Goal: Information Seeking & Learning: Find specific fact

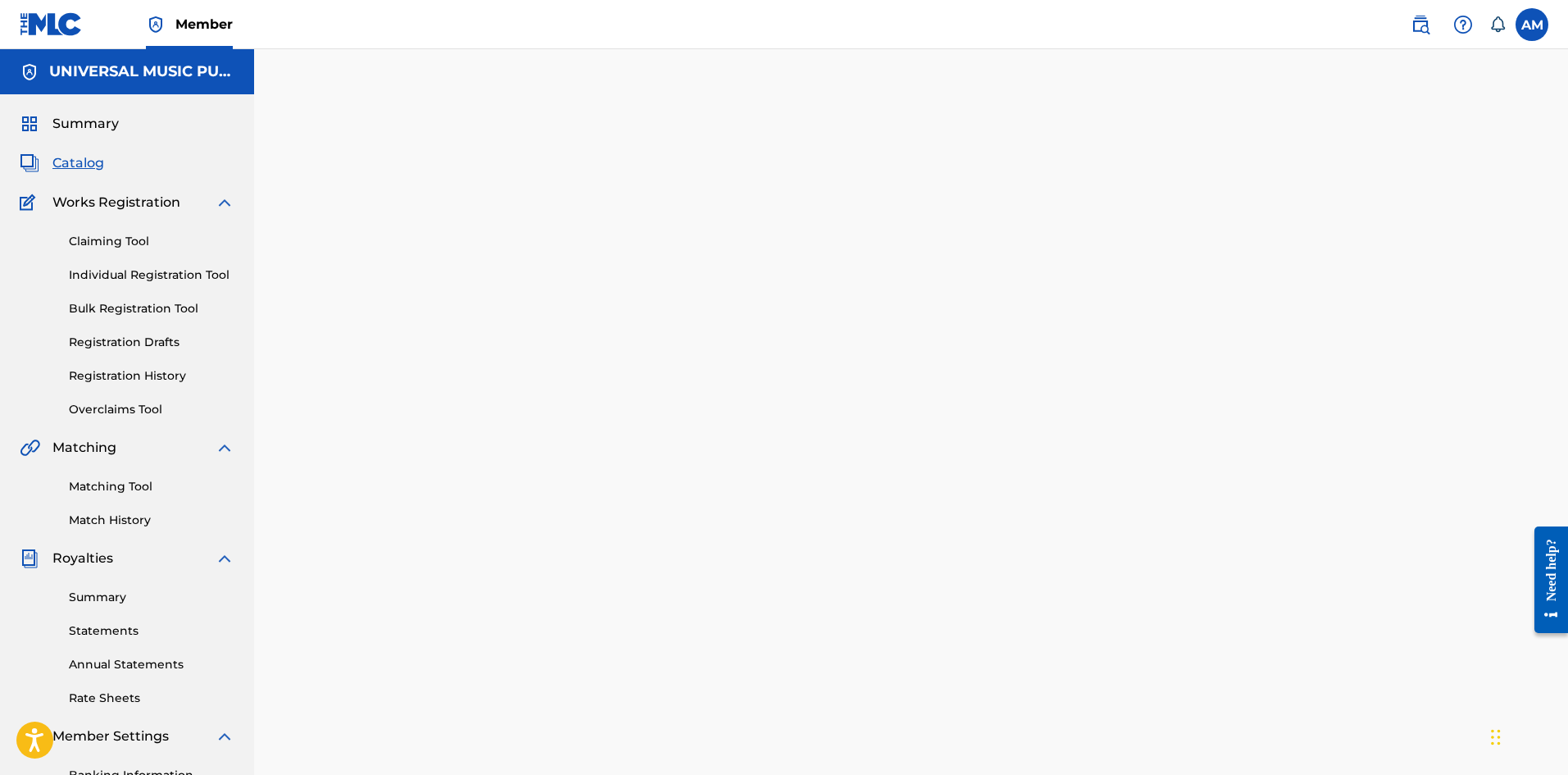
click at [86, 160] on span "Catalog" at bounding box center [79, 163] width 52 height 19
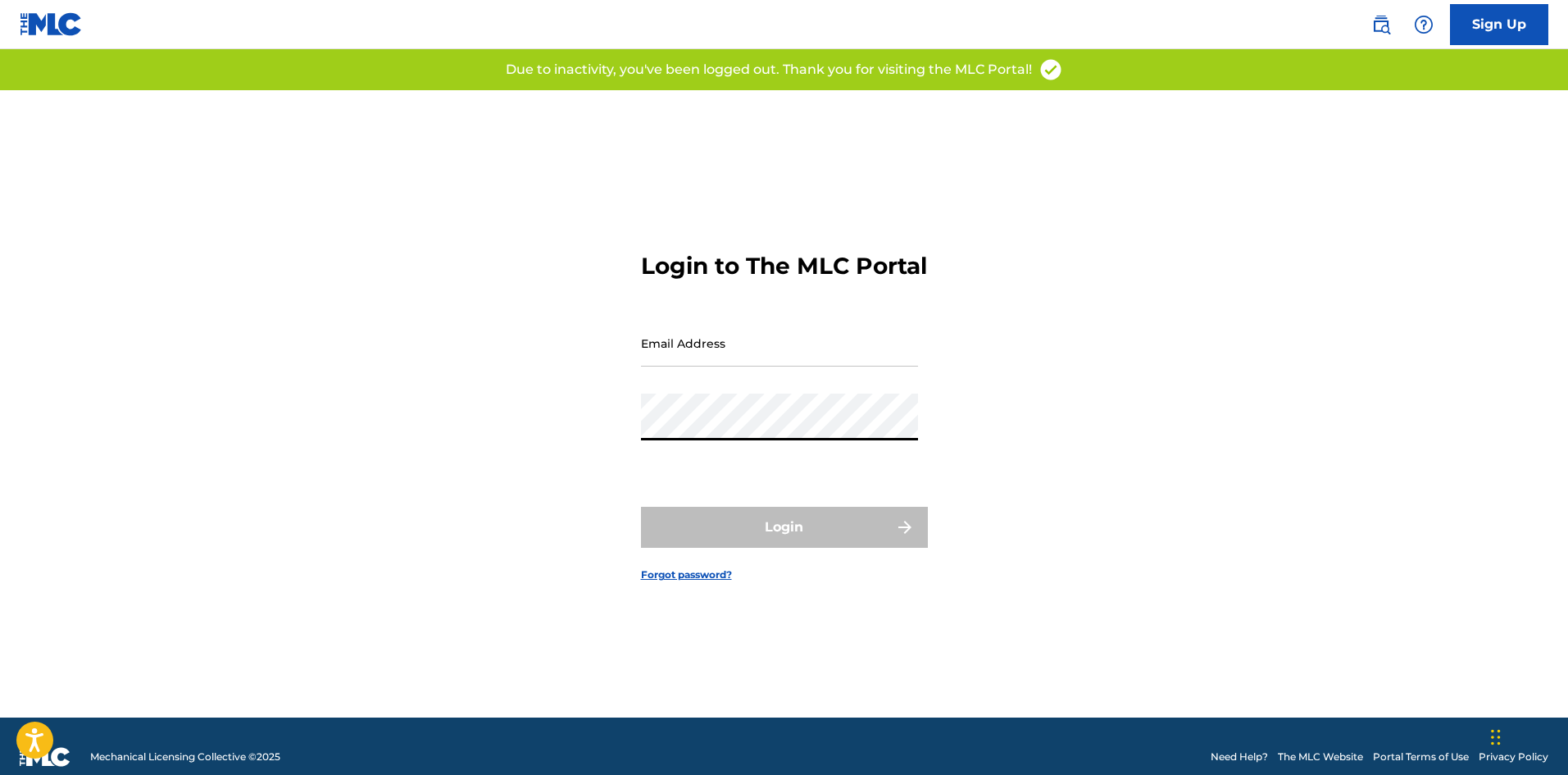
type input "[PERSON_NAME][EMAIL_ADDRESS][DOMAIN_NAME]"
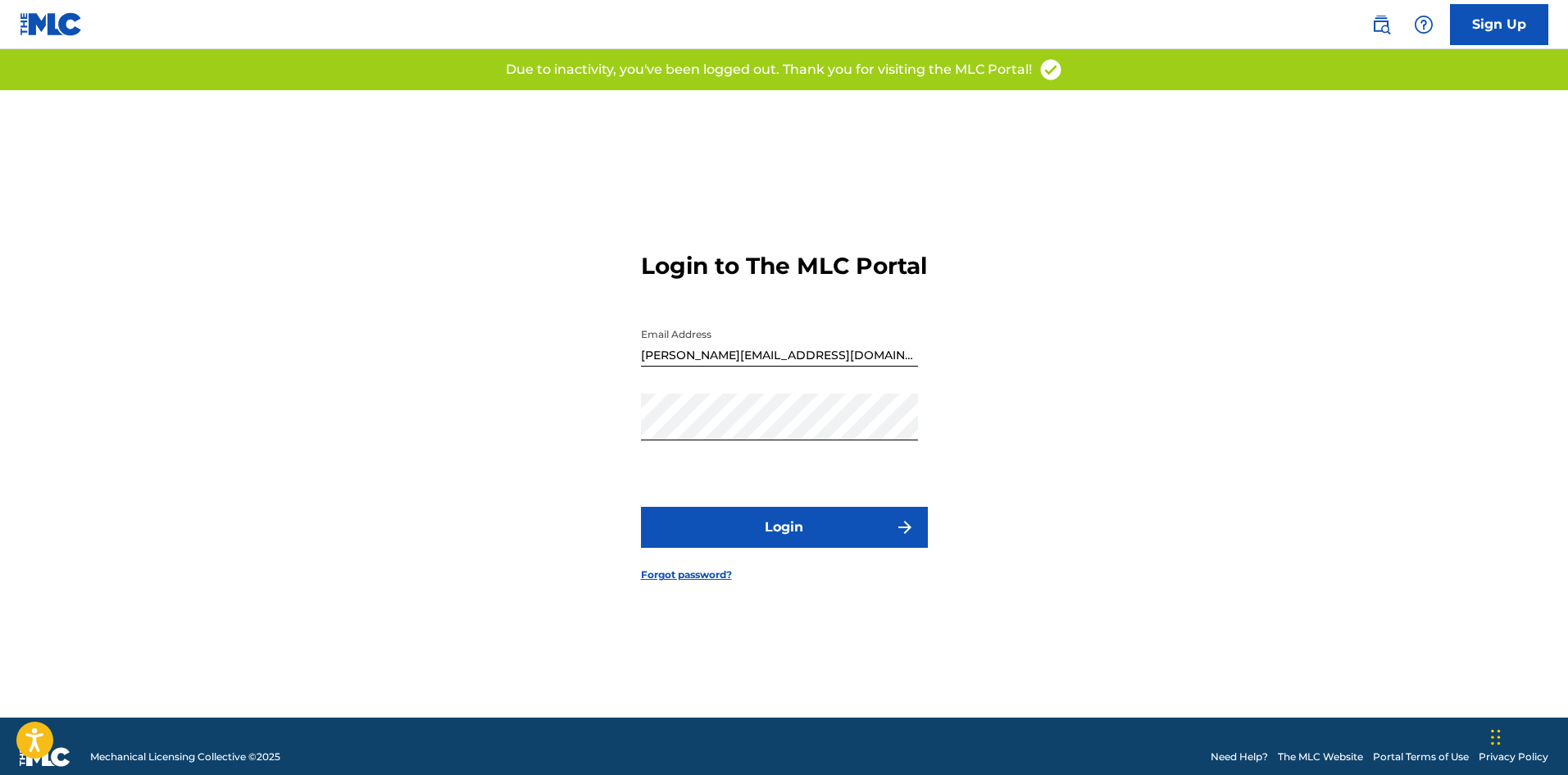
click at [883, 537] on button "Login" at bounding box center [784, 527] width 287 height 41
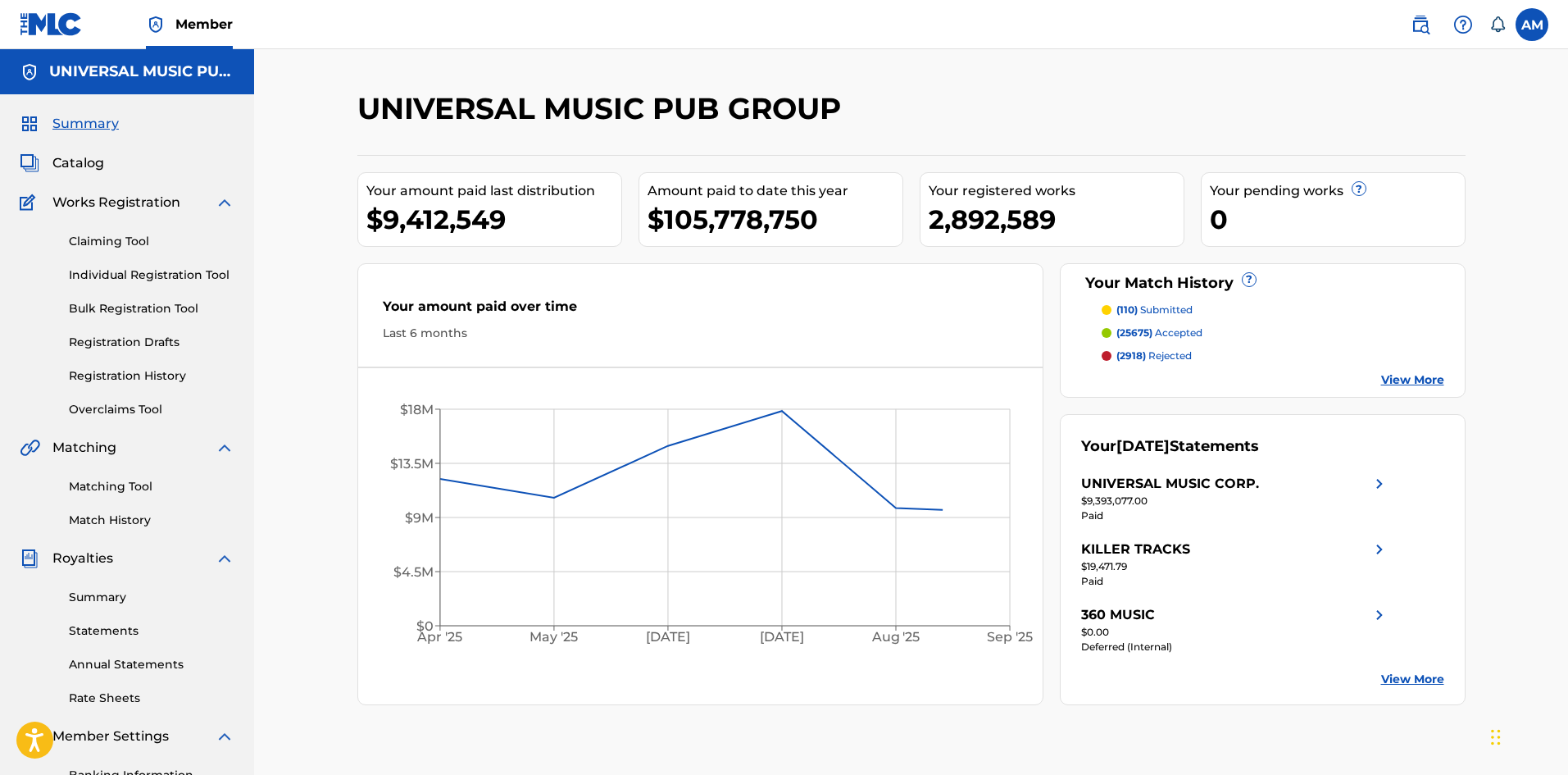
drag, startPoint x: 84, startPoint y: 167, endPoint x: 130, endPoint y: 169, distance: 46.0
click at [84, 166] on span "Catalog" at bounding box center [79, 163] width 52 height 19
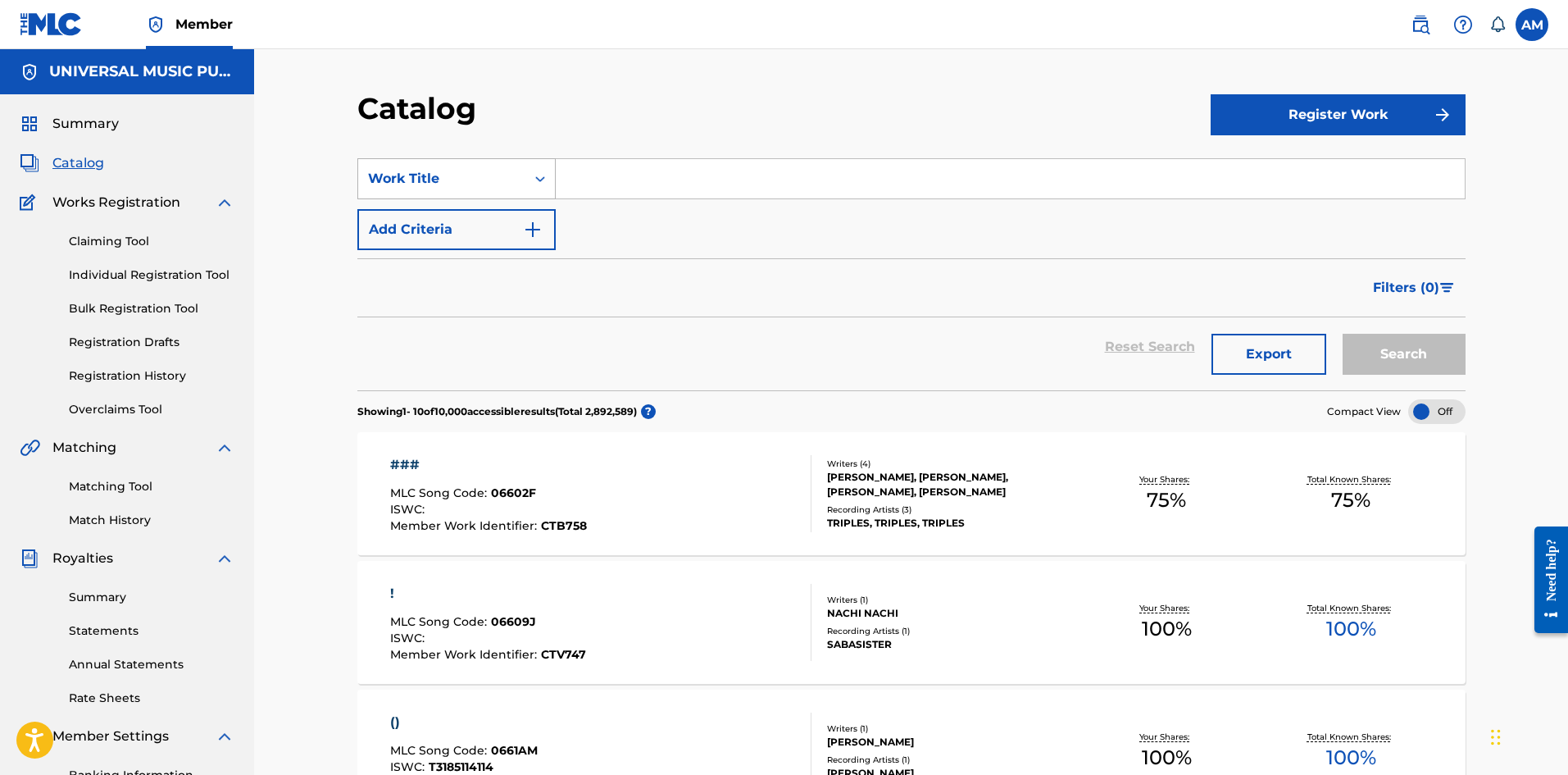
click at [479, 181] on div "Work Title" at bounding box center [442, 178] width 147 height 19
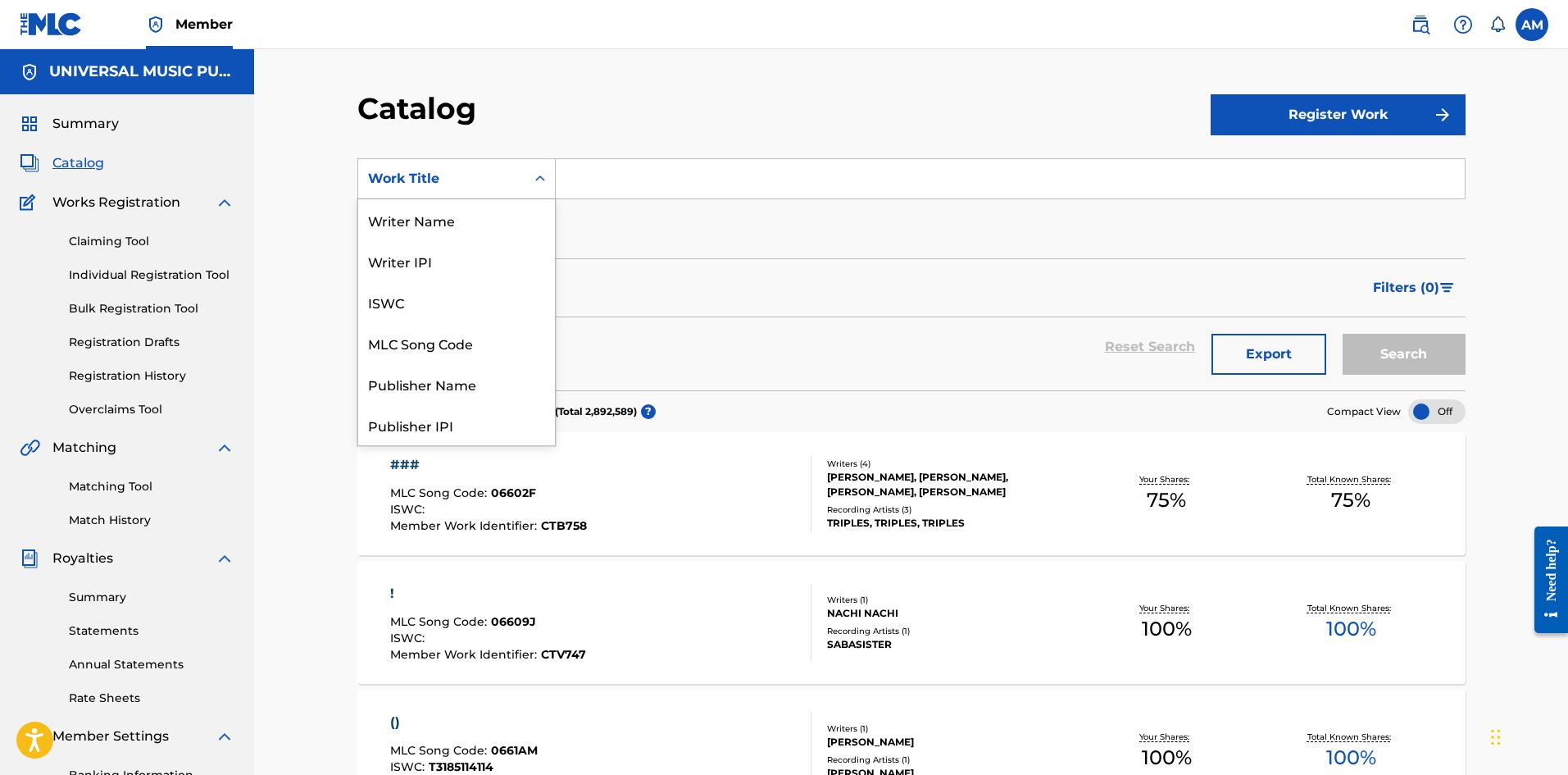
scroll to position [246, 0]
drag, startPoint x: 442, startPoint y: 379, endPoint x: 470, endPoint y: 332, distance: 54.7
click at [444, 375] on div "ISRC" at bounding box center [456, 383] width 197 height 41
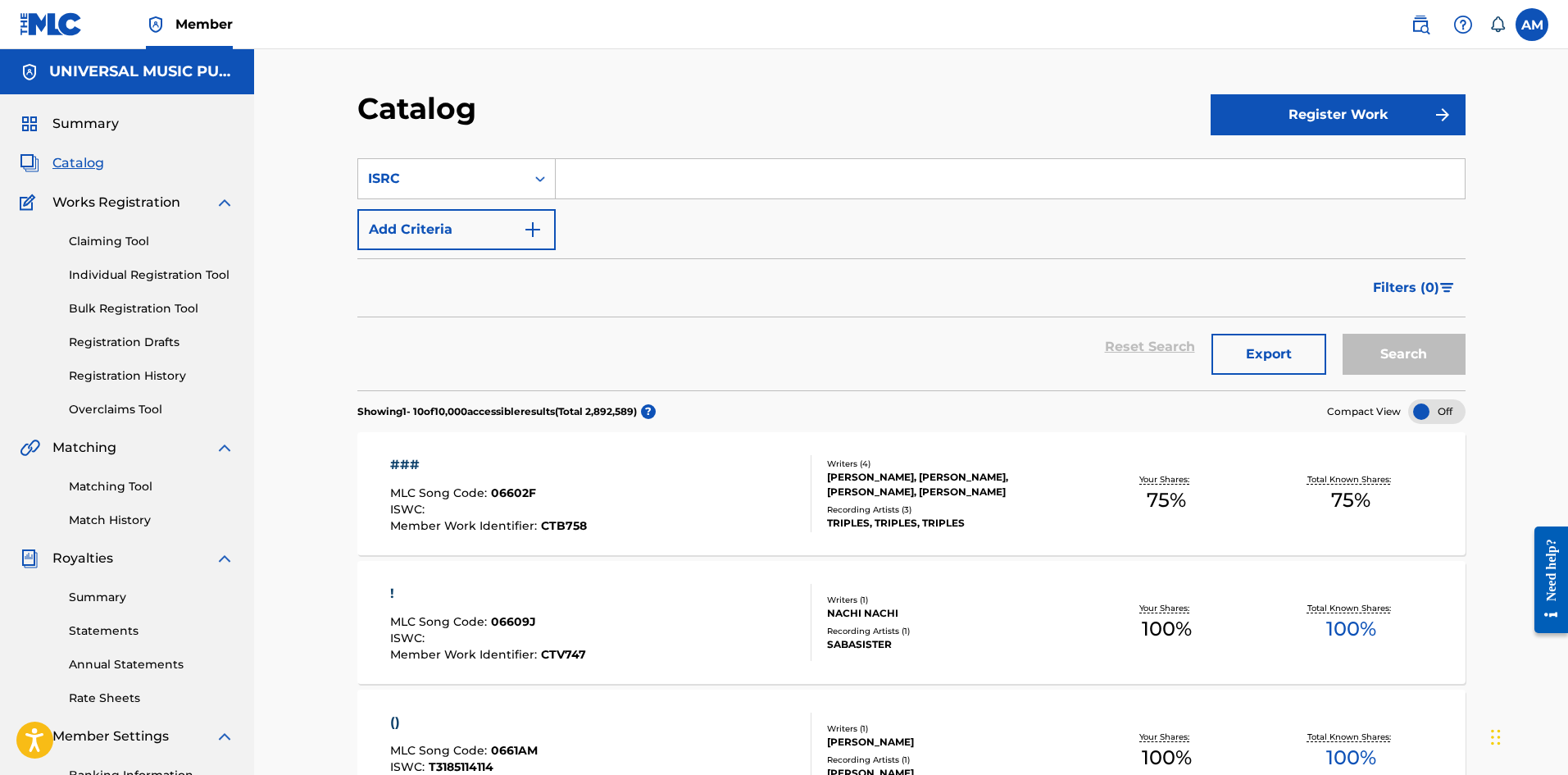
click at [610, 164] on input "Search Form" at bounding box center [1010, 179] width 909 height 40
paste input "GBARL2201902"
click at [1387, 355] on button "Search" at bounding box center [1403, 354] width 123 height 41
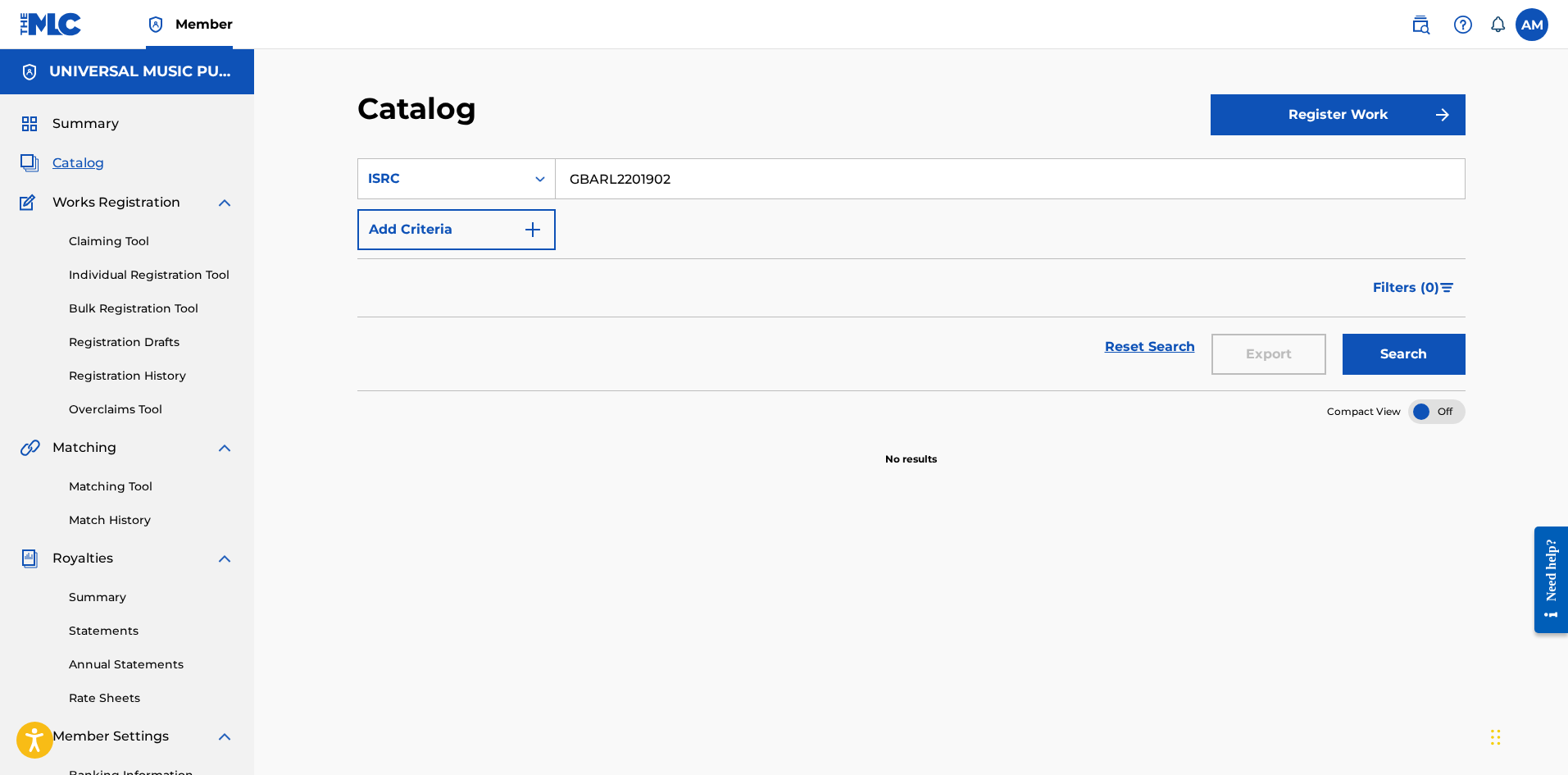
drag, startPoint x: 749, startPoint y: 181, endPoint x: 180, endPoint y: 190, distance: 569.1
click at [158, 192] on main "UNIVERSAL MUSIC PUB GROUP Summary Catalog Works Registration Claiming Tool Indi…" at bounding box center [784, 477] width 1568 height 856
paste input "2484"
click at [1422, 335] on button "Search" at bounding box center [1403, 354] width 123 height 41
drag, startPoint x: 779, startPoint y: 165, endPoint x: 0, endPoint y: 189, distance: 779.4
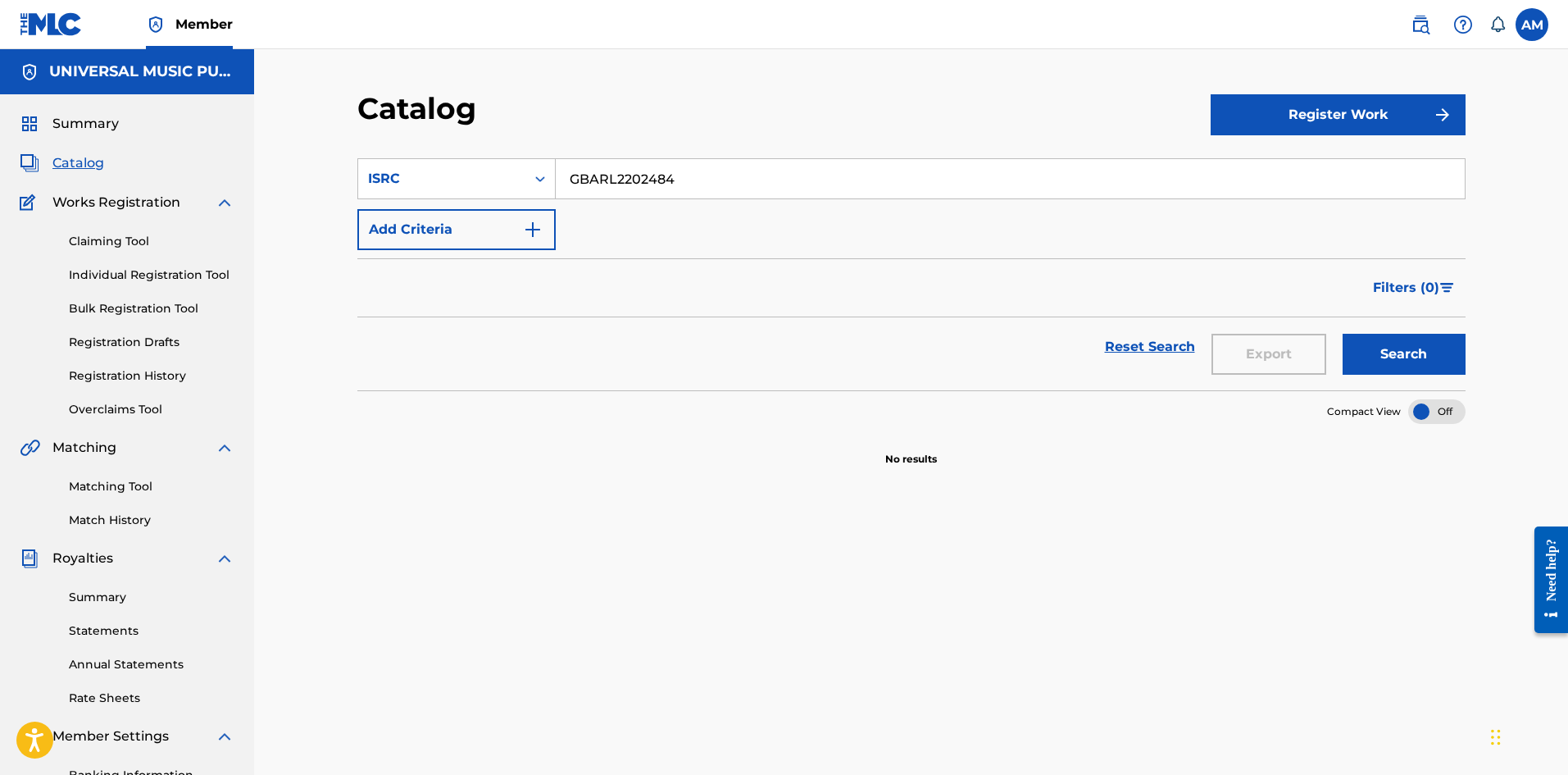
click at [0, 194] on html "Accessibility Screen-Reader Guide, Feedback, and Issue Reporting | New window M…" at bounding box center [784, 387] width 1568 height 775
paste input "1592"
click at [1418, 375] on div "Search" at bounding box center [1400, 347] width 131 height 59
click at [1404, 356] on button "Search" at bounding box center [1403, 354] width 123 height 41
drag, startPoint x: 726, startPoint y: 169, endPoint x: 350, endPoint y: 204, distance: 377.6
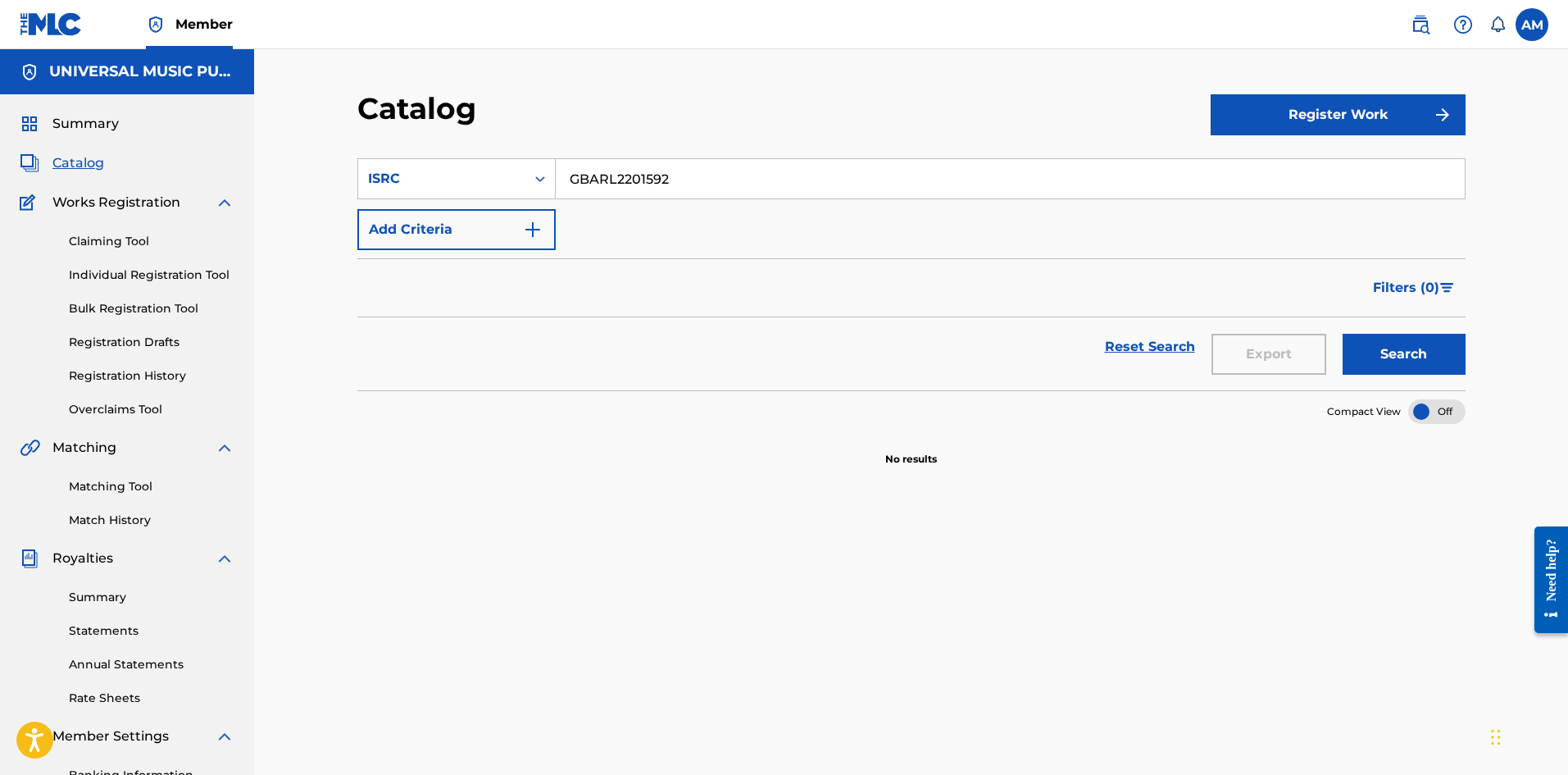
click at [232, 204] on main "UNIVERSAL MUSIC PUB GROUP Summary Catalog Works Registration Claiming Tool Indi…" at bounding box center [784, 477] width 1568 height 856
paste input "603"
click at [1383, 345] on button "Search" at bounding box center [1403, 354] width 123 height 41
drag, startPoint x: 213, startPoint y: 197, endPoint x: 338, endPoint y: 190, distance: 125.2
click at [165, 197] on main "UNIVERSAL MUSIC PUB GROUP Summary Catalog Works Registration Claiming Tool Indi…" at bounding box center [784, 477] width 1568 height 856
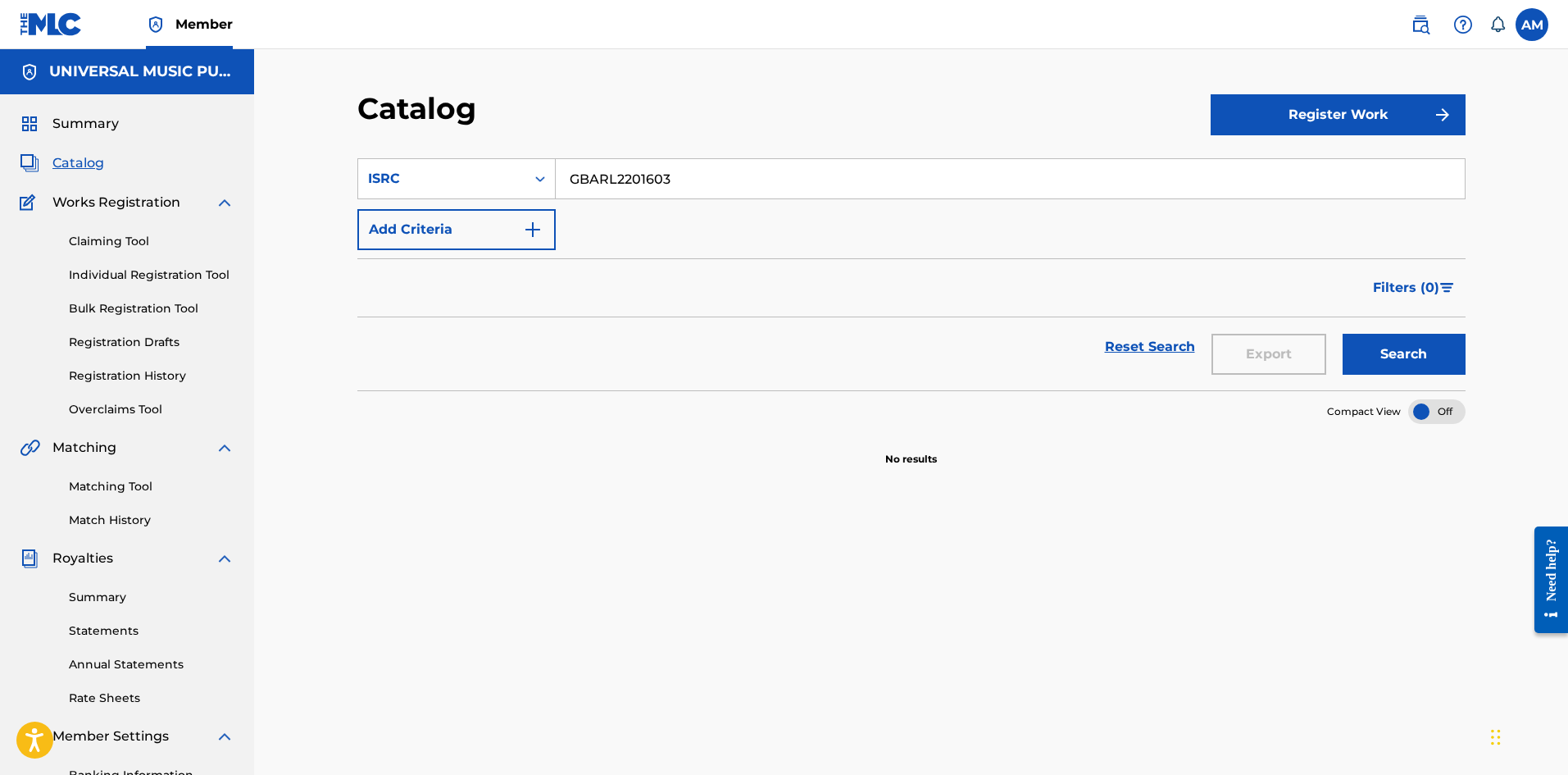
paste input "301722"
click at [1400, 346] on button "Search" at bounding box center [1403, 354] width 123 height 41
drag, startPoint x: 712, startPoint y: 181, endPoint x: 134, endPoint y: 206, distance: 578.5
click at [88, 205] on main "UNIVERSAL MUSIC PUB GROUP Summary Catalog Works Registration Claiming Tool Indi…" at bounding box center [784, 477] width 1568 height 856
paste input "RKQ2334916"
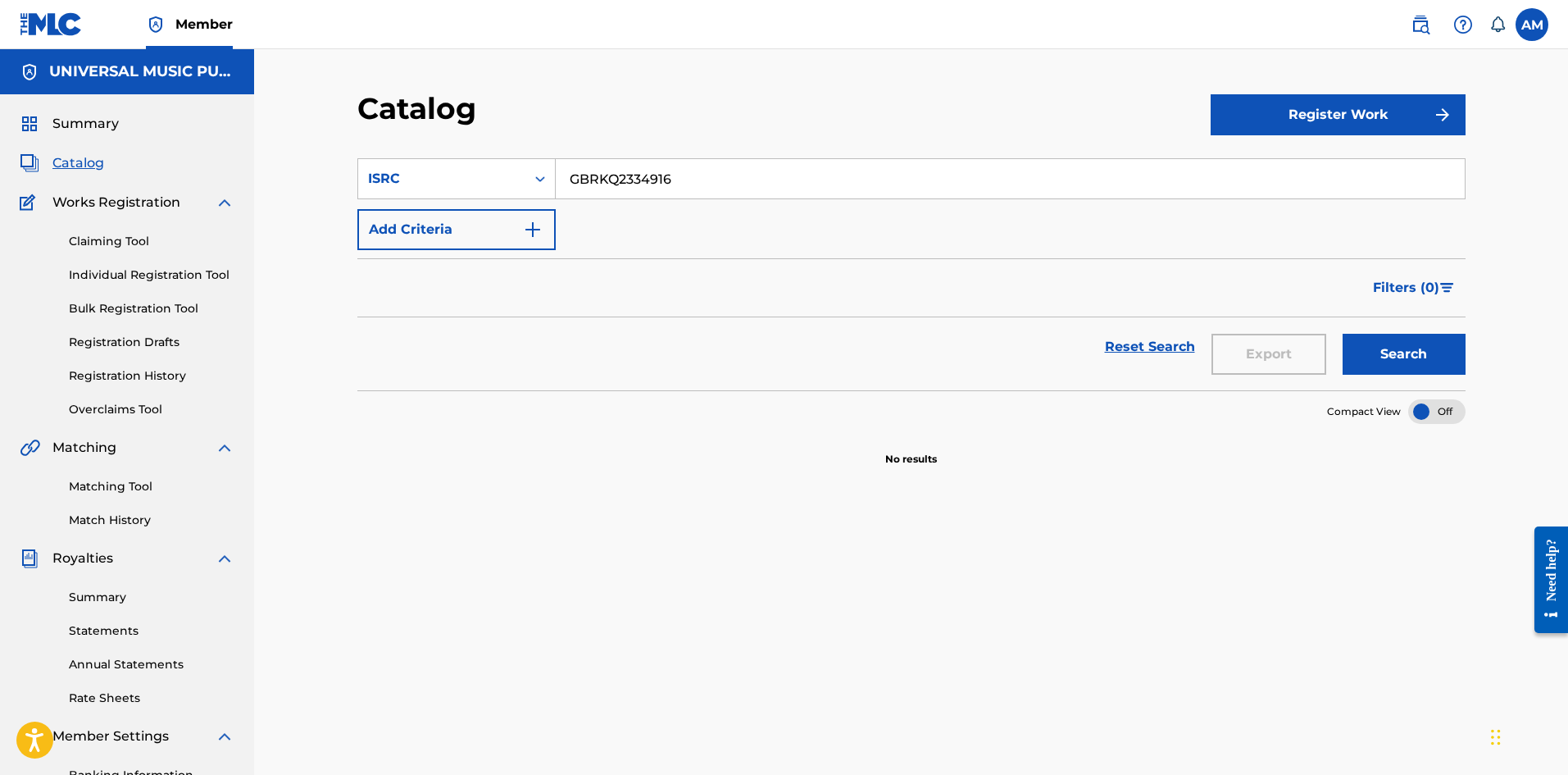
click at [1457, 346] on button "Search" at bounding box center [1403, 354] width 123 height 41
drag, startPoint x: 761, startPoint y: 175, endPoint x: 25, endPoint y: 195, distance: 736.3
click at [25, 195] on main "UNIVERSAL MUSIC PUB GROUP Summary Catalog Works Registration Claiming Tool Indi…" at bounding box center [784, 477] width 1568 height 856
paste input "QZHZ6226525"
click at [1372, 355] on button "Search" at bounding box center [1403, 354] width 123 height 41
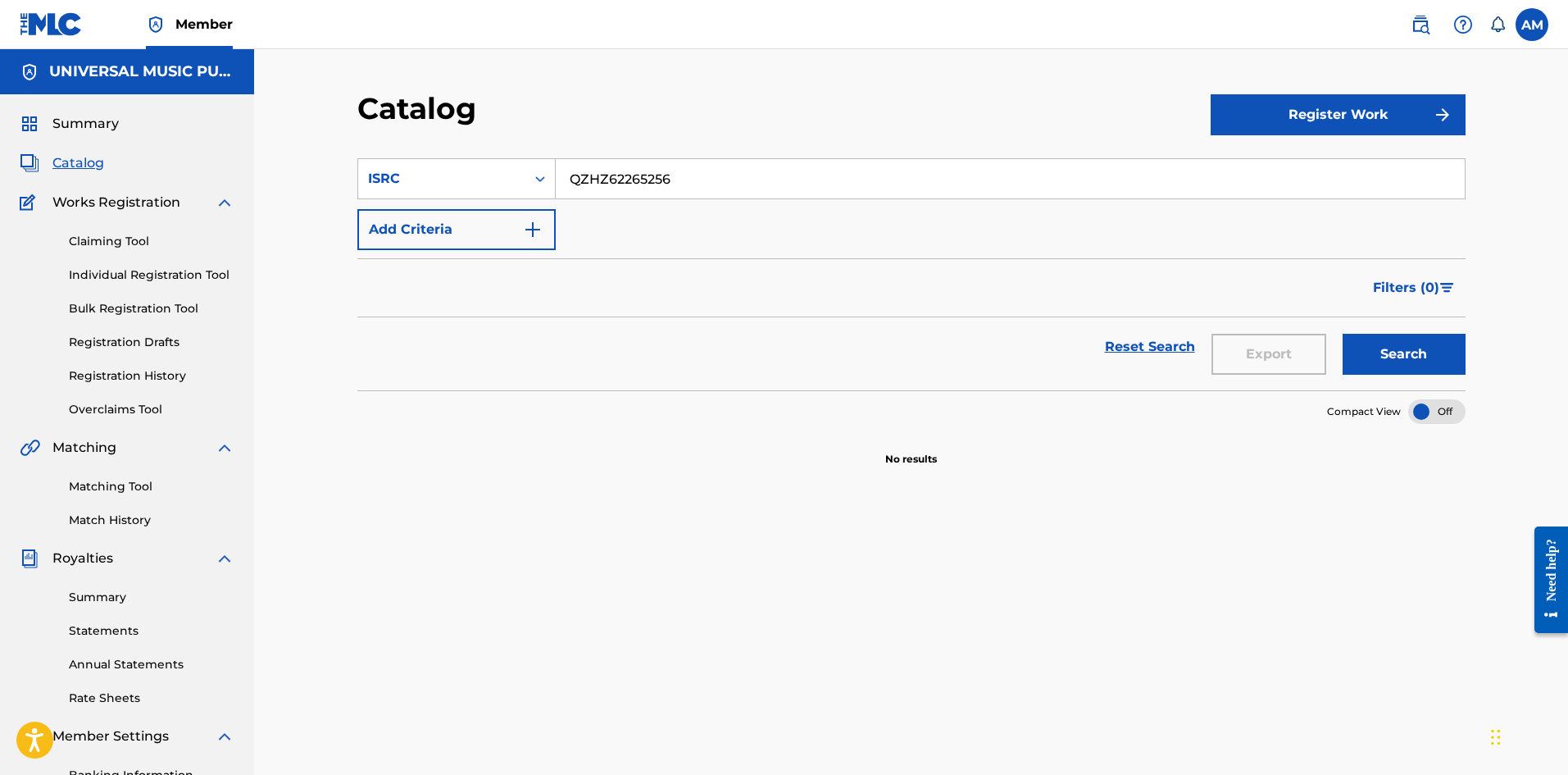
drag, startPoint x: 717, startPoint y: 181, endPoint x: 327, endPoint y: 182, distance: 390.0
click at [302, 184] on div "Catalog Register Work SearchWithCriteriab2439b18-a716-4301-ad3b-7b0db7b2bd53 IS…" at bounding box center [911, 477] width 1313 height 856
paste input "UK8E21950001"
drag, startPoint x: 1449, startPoint y: 350, endPoint x: 1438, endPoint y: 360, distance: 14.9
click at [1446, 355] on button "Search" at bounding box center [1403, 354] width 123 height 41
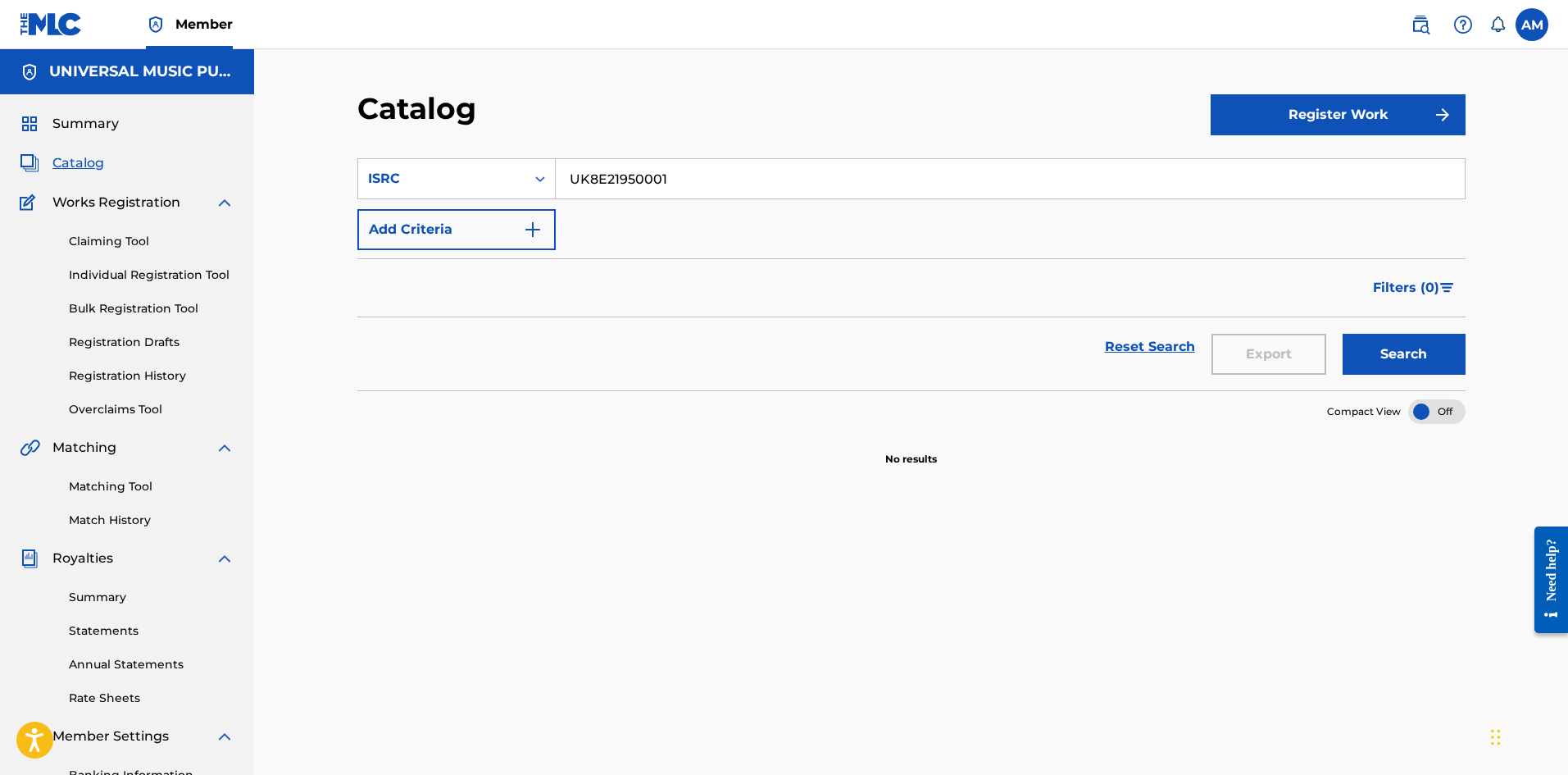
drag, startPoint x: 619, startPoint y: 188, endPoint x: 253, endPoint y: 240, distance: 369.7
click at [33, 218] on main "UNIVERSAL MUSIC PUB GROUP Summary Catalog Works Registration Claiming Tool Indi…" at bounding box center [784, 477] width 1568 height 856
paste input "GBRKQ2308526"
click at [1382, 335] on button "Search" at bounding box center [1403, 354] width 123 height 41
drag, startPoint x: 727, startPoint y: 179, endPoint x: 705, endPoint y: 233, distance: 58.3
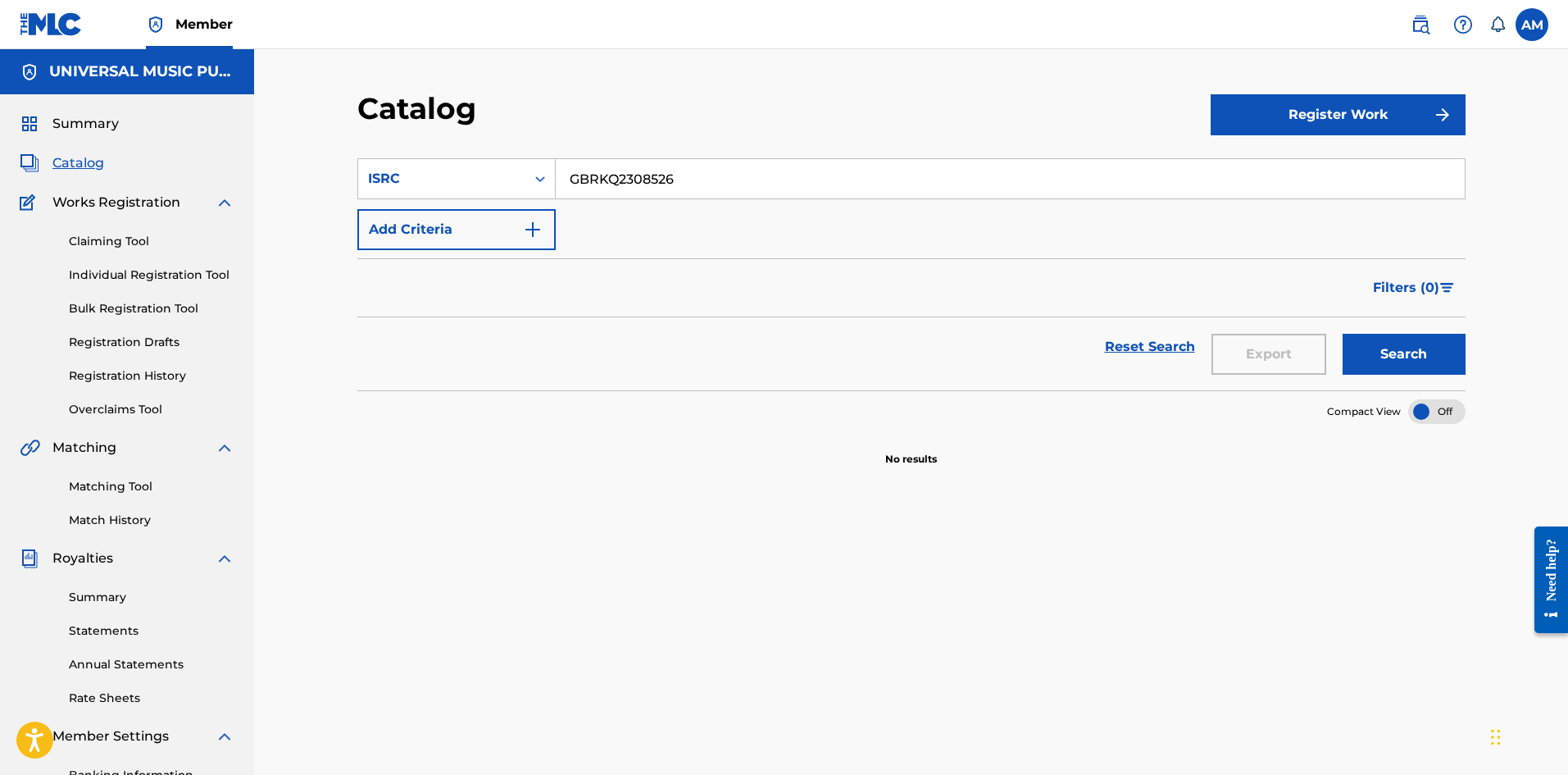
click at [193, 207] on main "UNIVERSAL MUSIC PUB GROUP Summary Catalog Works Registration Claiming Tool Indi…" at bounding box center [784, 477] width 1568 height 856
paste input "34980"
click at [1372, 348] on button "Search" at bounding box center [1403, 354] width 123 height 41
paste input "QZGLM2332935"
drag, startPoint x: 718, startPoint y: 169, endPoint x: 520, endPoint y: 231, distance: 207.5
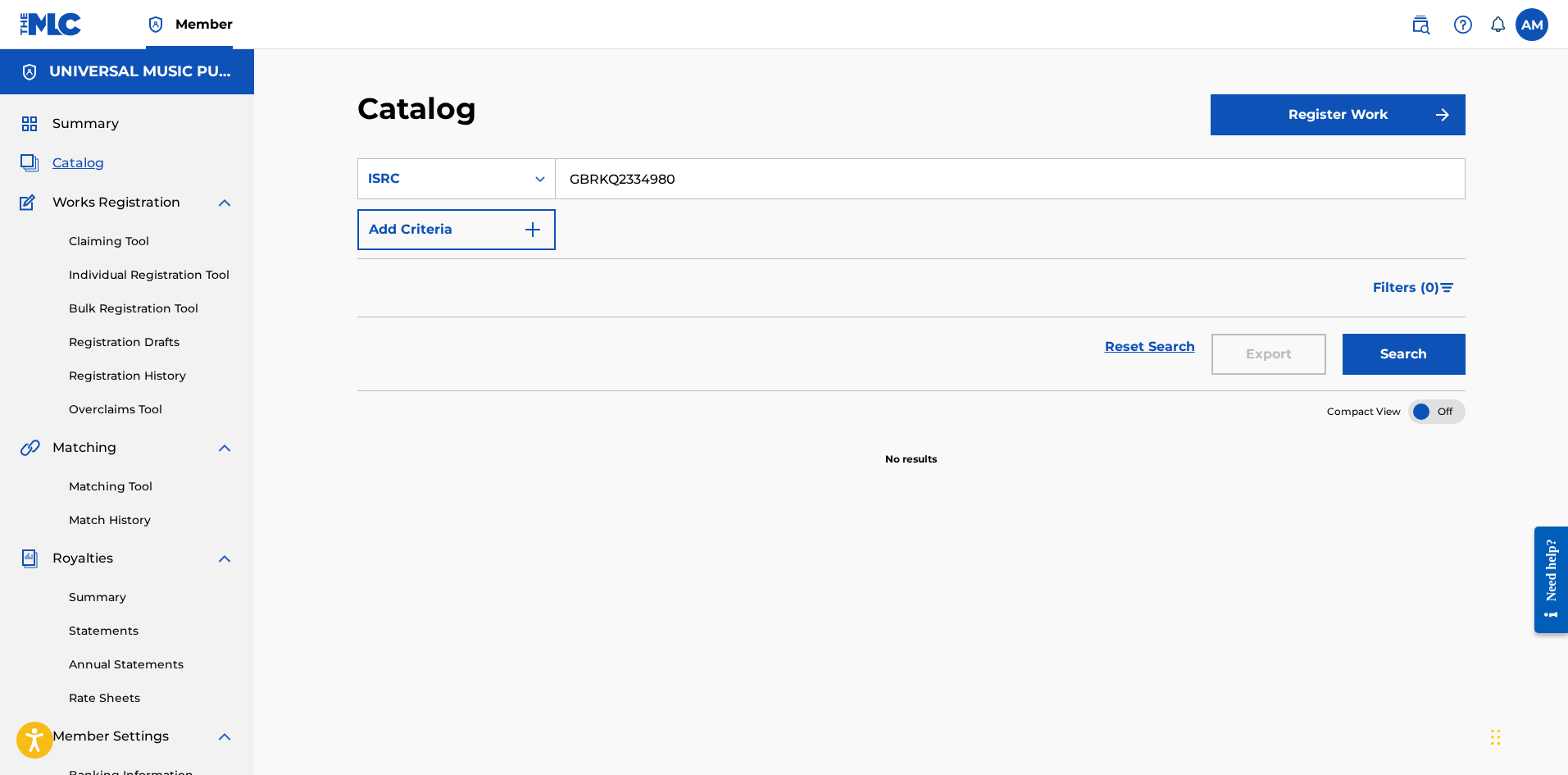
click at [46, 201] on main "UNIVERSAL MUSIC PUB GROUP Summary Catalog Works Registration Claiming Tool Indi…" at bounding box center [784, 477] width 1568 height 856
click at [1397, 347] on button "Search" at bounding box center [1403, 354] width 123 height 41
drag, startPoint x: 766, startPoint y: 175, endPoint x: 477, endPoint y: 218, distance: 292.2
click at [257, 214] on div "Catalog Register Work SearchWithCriteriab2439b18-a716-4301-ad3b-7b0db7b2bd53 IS…" at bounding box center [911, 477] width 1313 height 856
paste input "GBARL2301711"
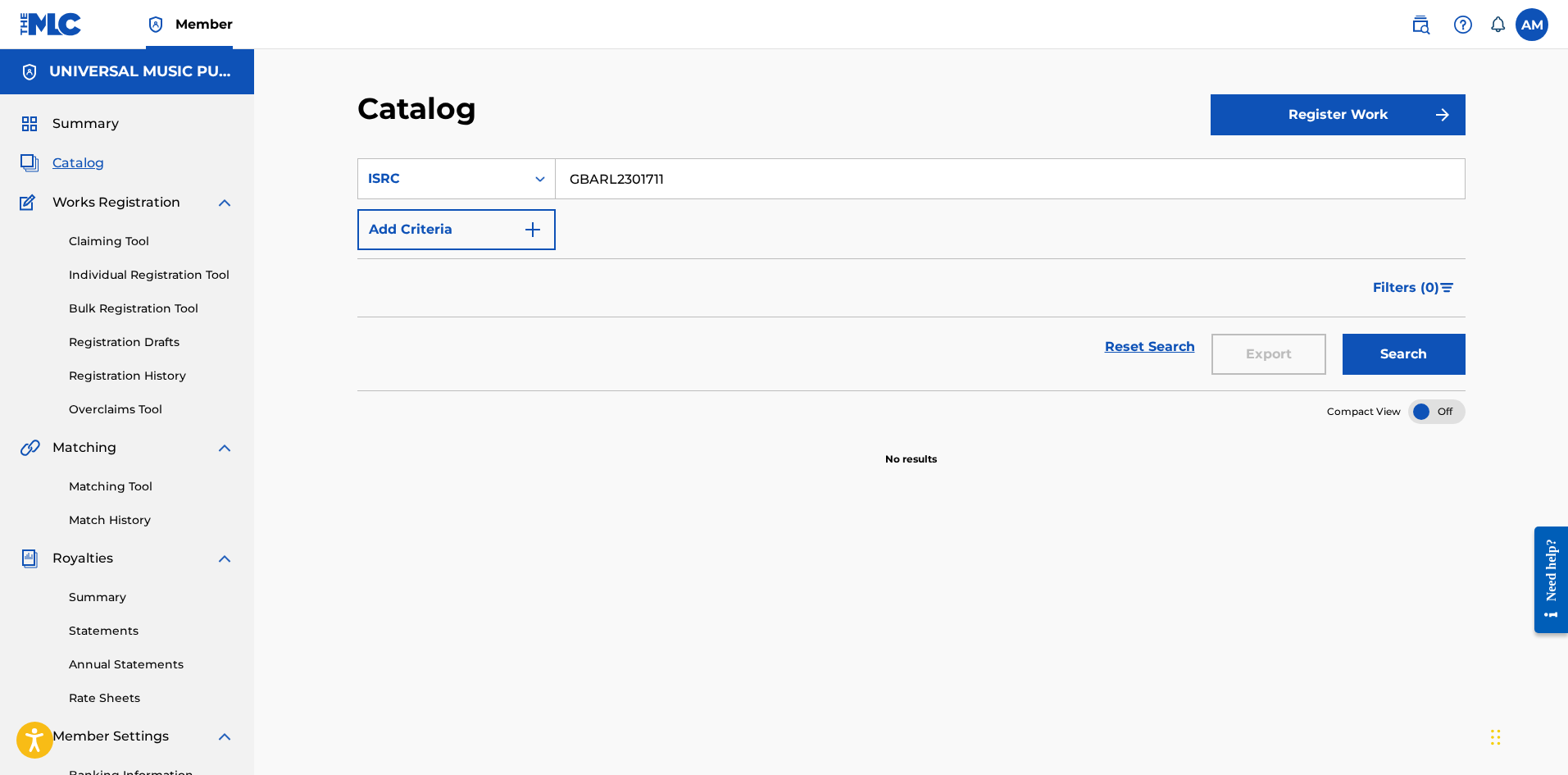
type input "GBARL2301711"
click at [1390, 340] on button "Search" at bounding box center [1403, 354] width 123 height 41
click at [270, 306] on div "Catalog Register Work SearchWithCriteriab2439b18-a716-4301-ad3b-7b0db7b2bd53 IS…" at bounding box center [911, 477] width 1313 height 856
drag, startPoint x: 374, startPoint y: 171, endPoint x: 447, endPoint y: 192, distance: 76.0
click at [375, 170] on div "ISRC" at bounding box center [442, 178] width 147 height 19
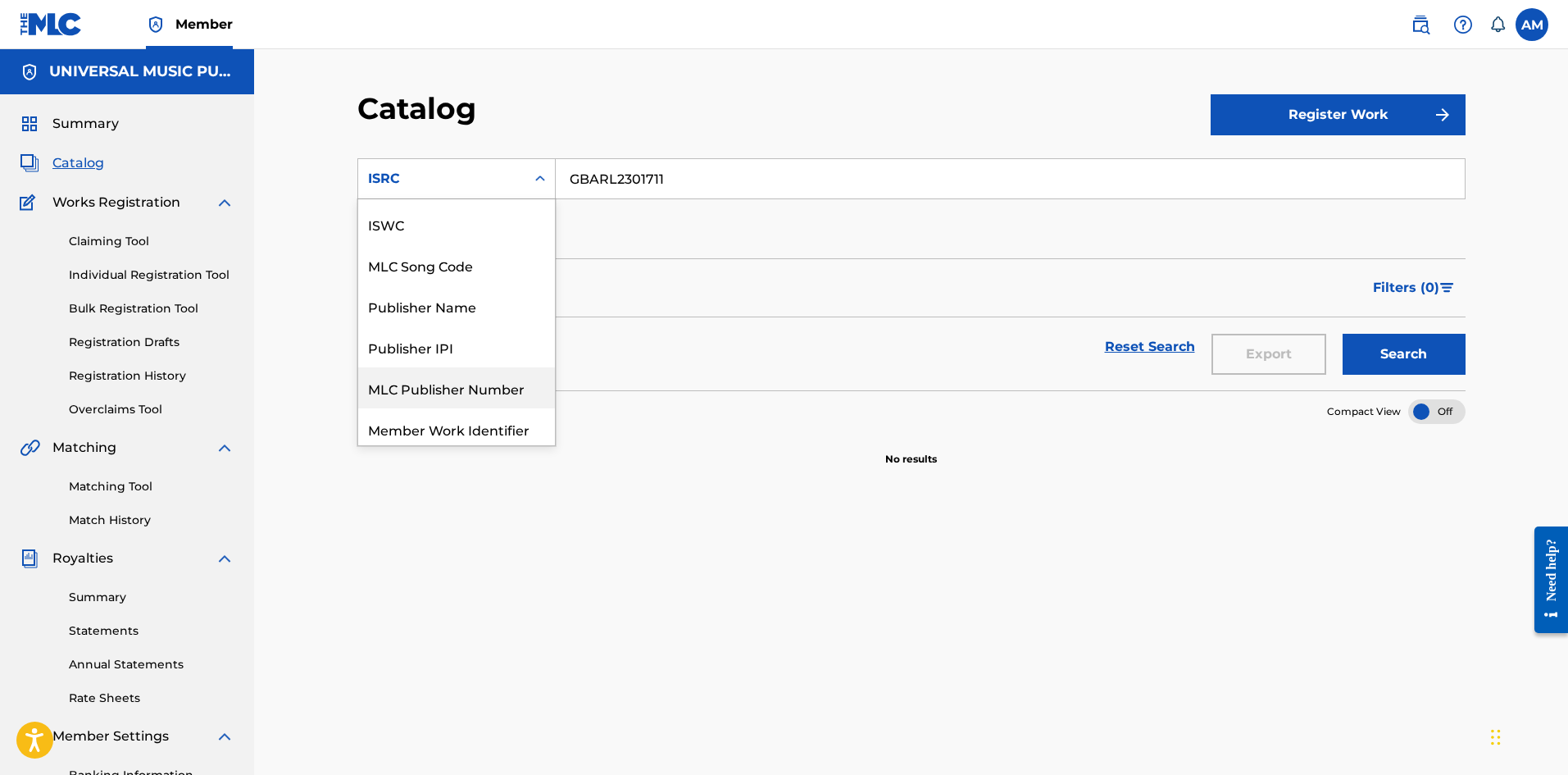
scroll to position [0, 0]
click at [444, 370] on div "MLC Song Code" at bounding box center [456, 383] width 197 height 41
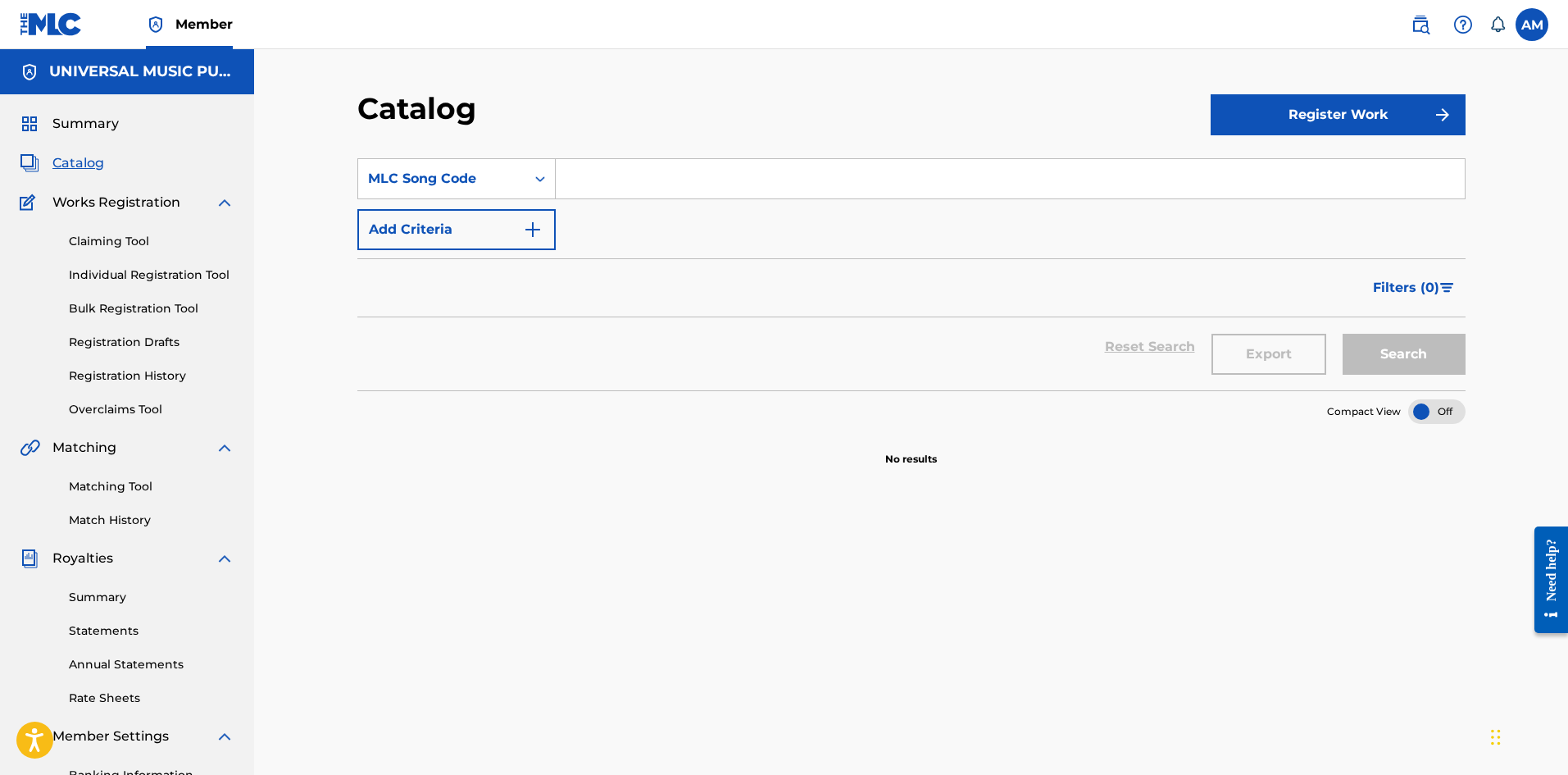
click at [695, 169] on input "Search Form" at bounding box center [1010, 179] width 909 height 40
paste input "LS2CBG"
type input "LS2CBG"
click at [1370, 366] on button "Search" at bounding box center [1403, 354] width 123 height 41
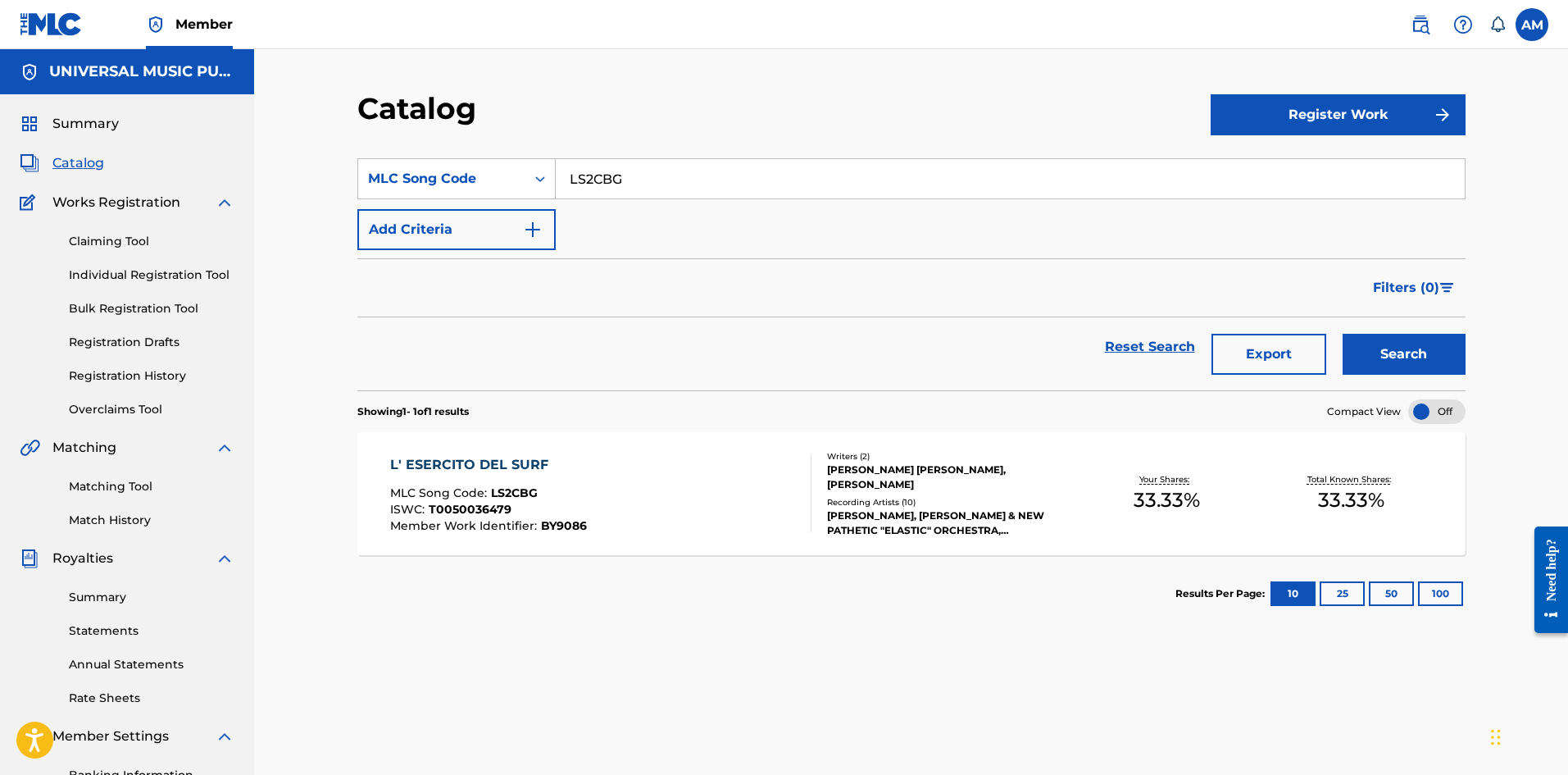
click at [1065, 462] on div "Writers ( 2 )" at bounding box center [950, 456] width 247 height 12
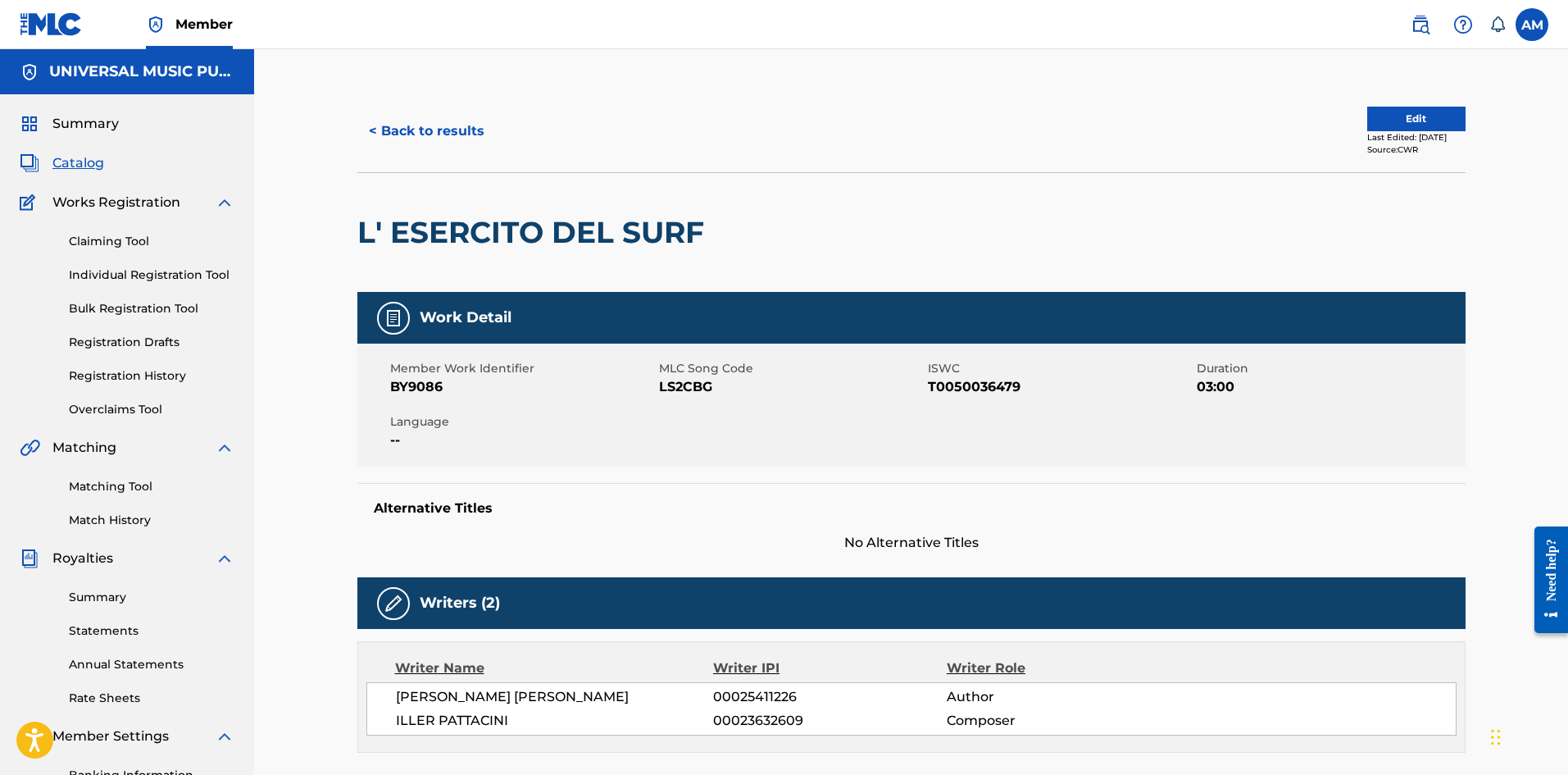
click at [1421, 122] on button "Edit" at bounding box center [1416, 119] width 98 height 25
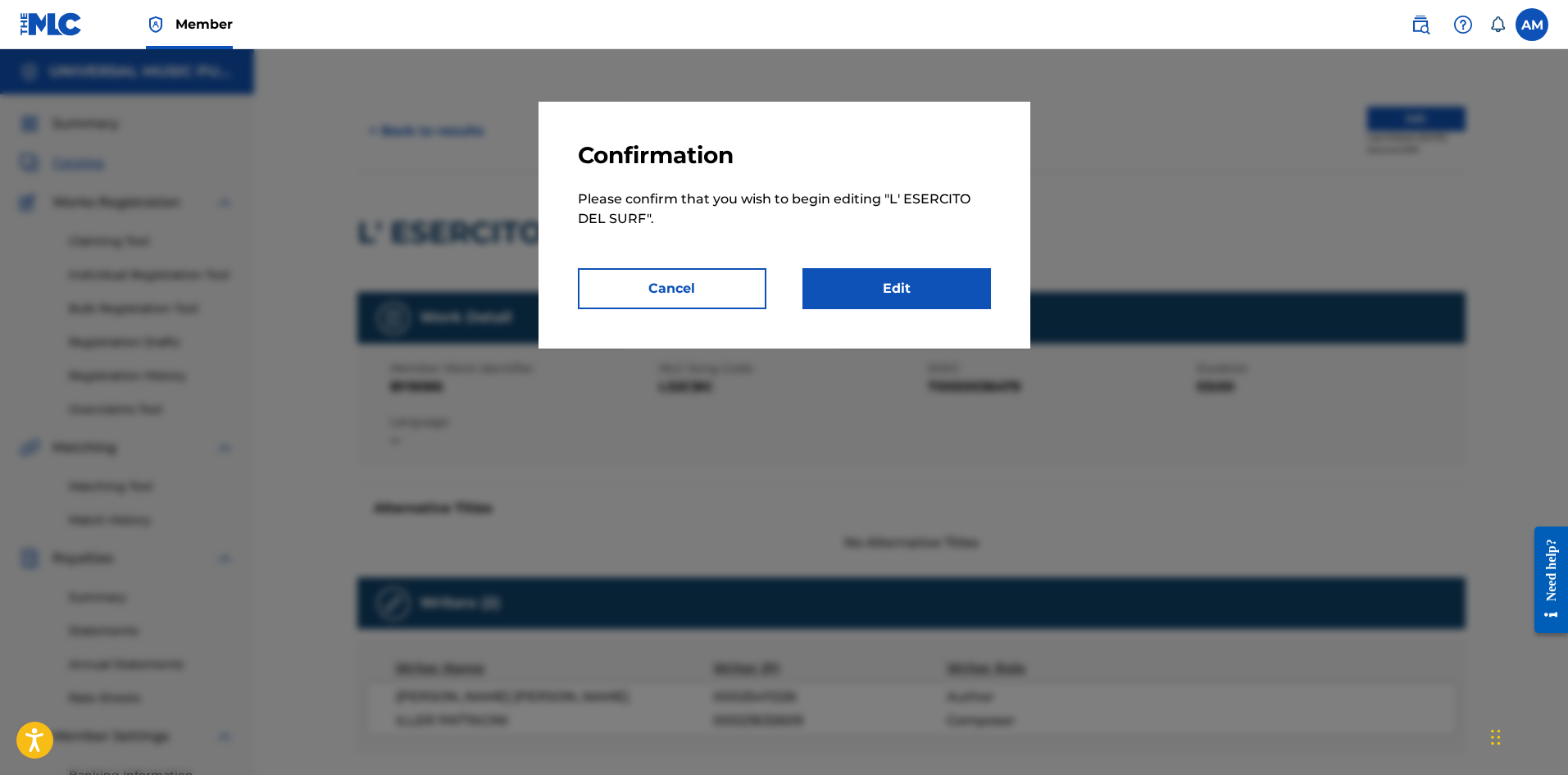
click at [920, 307] on link "Edit" at bounding box center [897, 289] width 189 height 41
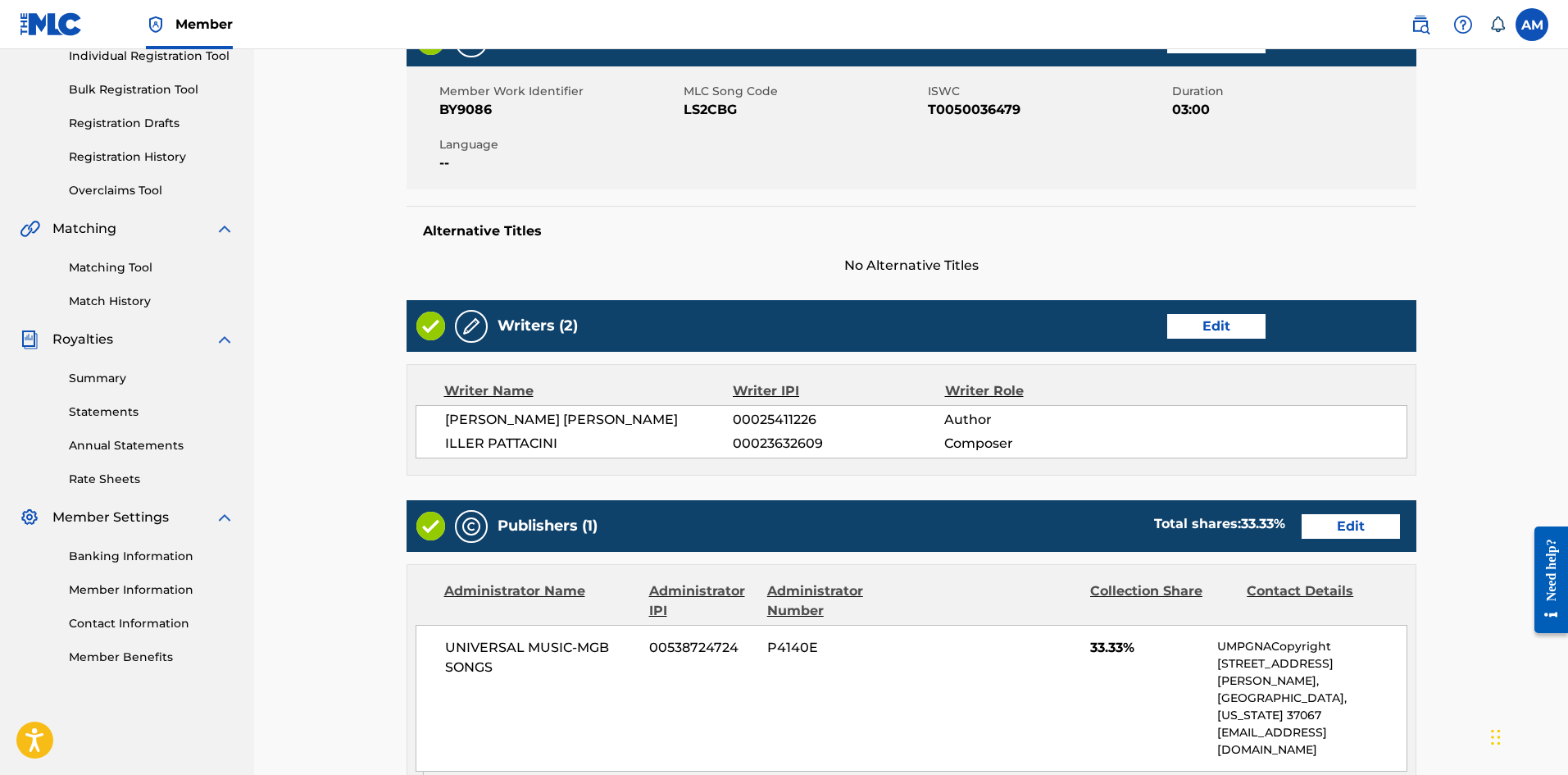
scroll to position [574, 0]
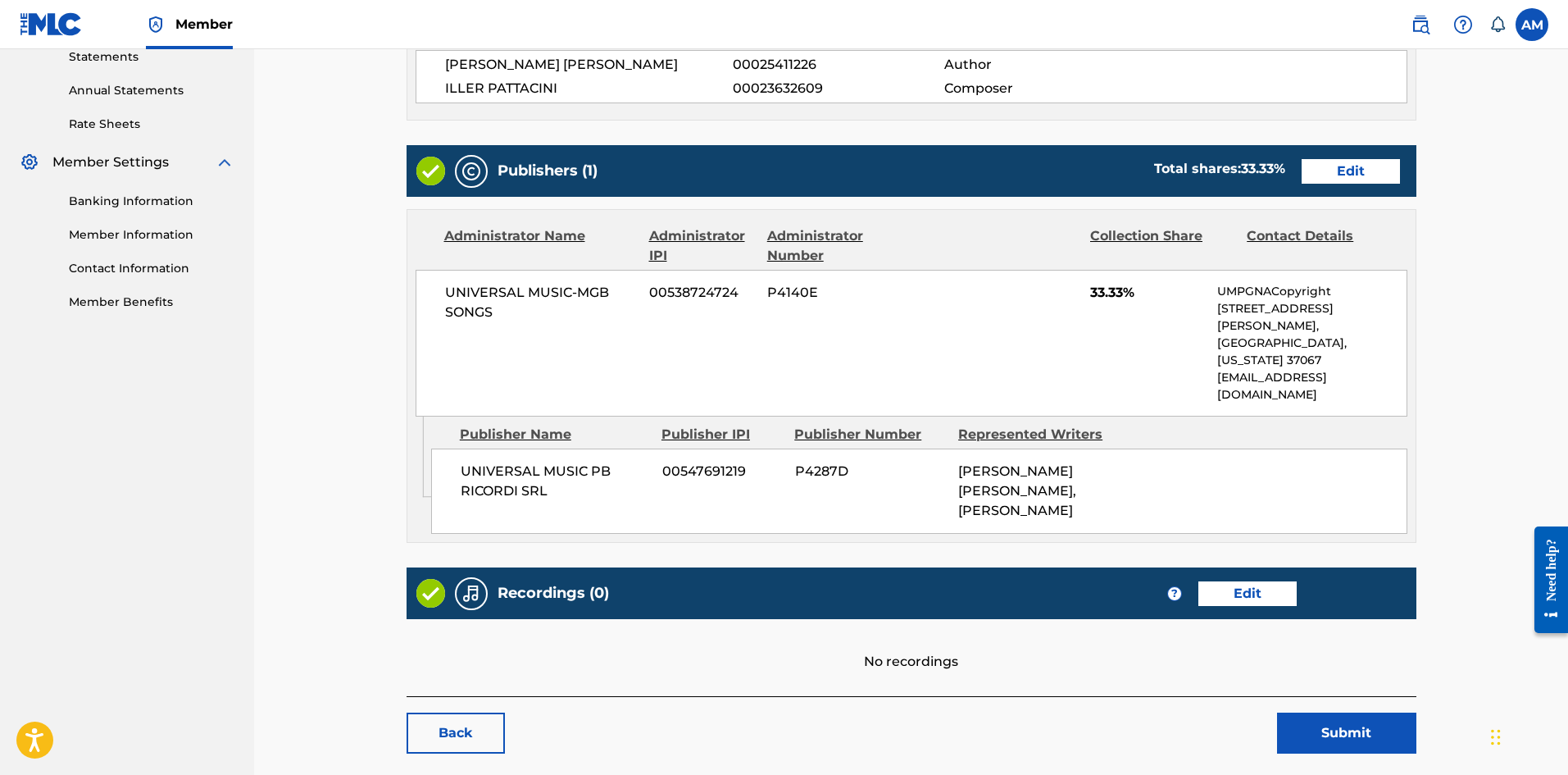
click at [1343, 175] on link "Edit" at bounding box center [1350, 171] width 98 height 25
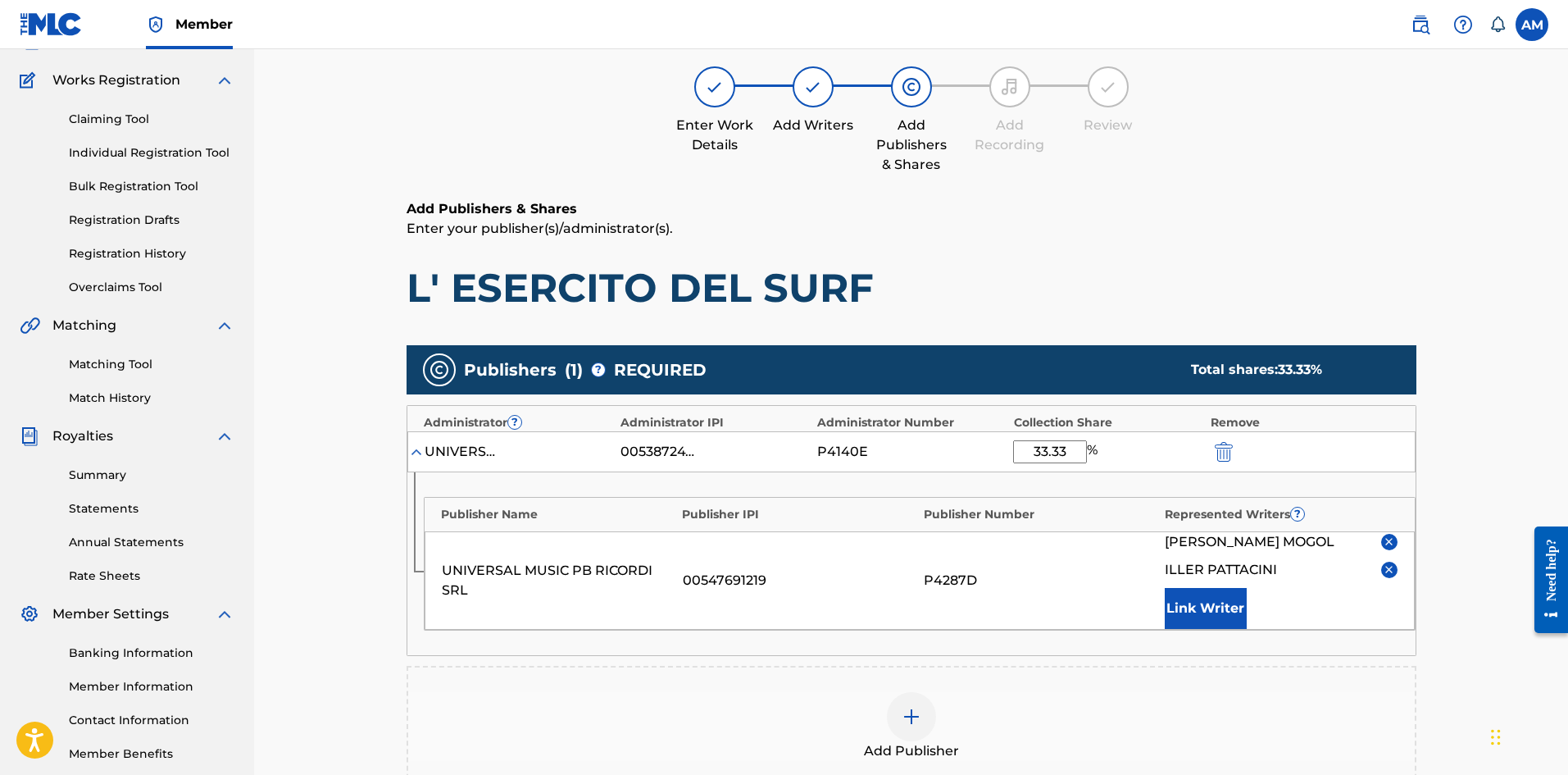
scroll to position [246, 0]
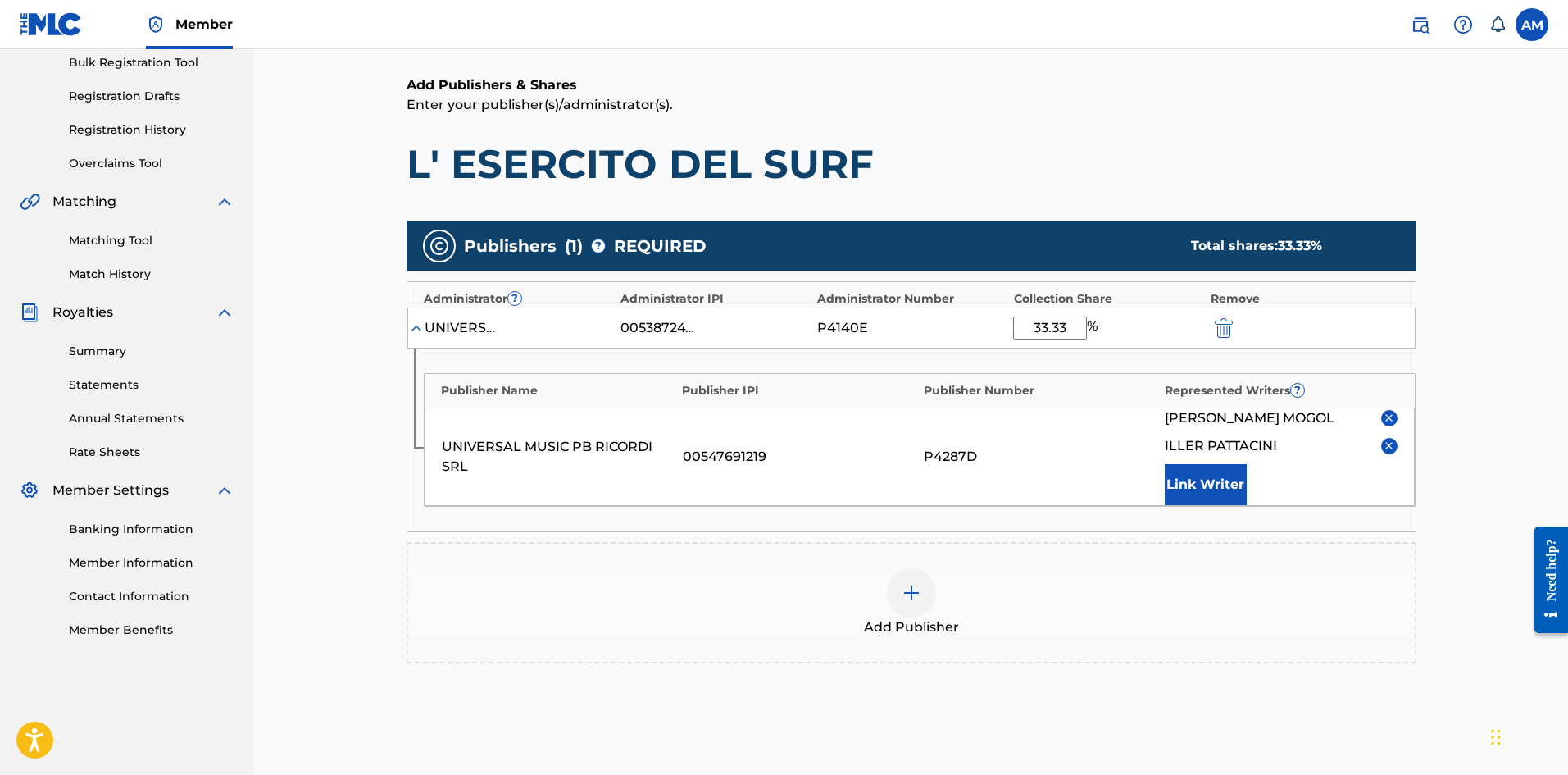
drag, startPoint x: 1072, startPoint y: 332, endPoint x: 810, endPoint y: 332, distance: 262.0
click at [810, 332] on div "UNIVERSAL MUSIC-MGB SONGS 00538724724 P4140E 33.33 %" at bounding box center [911, 328] width 1008 height 41
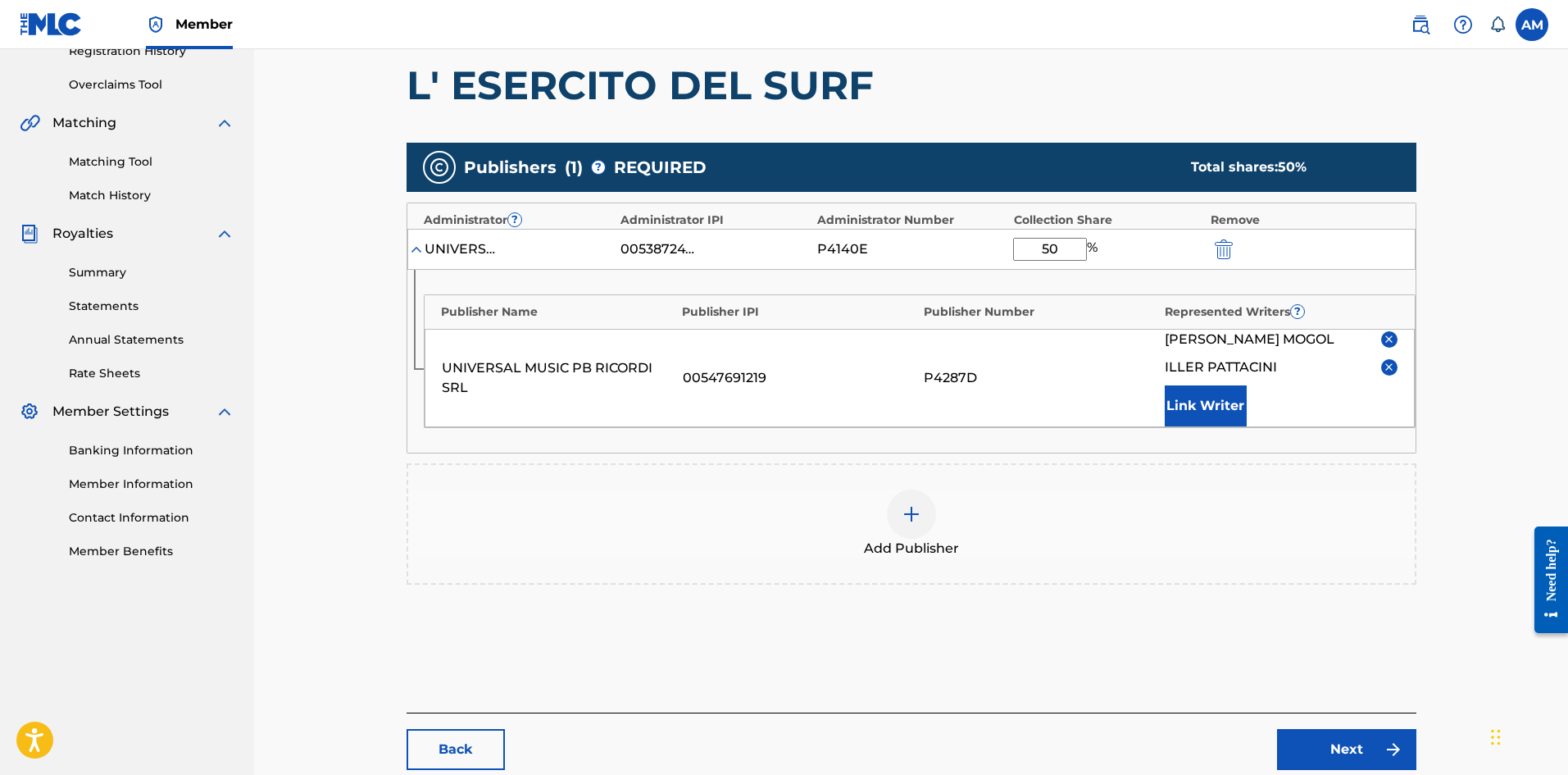
scroll to position [423, 0]
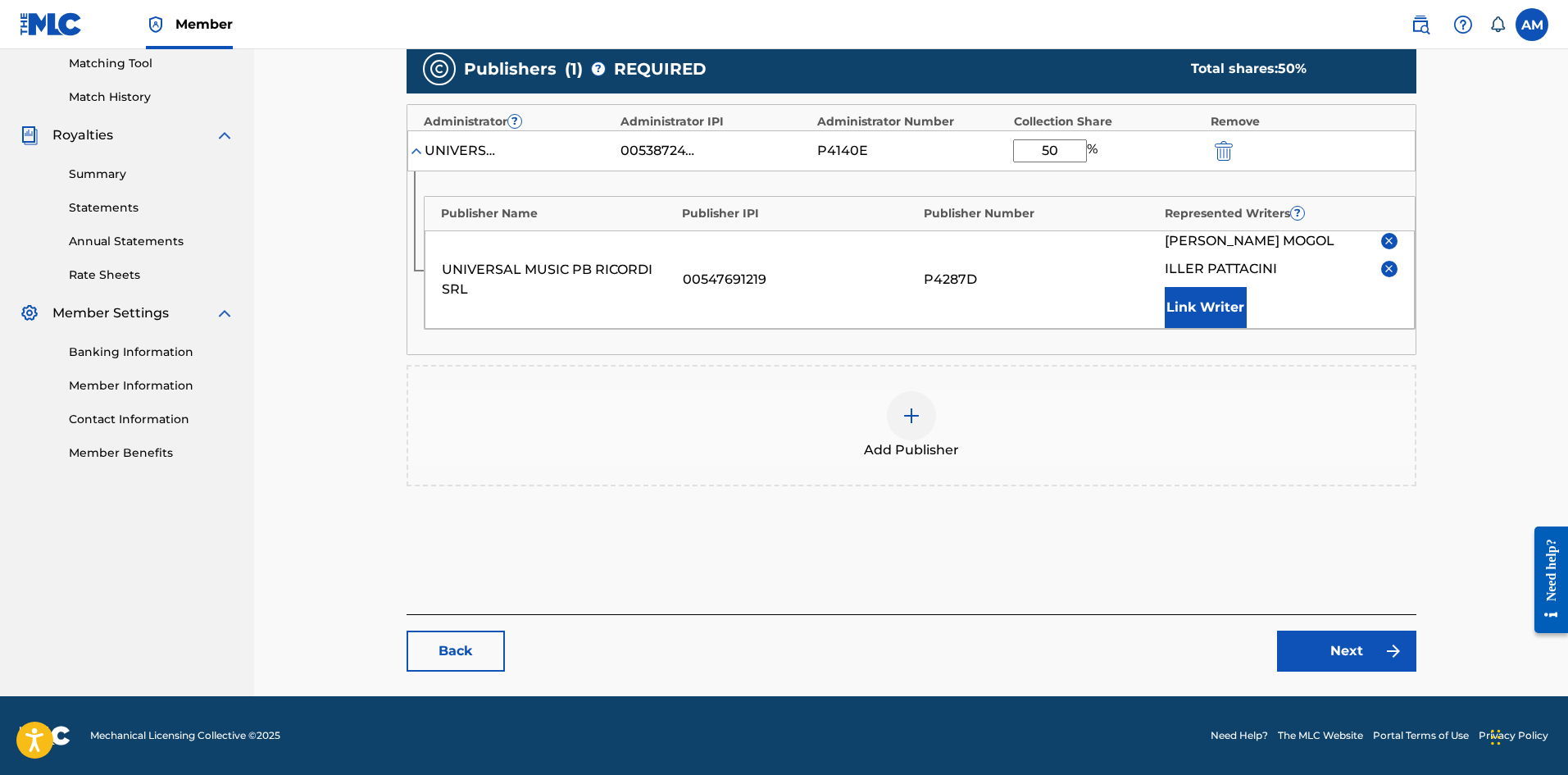
type input "50"
click at [1332, 644] on link "Next" at bounding box center [1347, 651] width 140 height 41
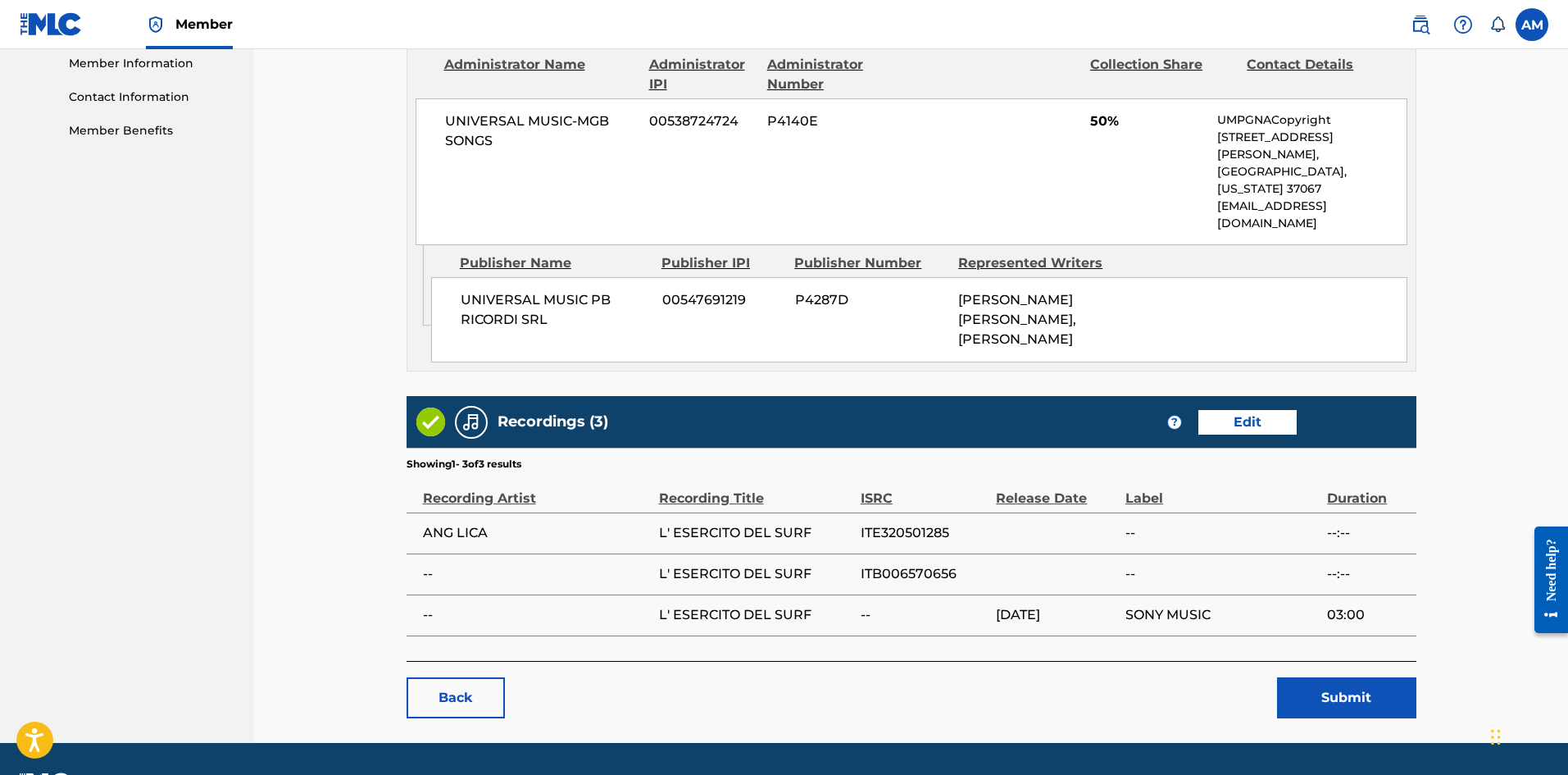
scroll to position [757, 0]
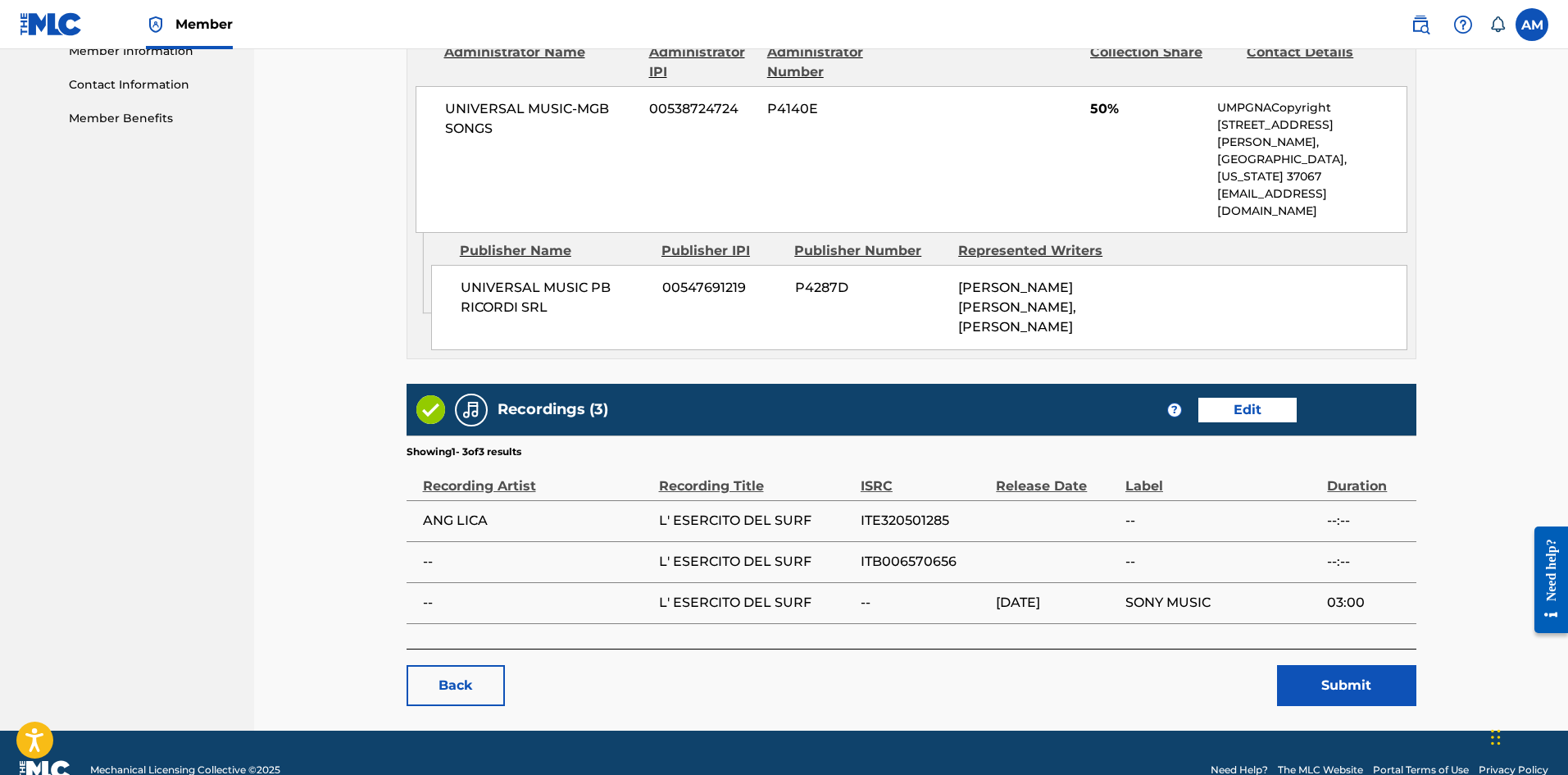
click at [1349, 674] on main "< Back L' ESERCITO DEL SURF Work Detail Edit Member Work Identifier BY9086 MLC …" at bounding box center [911, 31] width 1108 height 1398
click at [1343, 665] on button "Submit" at bounding box center [1347, 685] width 140 height 41
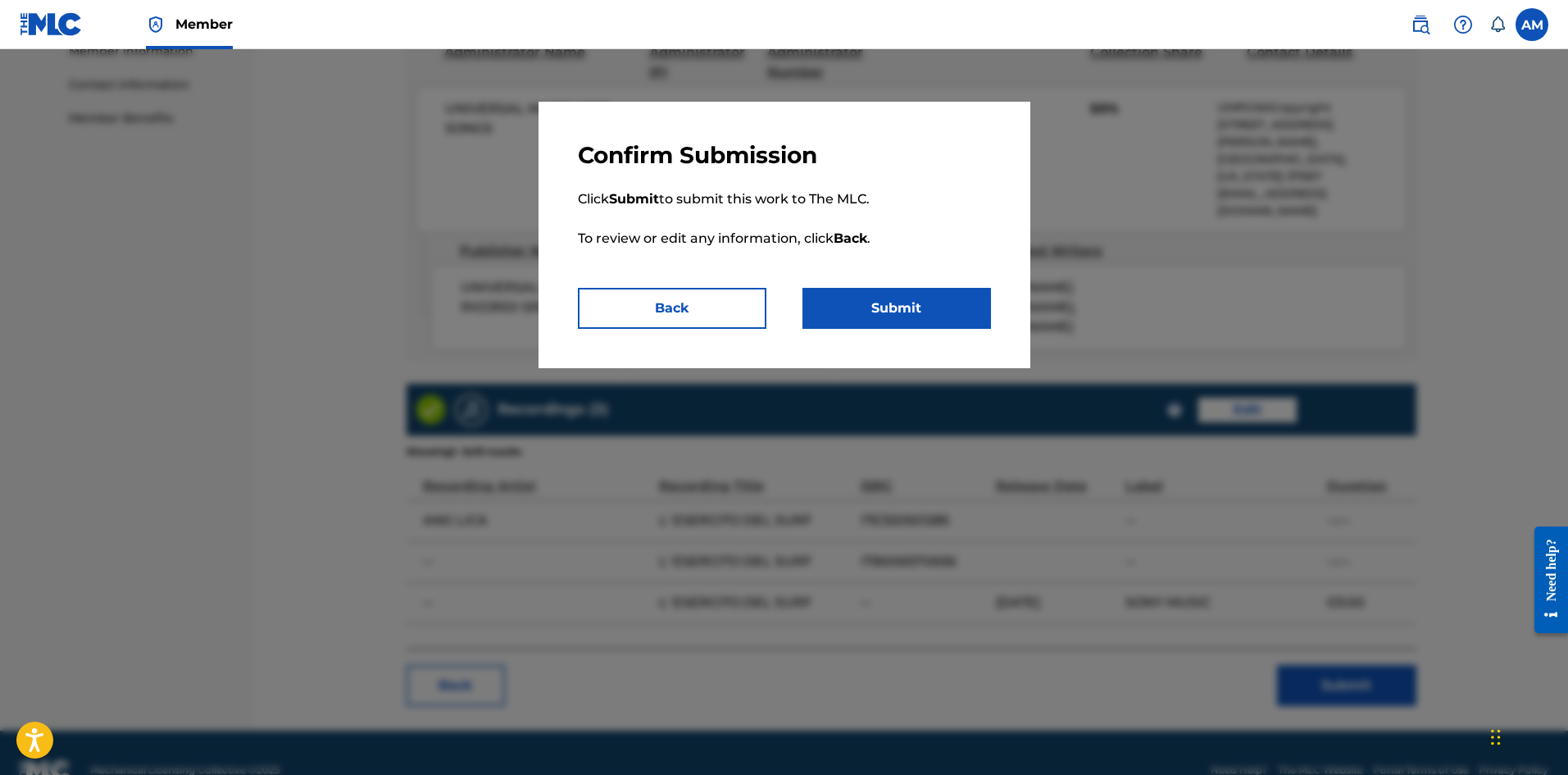
drag, startPoint x: 899, startPoint y: 305, endPoint x: 875, endPoint y: 309, distance: 24.3
click at [896, 305] on button "Submit" at bounding box center [897, 308] width 189 height 41
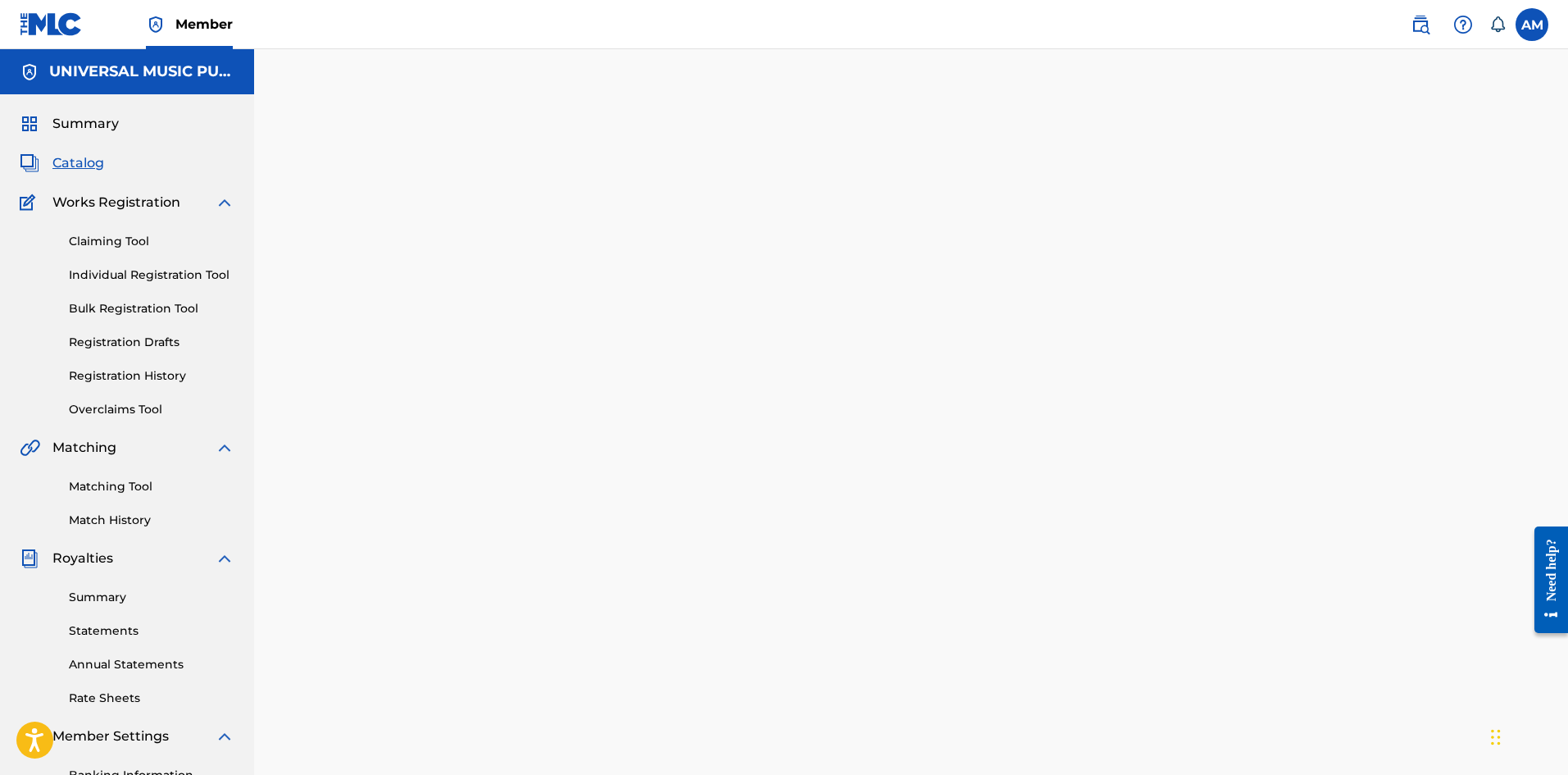
click at [93, 155] on span "Catalog" at bounding box center [79, 163] width 52 height 19
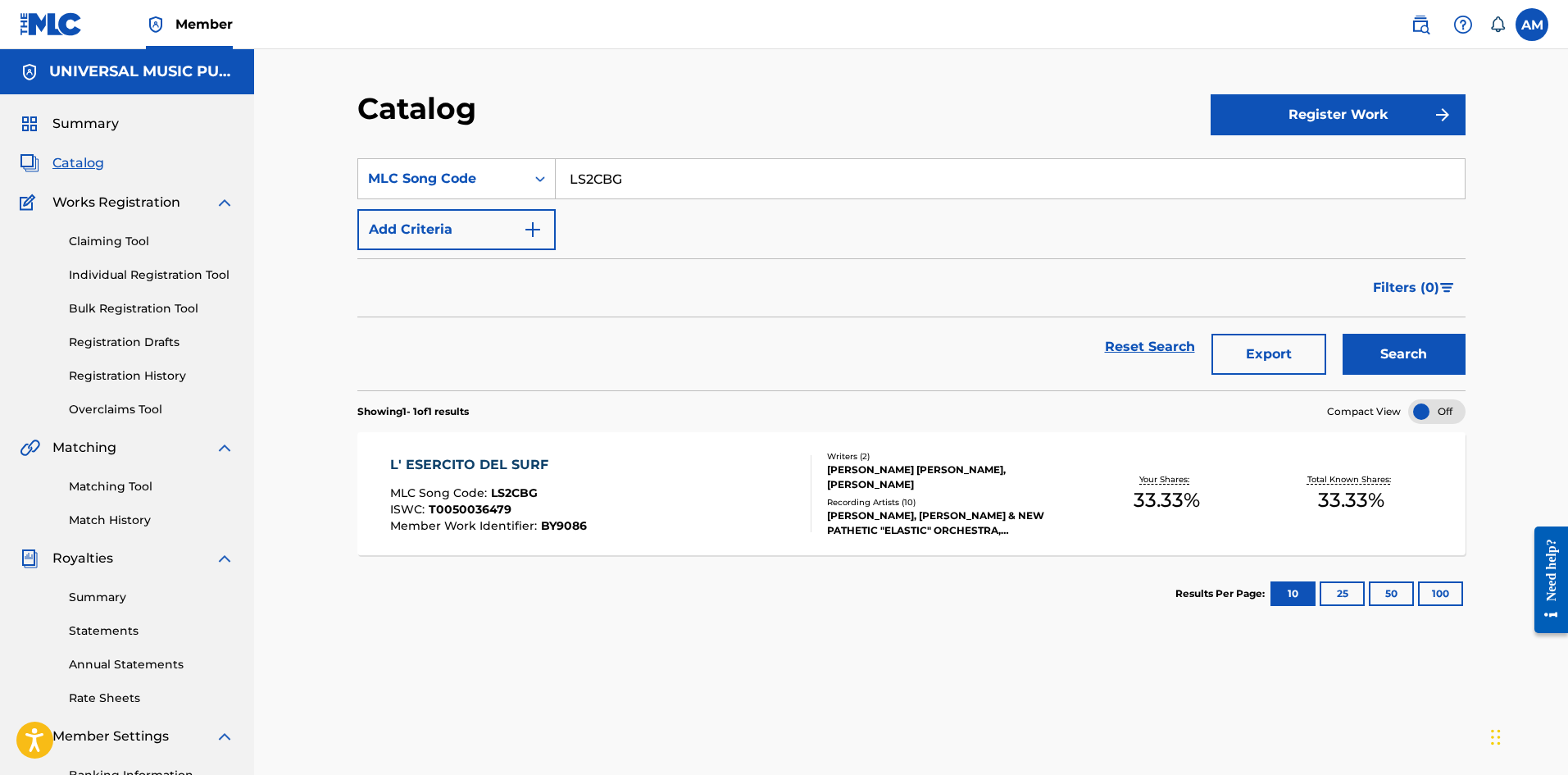
drag, startPoint x: 691, startPoint y: 173, endPoint x: 200, endPoint y: 193, distance: 491.4
click at [207, 193] on main "UNIVERSAL MUSIC PUB GROUP Summary Catalog Works Registration Claiming Tool Indi…" at bounding box center [784, 477] width 1568 height 856
paste input "A9M96"
type input "LA9M96"
click at [1433, 345] on button "Search" at bounding box center [1403, 354] width 123 height 41
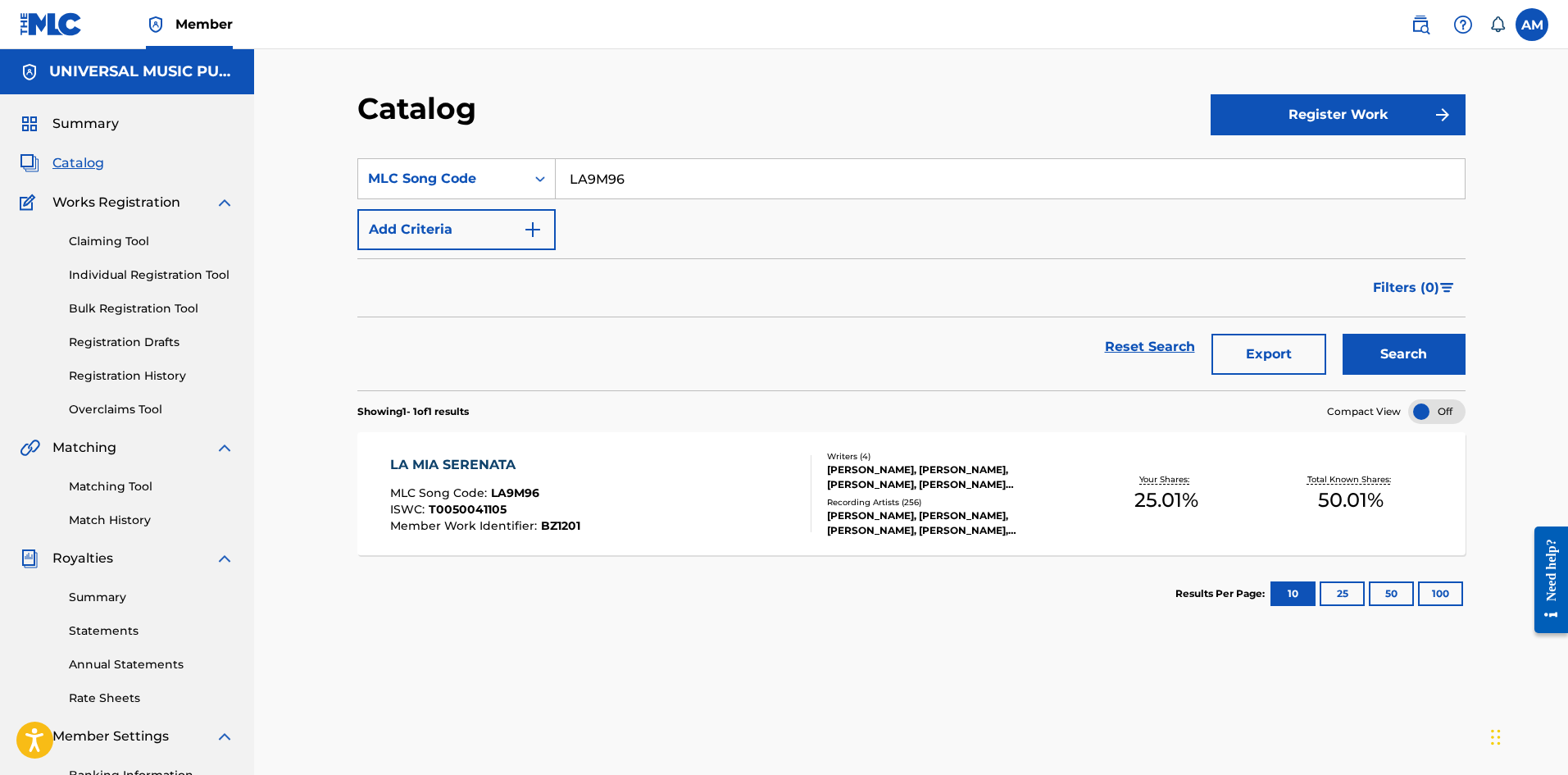
click at [1063, 505] on div "Recording Artists ( 256 )" at bounding box center [950, 502] width 247 height 12
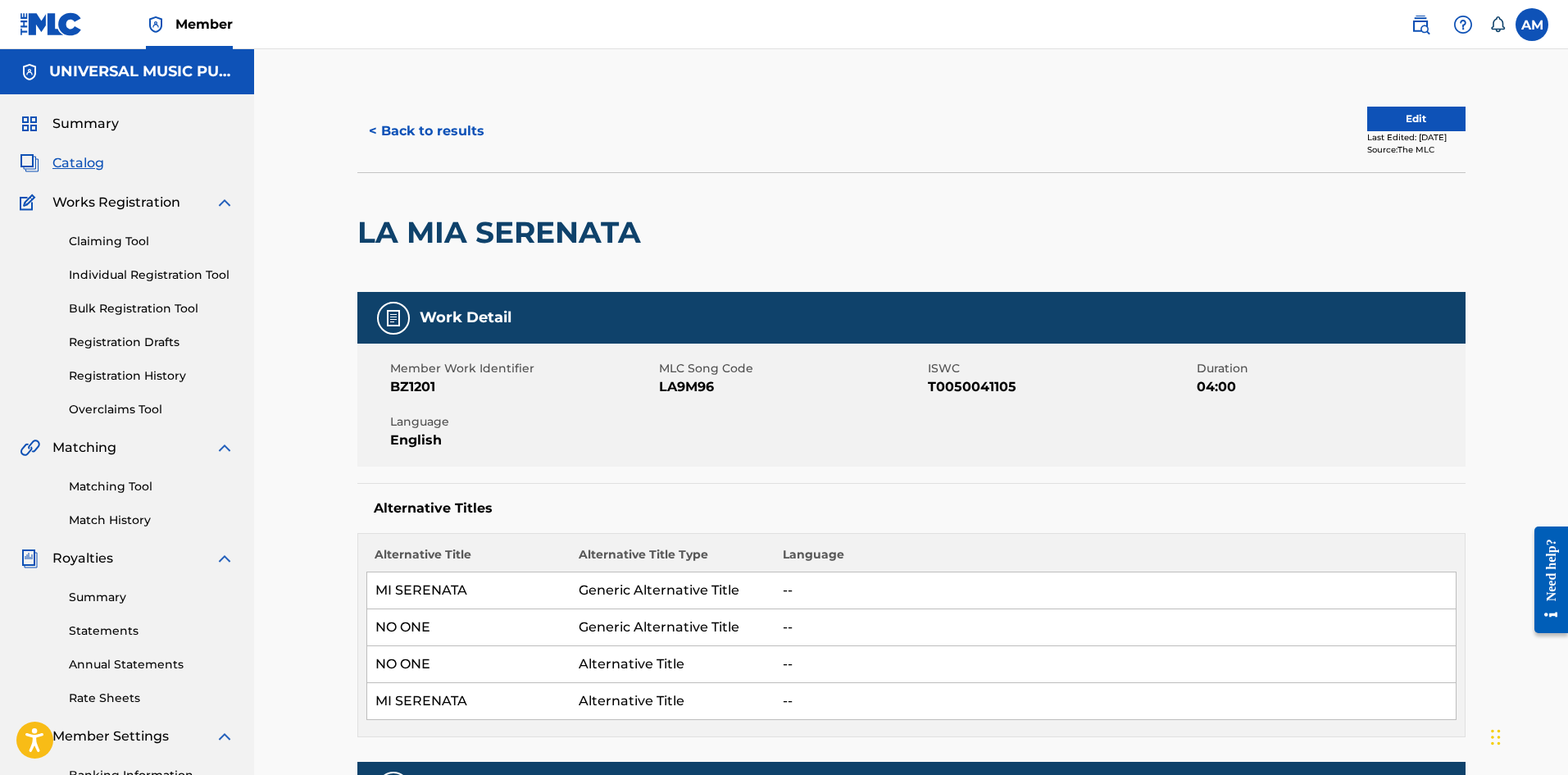
click at [1418, 119] on button "Edit" at bounding box center [1416, 119] width 98 height 25
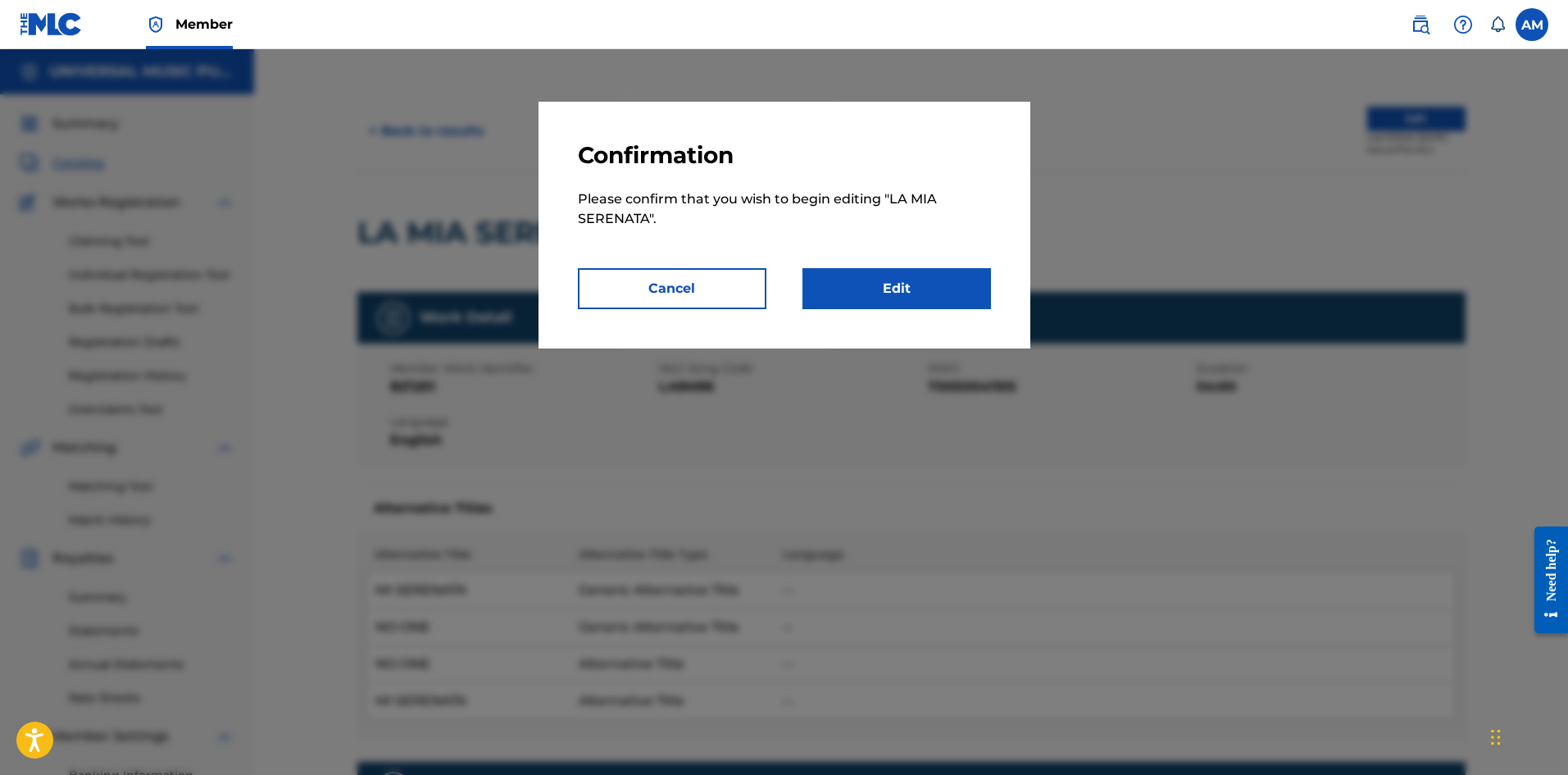
click at [864, 303] on link "Edit" at bounding box center [897, 289] width 189 height 41
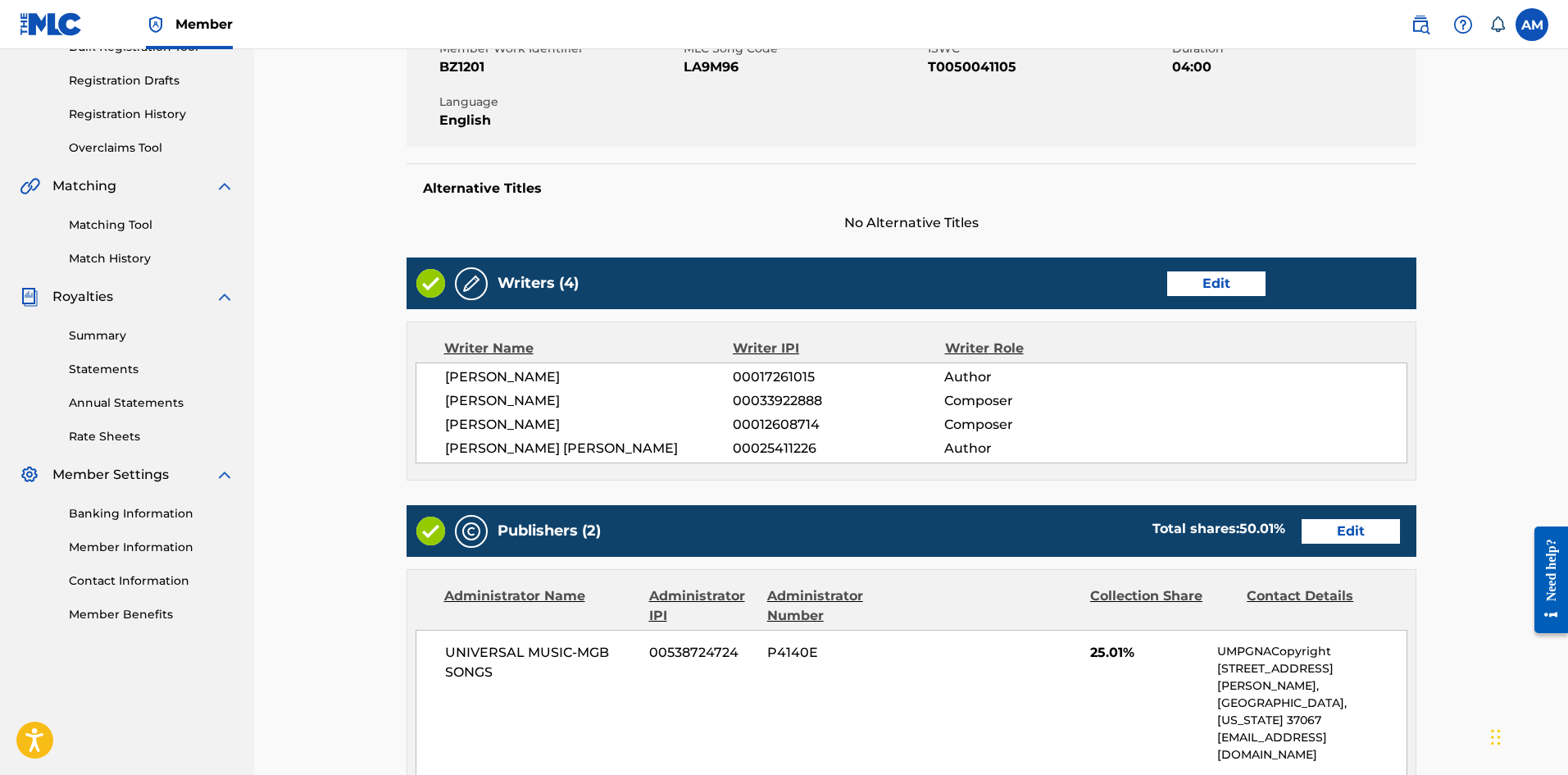
scroll to position [492, 0]
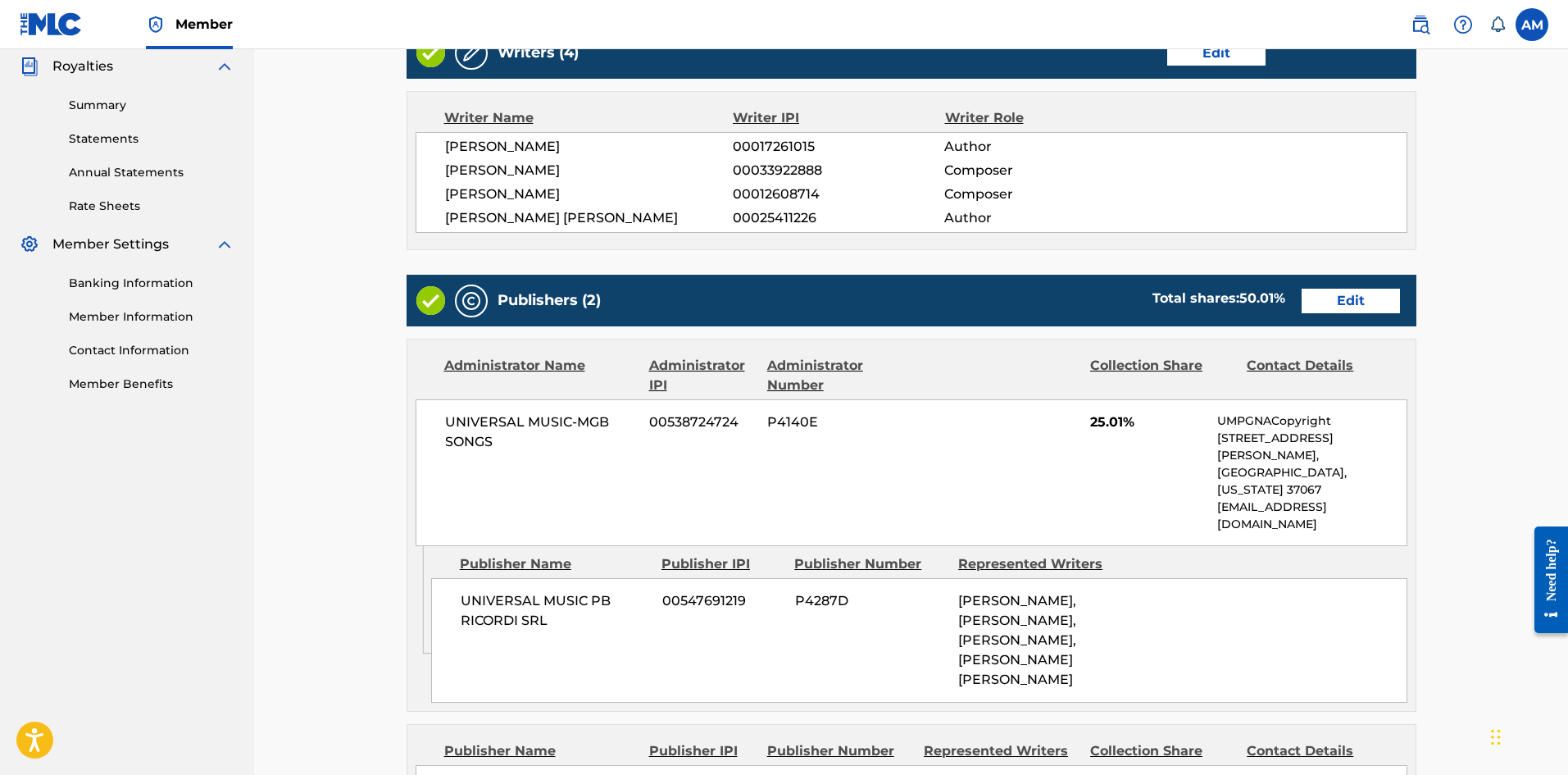
click at [1355, 290] on link "Edit" at bounding box center [1350, 301] width 98 height 25
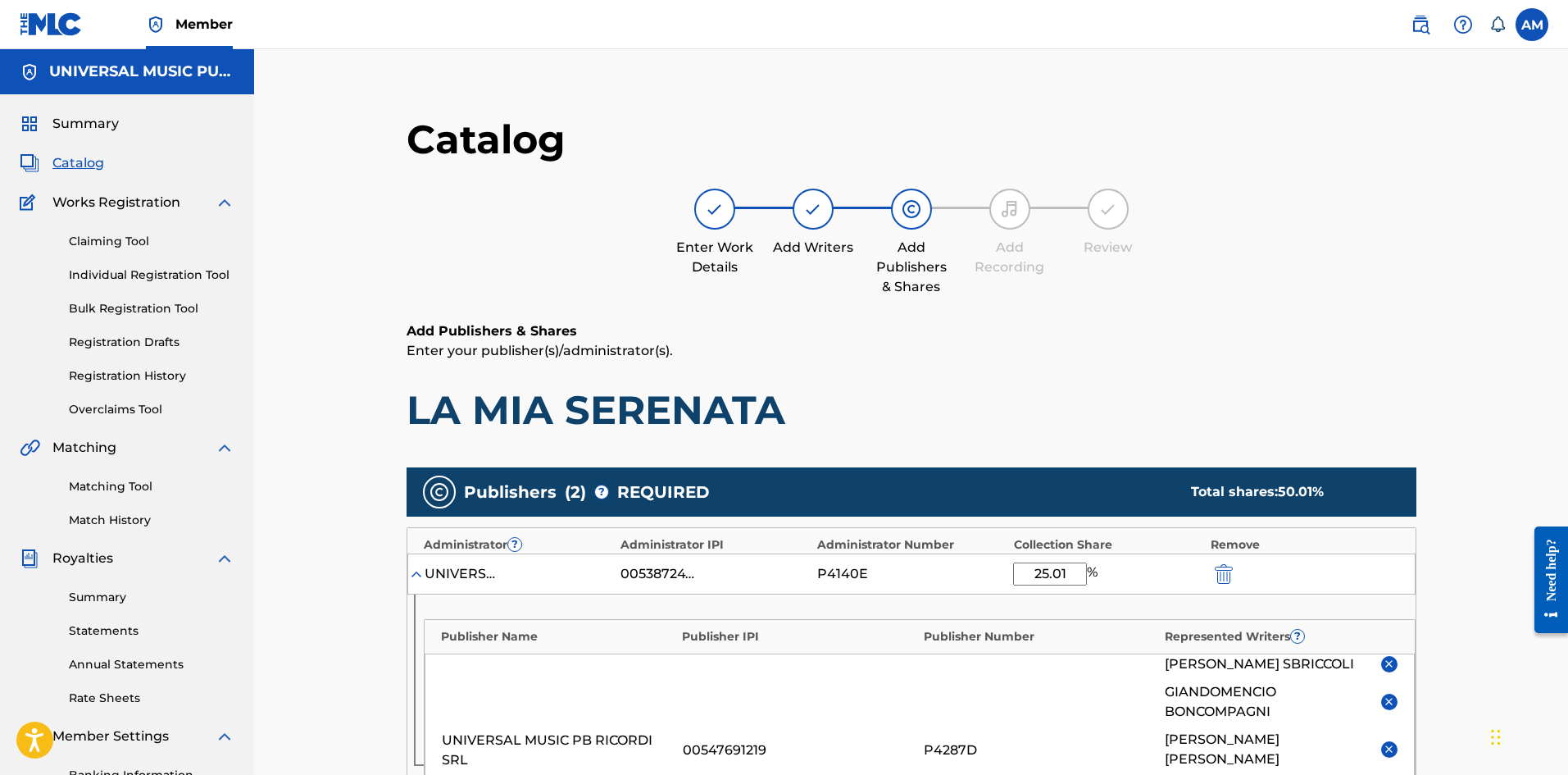
drag, startPoint x: 1074, startPoint y: 575, endPoint x: 926, endPoint y: 579, distance: 148.1
click at [926, 579] on div "UNIVERSAL MUSIC-MGB SONGS 00538724724 P4140E 25.01 %" at bounding box center [911, 574] width 1008 height 41
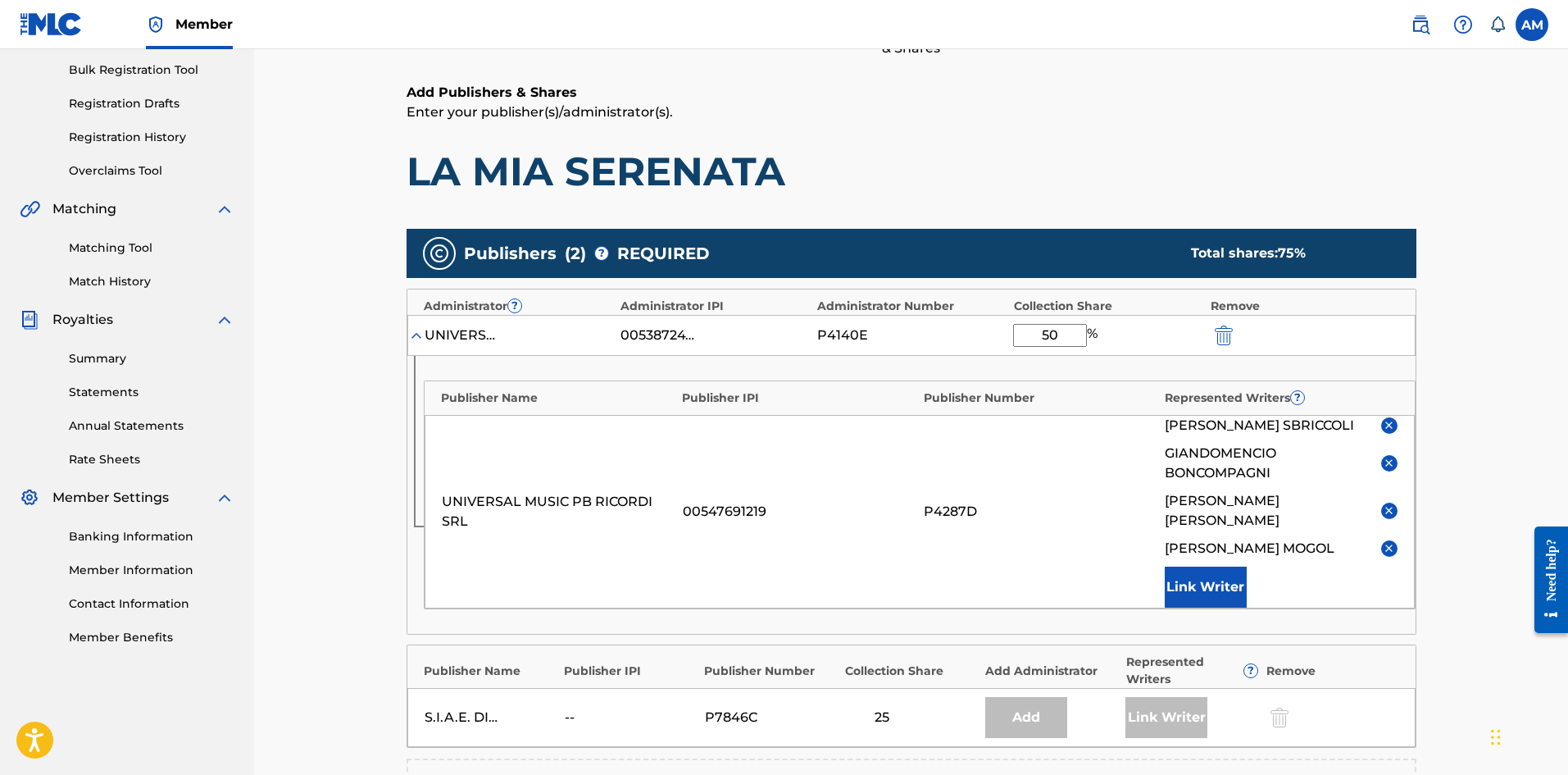
scroll to position [612, 0]
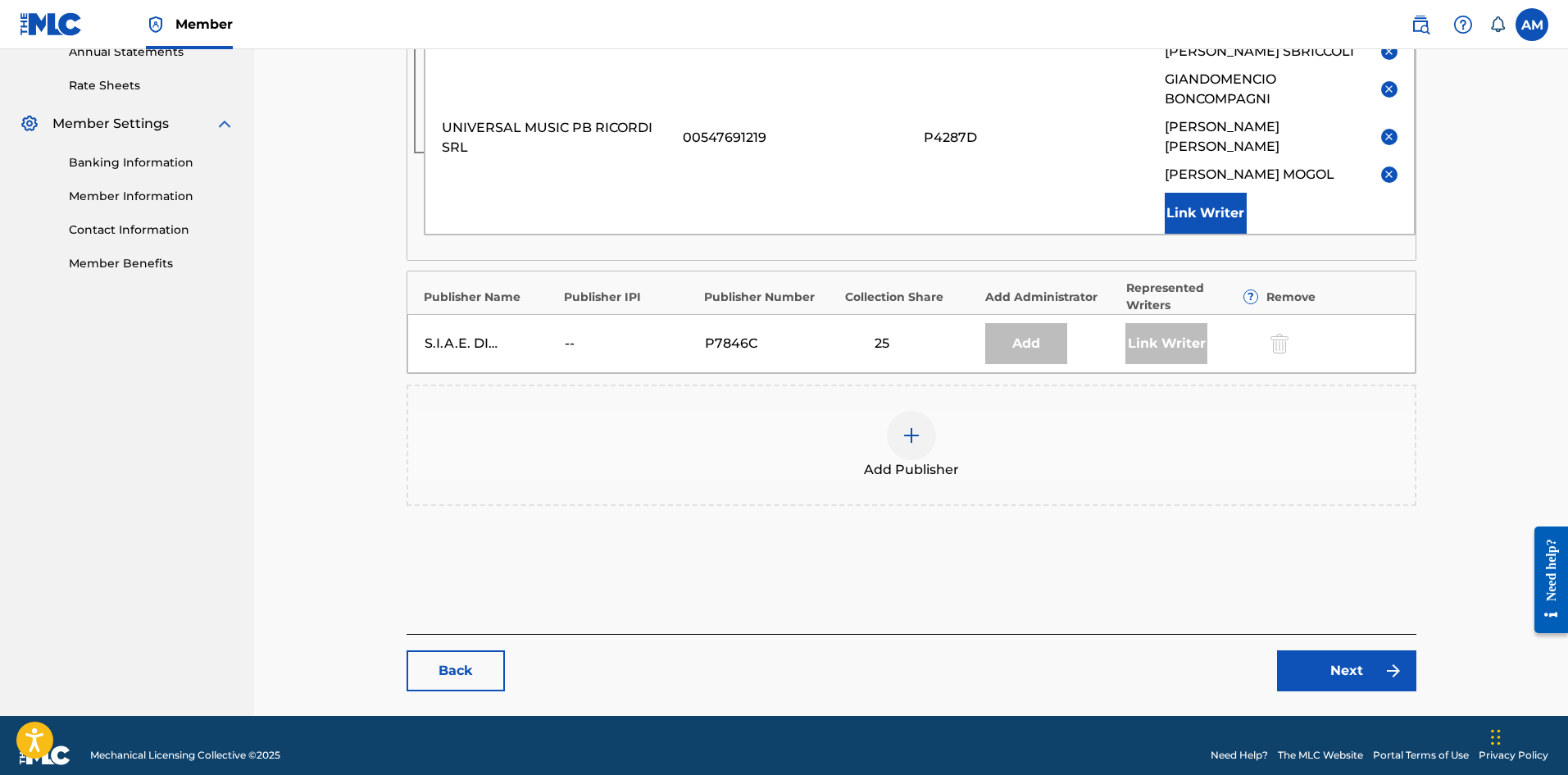
type input "50"
click at [1350, 650] on link "Next" at bounding box center [1347, 670] width 140 height 41
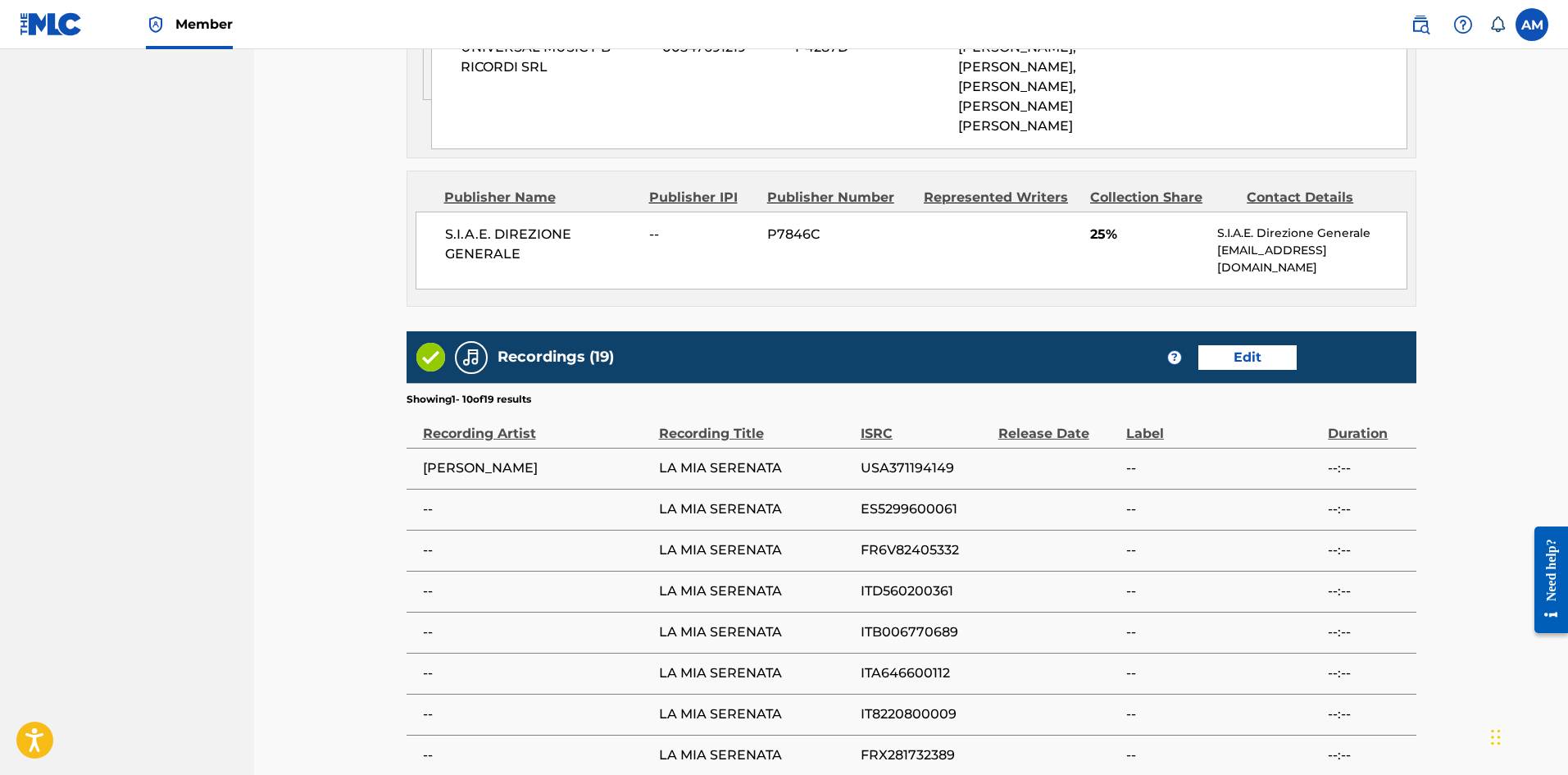
scroll to position [1531, 0]
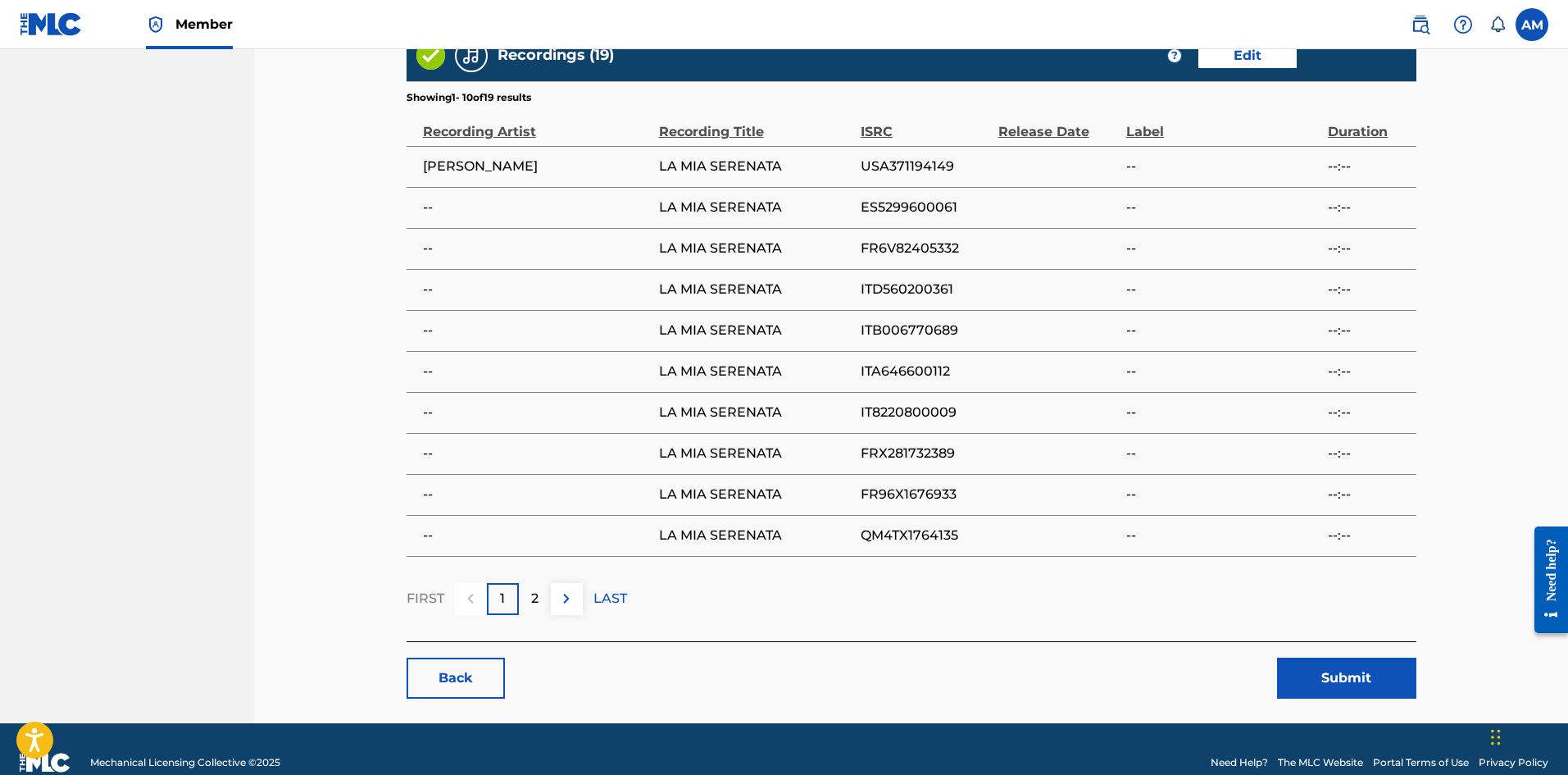
click at [1357, 657] on button "Submit" at bounding box center [1347, 678] width 140 height 41
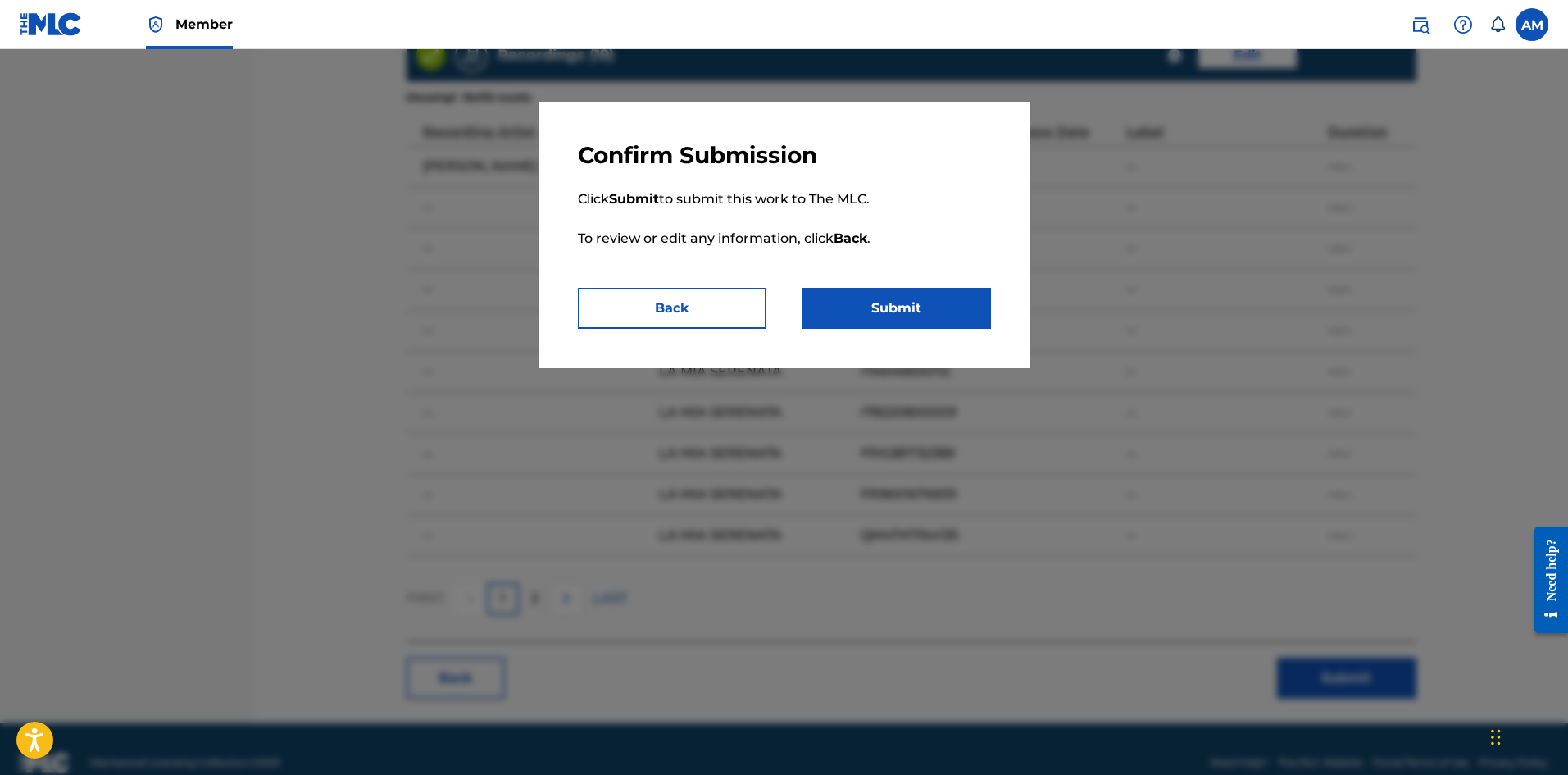
click at [928, 315] on button "Submit" at bounding box center [897, 308] width 189 height 41
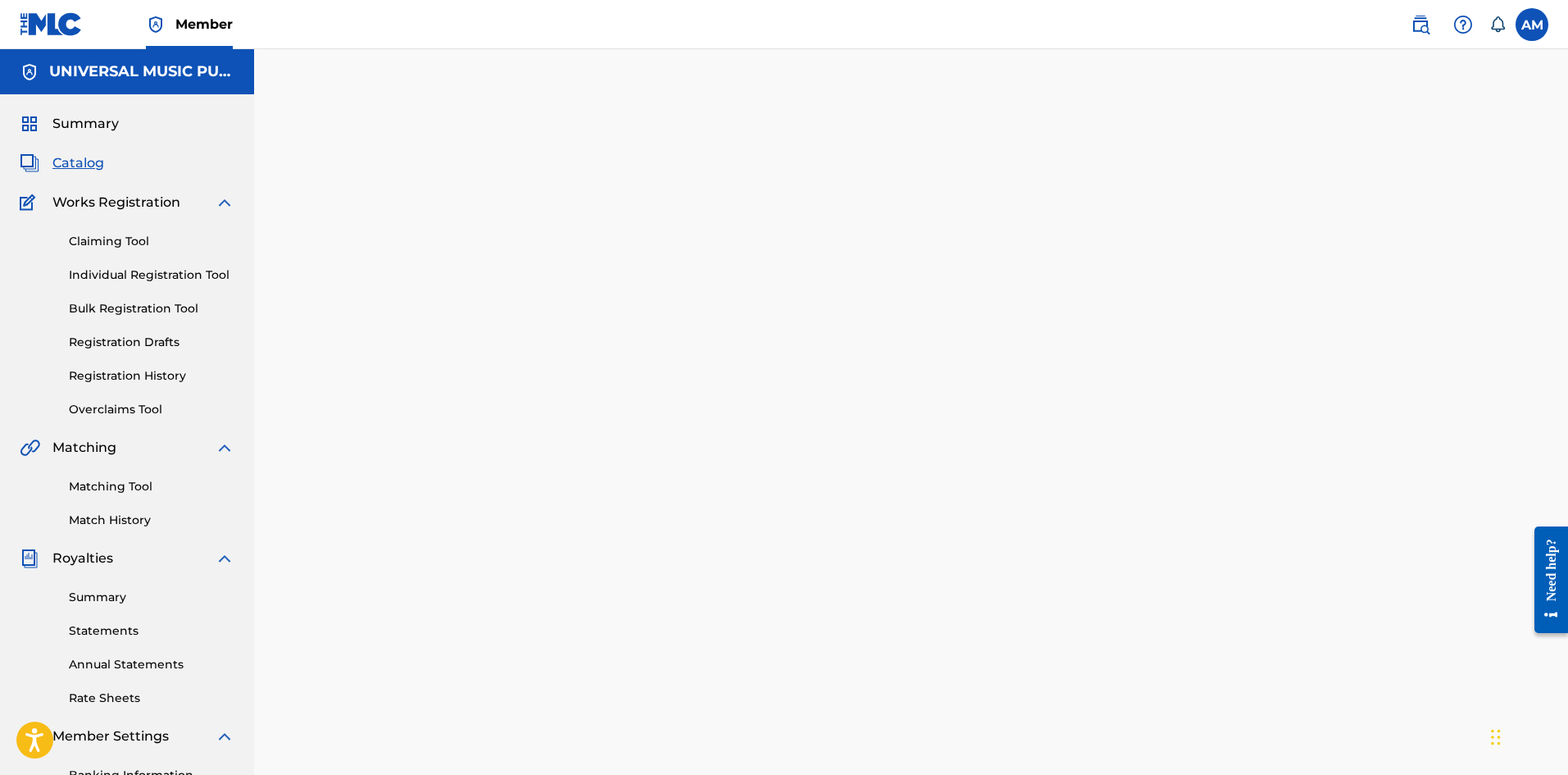
drag, startPoint x: 97, startPoint y: 166, endPoint x: 136, endPoint y: 183, distance: 42.5
click at [97, 166] on span "Catalog" at bounding box center [79, 163] width 52 height 19
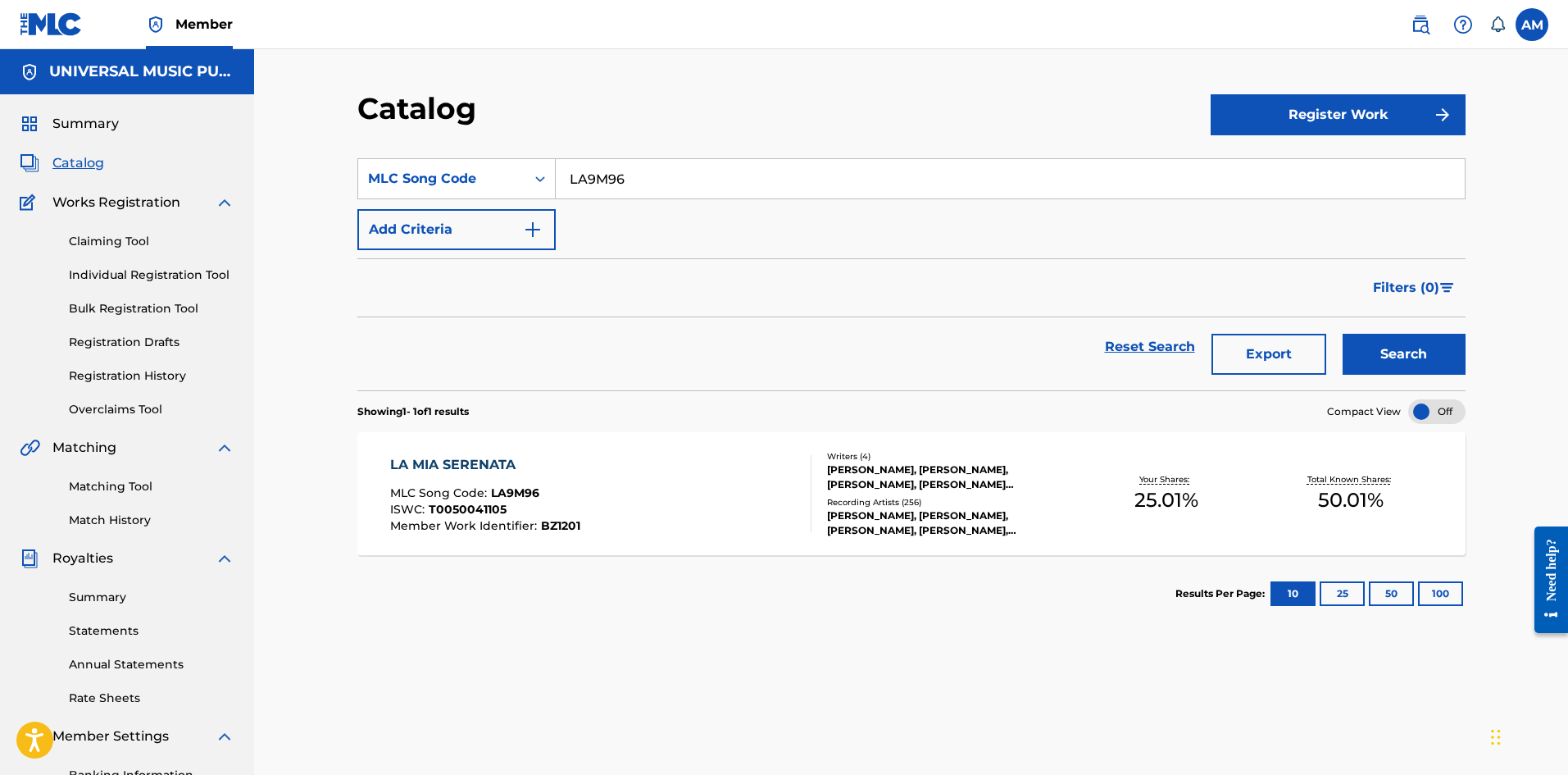
drag, startPoint x: 651, startPoint y: 175, endPoint x: 191, endPoint y: 178, distance: 460.0
click at [191, 178] on main "UNIVERSAL MUSIC PUB GROUP Summary Catalog Works Registration Claiming Tool Indi…" at bounding box center [784, 477] width 1568 height 856
paste input "BA3LQ"
type input "BA3LQ6"
click at [1425, 366] on button "Search" at bounding box center [1403, 354] width 123 height 41
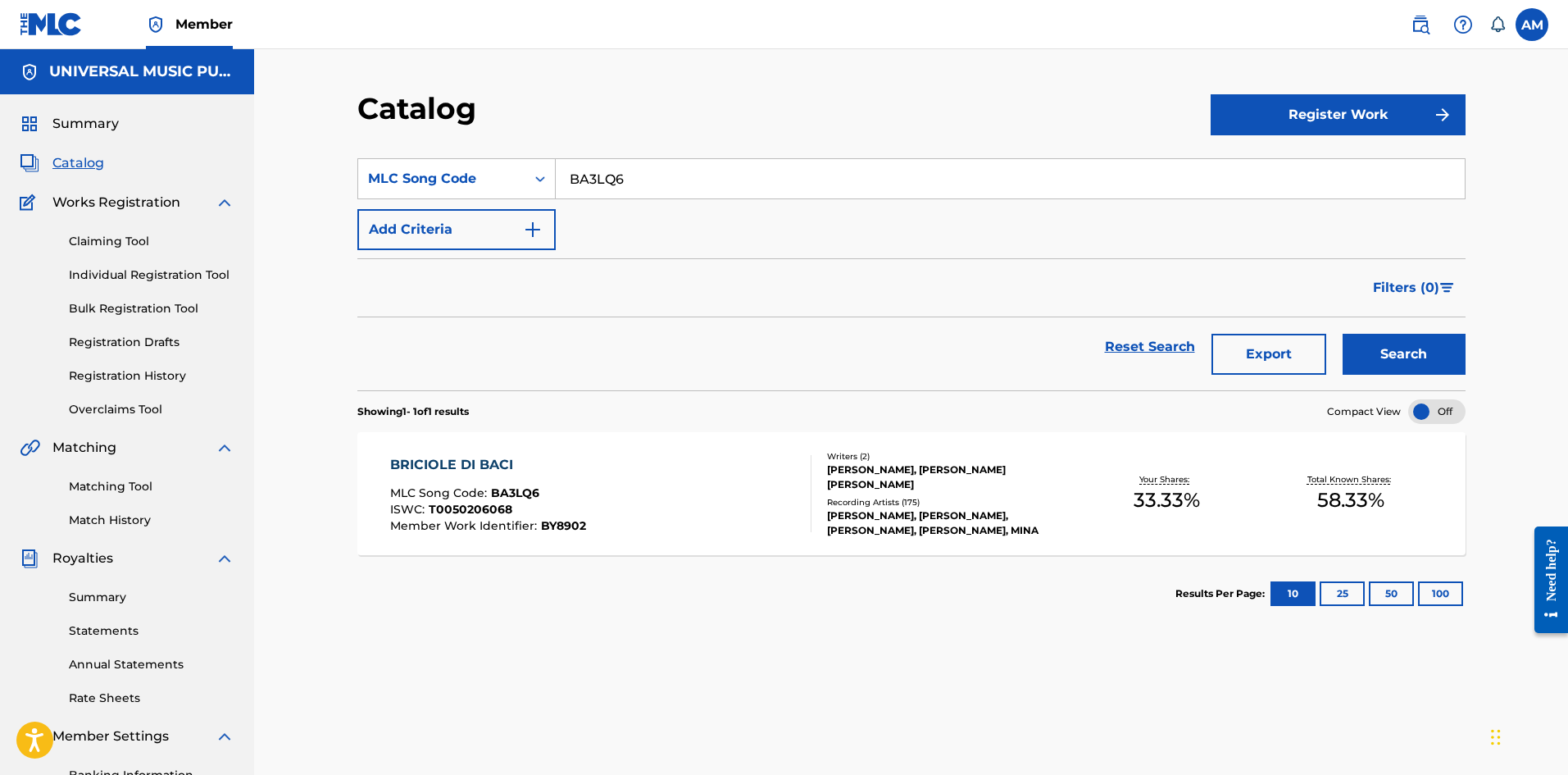
click at [603, 519] on div "BRICIOLE DI BACI MLC Song Code : BA3LQ6 ISWC : T0050206068 Member Work Identifi…" at bounding box center [600, 493] width 421 height 77
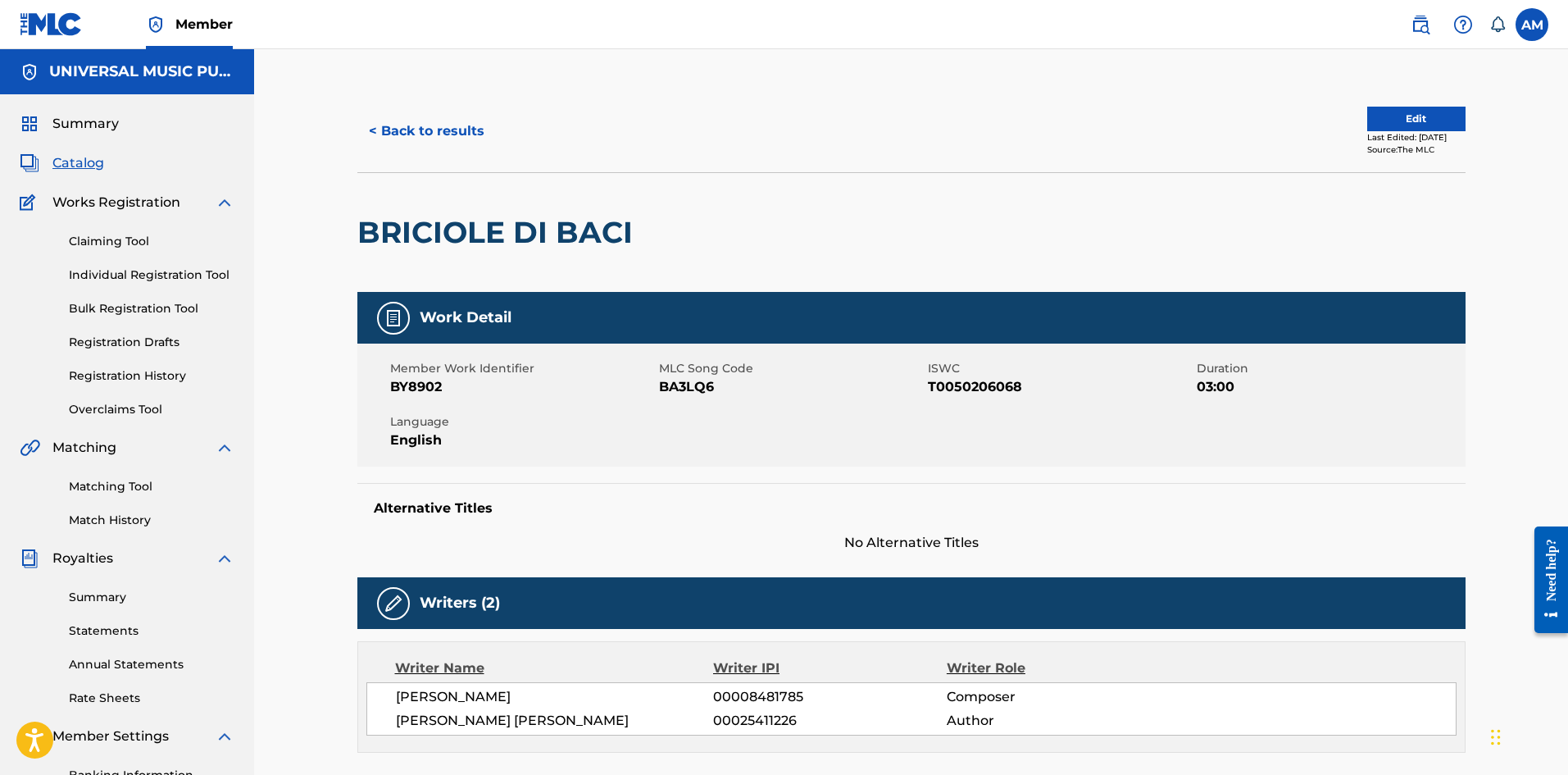
click at [1421, 117] on button "Edit" at bounding box center [1416, 119] width 98 height 25
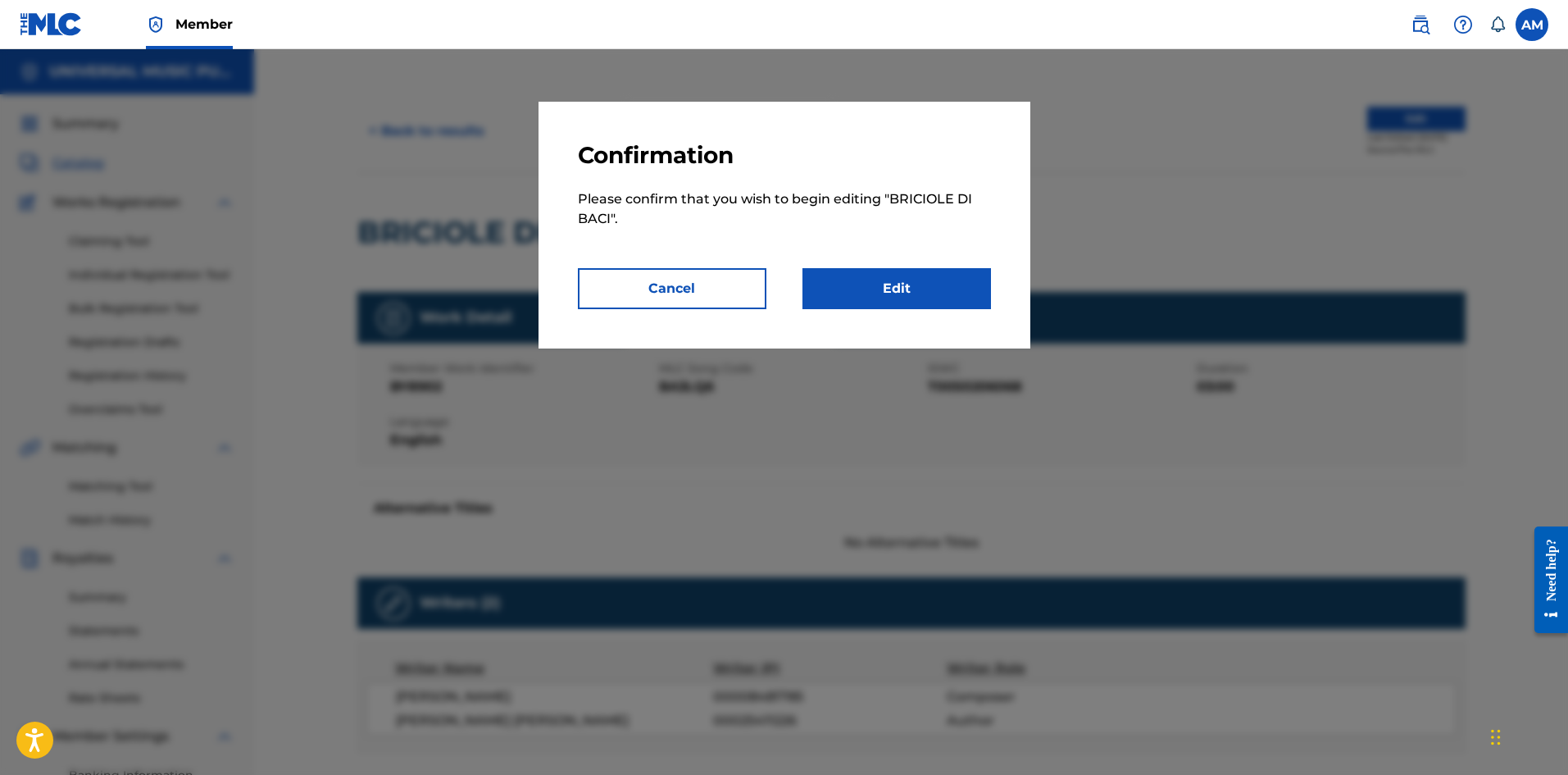
click at [939, 298] on link "Edit" at bounding box center [897, 289] width 189 height 41
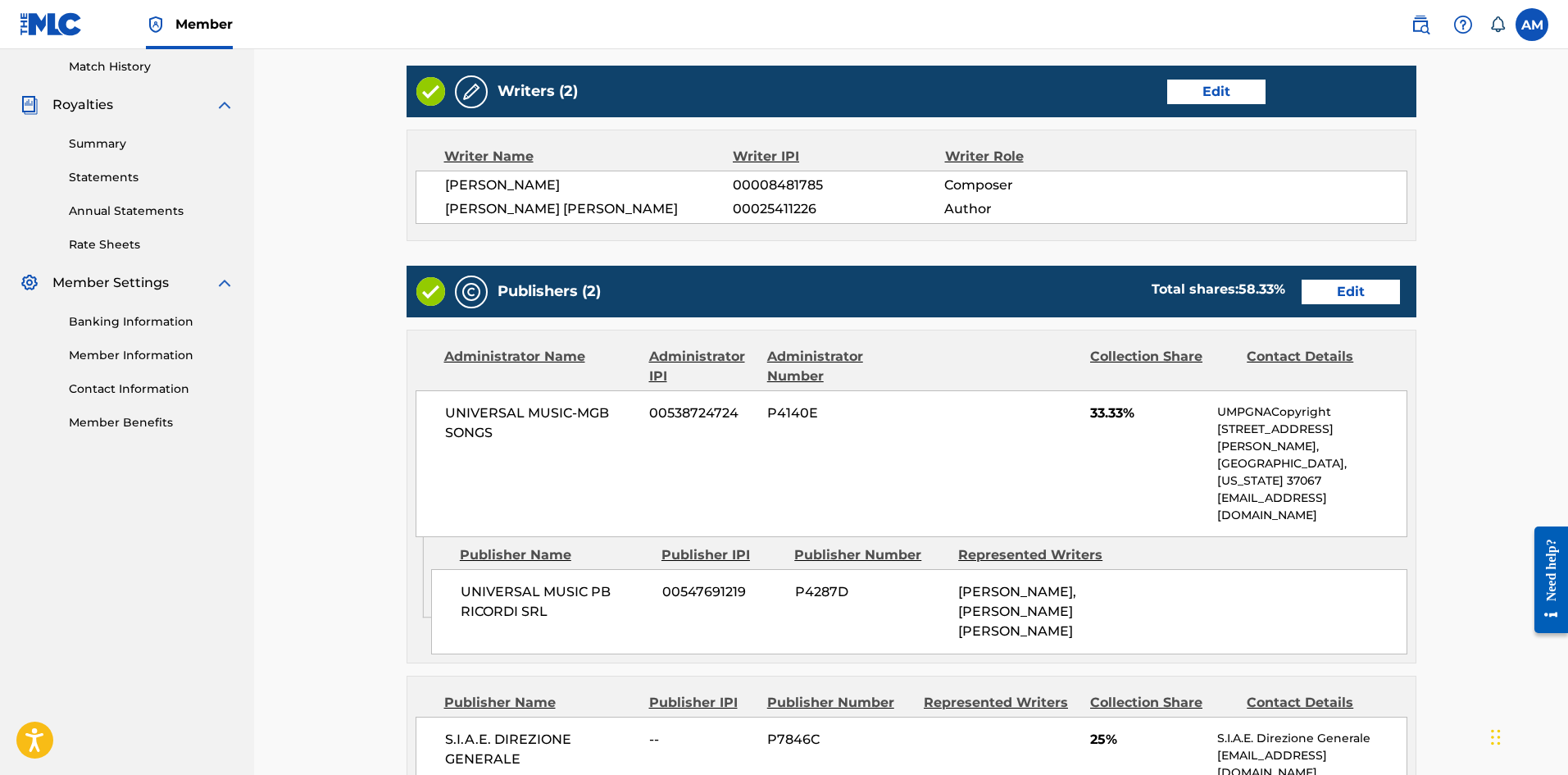
scroll to position [492, 0]
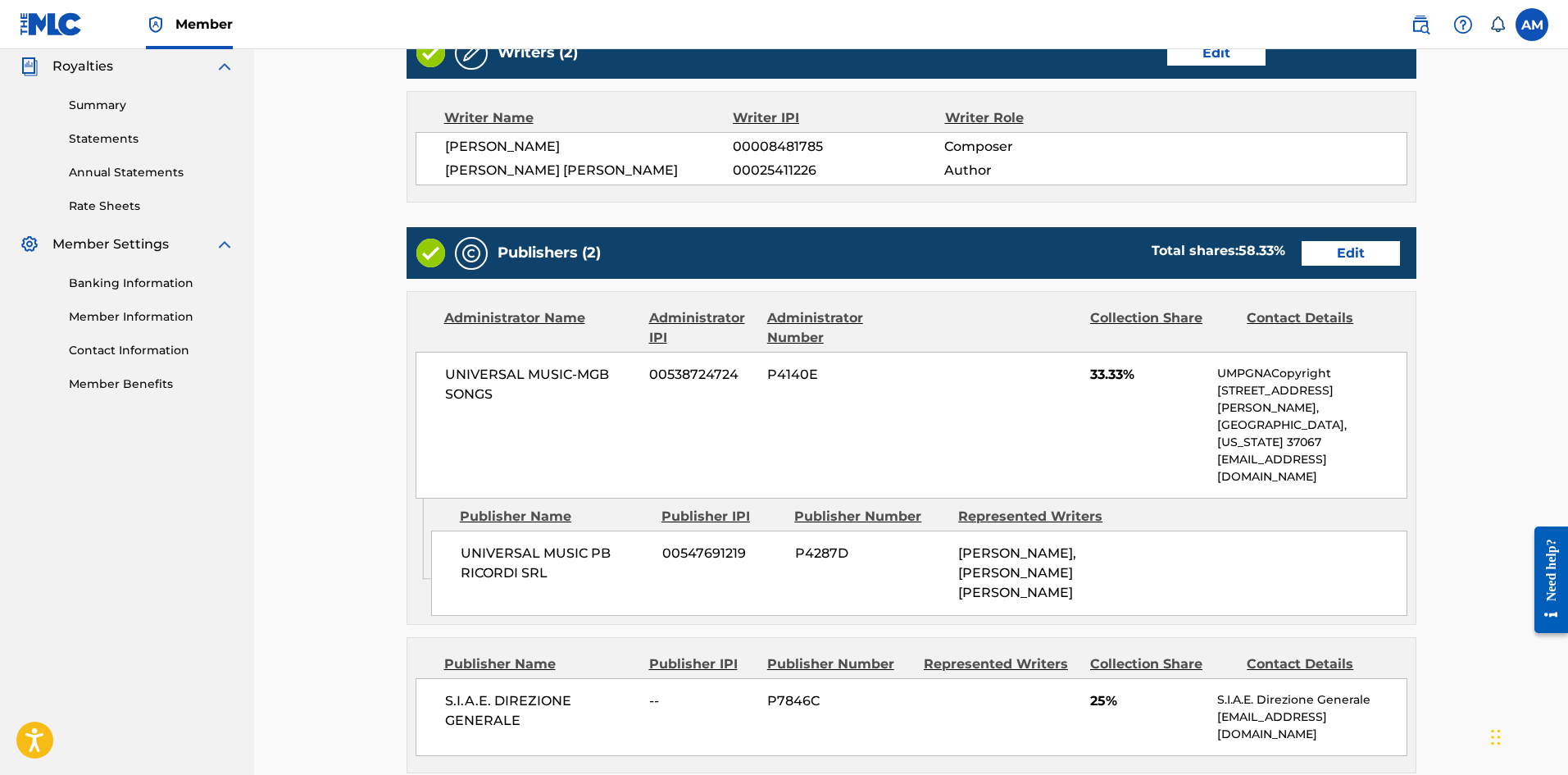
click at [1357, 258] on link "Edit" at bounding box center [1350, 253] width 98 height 25
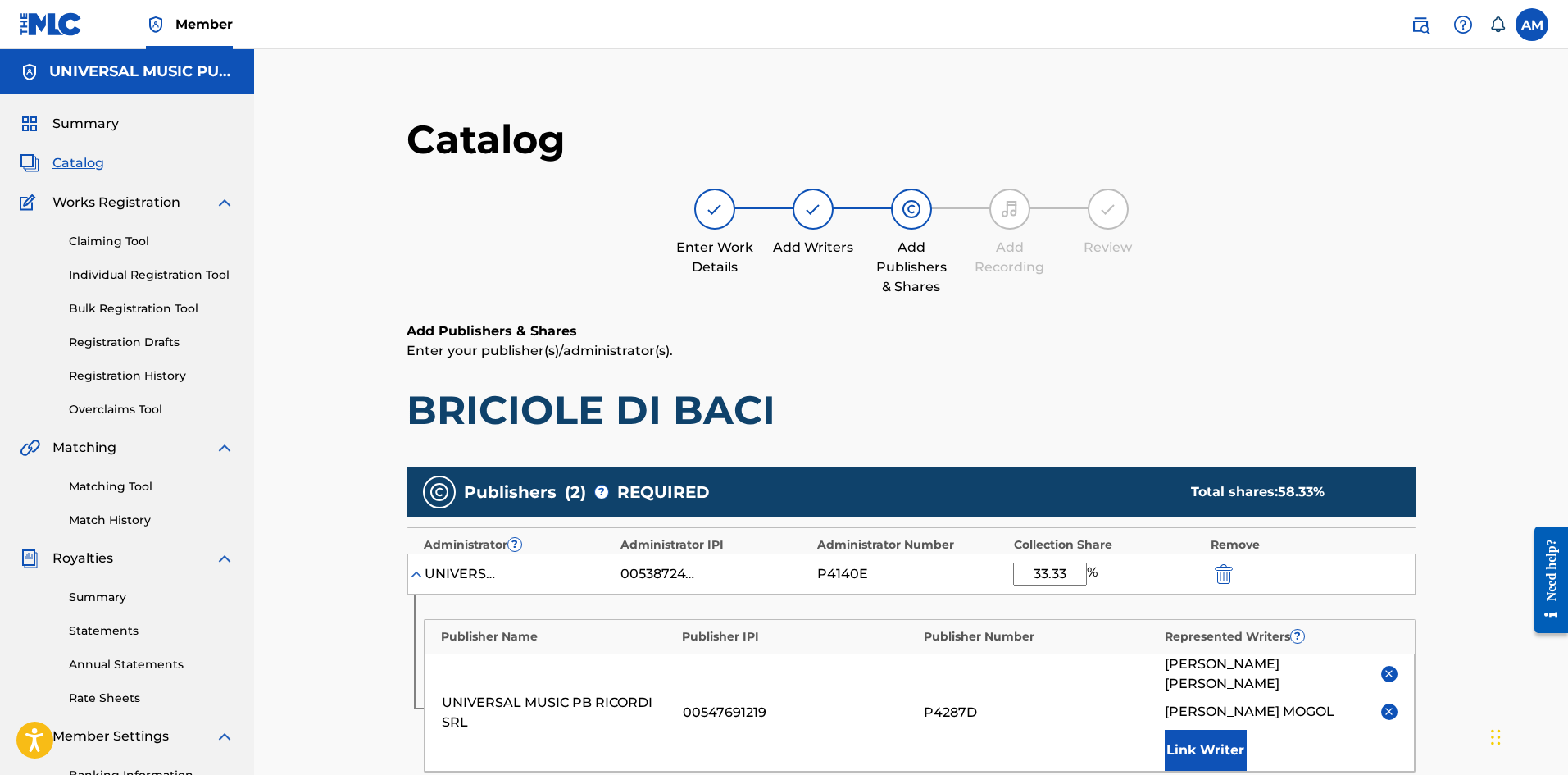
drag, startPoint x: 1075, startPoint y: 573, endPoint x: 860, endPoint y: 576, distance: 215.0
click at [860, 576] on div "UNIVERSAL MUSIC-MGB SONGS 00538724724 P4140E 33.33 %" at bounding box center [911, 574] width 1008 height 41
type input "50"
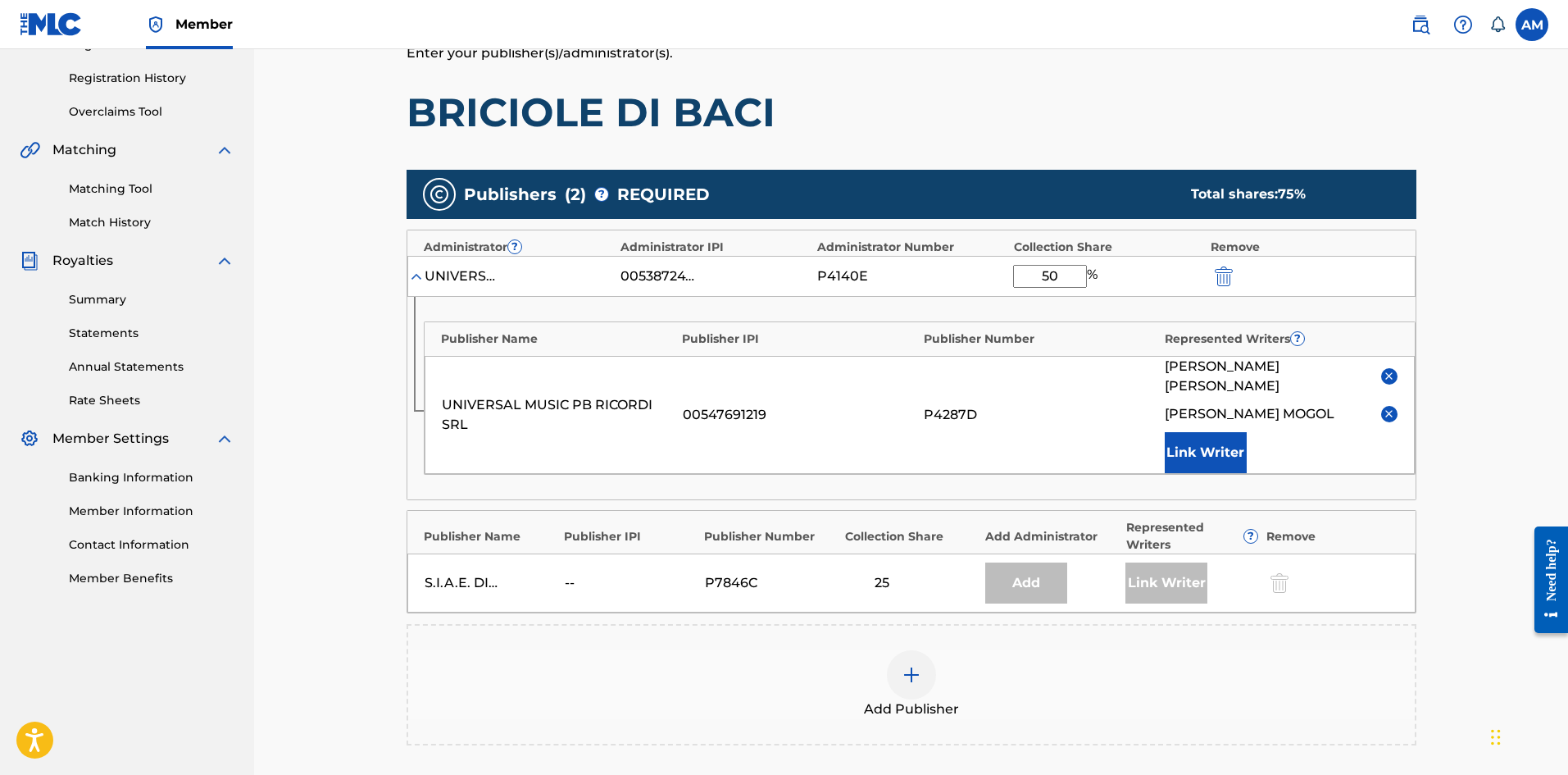
scroll to position [410, 0]
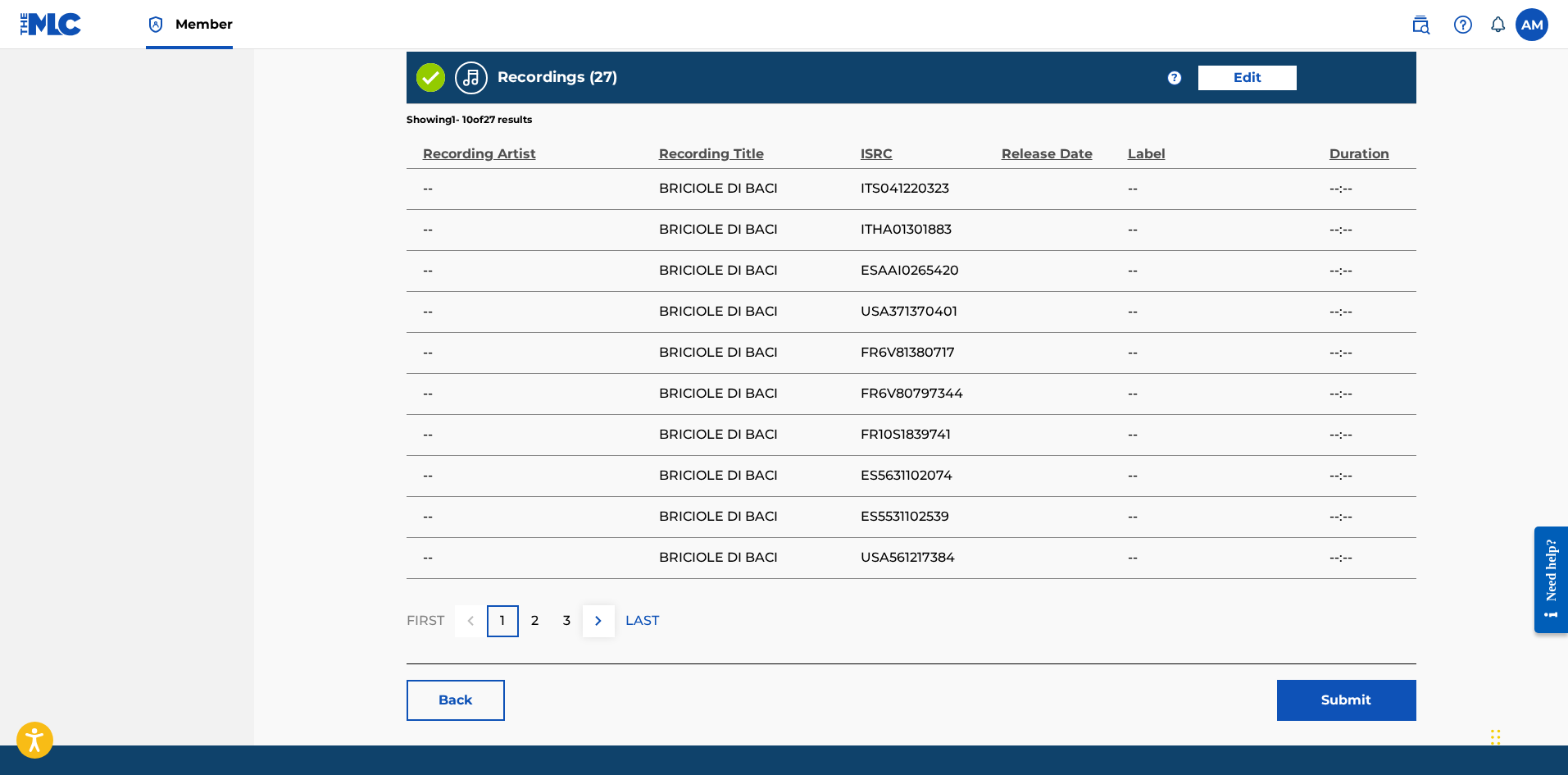
scroll to position [1241, 0]
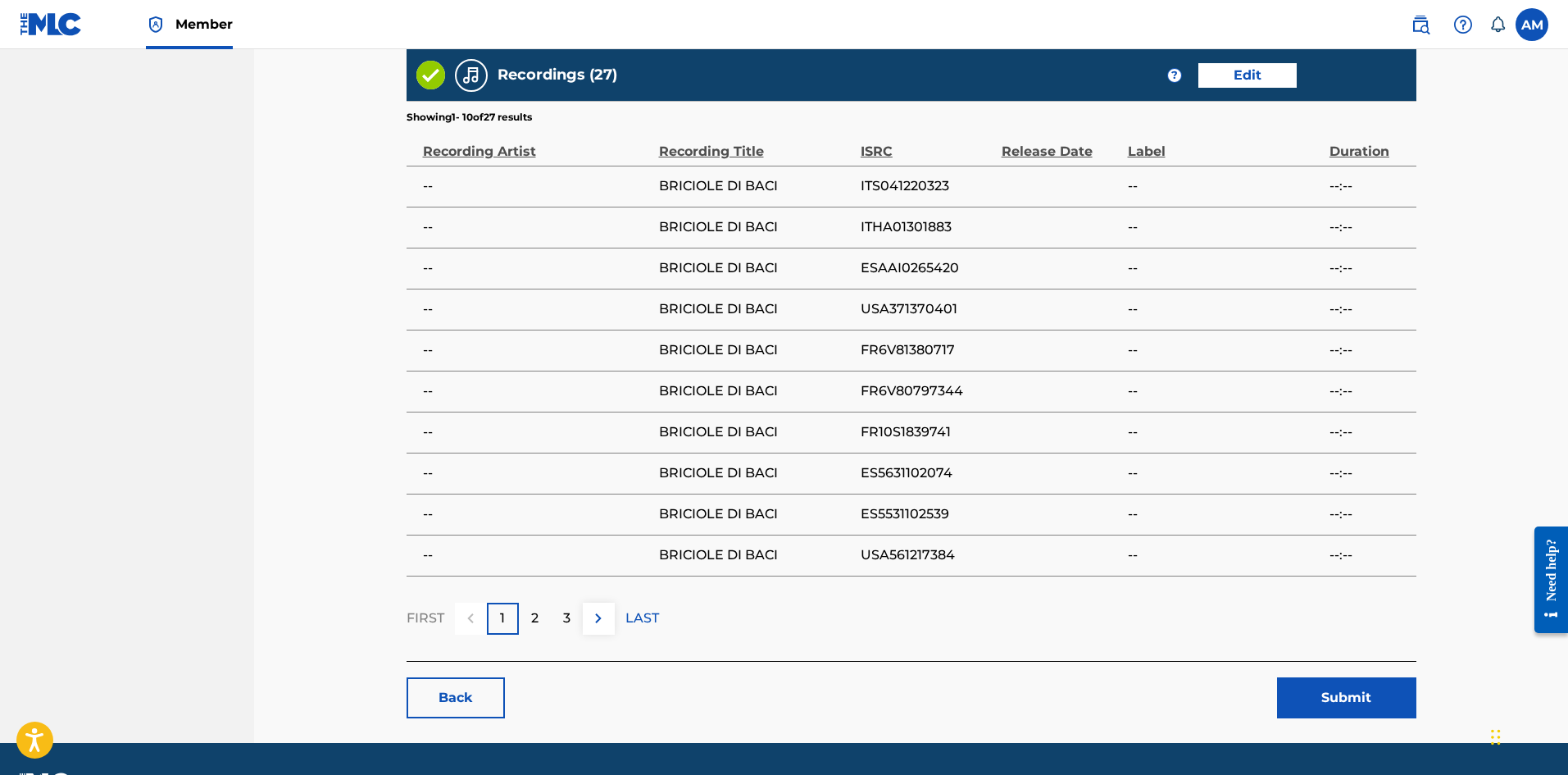
click at [1352, 677] on button "Submit" at bounding box center [1347, 697] width 140 height 41
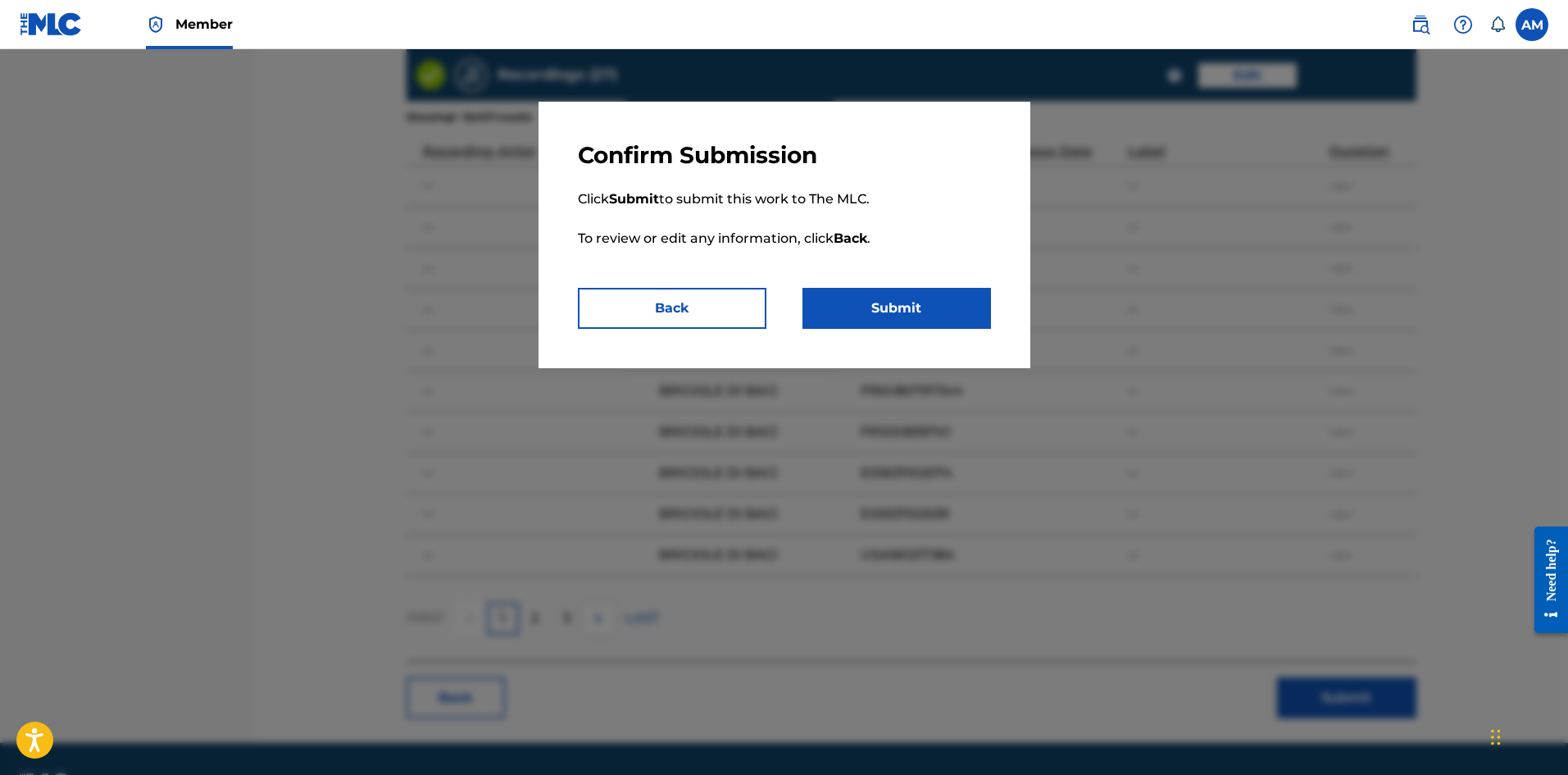
click at [933, 316] on button "Submit" at bounding box center [897, 308] width 189 height 41
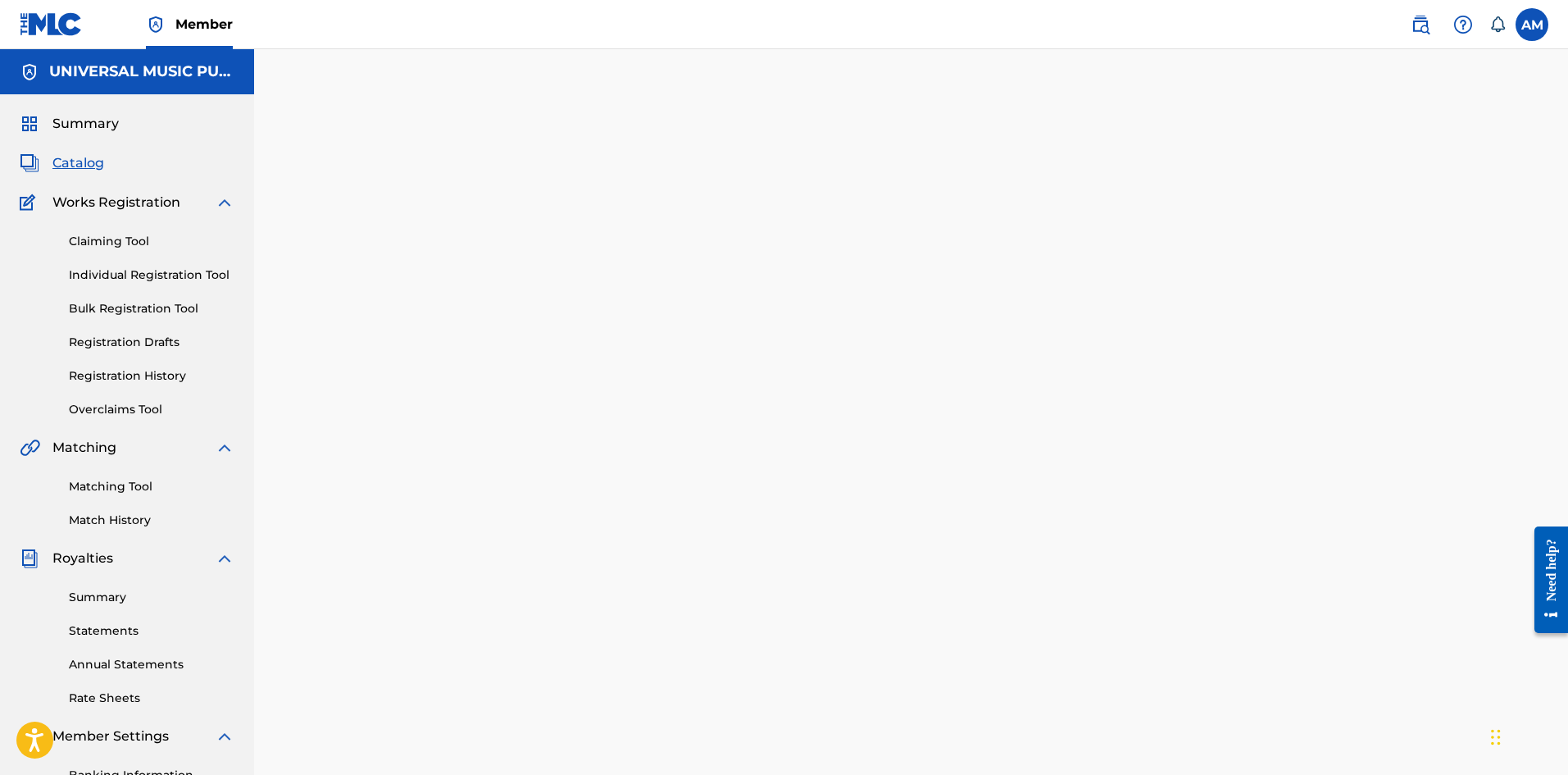
drag, startPoint x: 44, startPoint y: 161, endPoint x: 156, endPoint y: 183, distance: 114.1
click at [44, 161] on link "Catalog" at bounding box center [61, 163] width 84 height 19
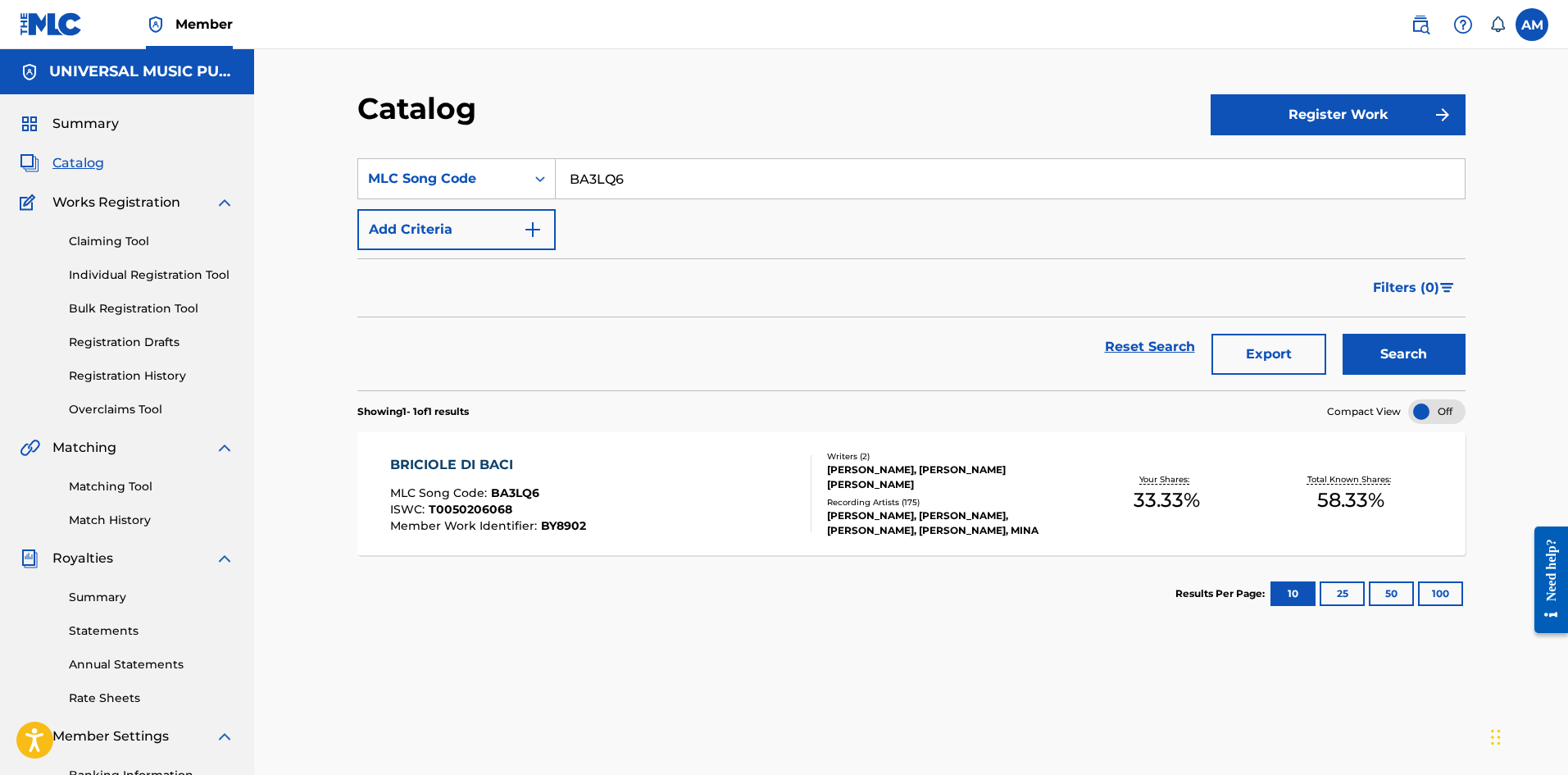
drag, startPoint x: 663, startPoint y: 173, endPoint x: 200, endPoint y: 148, distance: 463.7
click at [202, 148] on main "UNIVERSAL MUSIC PUB GROUP Summary Catalog Works Registration Claiming Tool Indi…" at bounding box center [784, 477] width 1568 height 856
paste input "OC8GB9"
type input "OC8GB9"
click at [1426, 354] on button "Search" at bounding box center [1403, 354] width 123 height 41
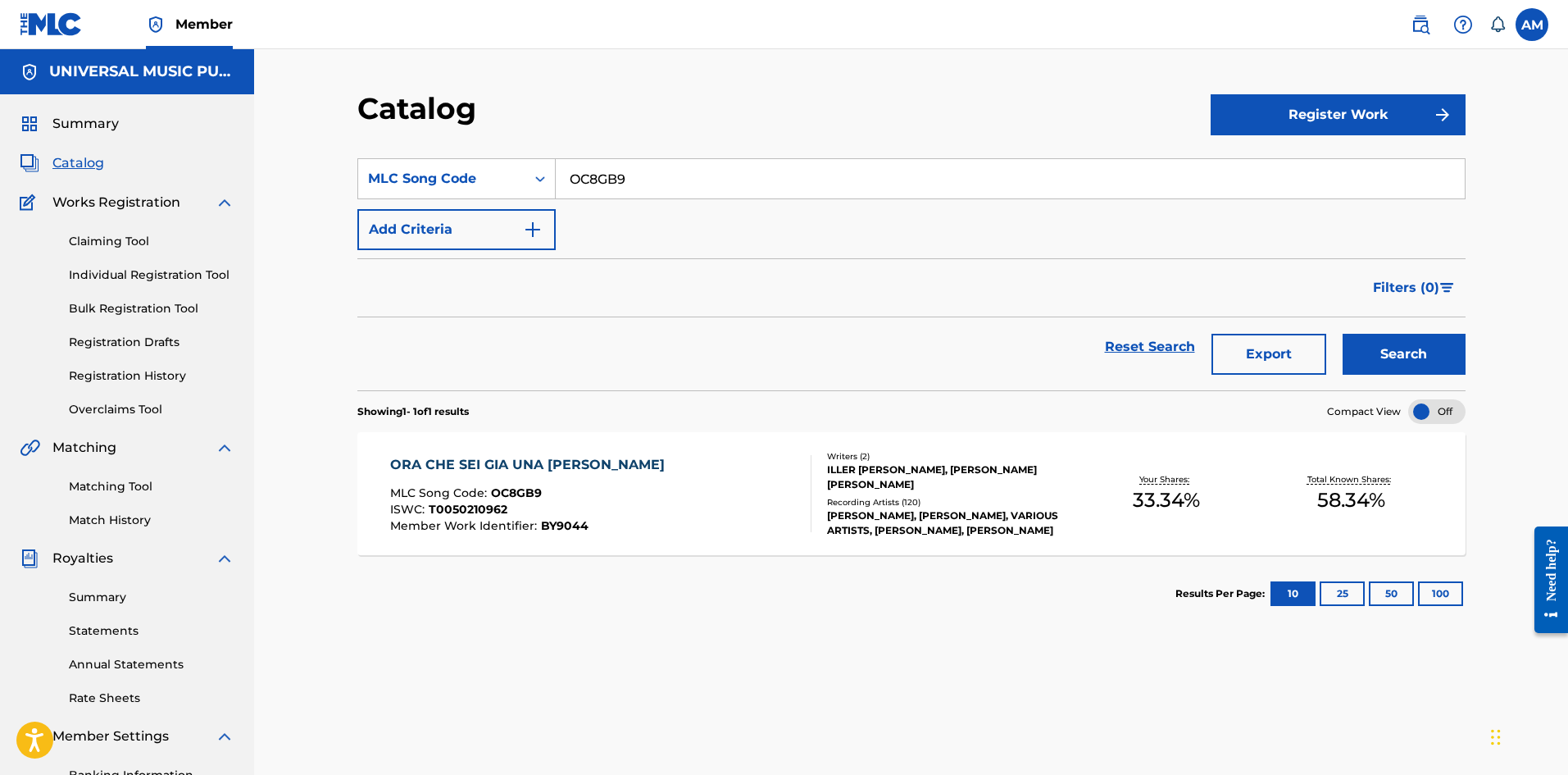
click at [999, 508] on div "[PERSON_NAME], [PERSON_NAME], VARIOUS ARTISTS, [PERSON_NAME], [PERSON_NAME]" at bounding box center [950, 523] width 247 height 30
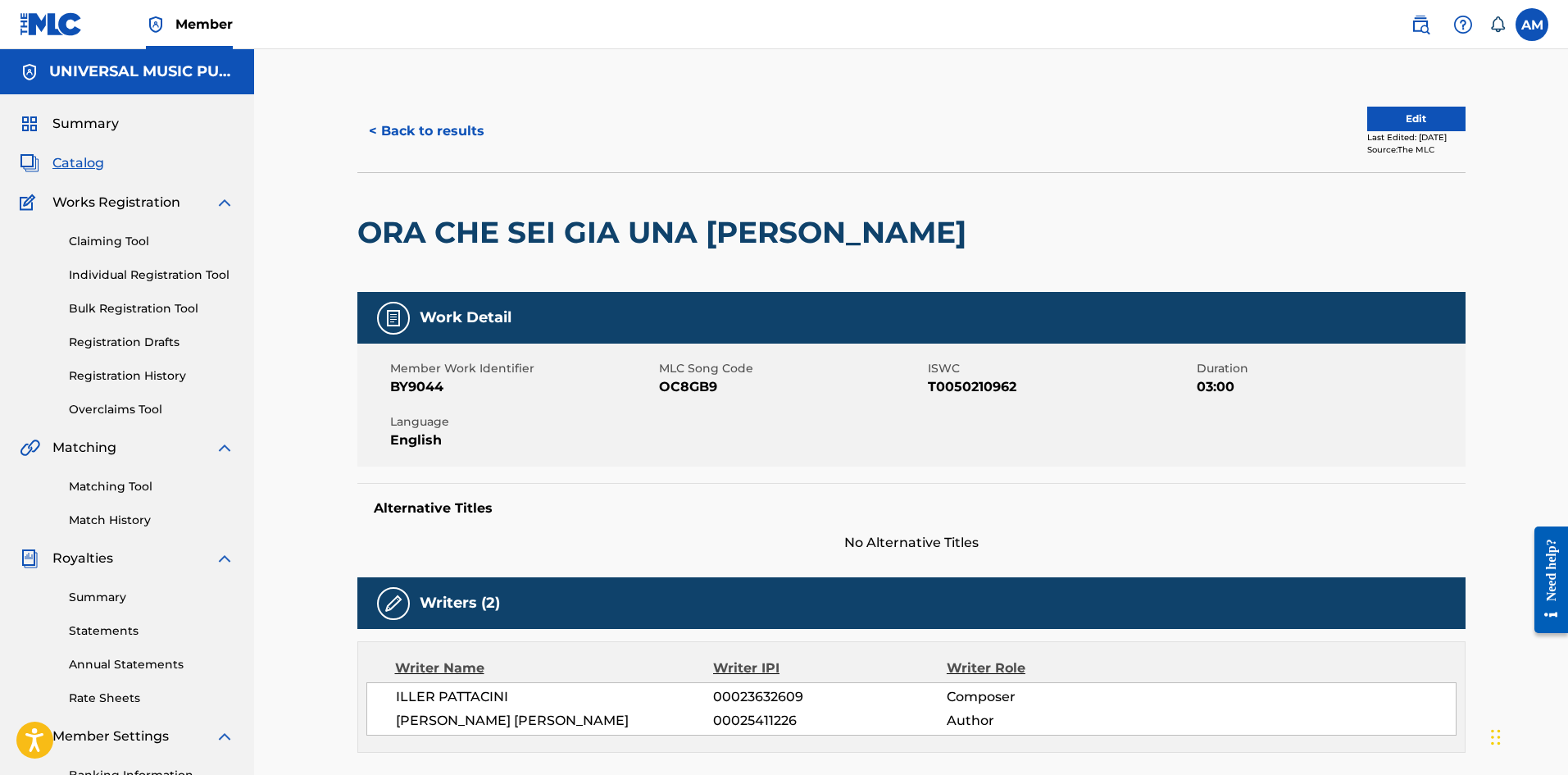
click at [1412, 113] on button "Edit" at bounding box center [1416, 119] width 98 height 25
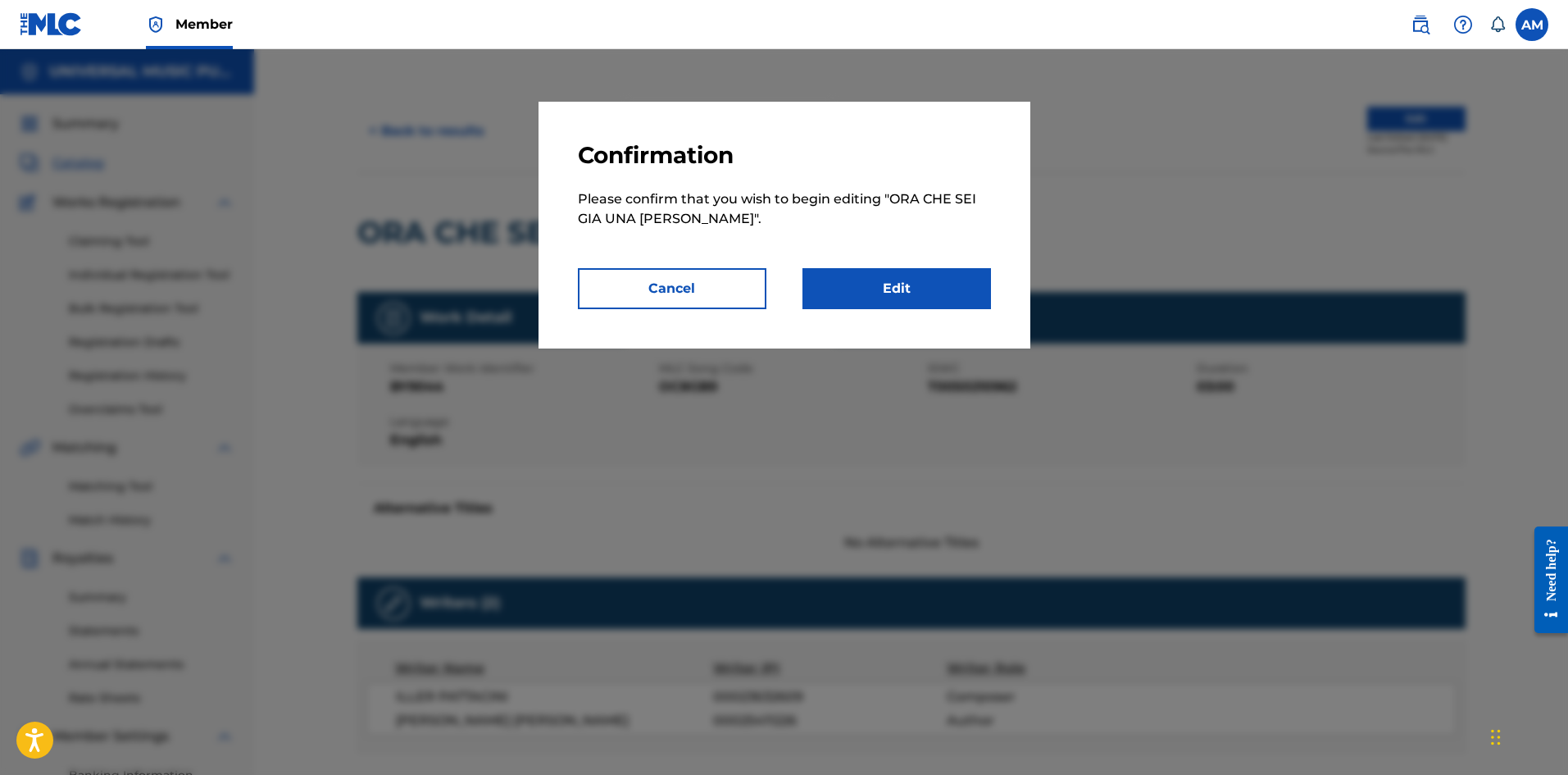
click at [917, 280] on link "Edit" at bounding box center [897, 289] width 189 height 41
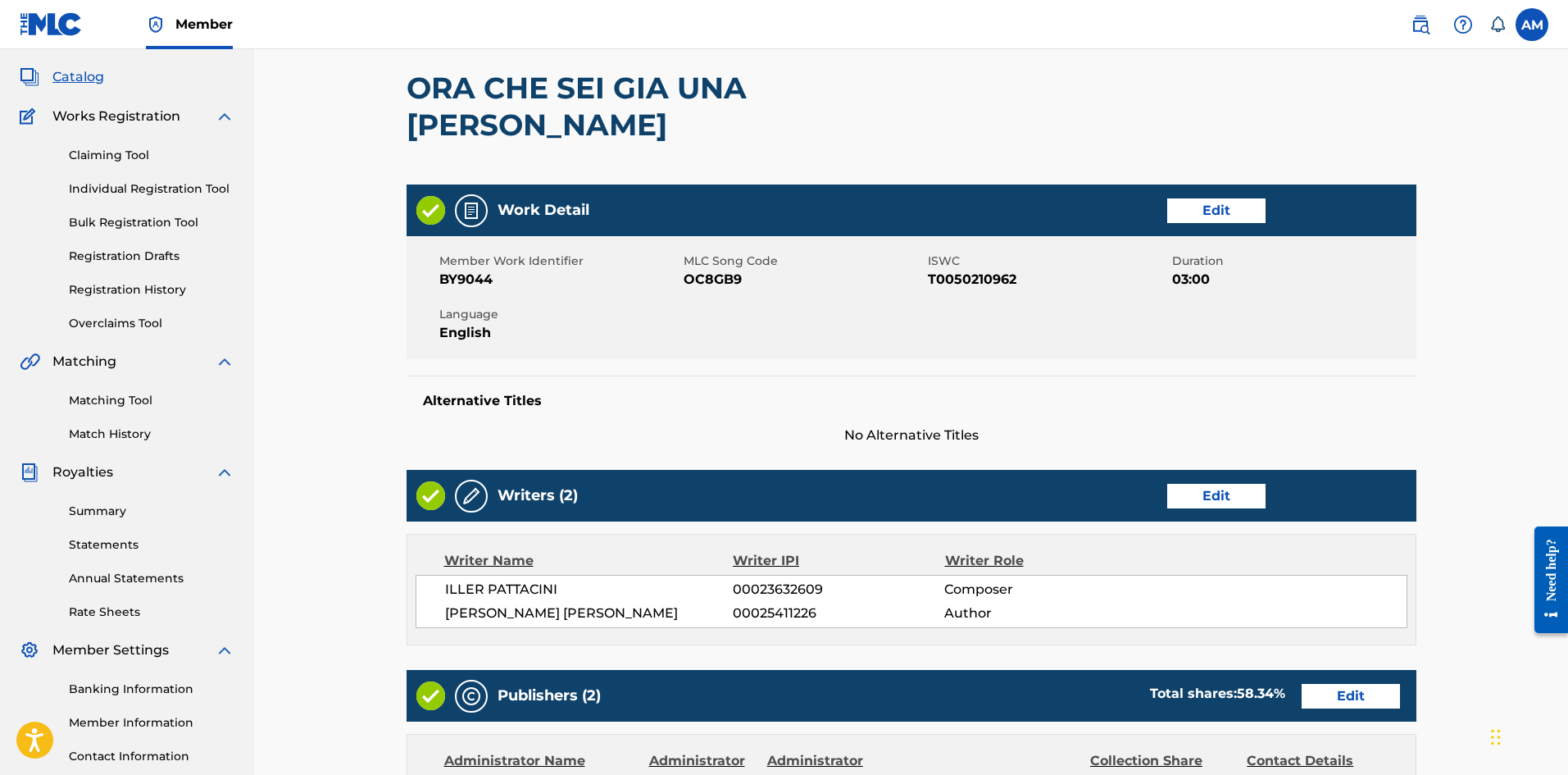
scroll to position [410, 0]
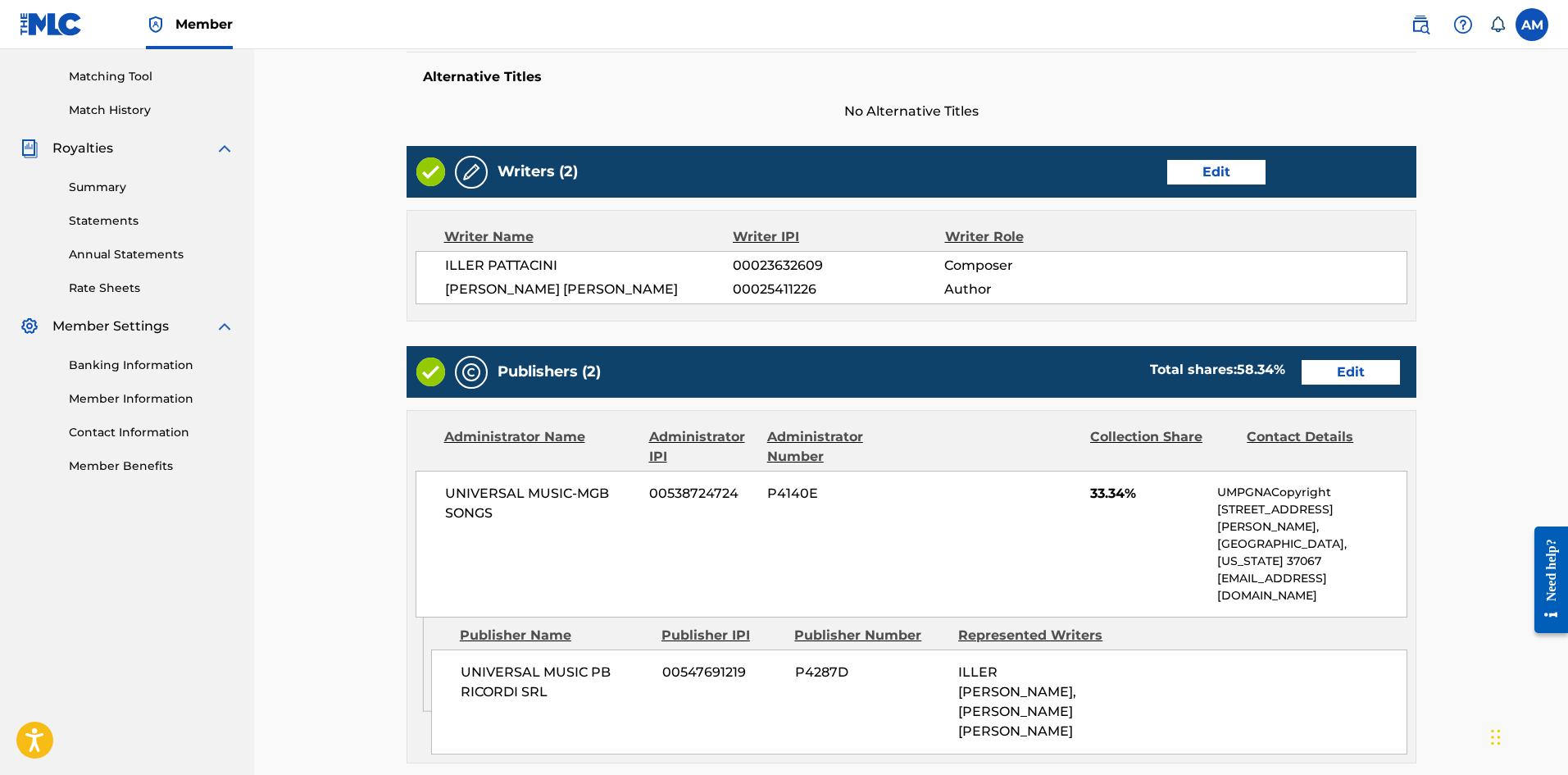
click at [1334, 360] on link "Edit" at bounding box center [1350, 372] width 98 height 25
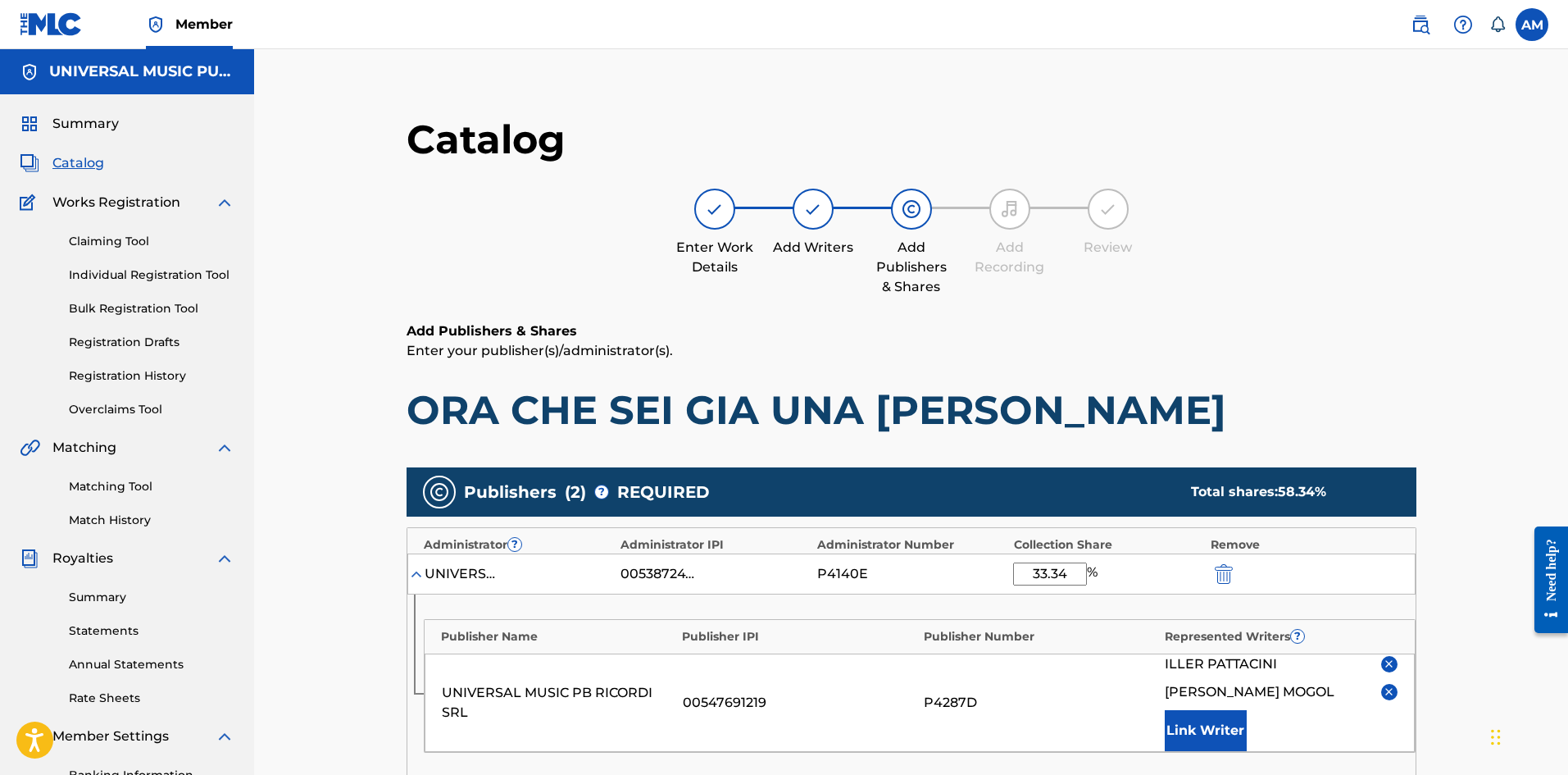
drag, startPoint x: 1074, startPoint y: 577, endPoint x: 932, endPoint y: 577, distance: 142.0
click at [932, 577] on div "UNIVERSAL MUSIC-MGB SONGS 00538724724 P4140E 33.34 %" at bounding box center [911, 574] width 1008 height 41
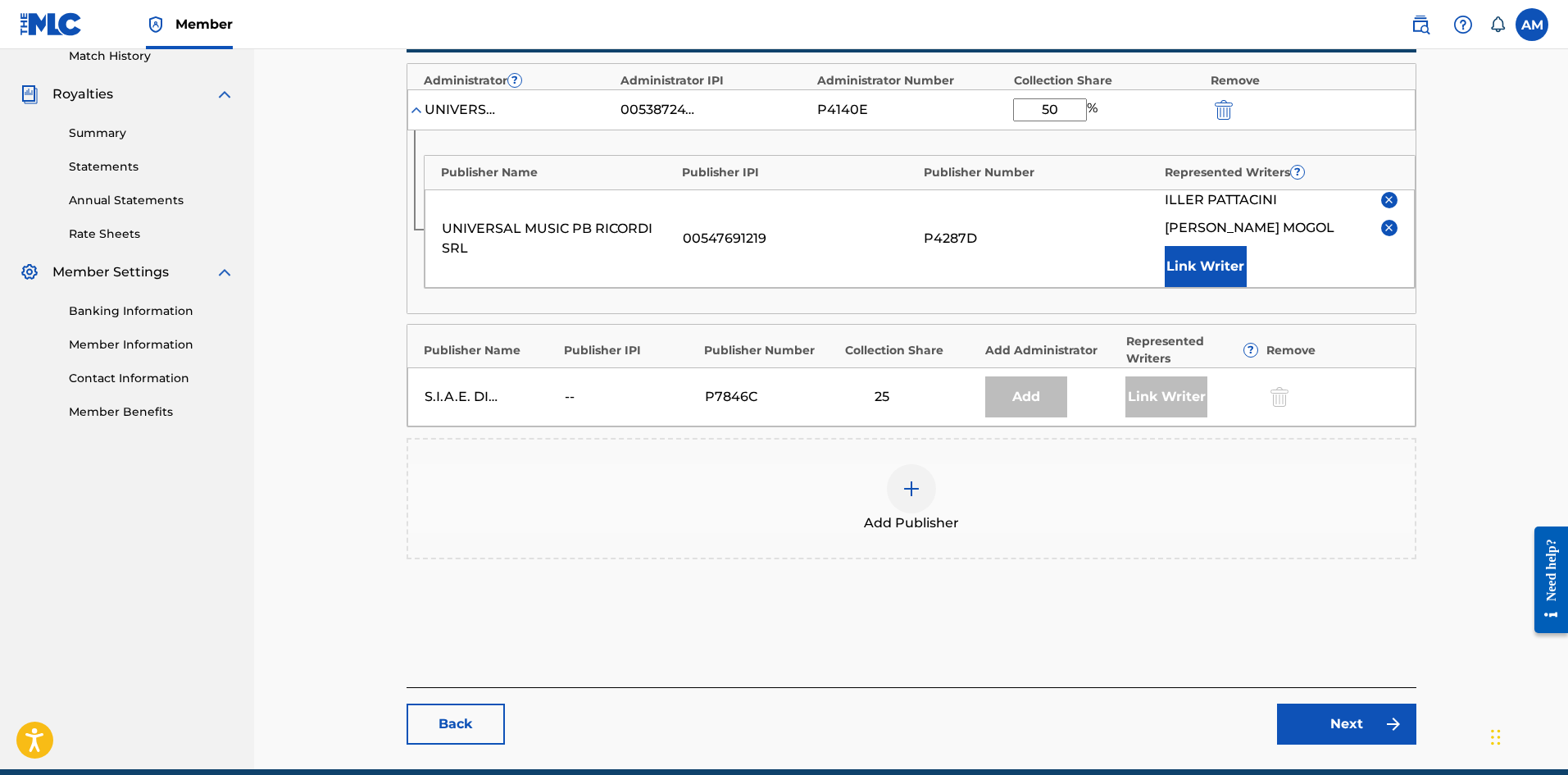
scroll to position [492, 0]
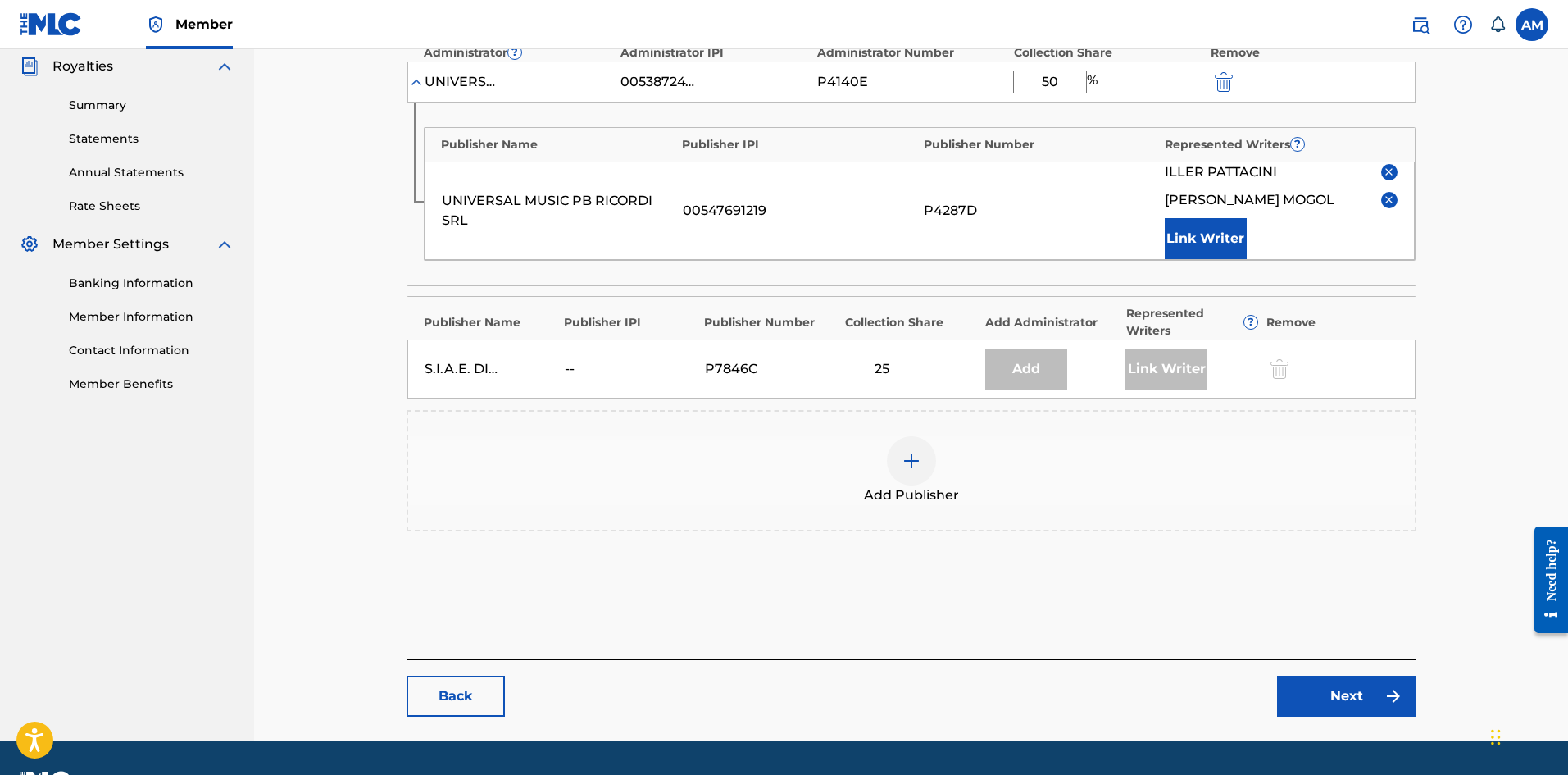
type input "50"
click at [1358, 691] on link "Next" at bounding box center [1347, 696] width 140 height 41
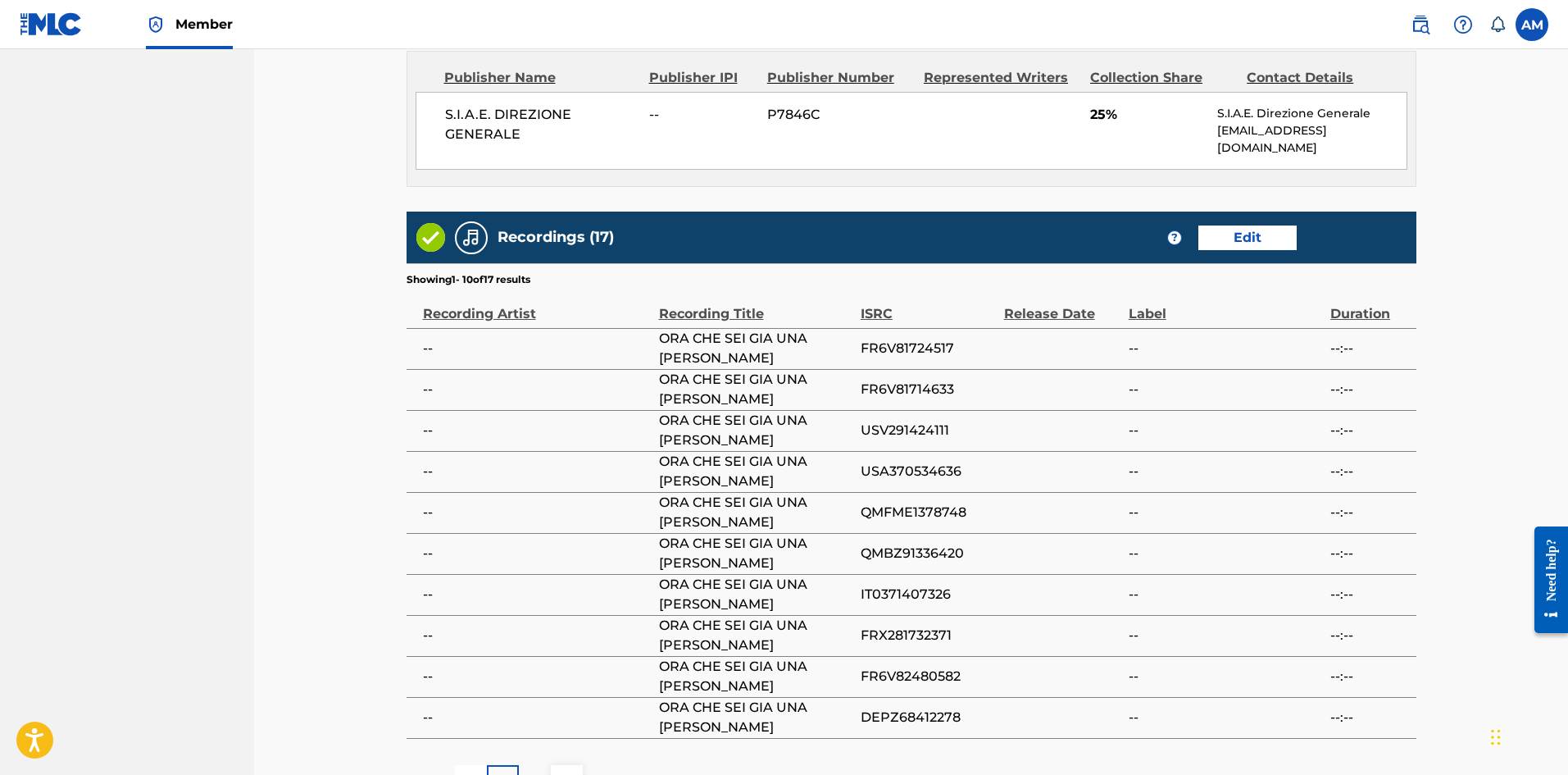
scroll to position [1241, 0]
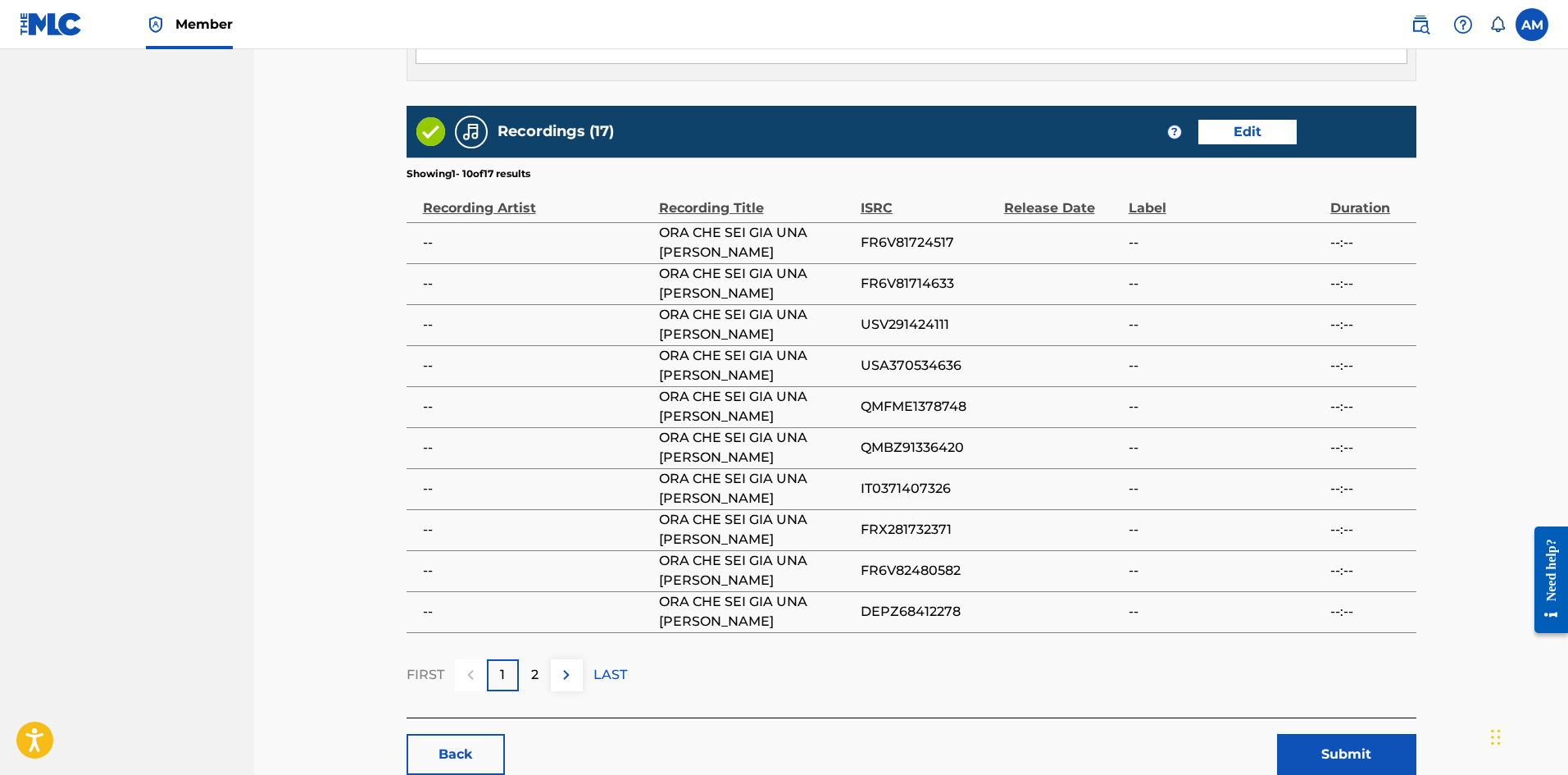
click at [1330, 734] on button "Submit" at bounding box center [1347, 755] width 140 height 41
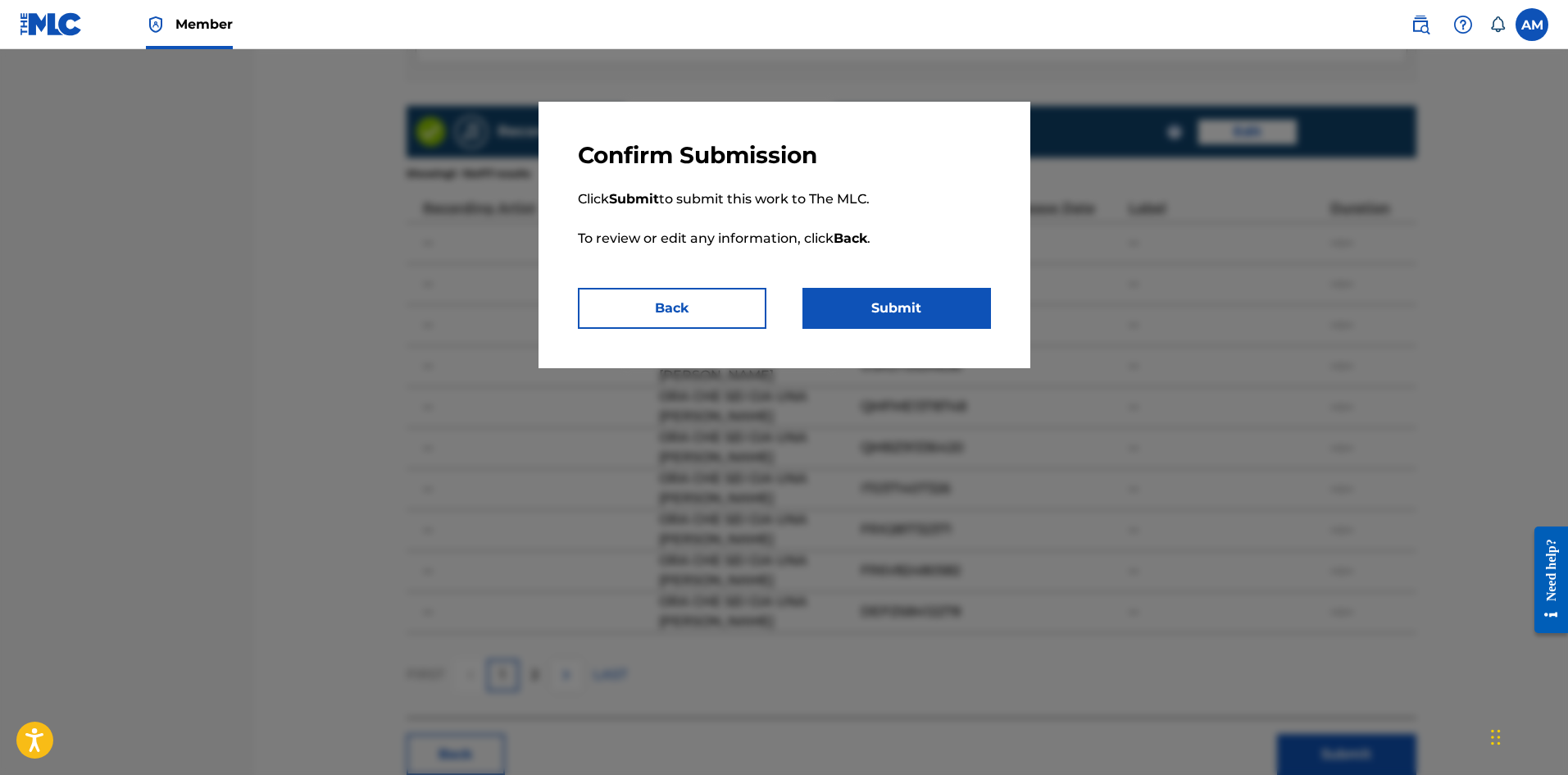
drag, startPoint x: 948, startPoint y: 302, endPoint x: 64, endPoint y: 340, distance: 884.8
click at [919, 305] on button "Submit" at bounding box center [897, 308] width 189 height 41
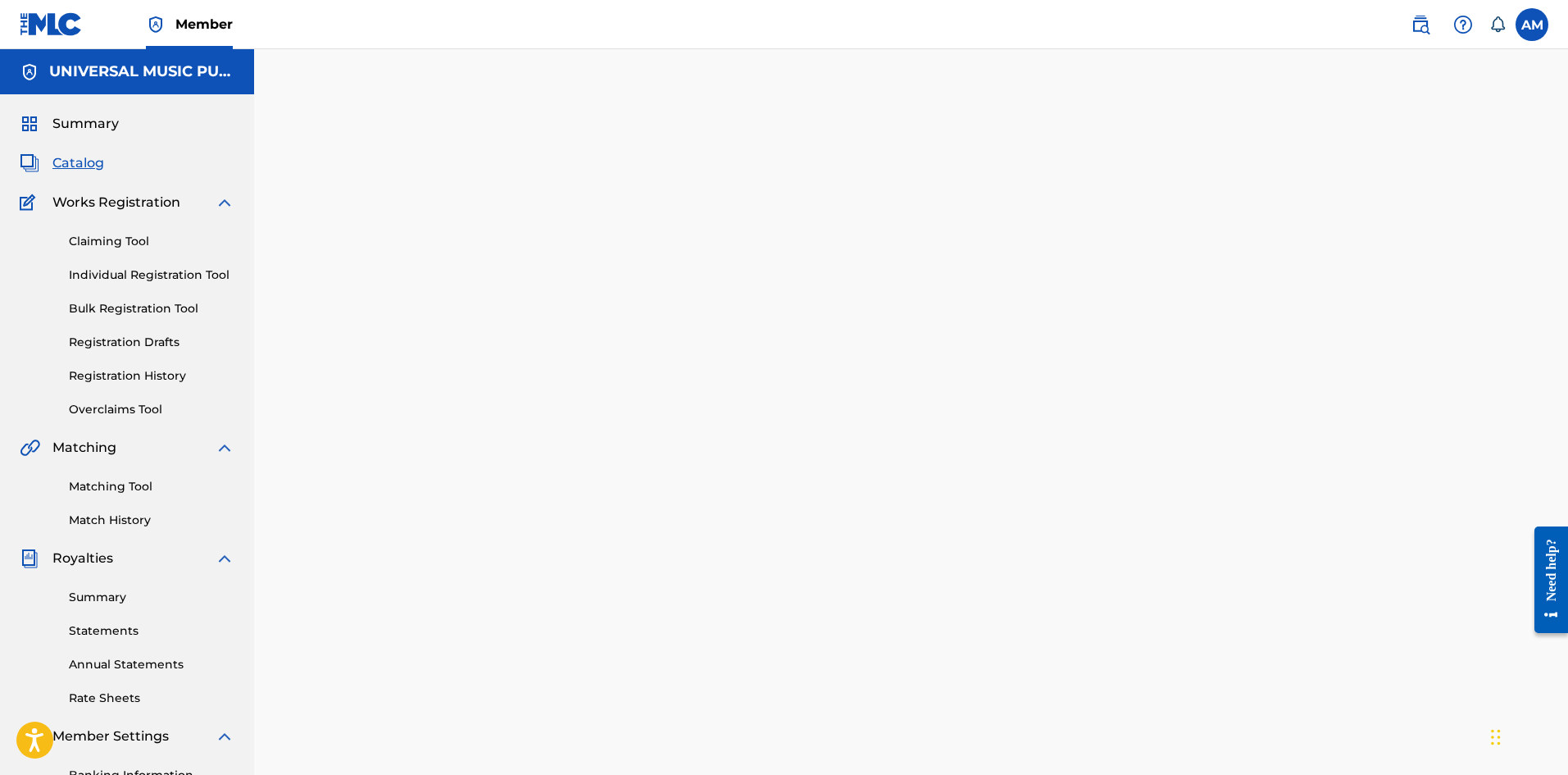
click at [44, 164] on link "Catalog" at bounding box center [61, 163] width 84 height 19
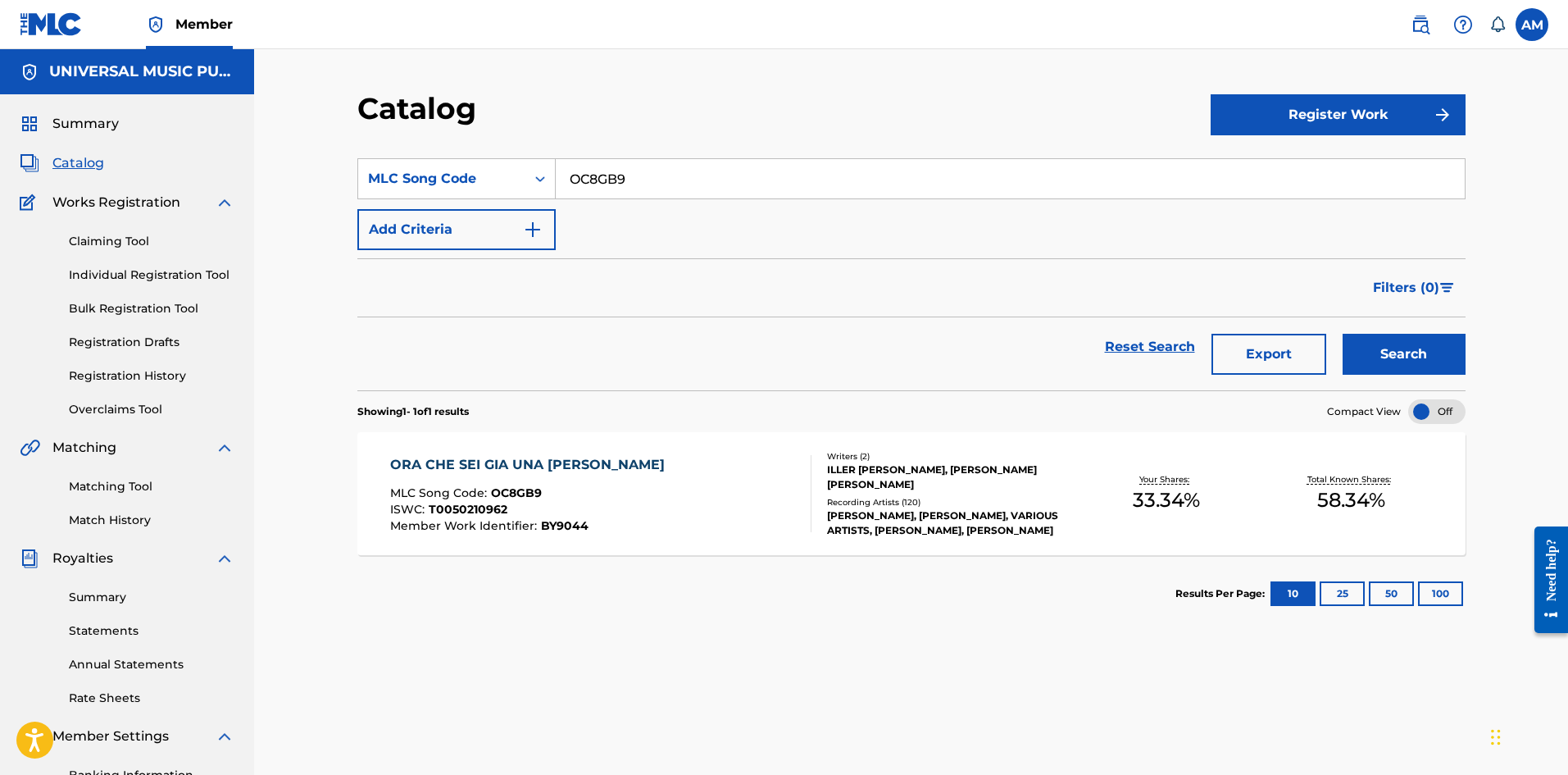
drag, startPoint x: 684, startPoint y: 197, endPoint x: 297, endPoint y: 187, distance: 387.1
click at [134, 171] on main "UNIVERSAL MUSIC PUB GROUP Summary Catalog Works Registration Claiming Tool Indi…" at bounding box center [784, 477] width 1568 height 856
paste input "AA0VAQ"
type input "AA0VAQ"
click at [1415, 357] on button "Search" at bounding box center [1403, 354] width 123 height 41
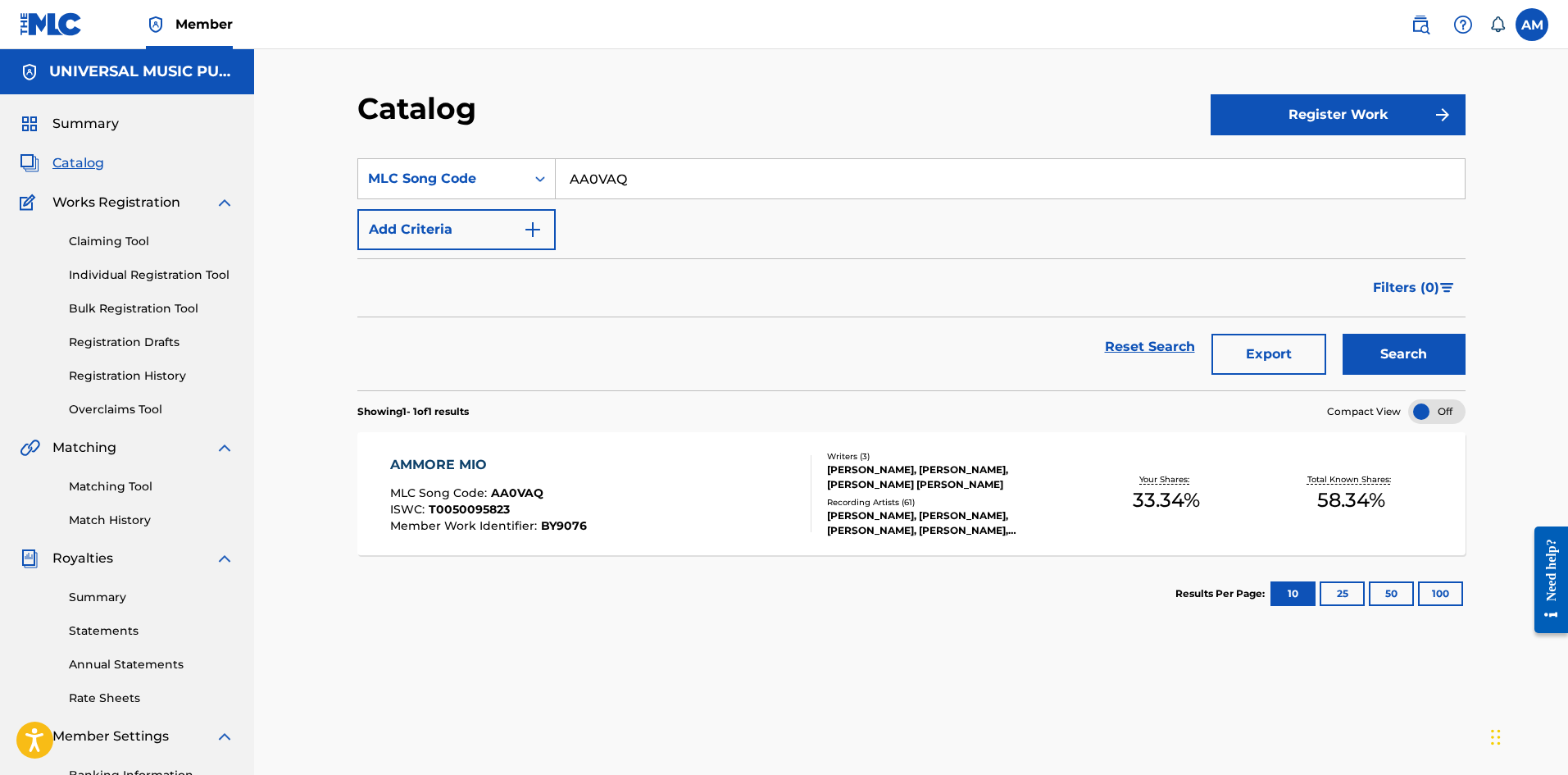
click at [842, 494] on div "Writers ( 3 ) [PERSON_NAME], [PERSON_NAME], [PERSON_NAME] [PERSON_NAME] Recordi…" at bounding box center [943, 494] width 263 height 88
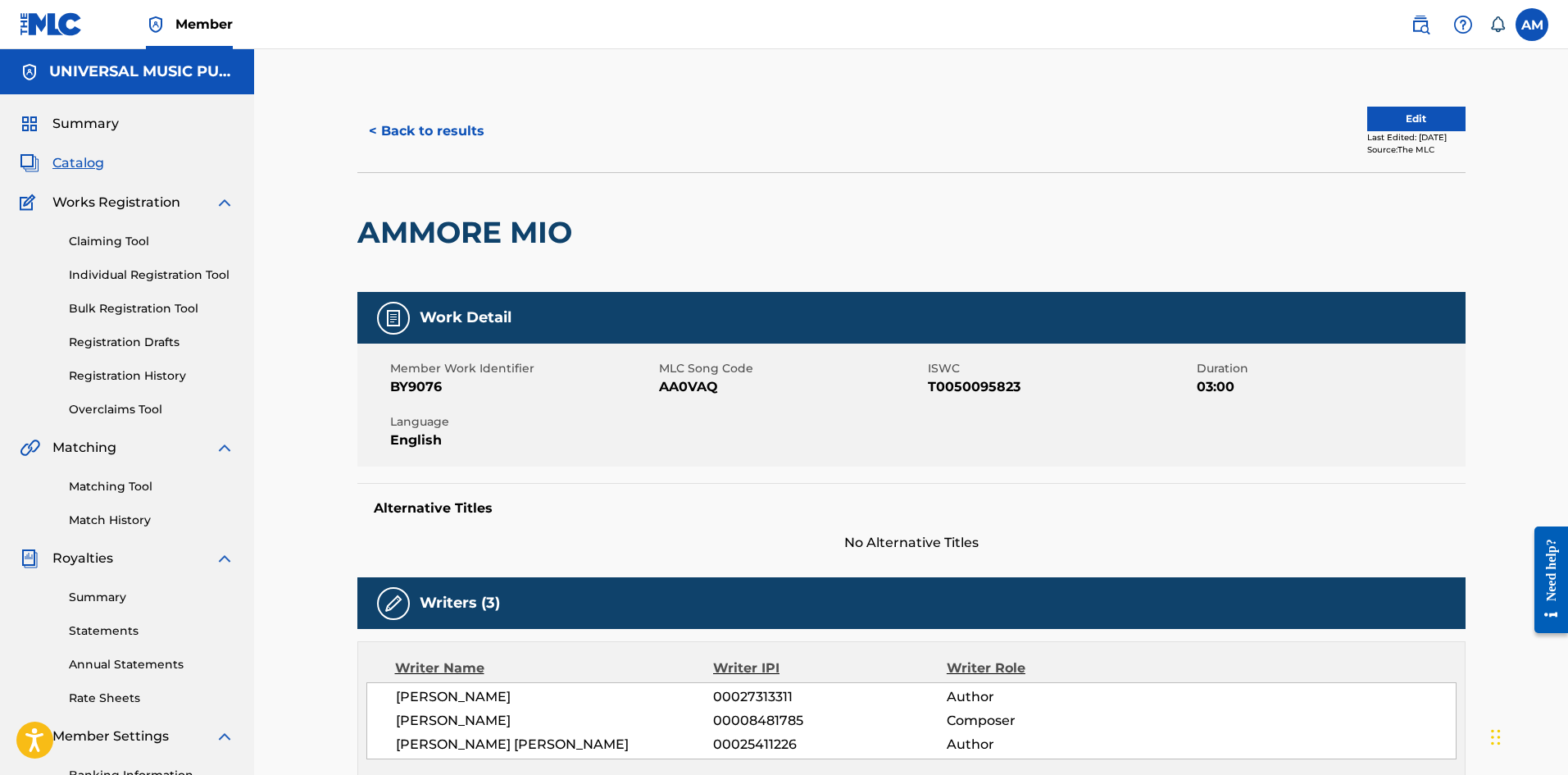
click at [1421, 122] on button "Edit" at bounding box center [1416, 119] width 98 height 25
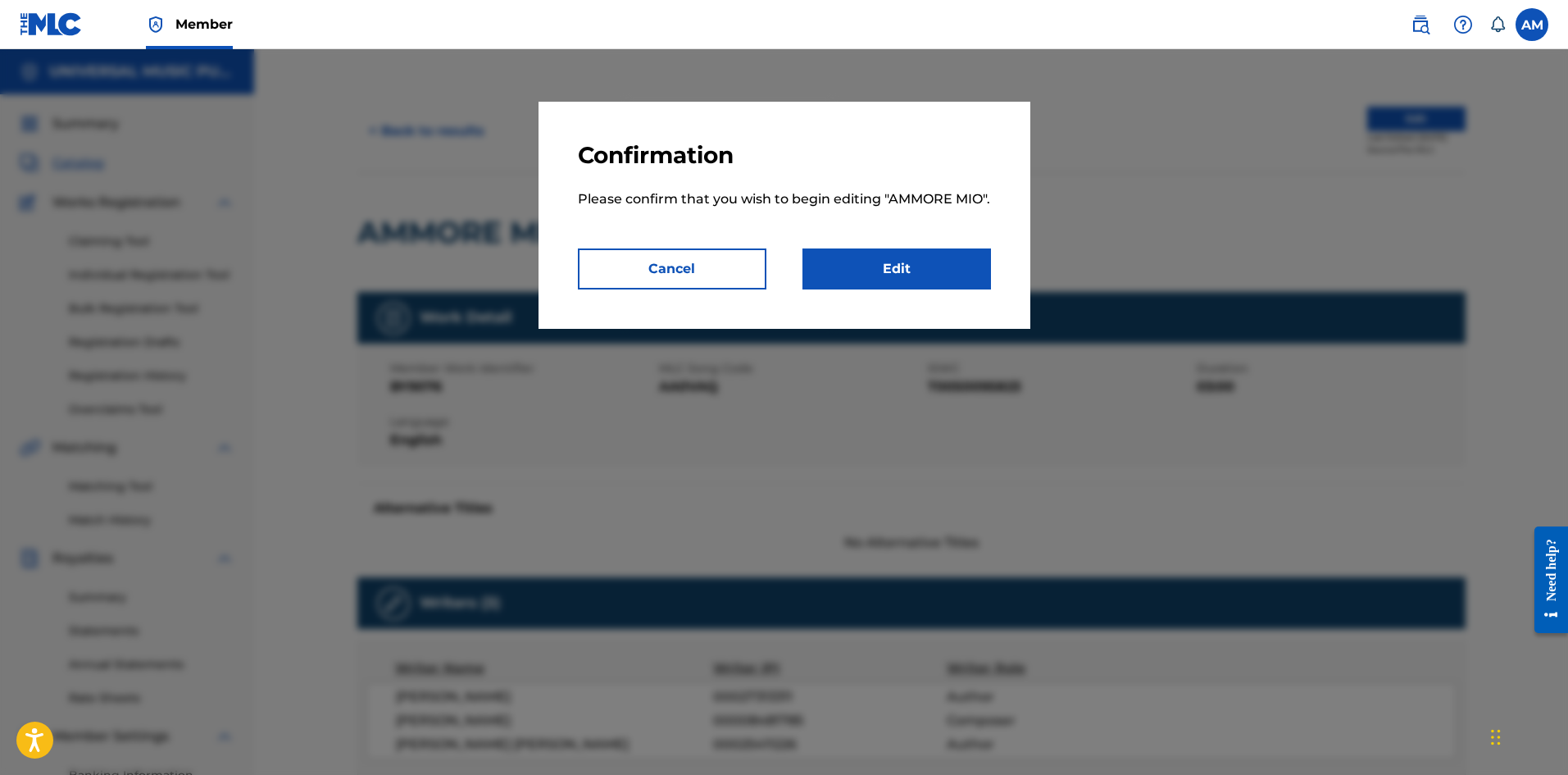
click at [898, 272] on link "Edit" at bounding box center [897, 269] width 189 height 41
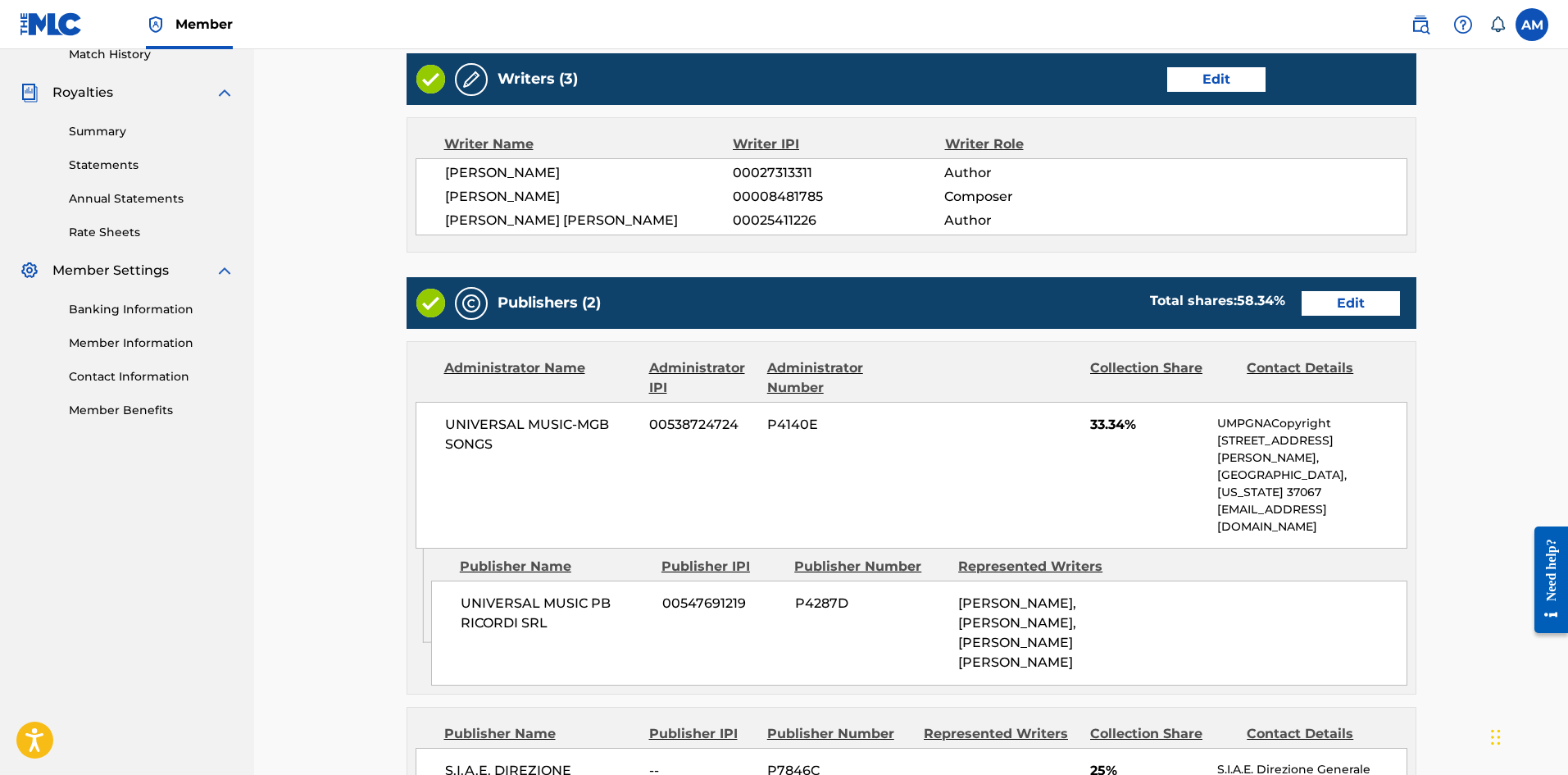
scroll to position [492, 0]
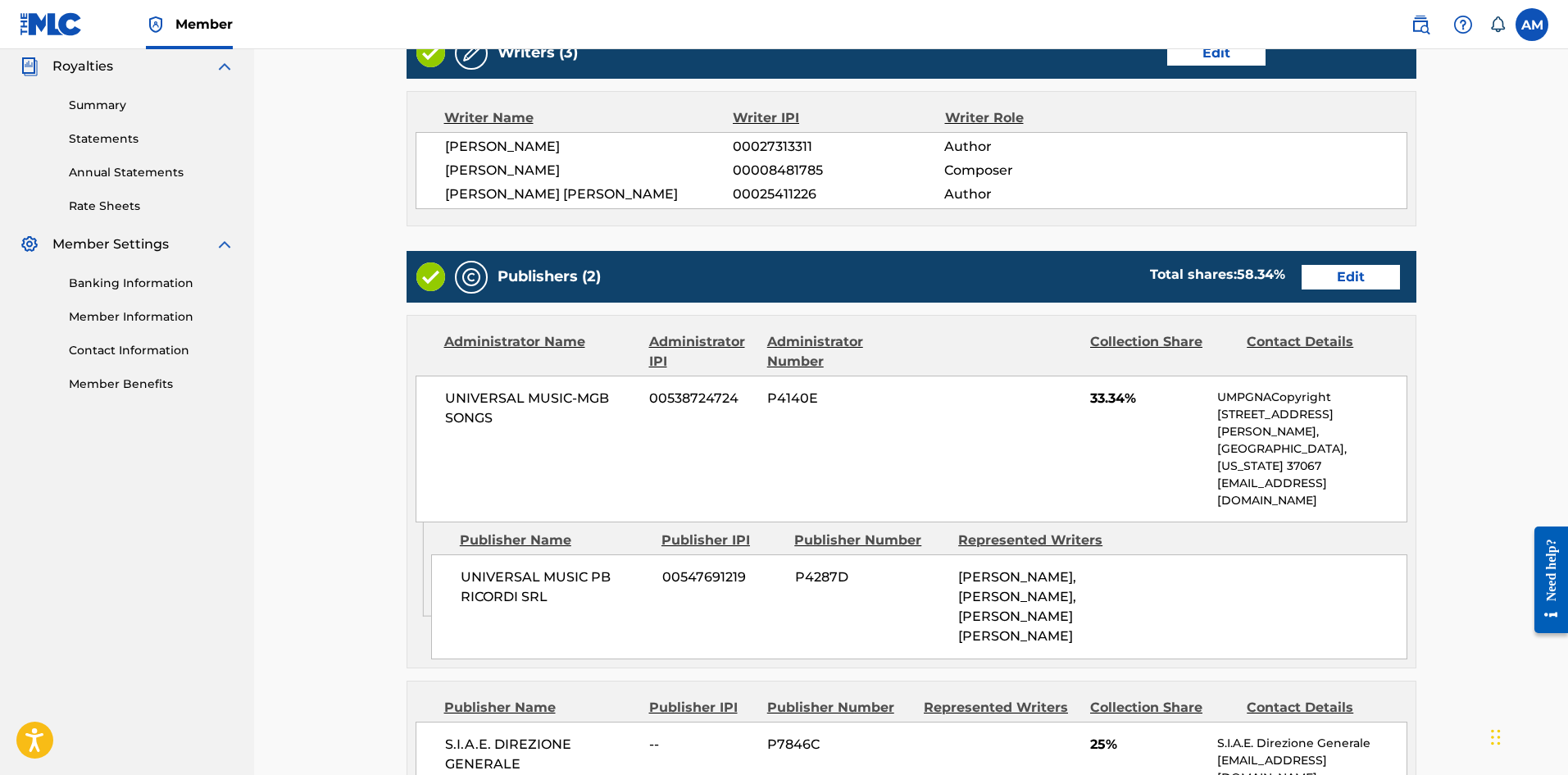
click at [1347, 285] on link "Edit" at bounding box center [1350, 277] width 98 height 25
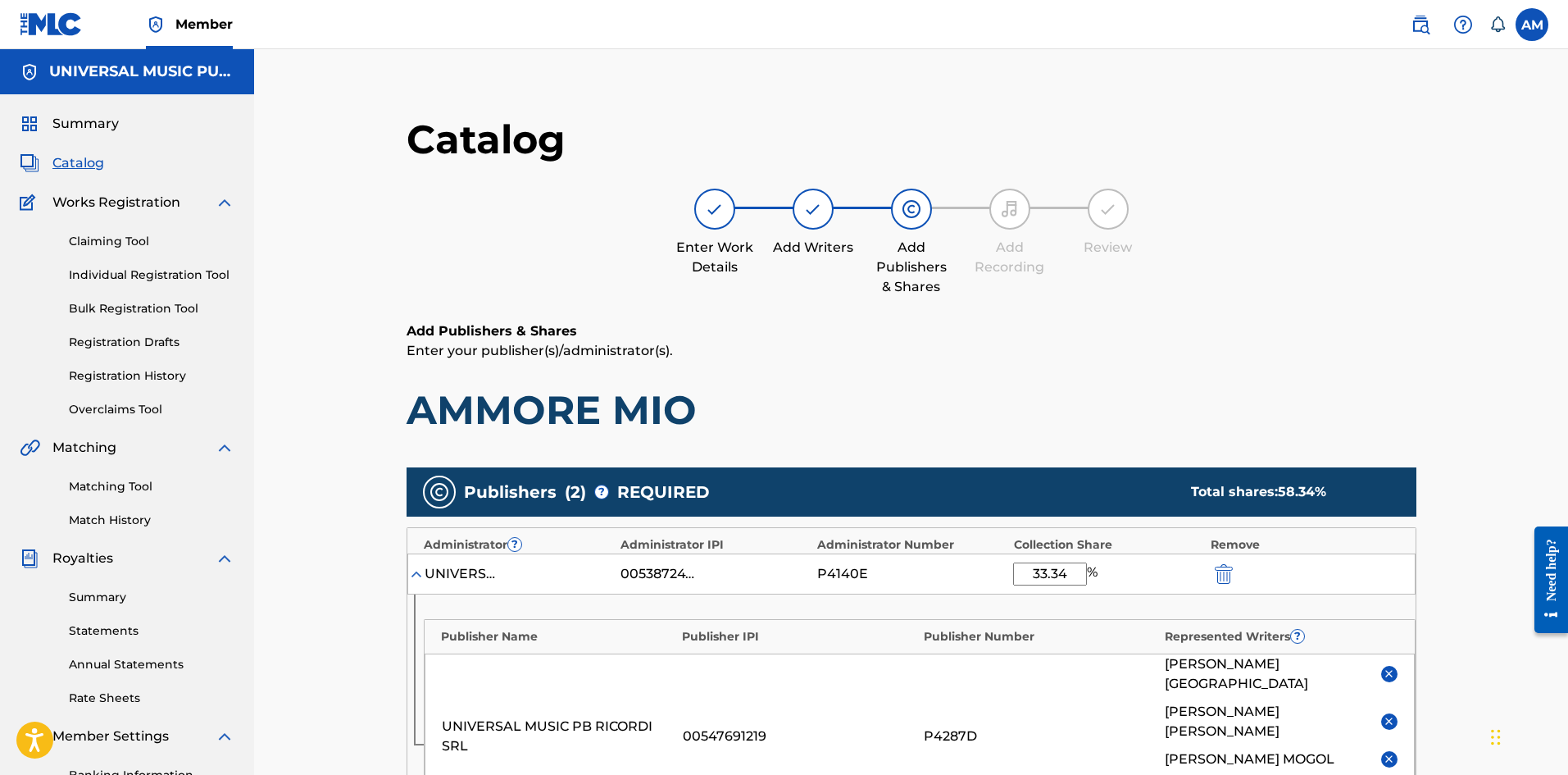
drag, startPoint x: 1071, startPoint y: 577, endPoint x: 929, endPoint y: 576, distance: 142.0
click at [929, 576] on div "UNIVERSAL MUSIC-MGB SONGS 00538724724 P4140E 33.34 %" at bounding box center [911, 574] width 1008 height 41
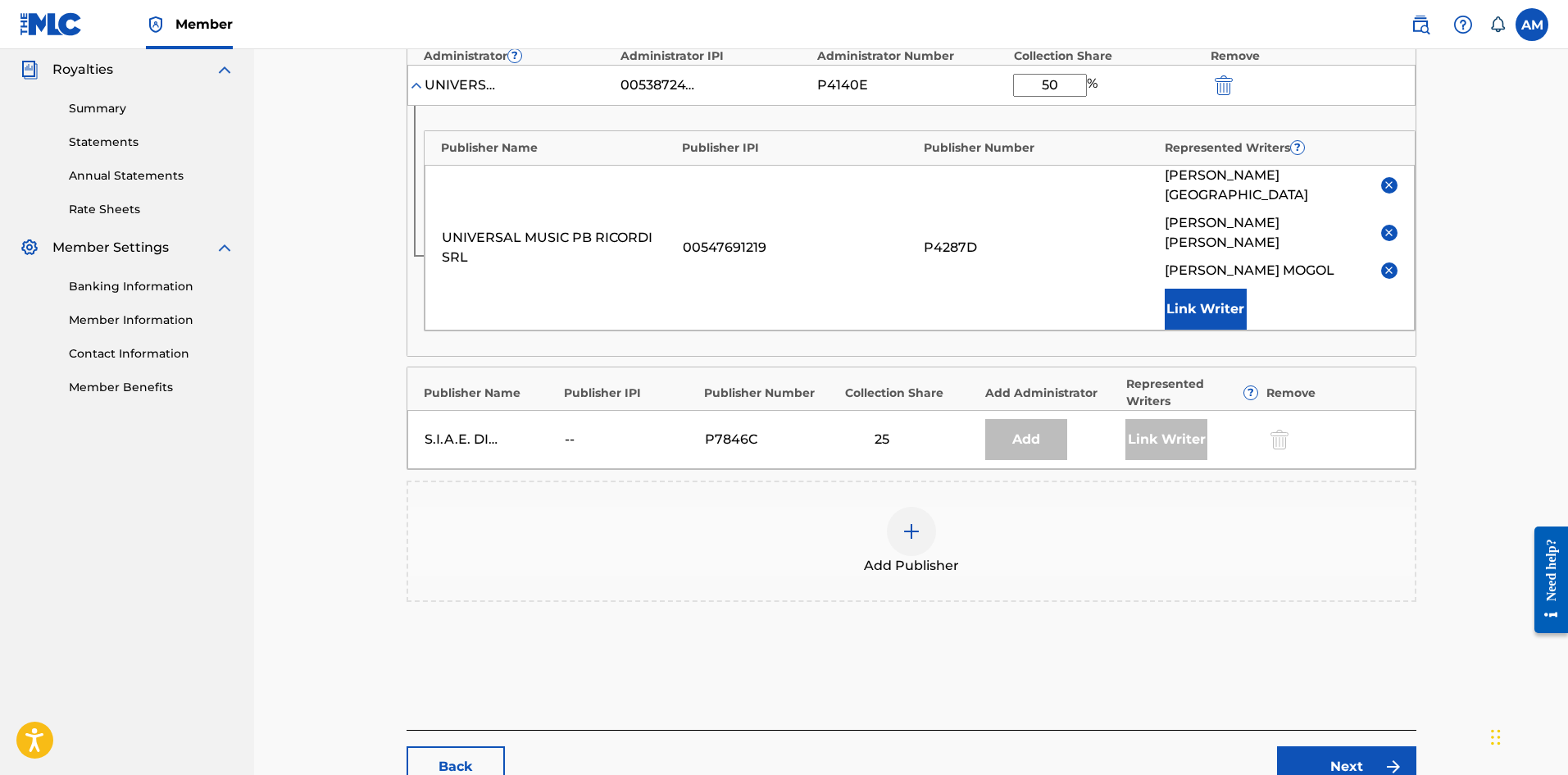
scroll to position [565, 0]
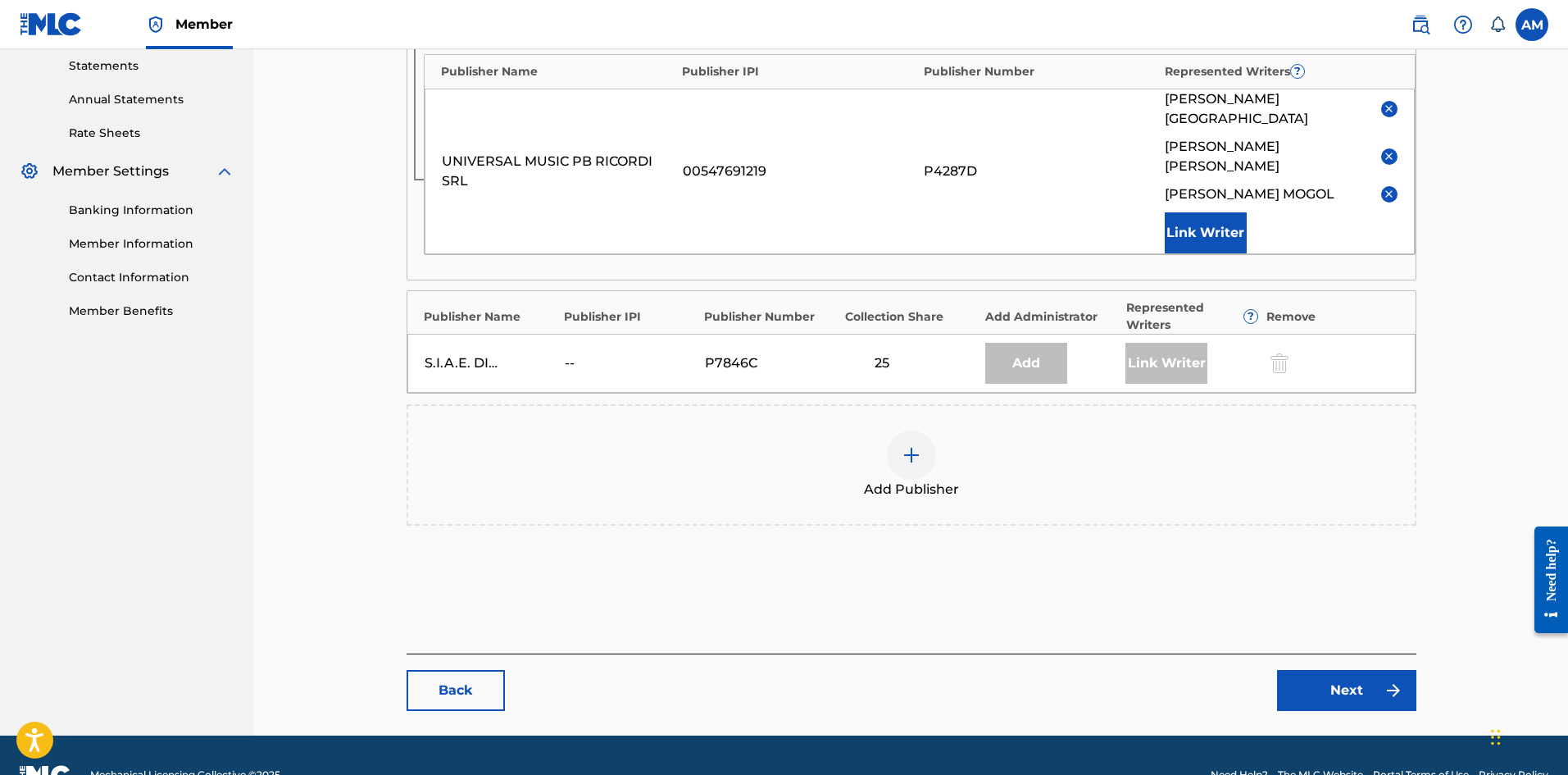
type input "50"
click at [1368, 669] on link "Next" at bounding box center [1347, 690] width 140 height 41
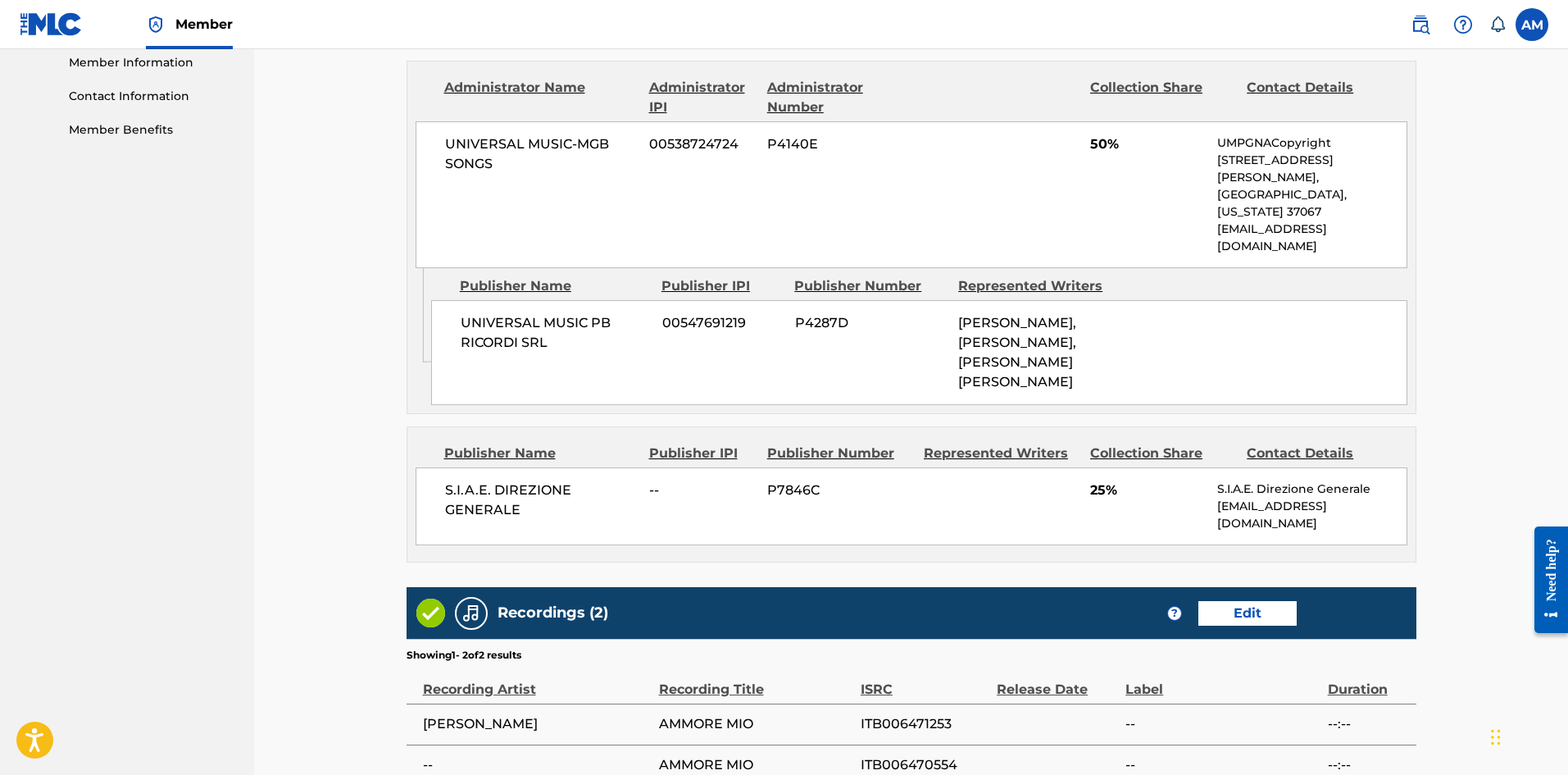
scroll to position [896, 0]
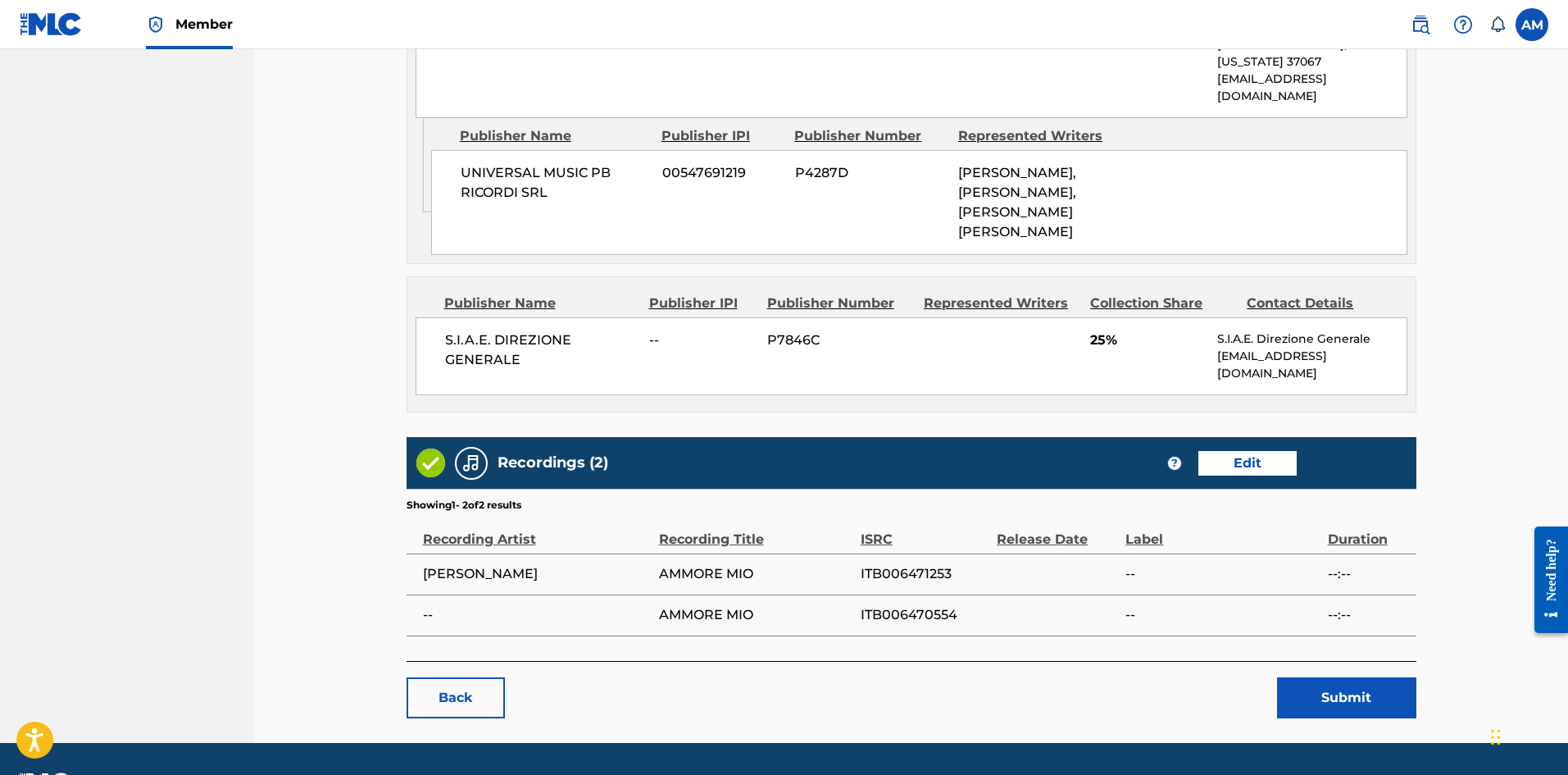
click at [1331, 677] on button "Submit" at bounding box center [1347, 697] width 140 height 41
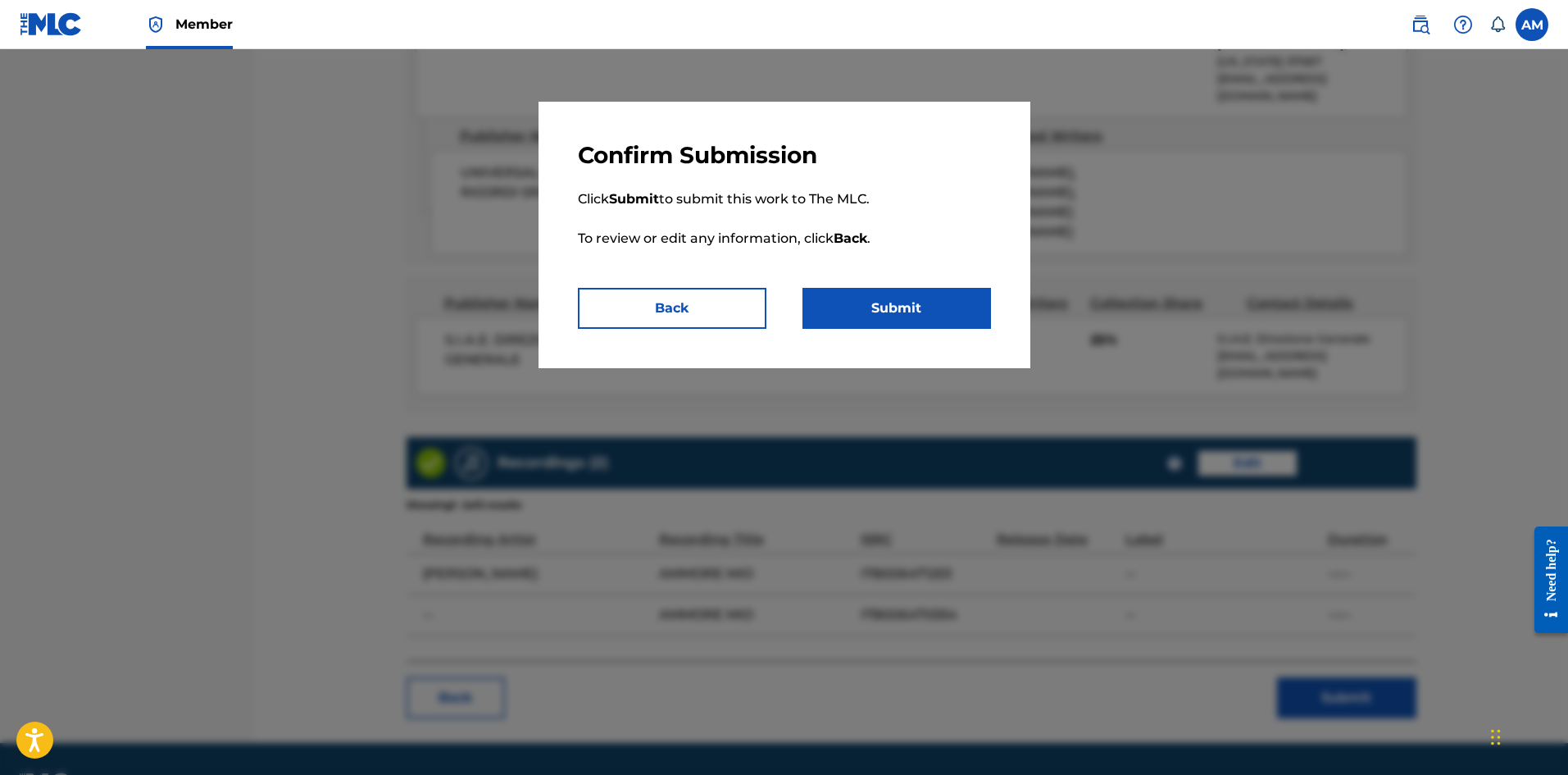
click at [897, 312] on button "Submit" at bounding box center [897, 308] width 189 height 41
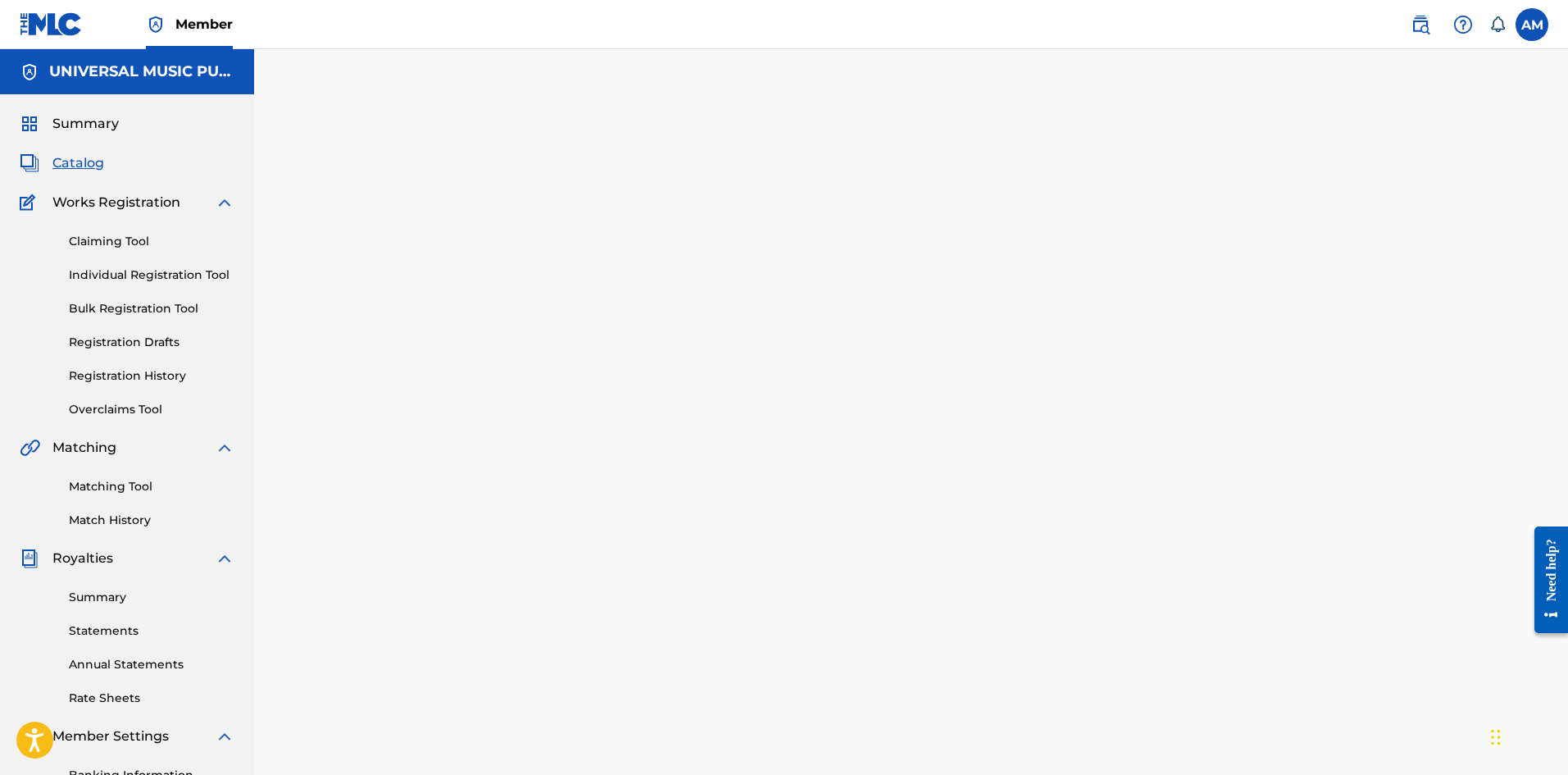
click at [78, 169] on span "Catalog" at bounding box center [79, 163] width 52 height 19
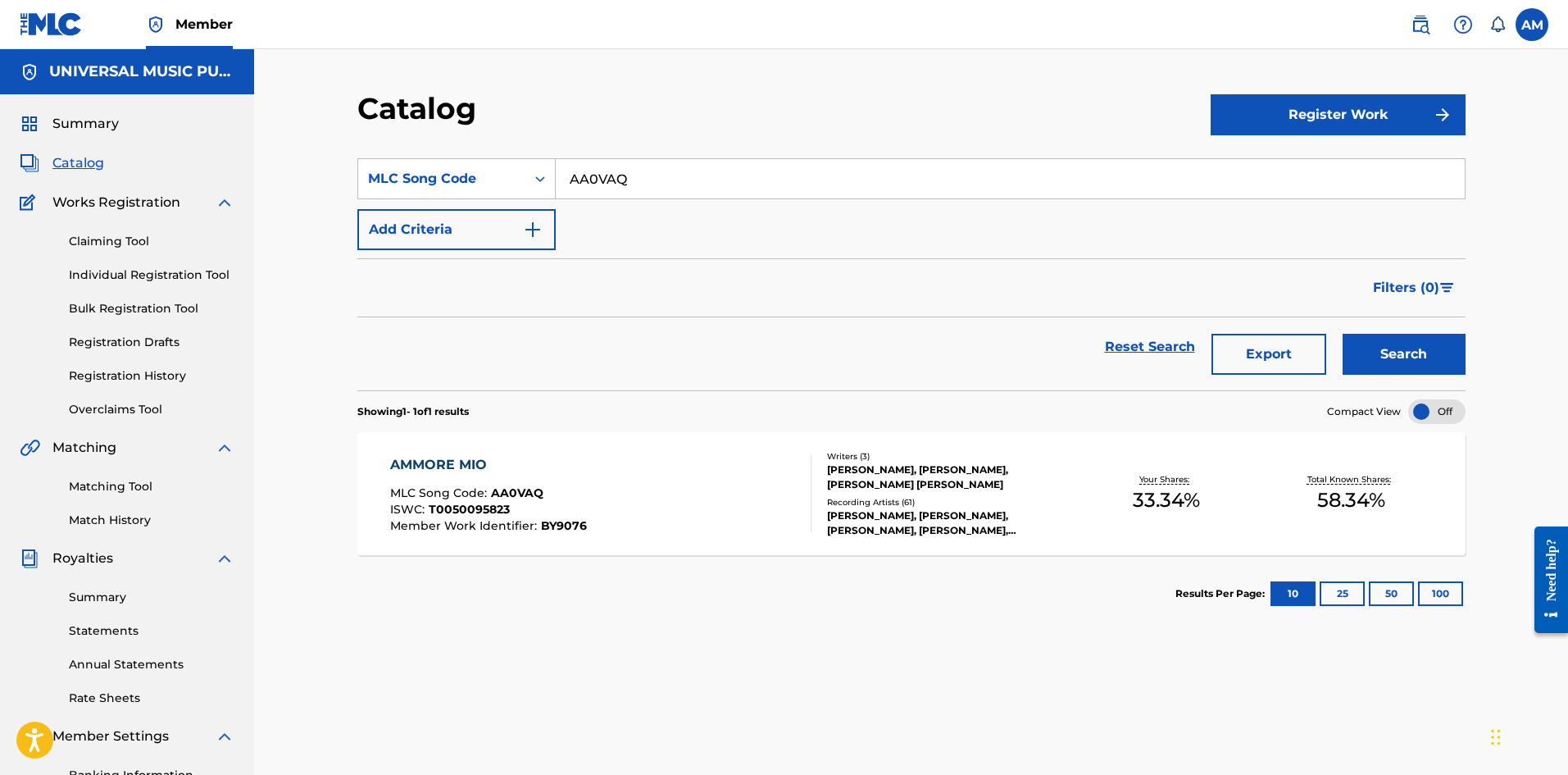
drag, startPoint x: 682, startPoint y: 179, endPoint x: 110, endPoint y: 186, distance: 572.0
click at [110, 186] on main "UNIVERSAL MUSIC PUB GROUP Summary Catalog Works Registration Claiming Tool Indi…" at bounding box center [784, 477] width 1568 height 856
paste input "TD6TEY"
type input "TD6TEY"
click at [1418, 365] on button "Search" at bounding box center [1403, 354] width 123 height 41
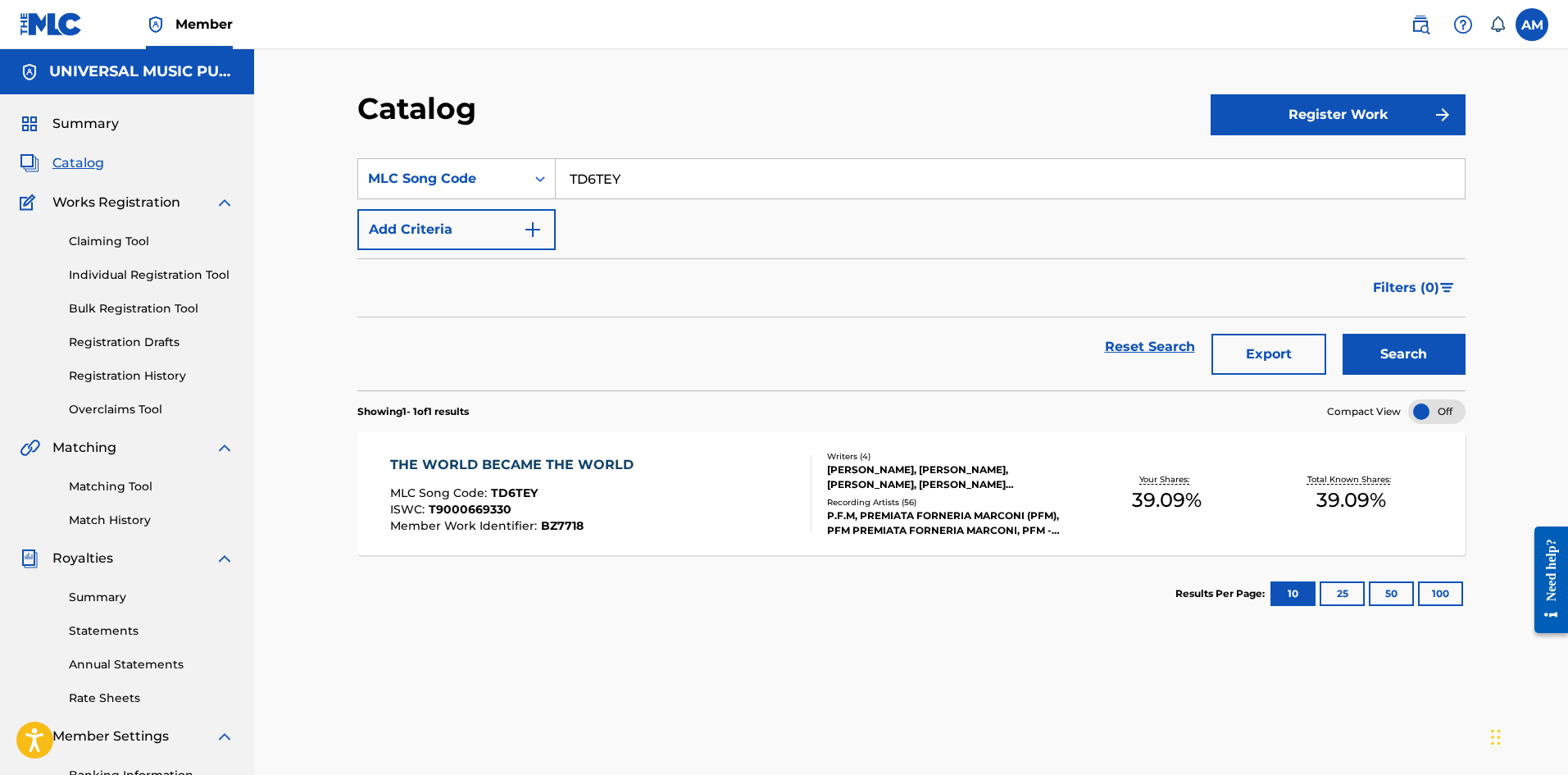
click at [803, 512] on div at bounding box center [804, 493] width 13 height 77
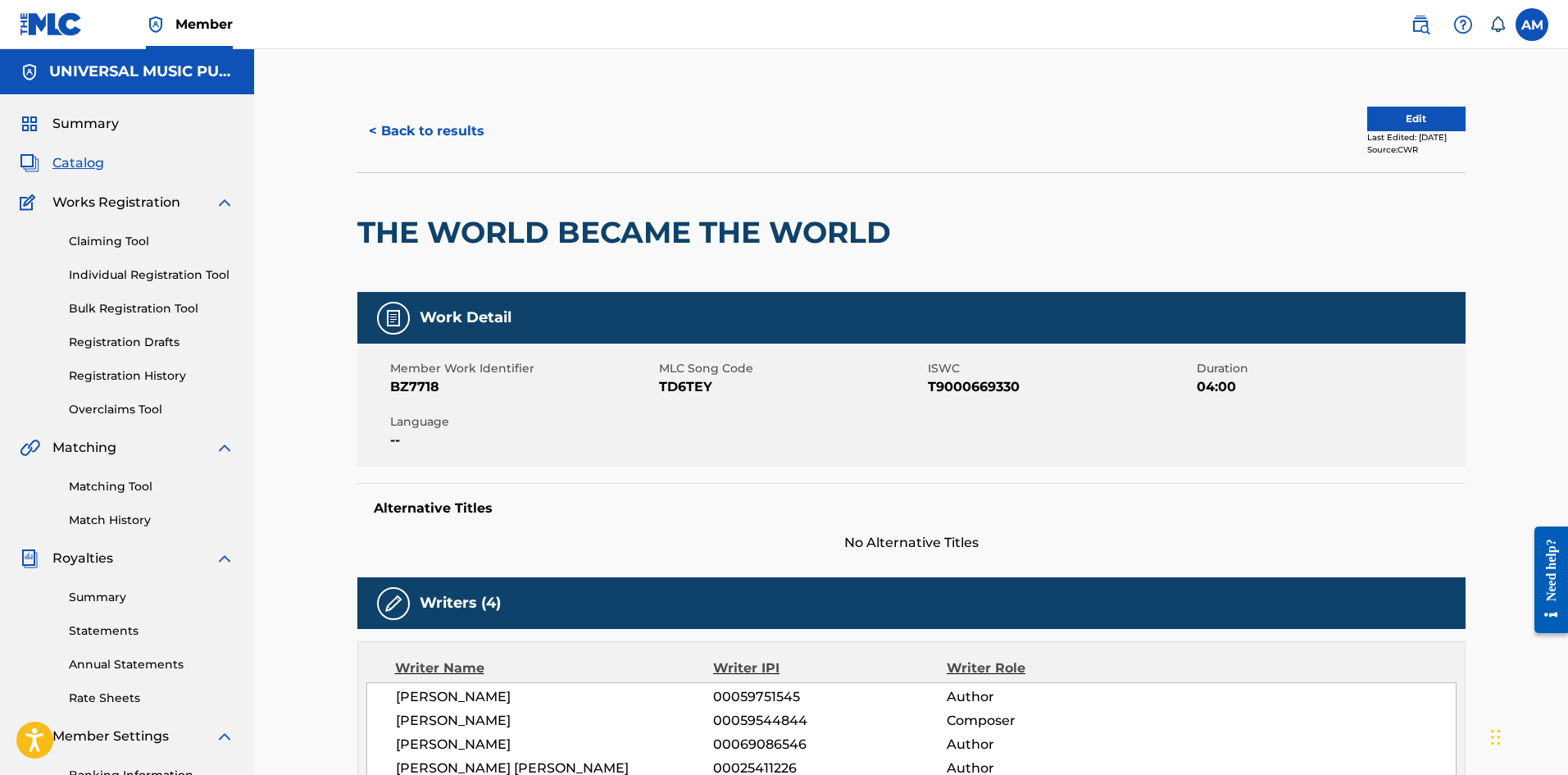
click at [1417, 119] on button "Edit" at bounding box center [1416, 119] width 98 height 25
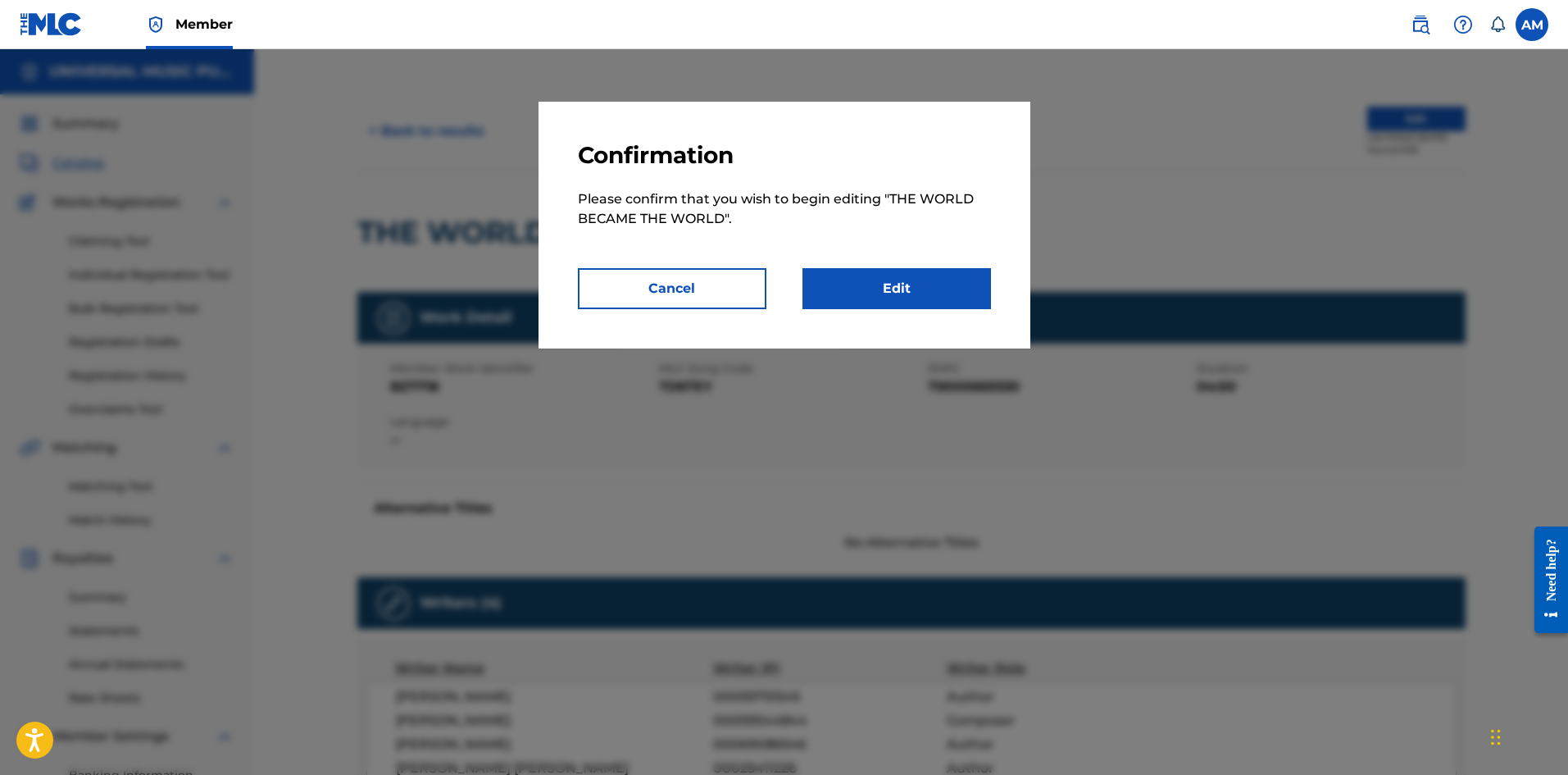
click at [888, 295] on link "Edit" at bounding box center [897, 289] width 189 height 41
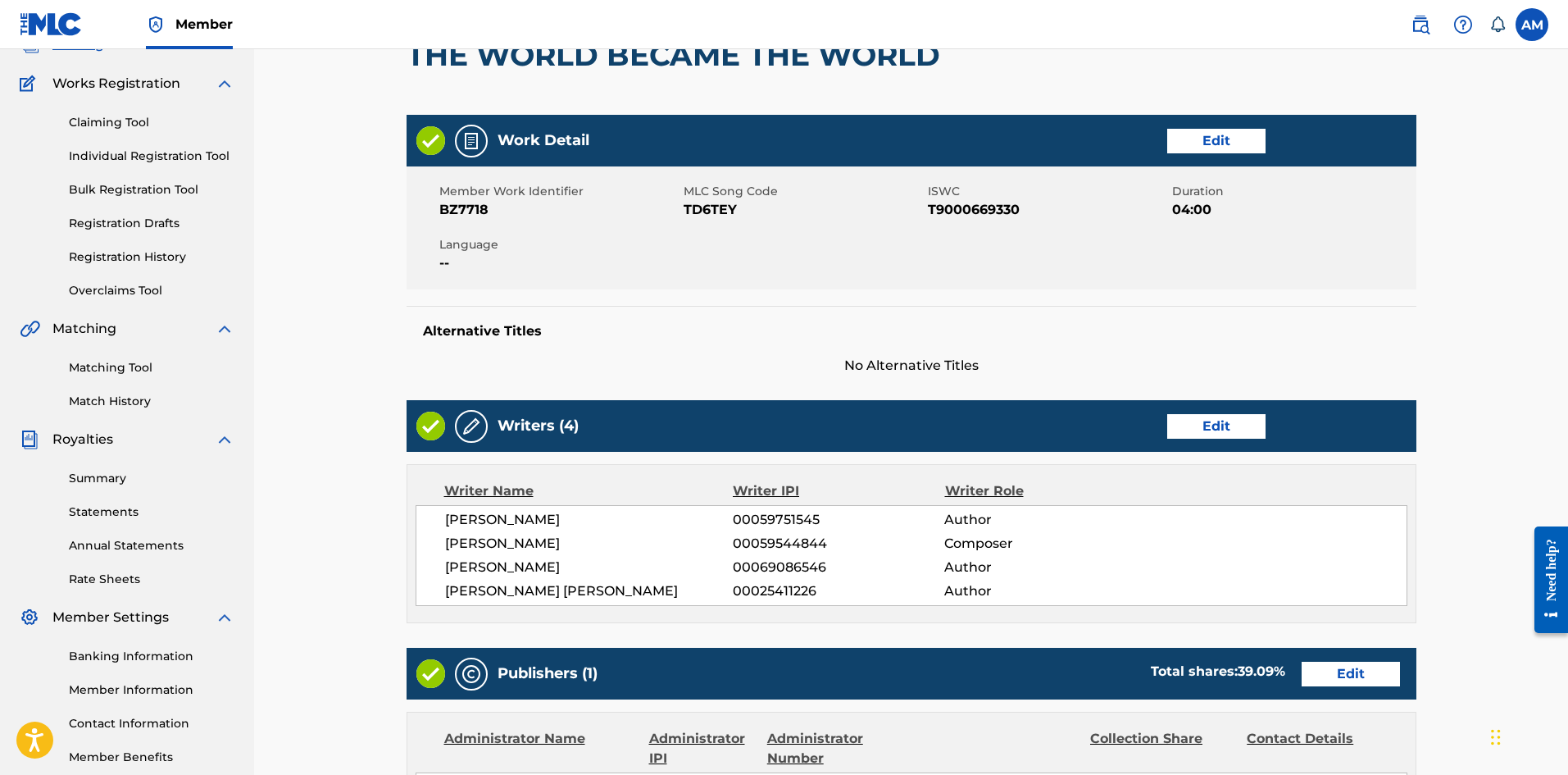
scroll to position [492, 0]
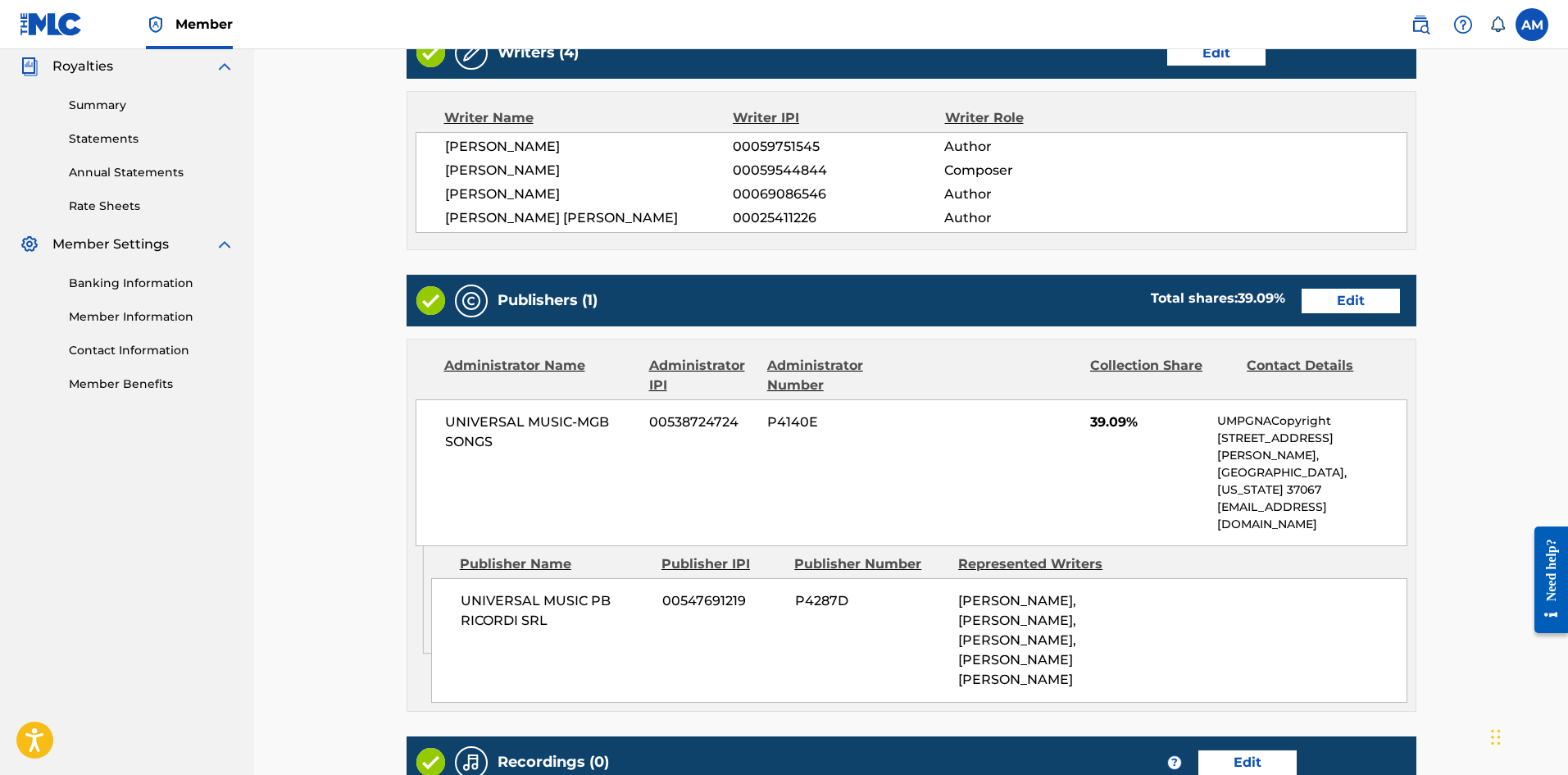
click at [1346, 294] on link "Edit" at bounding box center [1350, 301] width 98 height 25
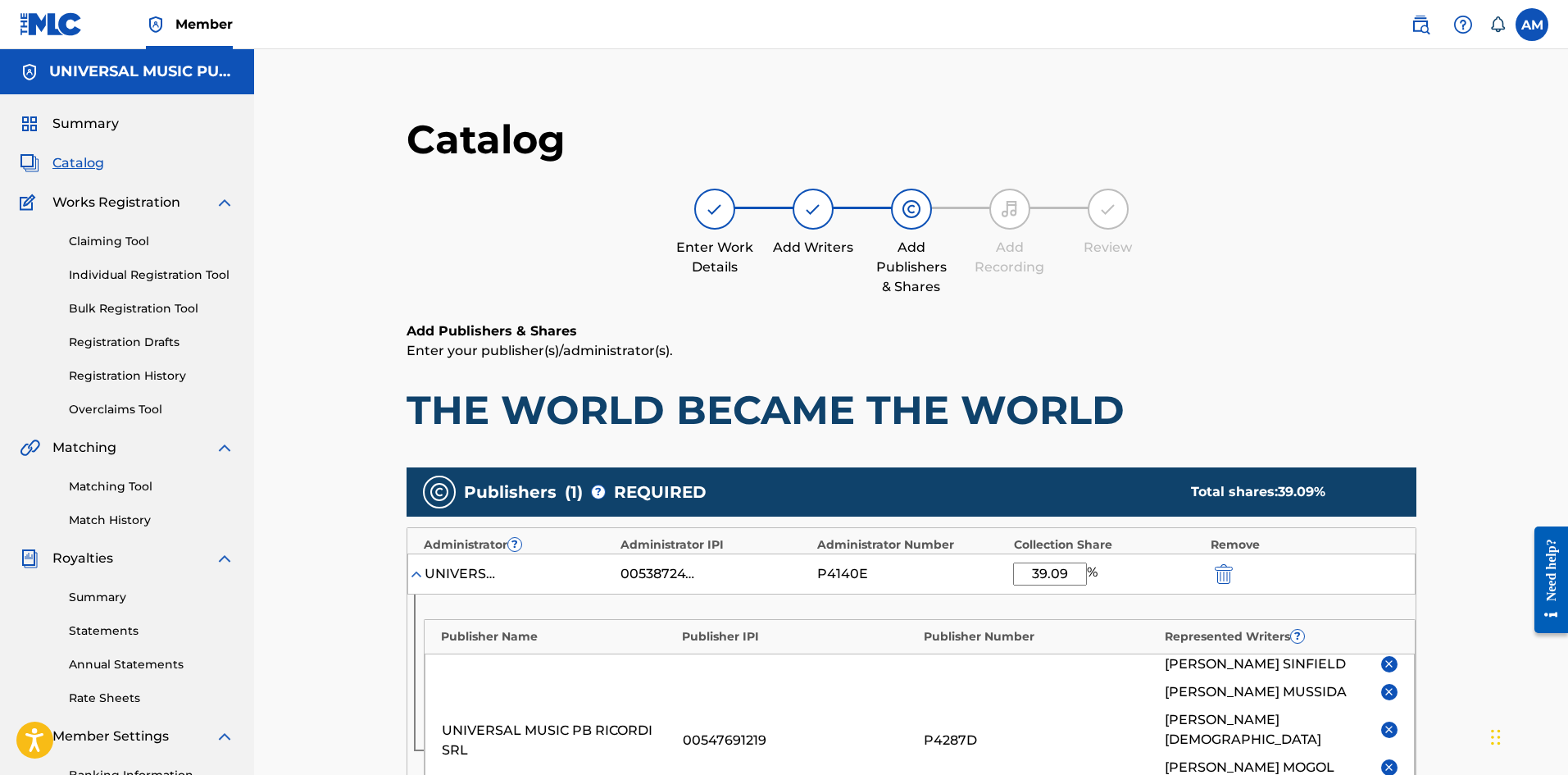
drag, startPoint x: 1070, startPoint y: 578, endPoint x: 994, endPoint y: 576, distance: 76.0
click at [994, 576] on div "UNIVERSAL MUSIC-MGB SONGS 00538724724 P4140E 39.09 %" at bounding box center [911, 574] width 1008 height 41
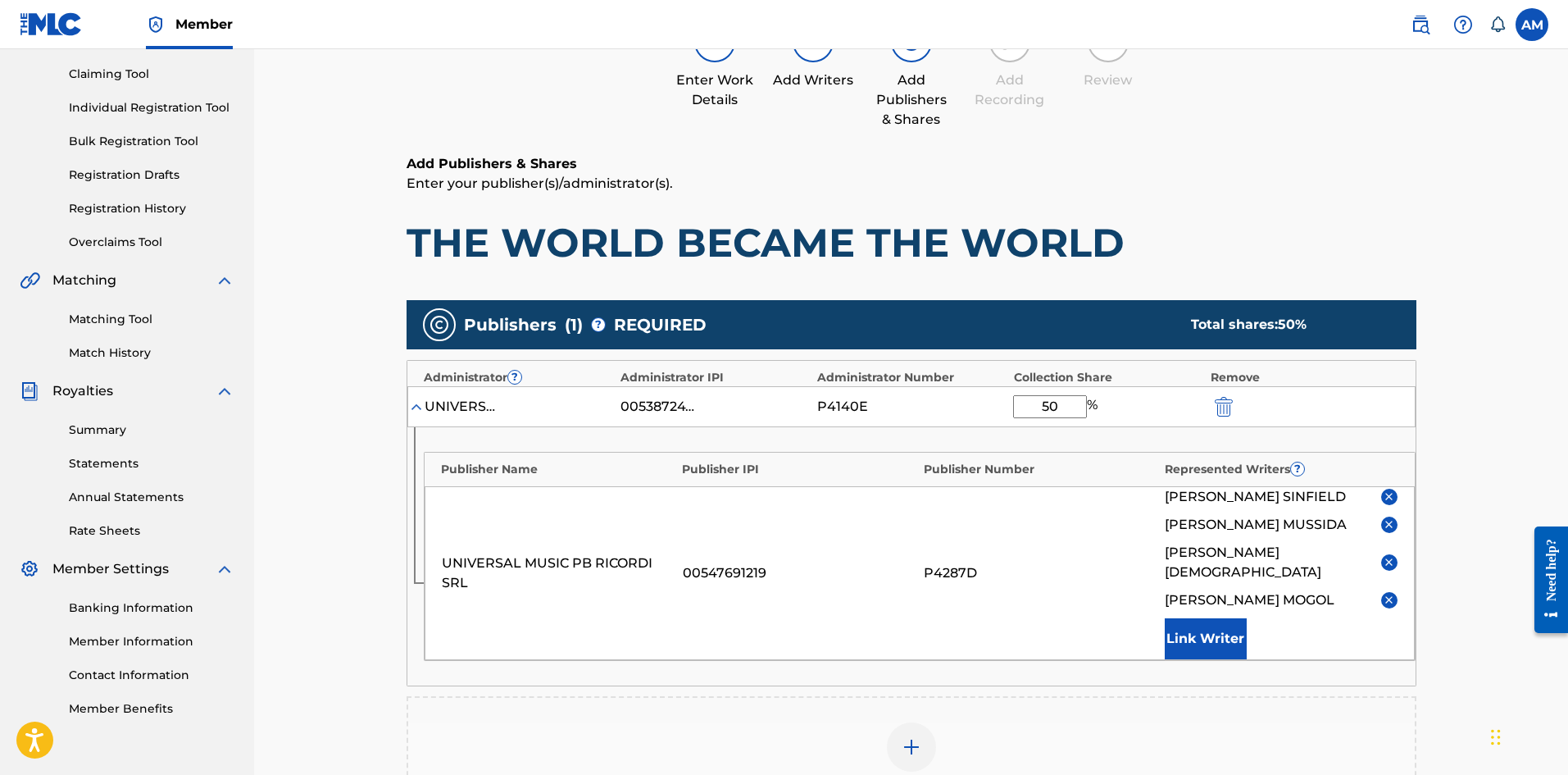
scroll to position [410, 0]
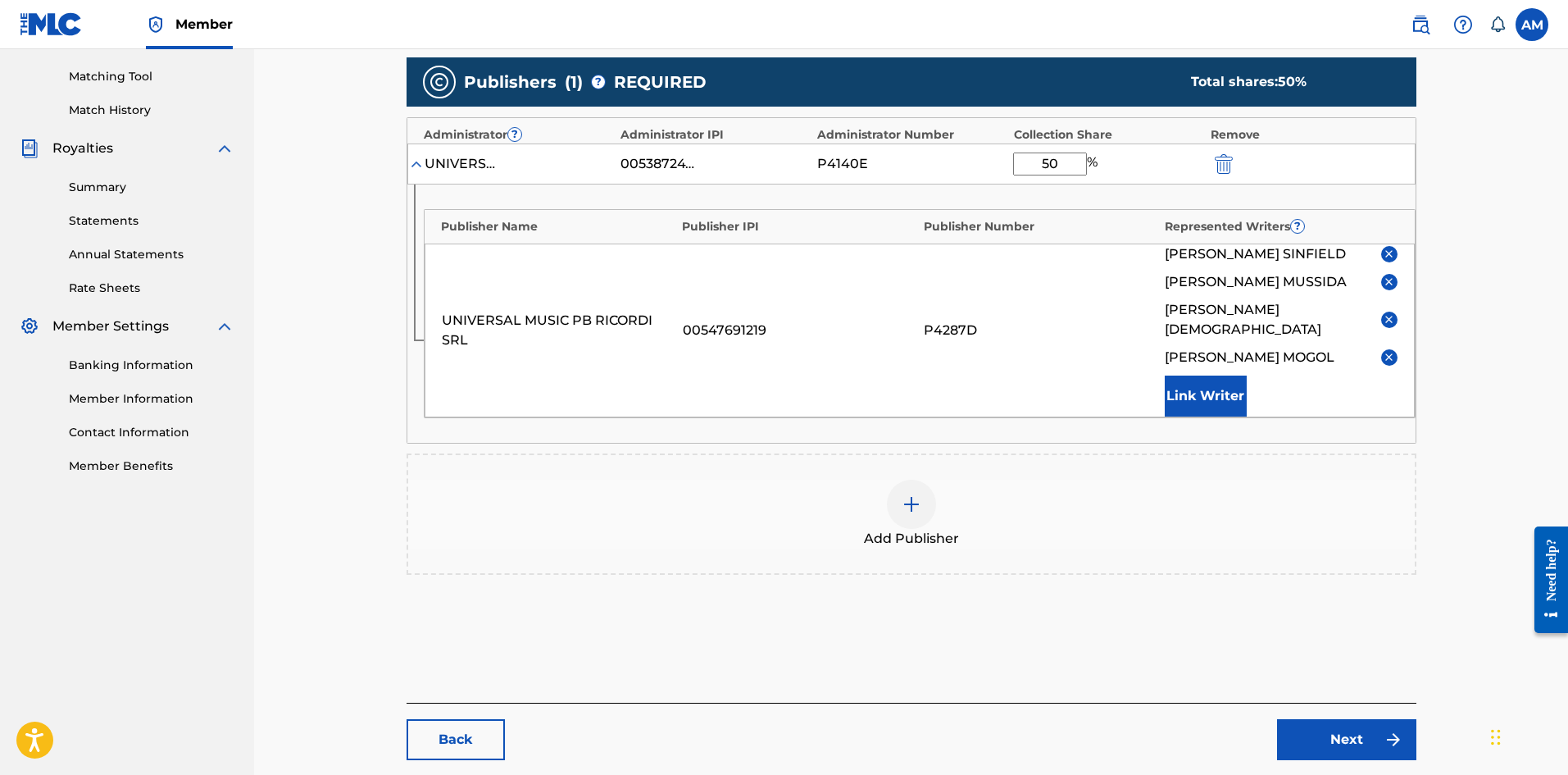
type input "50"
click at [1353, 719] on link "Next" at bounding box center [1347, 740] width 140 height 41
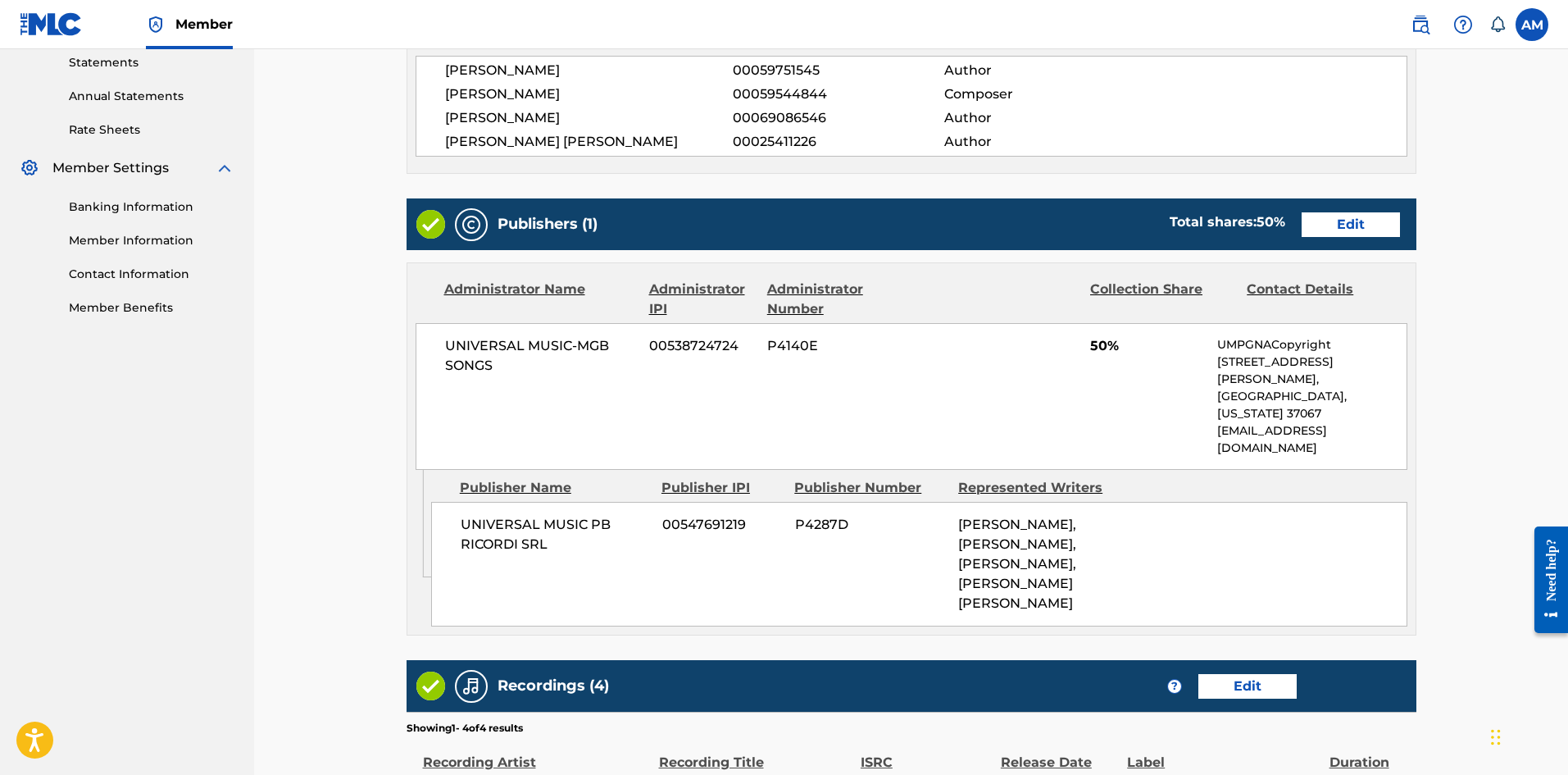
scroll to position [885, 0]
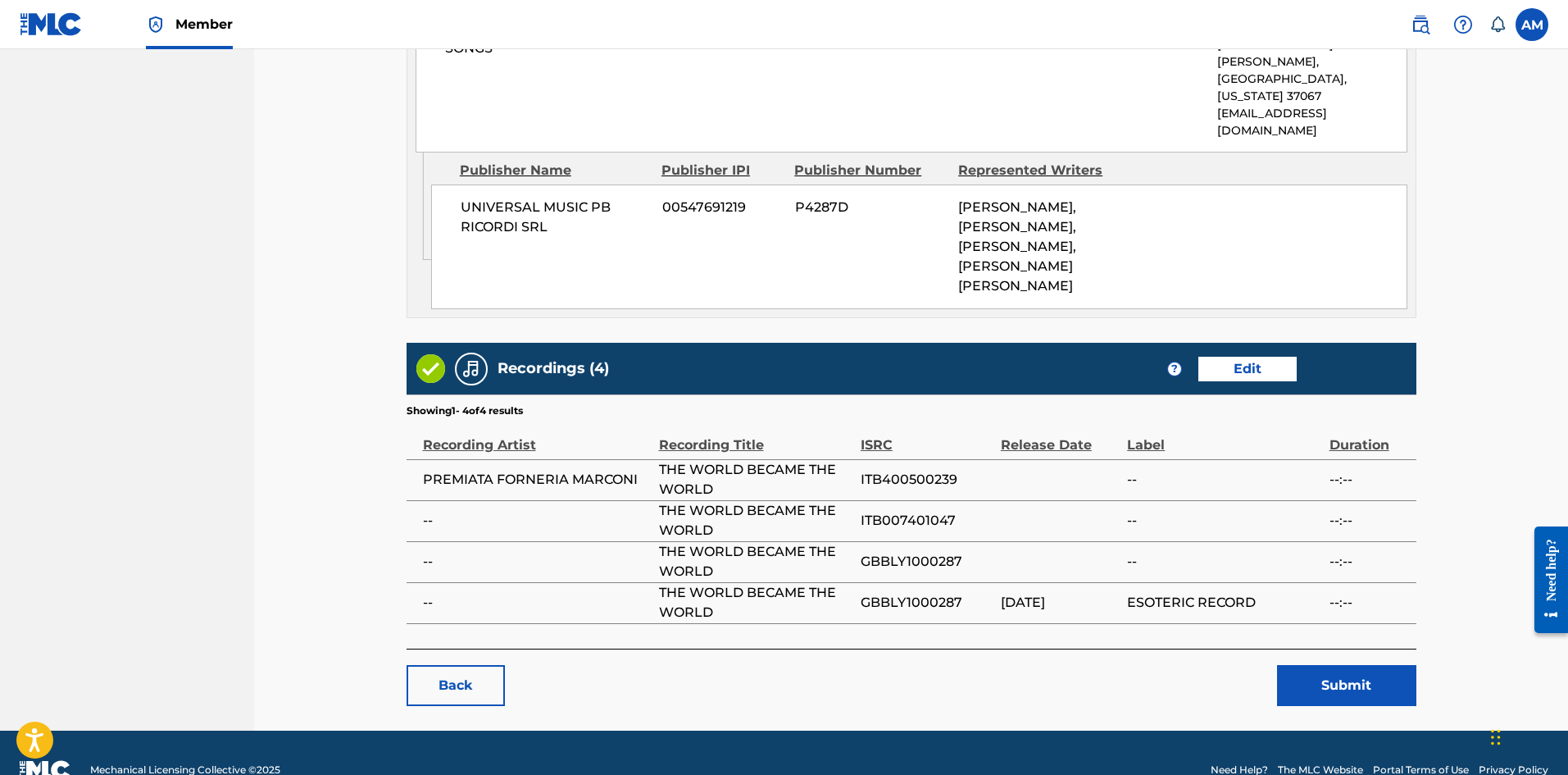
click at [1354, 665] on button "Submit" at bounding box center [1347, 685] width 140 height 41
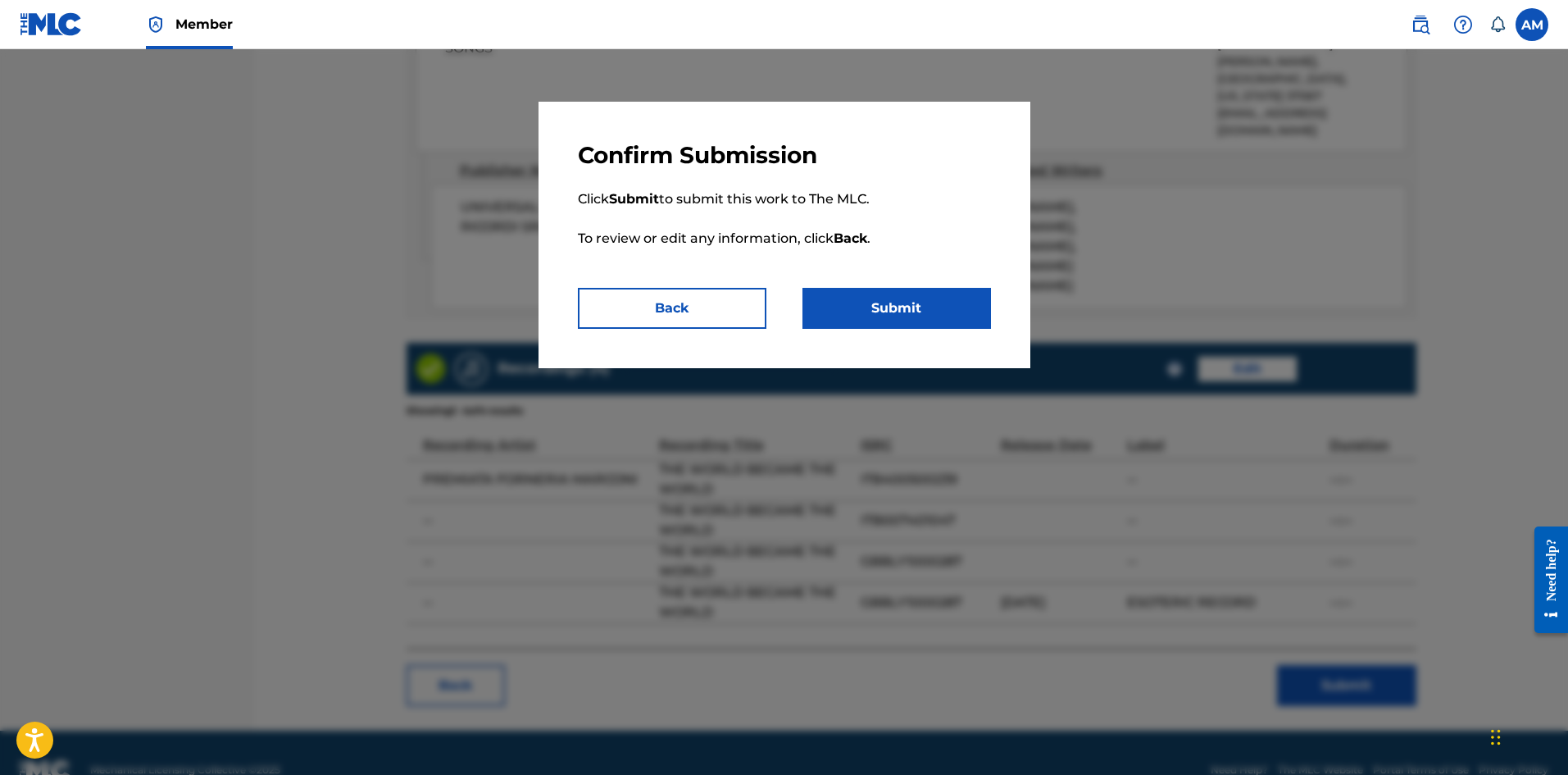
click at [964, 296] on button "Submit" at bounding box center [897, 308] width 189 height 41
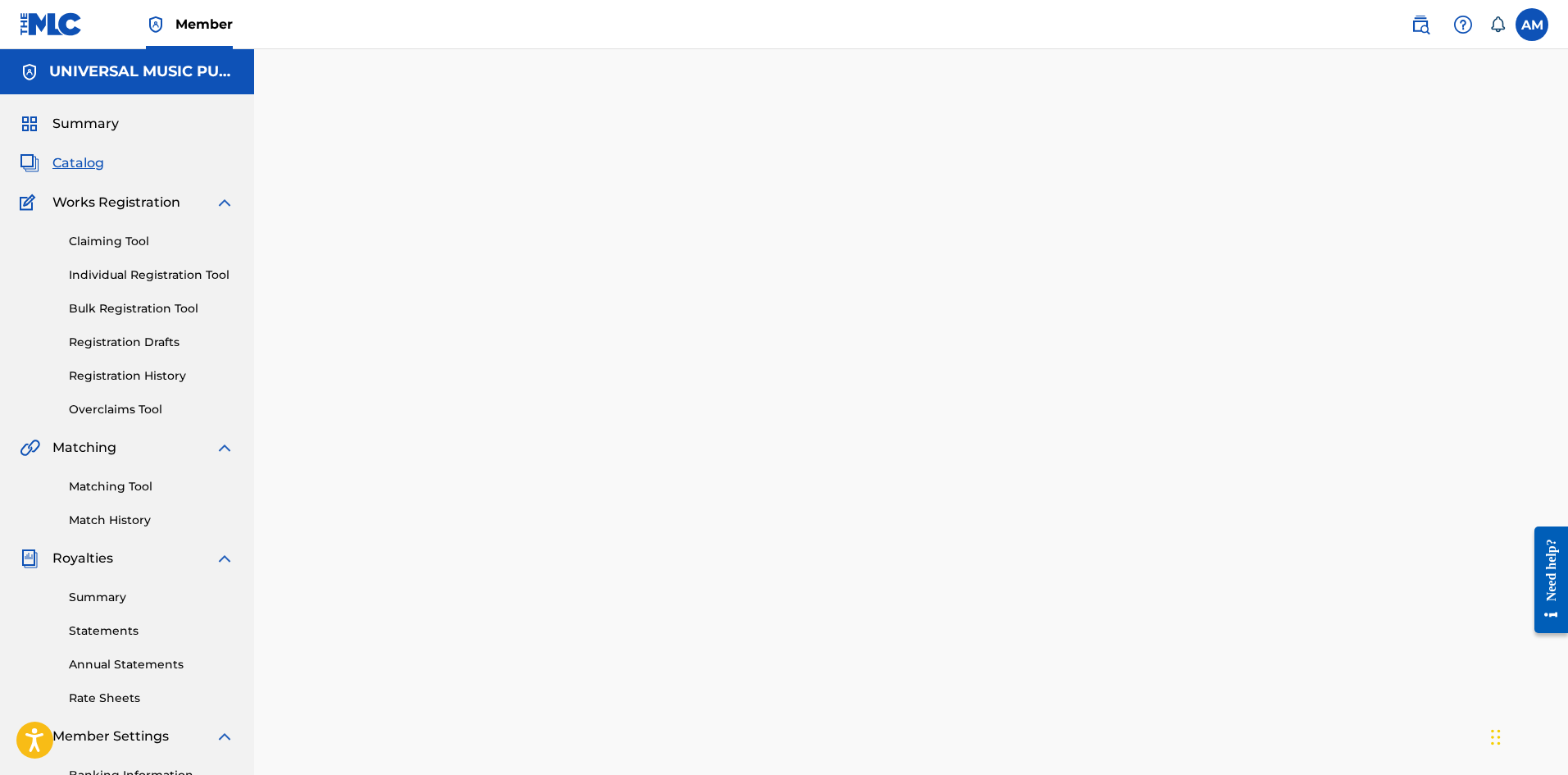
click at [65, 159] on span "Catalog" at bounding box center [79, 163] width 52 height 19
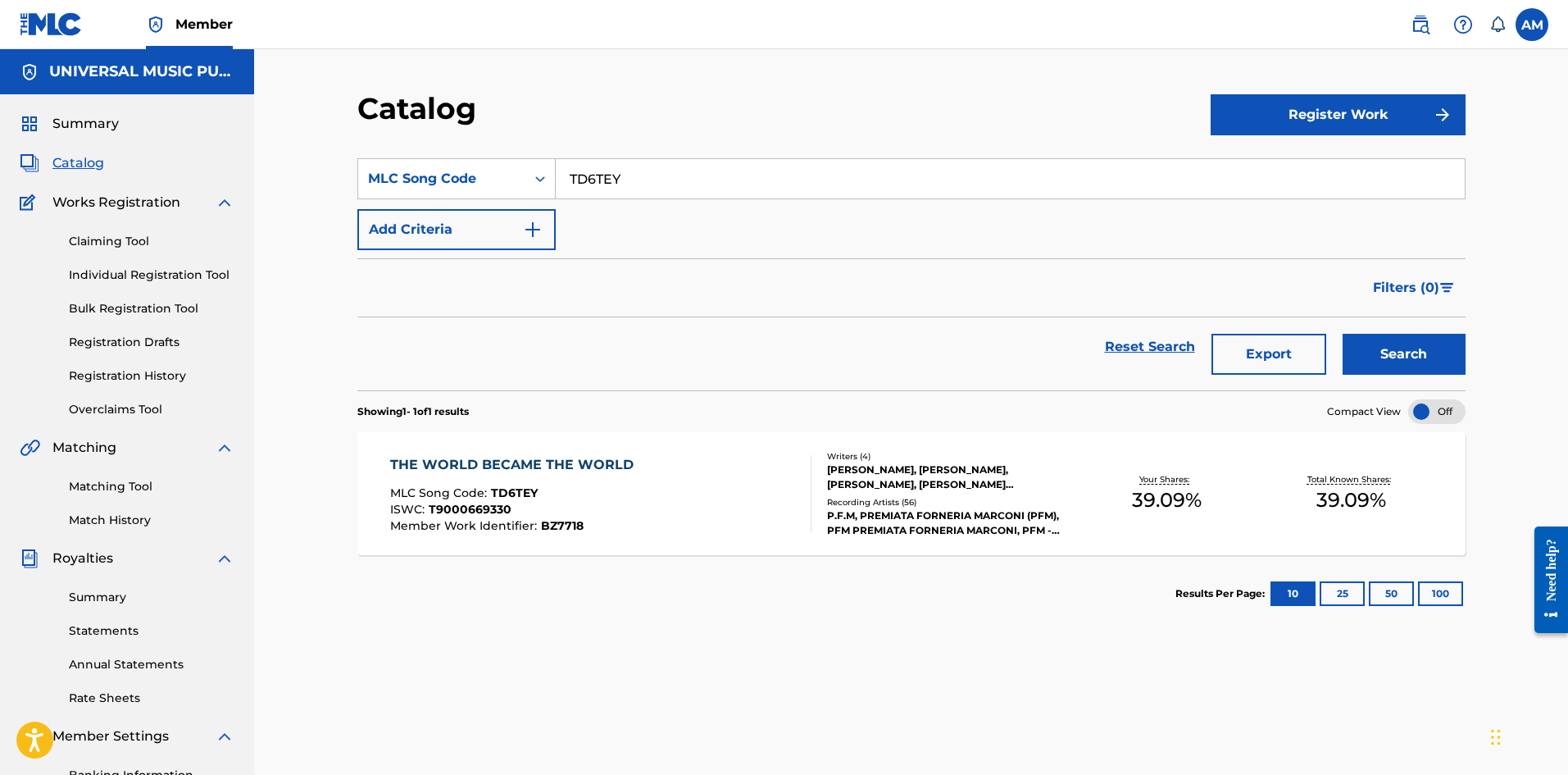
drag, startPoint x: 655, startPoint y: 181, endPoint x: 211, endPoint y: 178, distance: 444.0
click at [211, 178] on main "UNIVERSAL MUSIC PUB GROUP Summary Catalog Works Registration Claiming Tool Indi…" at bounding box center [784, 477] width 1568 height 856
paste input "SC9HI5"
type input "SC9HI5"
click at [1420, 356] on button "Search" at bounding box center [1403, 354] width 123 height 41
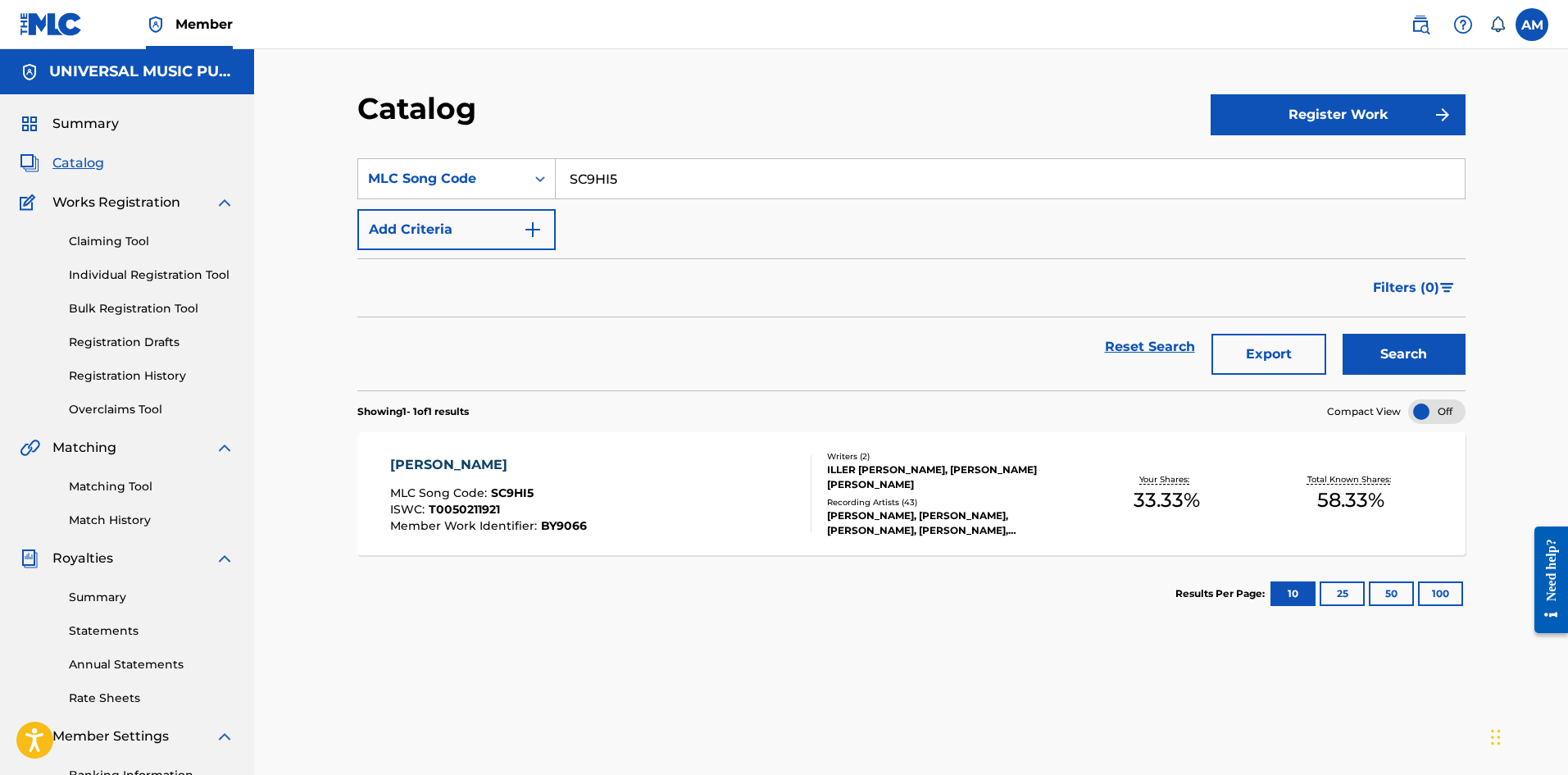
click at [888, 512] on div "[PERSON_NAME], [PERSON_NAME], [PERSON_NAME], [PERSON_NAME], [PERSON_NAME]" at bounding box center [950, 523] width 247 height 30
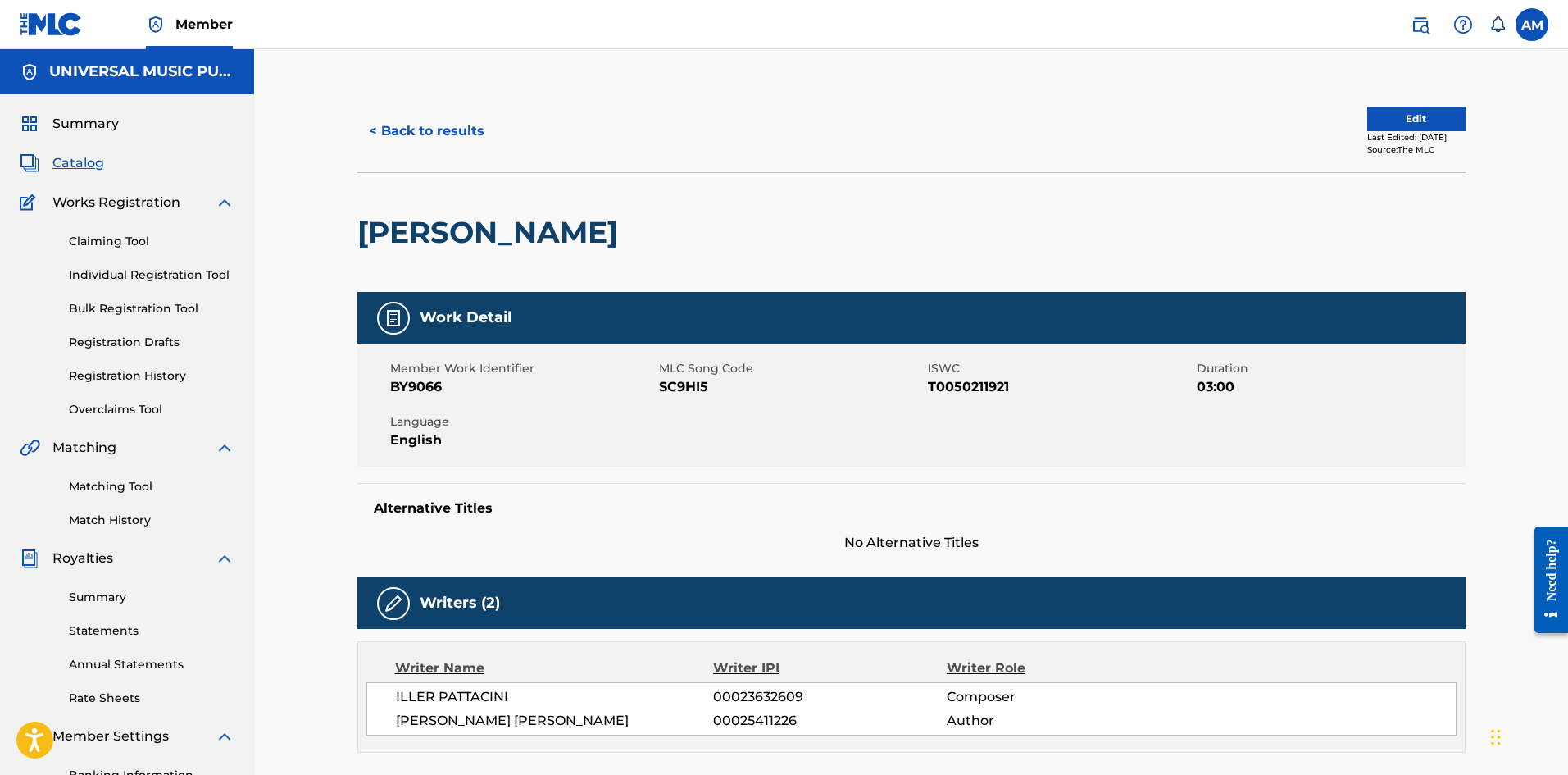
click at [1423, 114] on button "Edit" at bounding box center [1416, 119] width 98 height 25
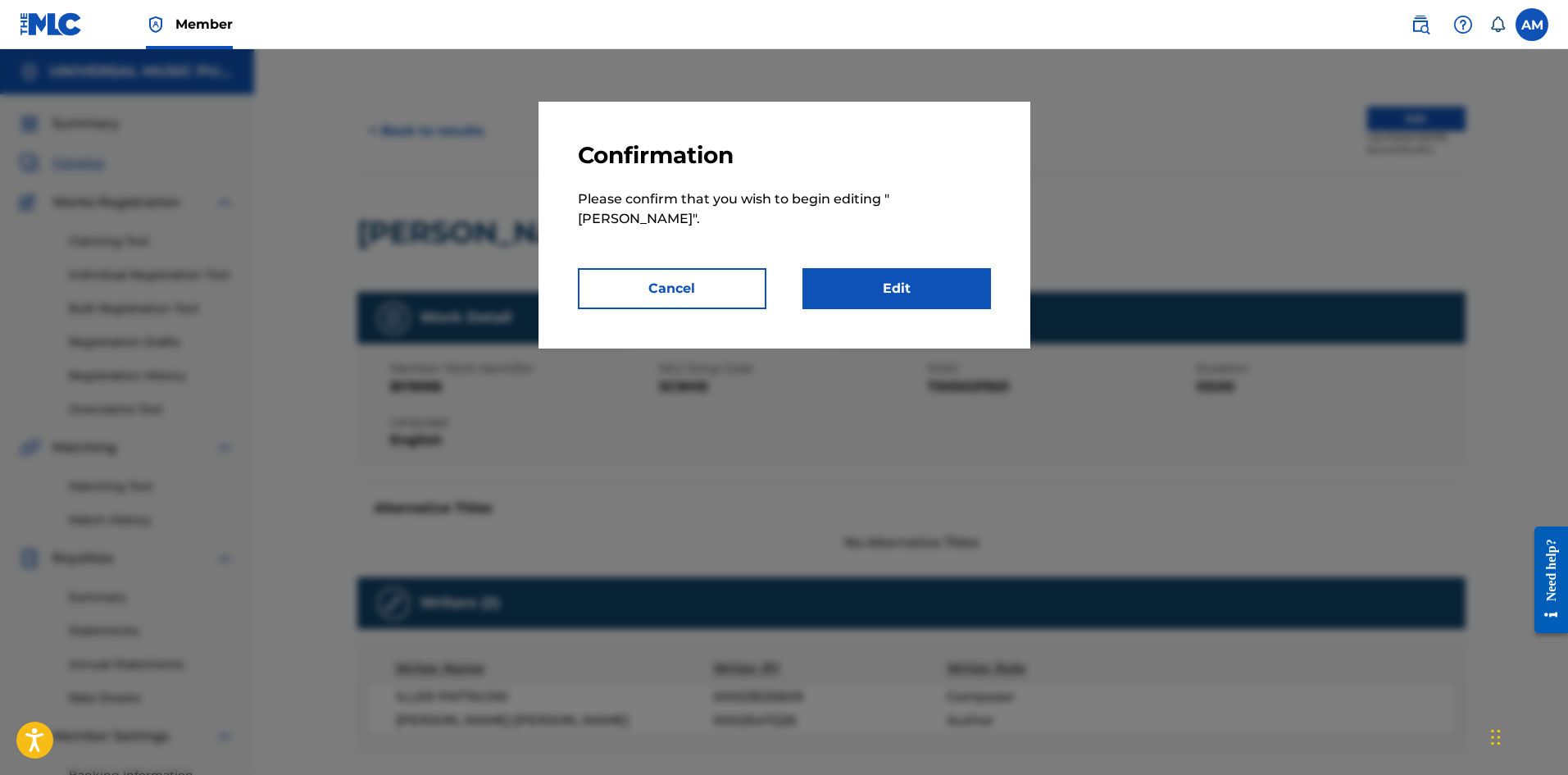
click at [906, 294] on link "Edit" at bounding box center [897, 289] width 189 height 41
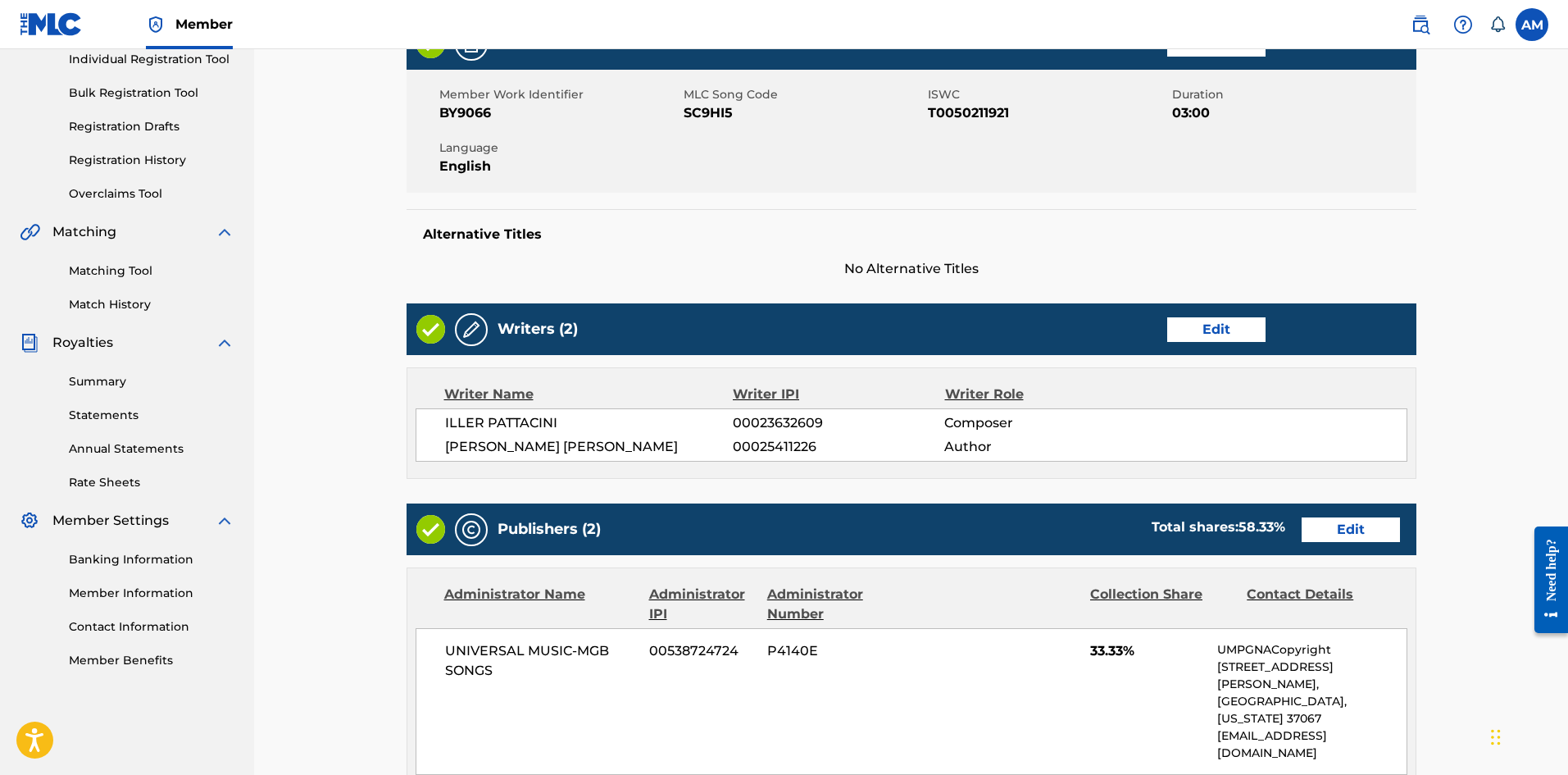
scroll to position [492, 0]
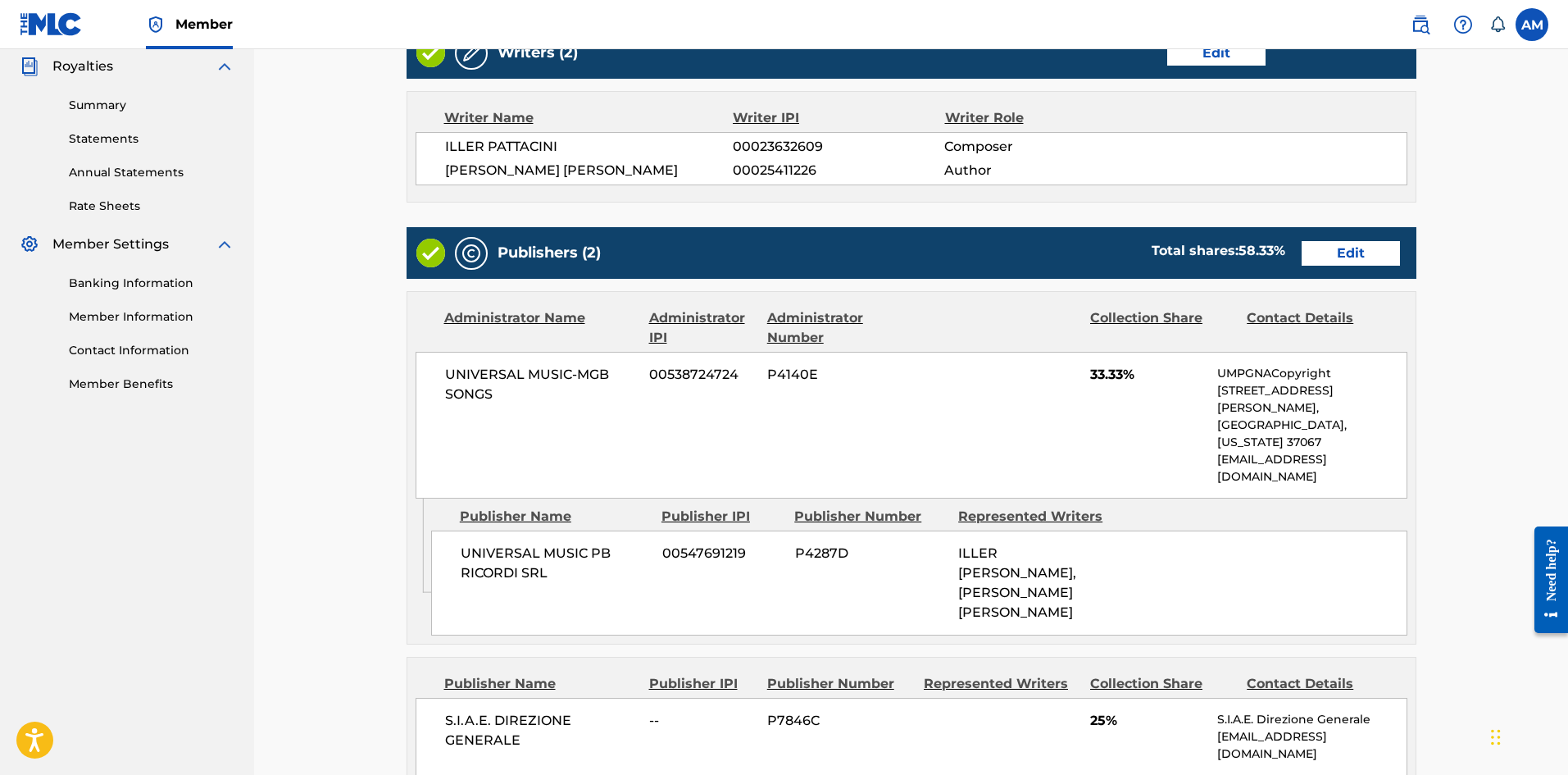
click at [1375, 259] on link "Edit" at bounding box center [1350, 253] width 98 height 25
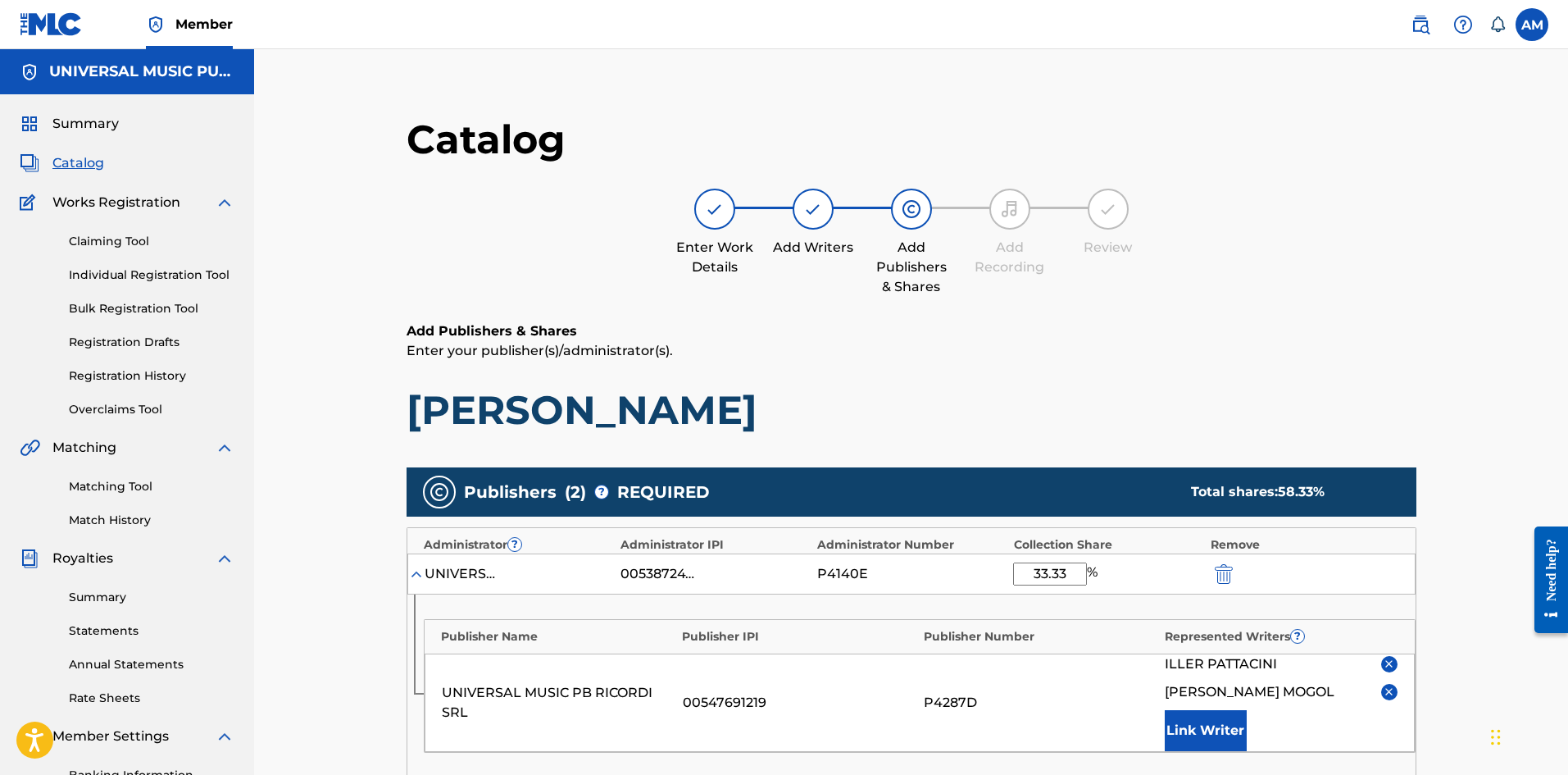
drag, startPoint x: 1070, startPoint y: 569, endPoint x: 841, endPoint y: 576, distance: 229.1
click at [841, 576] on div "UNIVERSAL MUSIC-MGB SONGS 00538724724 P4140E 33.33 %" at bounding box center [911, 574] width 1008 height 41
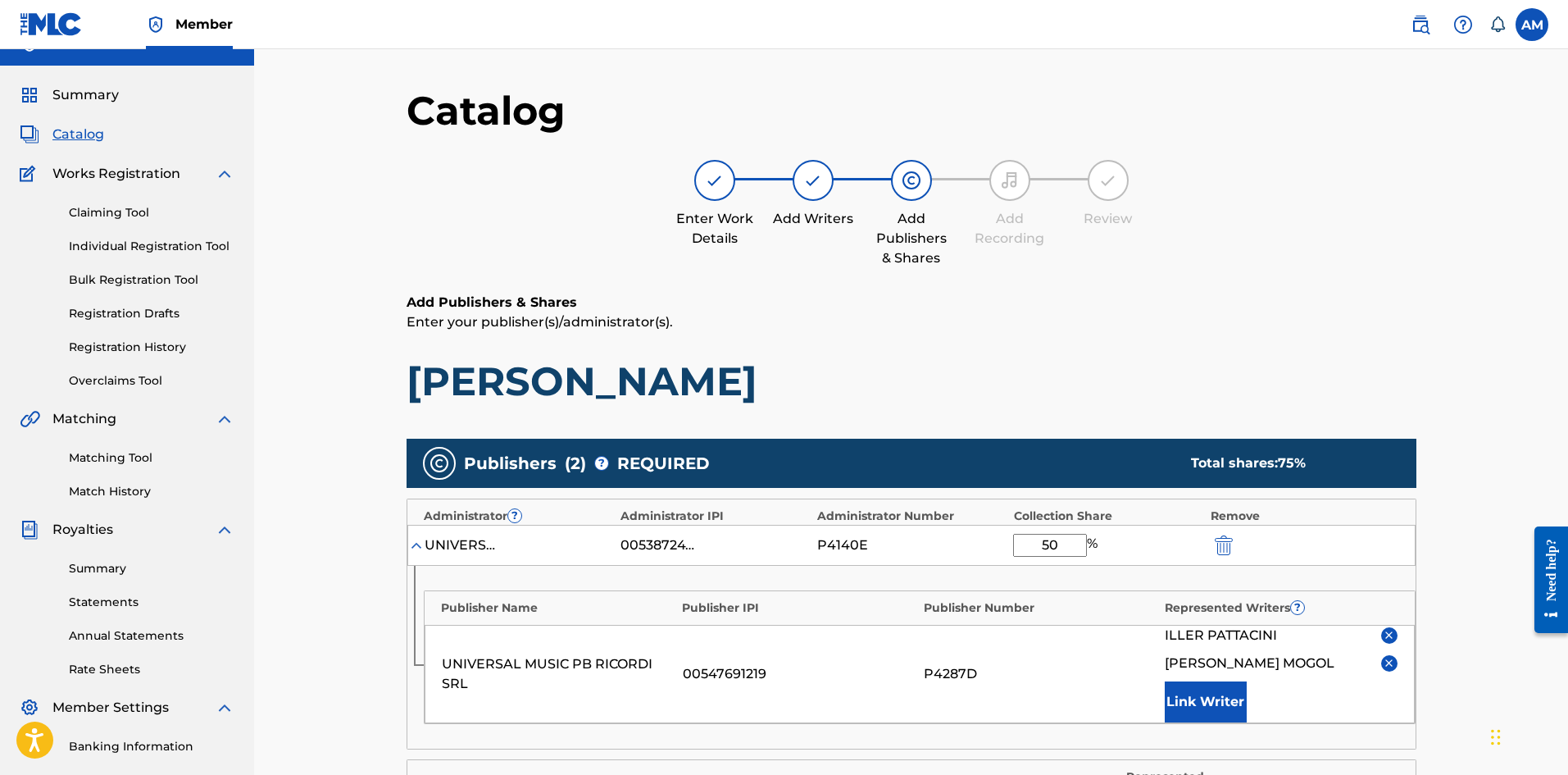
scroll to position [492, 0]
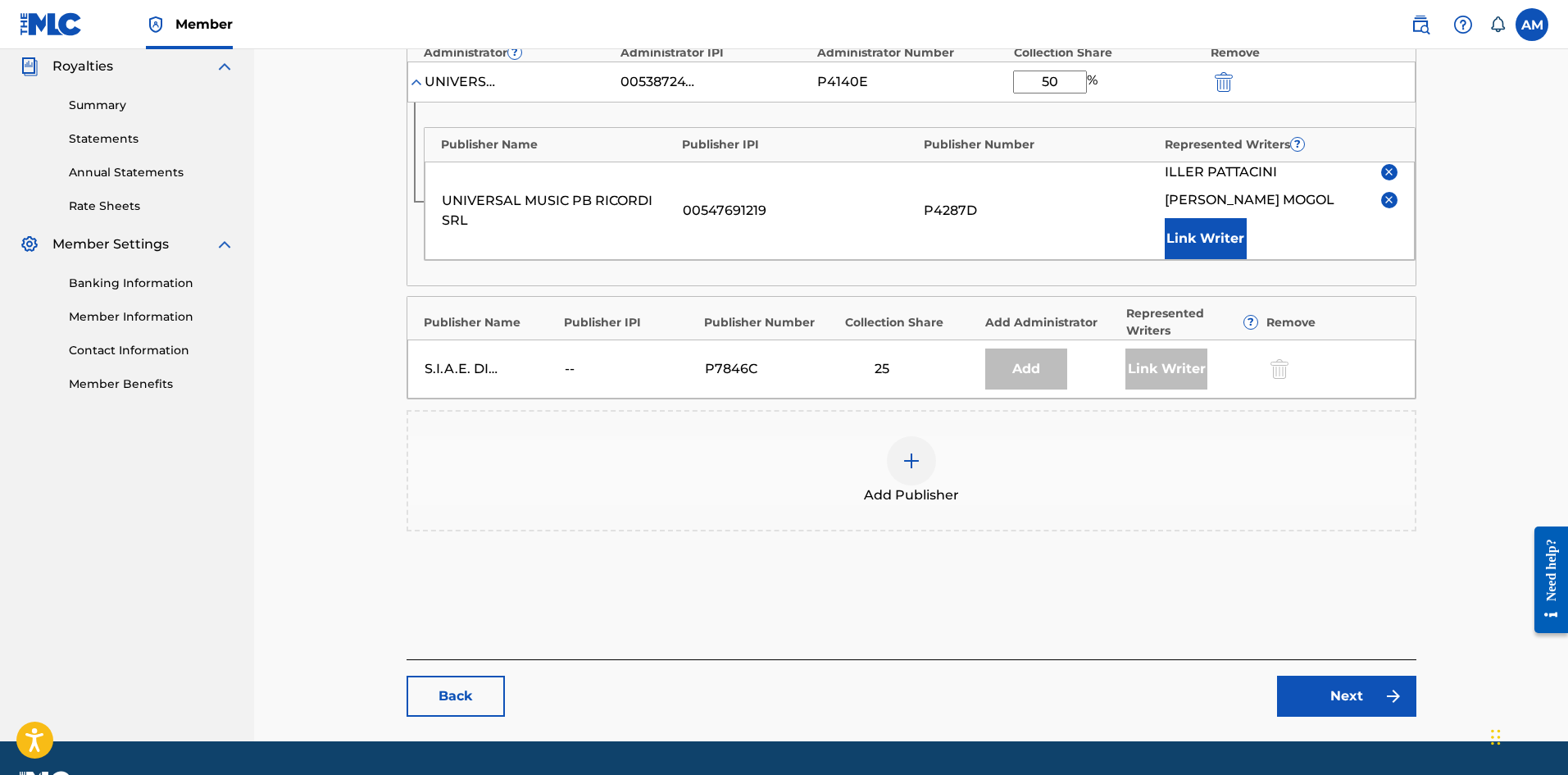
type input "50"
click at [1350, 707] on link "Next" at bounding box center [1347, 696] width 140 height 41
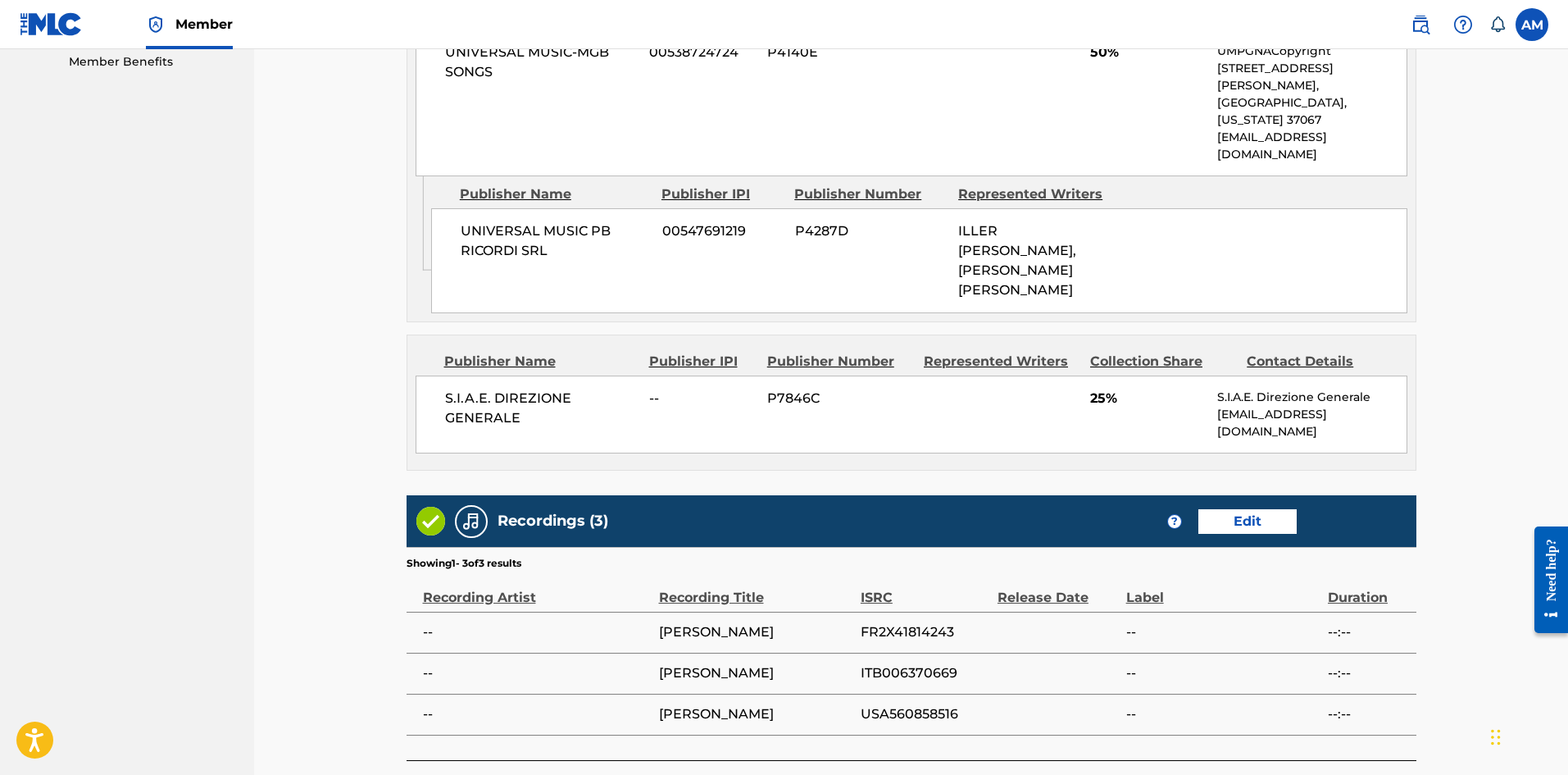
scroll to position [894, 0]
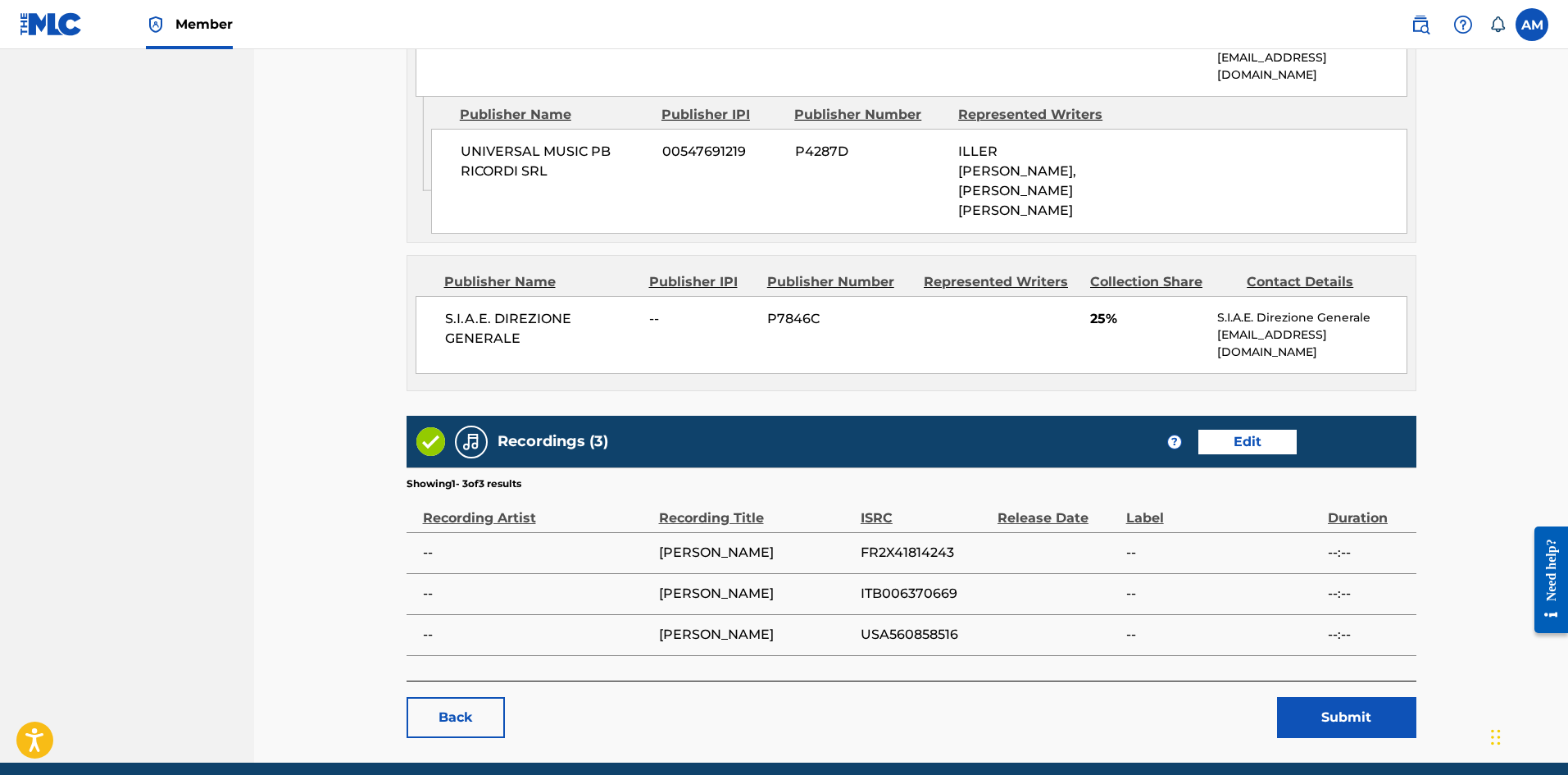
click at [1335, 697] on button "Submit" at bounding box center [1347, 718] width 140 height 41
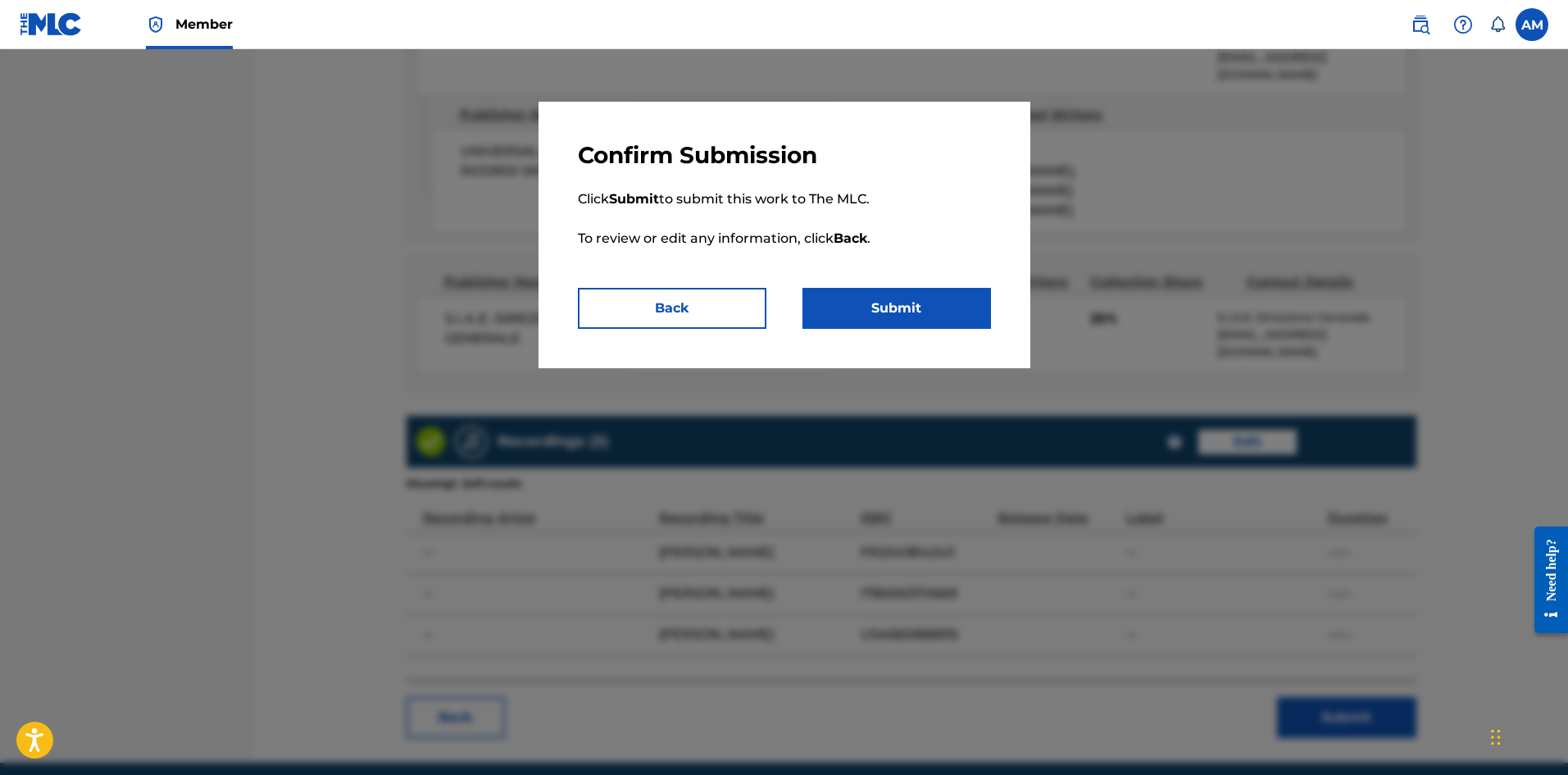
click at [944, 306] on button "Submit" at bounding box center [897, 308] width 189 height 41
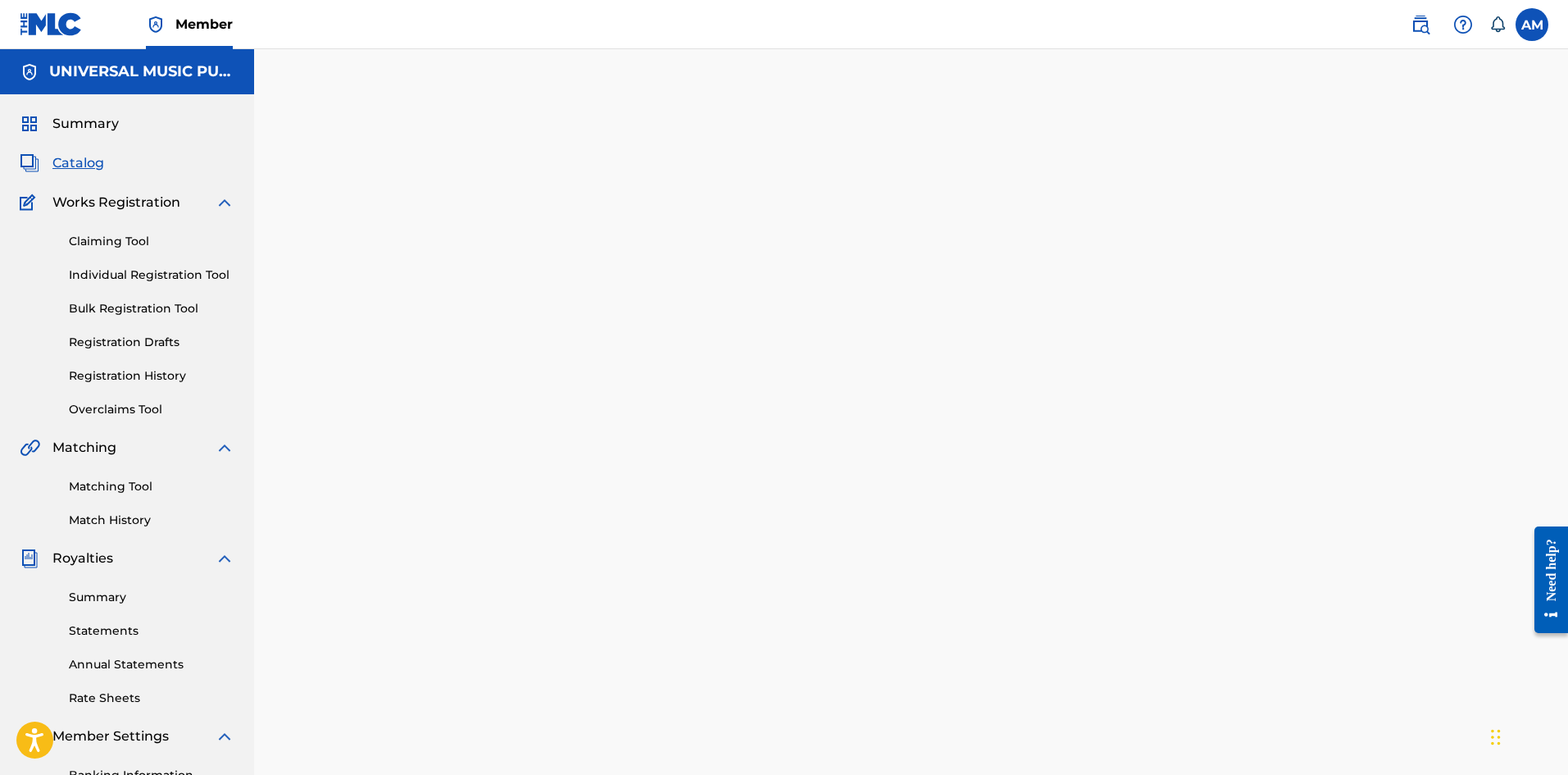
click at [70, 168] on span "Catalog" at bounding box center [79, 163] width 52 height 19
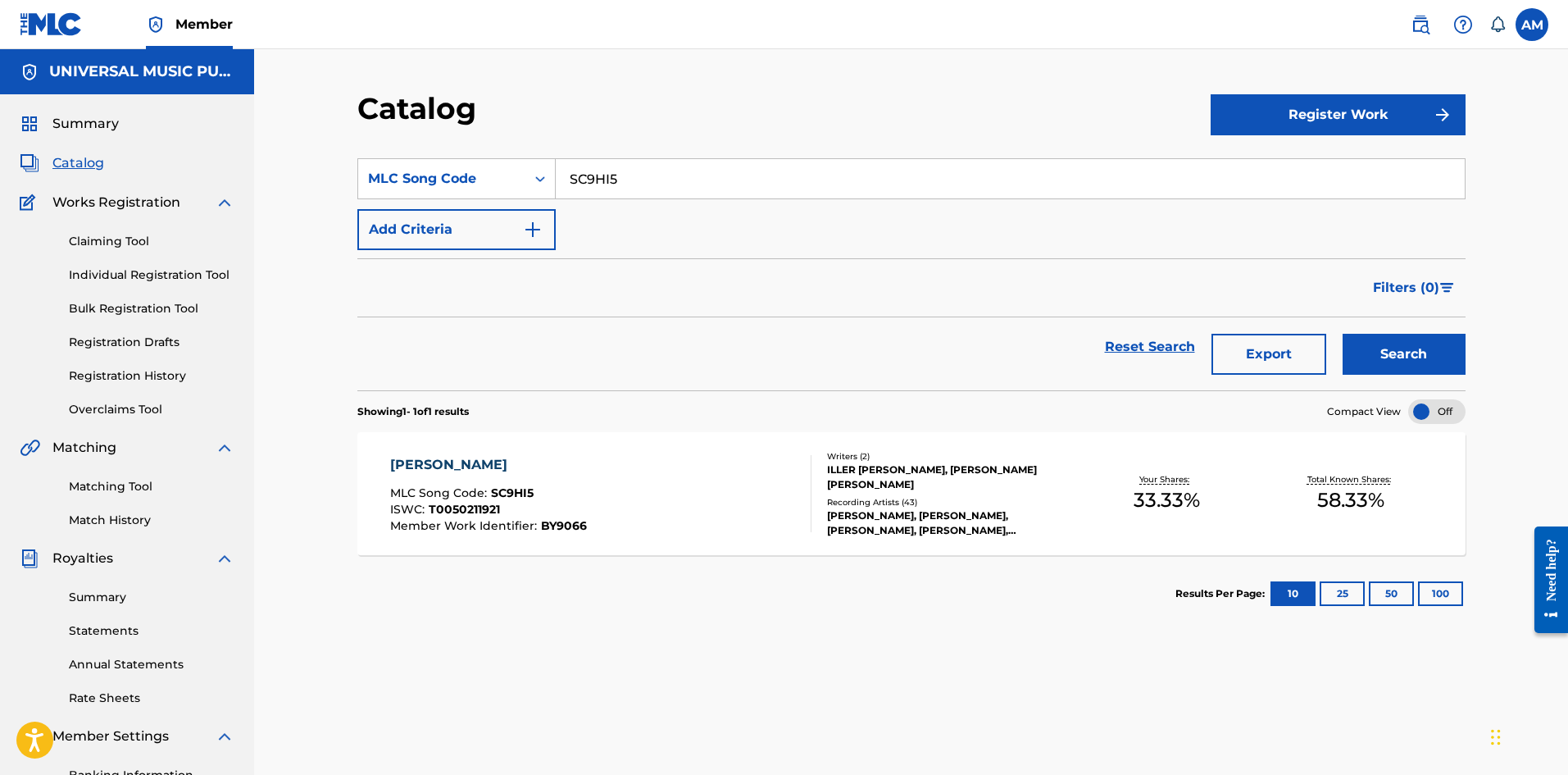
drag, startPoint x: 661, startPoint y: 178, endPoint x: 244, endPoint y: 190, distance: 417.2
click at [245, 190] on main "UNIVERSAL MUSIC PUB GROUP Summary Catalog Works Registration Claiming Tool Indi…" at bounding box center [784, 477] width 1568 height 856
paste input "WB6AX8"
type input "WB6AX8"
click at [1378, 350] on button "Search" at bounding box center [1403, 354] width 123 height 41
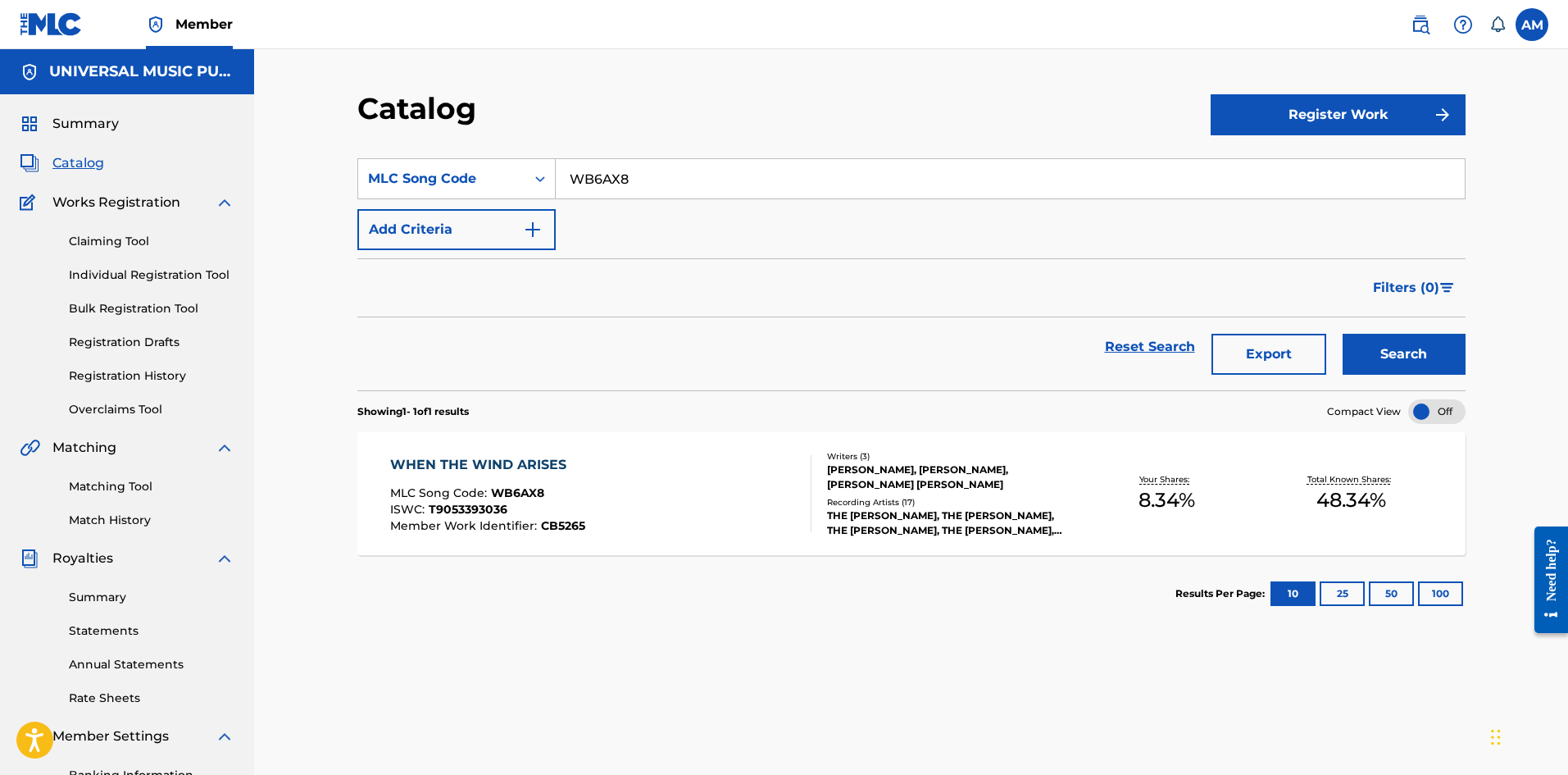
click at [985, 504] on div "Recording Artists ( 17 )" at bounding box center [950, 502] width 247 height 12
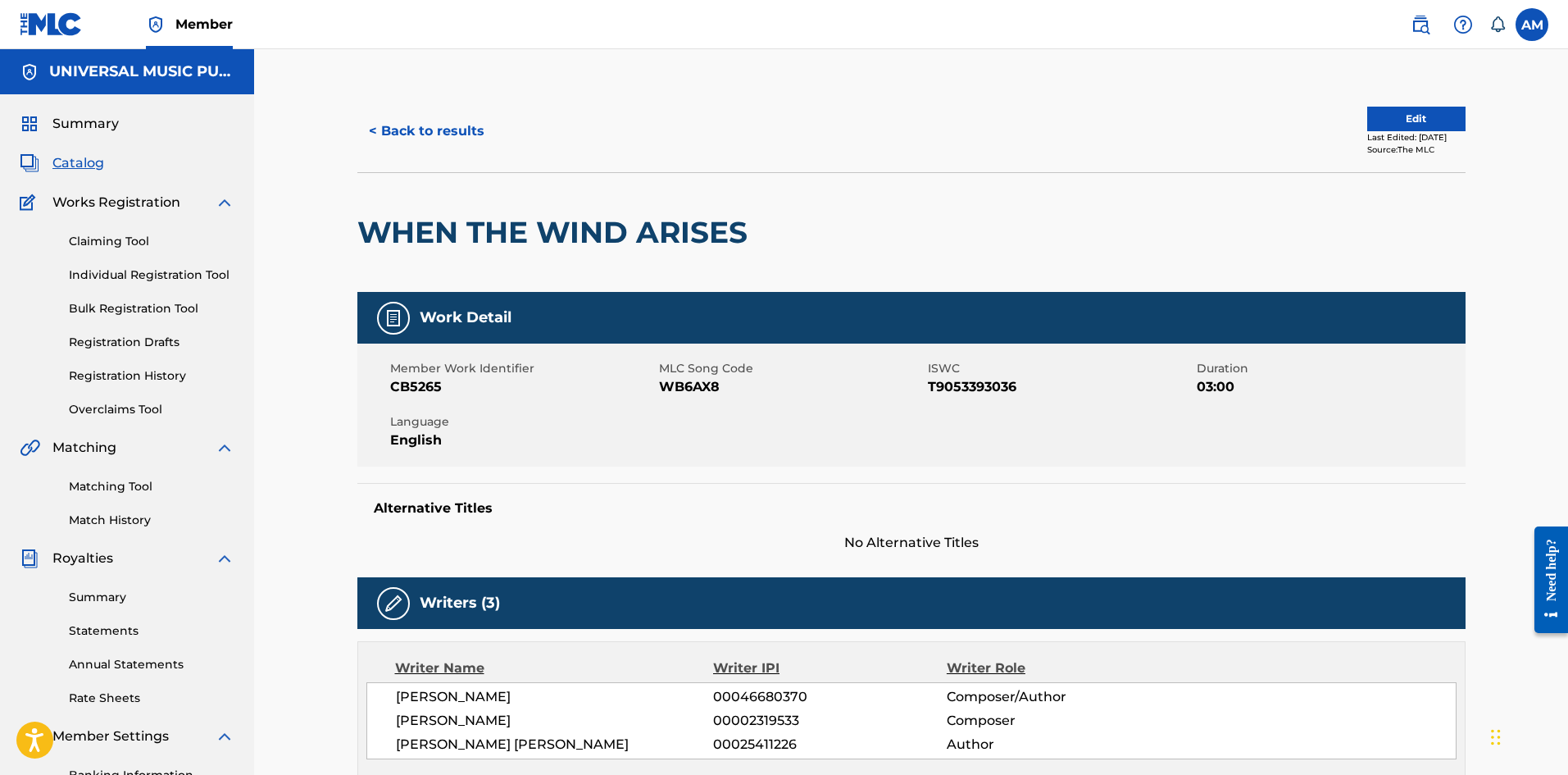
click at [1400, 115] on button "Edit" at bounding box center [1416, 119] width 98 height 25
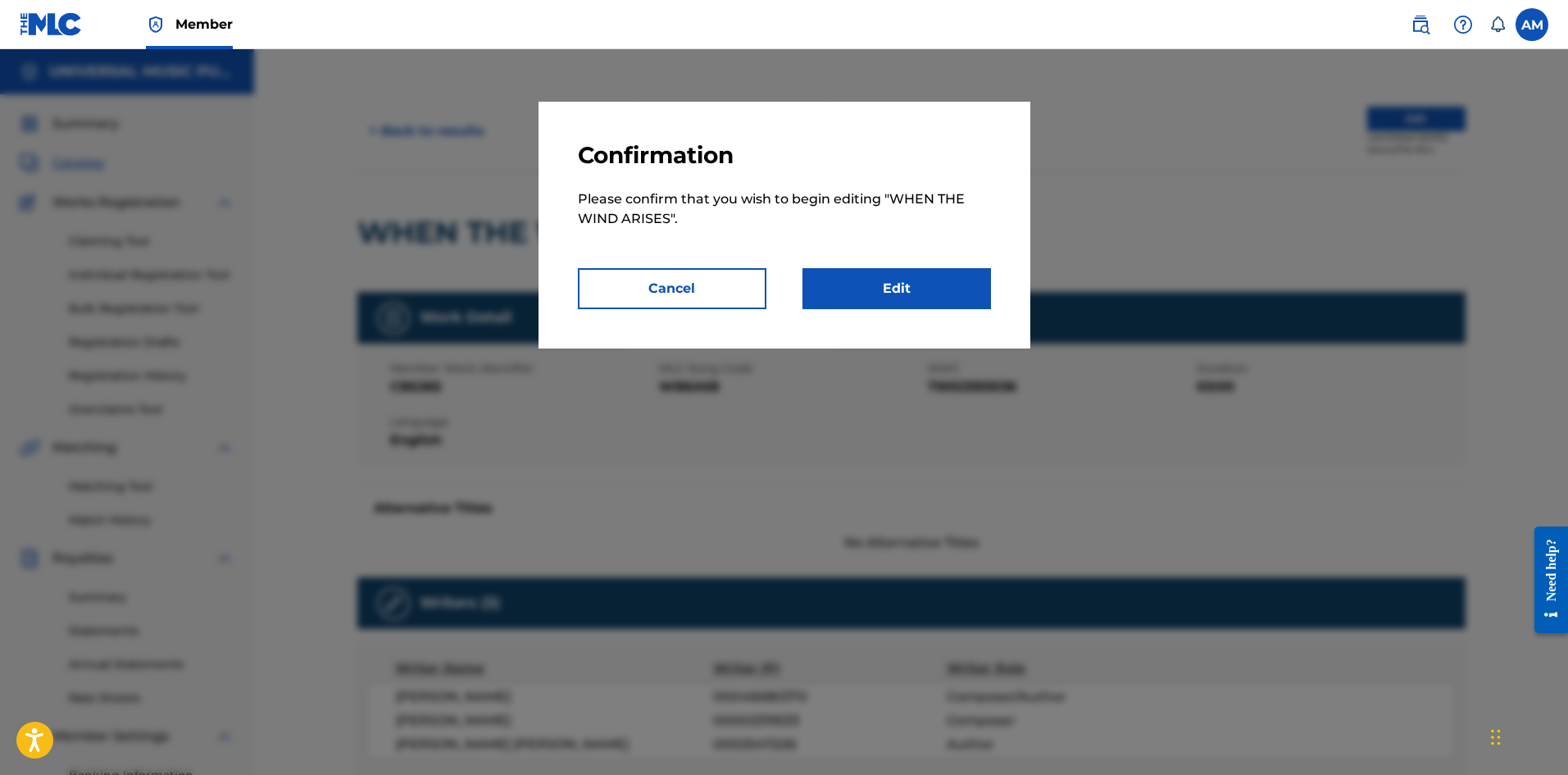
click at [912, 285] on link "Edit" at bounding box center [897, 289] width 189 height 41
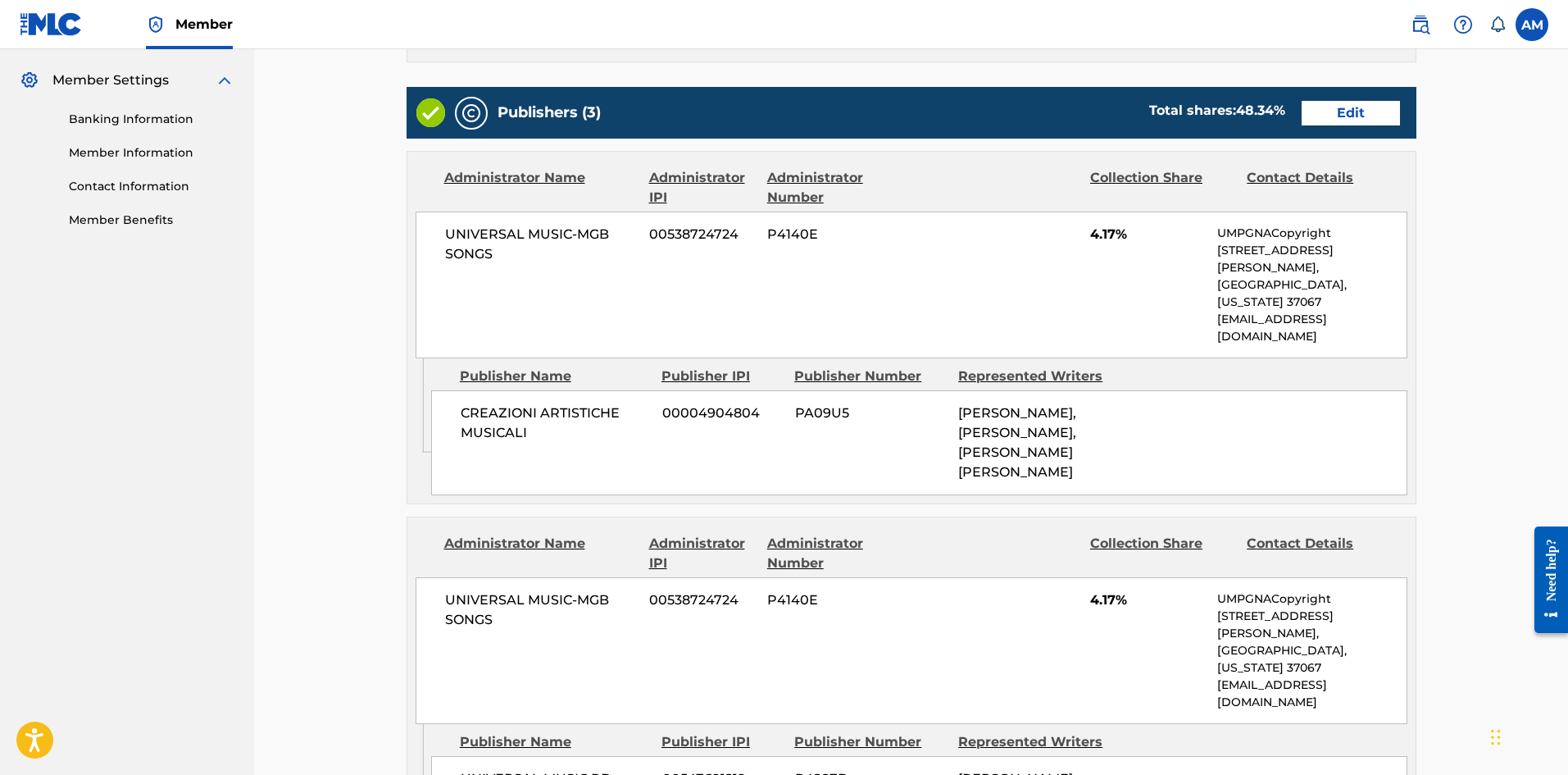
scroll to position [574, 0]
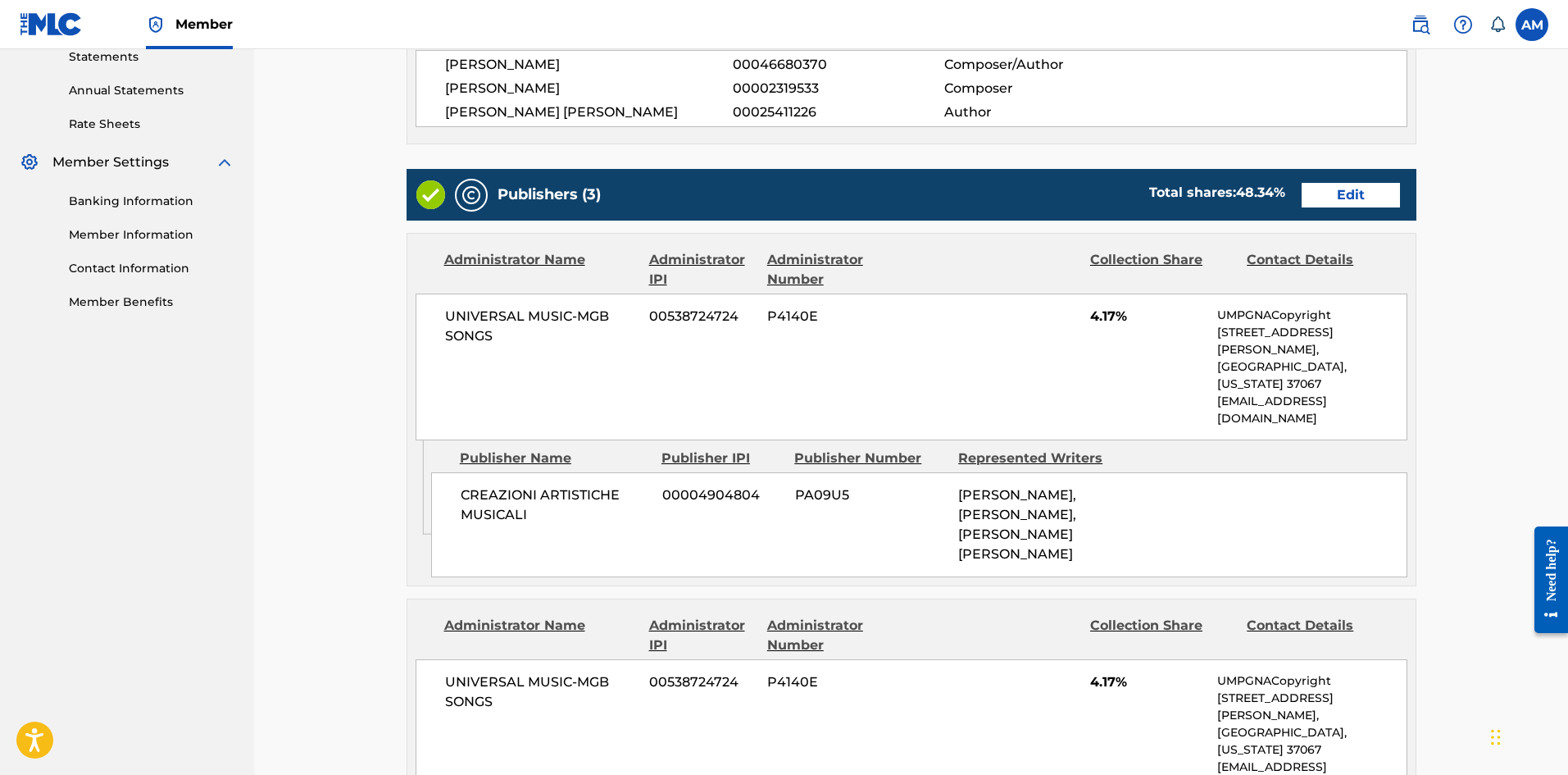
click at [1352, 202] on link "Edit" at bounding box center [1350, 194] width 98 height 25
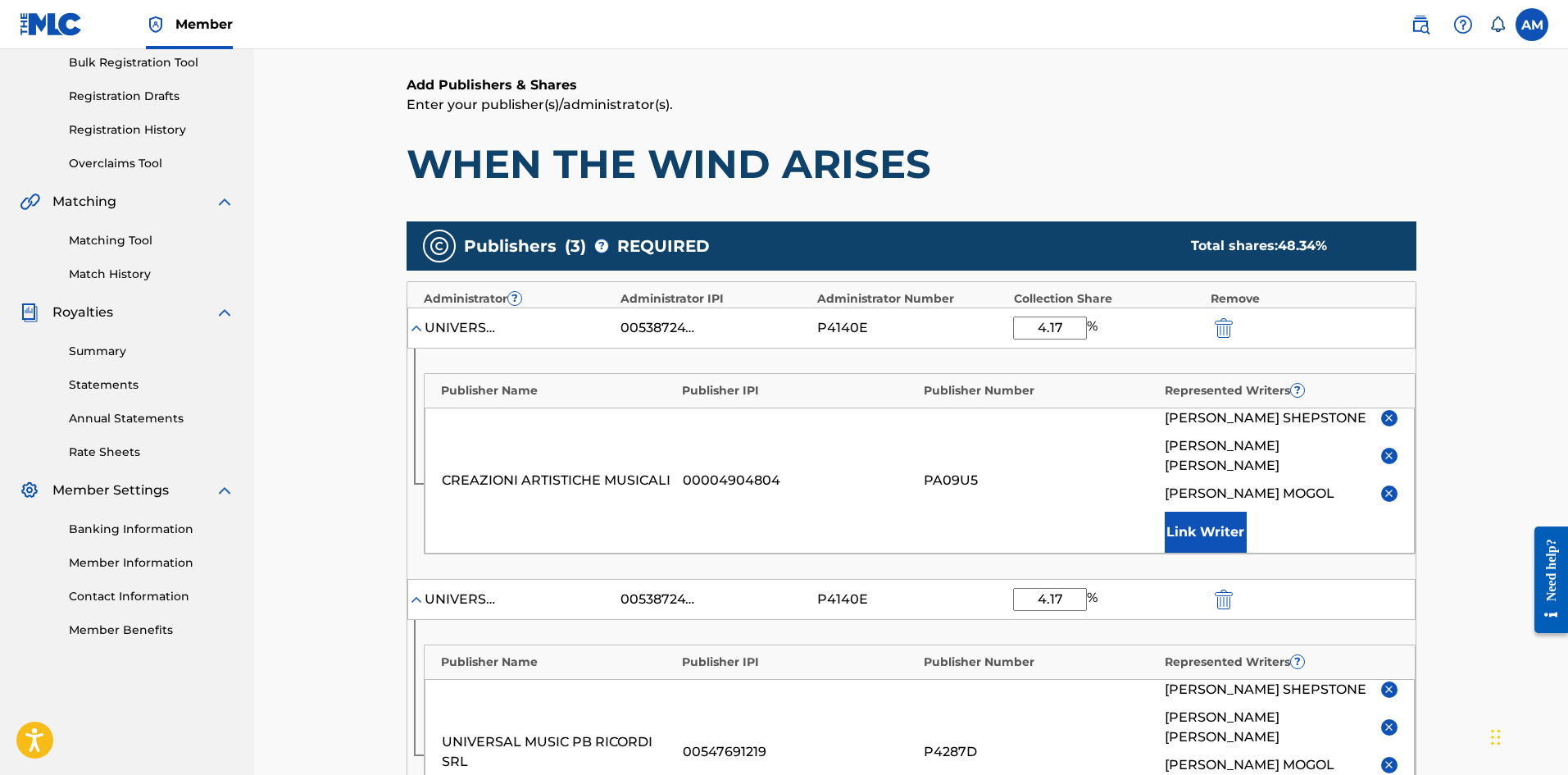
scroll to position [410, 0]
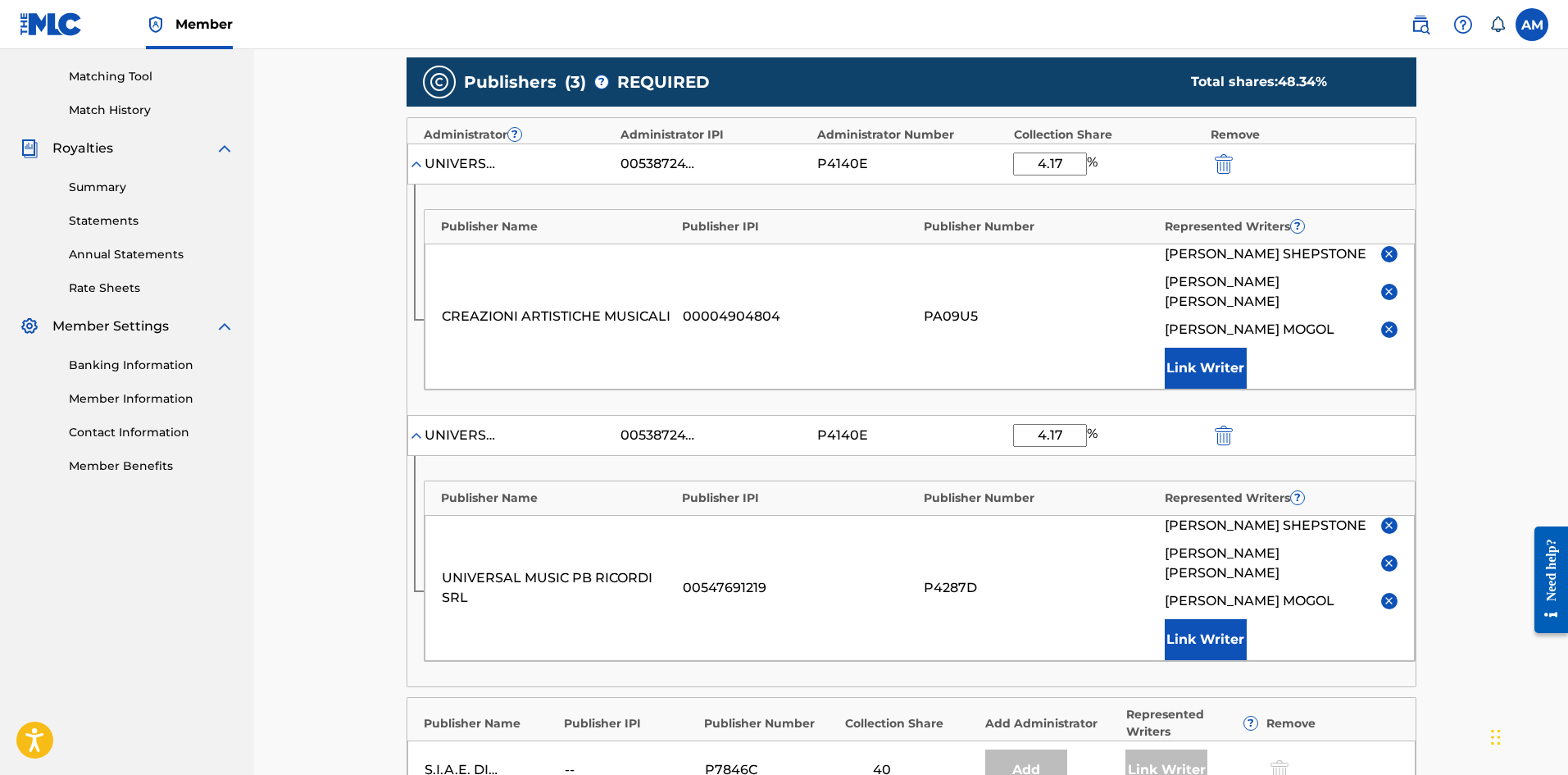
drag, startPoint x: 1070, startPoint y: 165, endPoint x: 993, endPoint y: 165, distance: 77.0
click at [993, 165] on div "UNIVERSAL MUSIC-MGB SONGS 00538724724 P4140E 4.17 %" at bounding box center [911, 164] width 1008 height 41
type input "8.33"
drag, startPoint x: 1072, startPoint y: 418, endPoint x: 997, endPoint y: 416, distance: 75.0
click at [997, 416] on div "UNIVERSAL MUSIC-MGB SONGS 00538724724 P4140E 4.17 %" at bounding box center [911, 435] width 1008 height 41
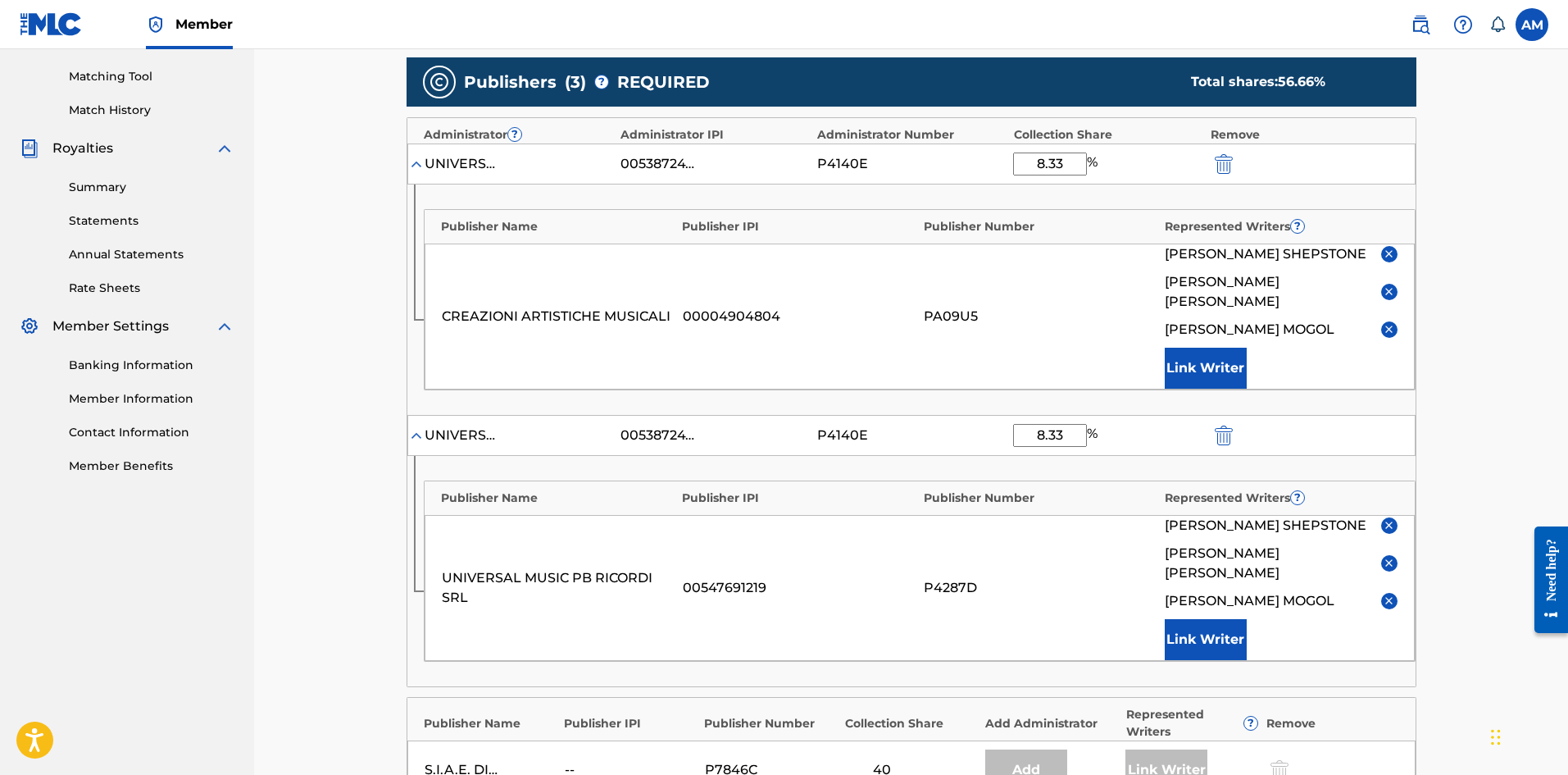
type input "8.33"
click at [357, 558] on main "Catalog Enter Work Details Add Writers Add Publishers & Shares Add Recording Re…" at bounding box center [911, 411] width 1108 height 1462
drag, startPoint x: 1069, startPoint y: 164, endPoint x: 1014, endPoint y: 161, distance: 55.1
click at [1014, 161] on input "8.33" at bounding box center [1050, 164] width 74 height 23
click at [1069, 164] on input "8.33" at bounding box center [1050, 164] width 74 height 23
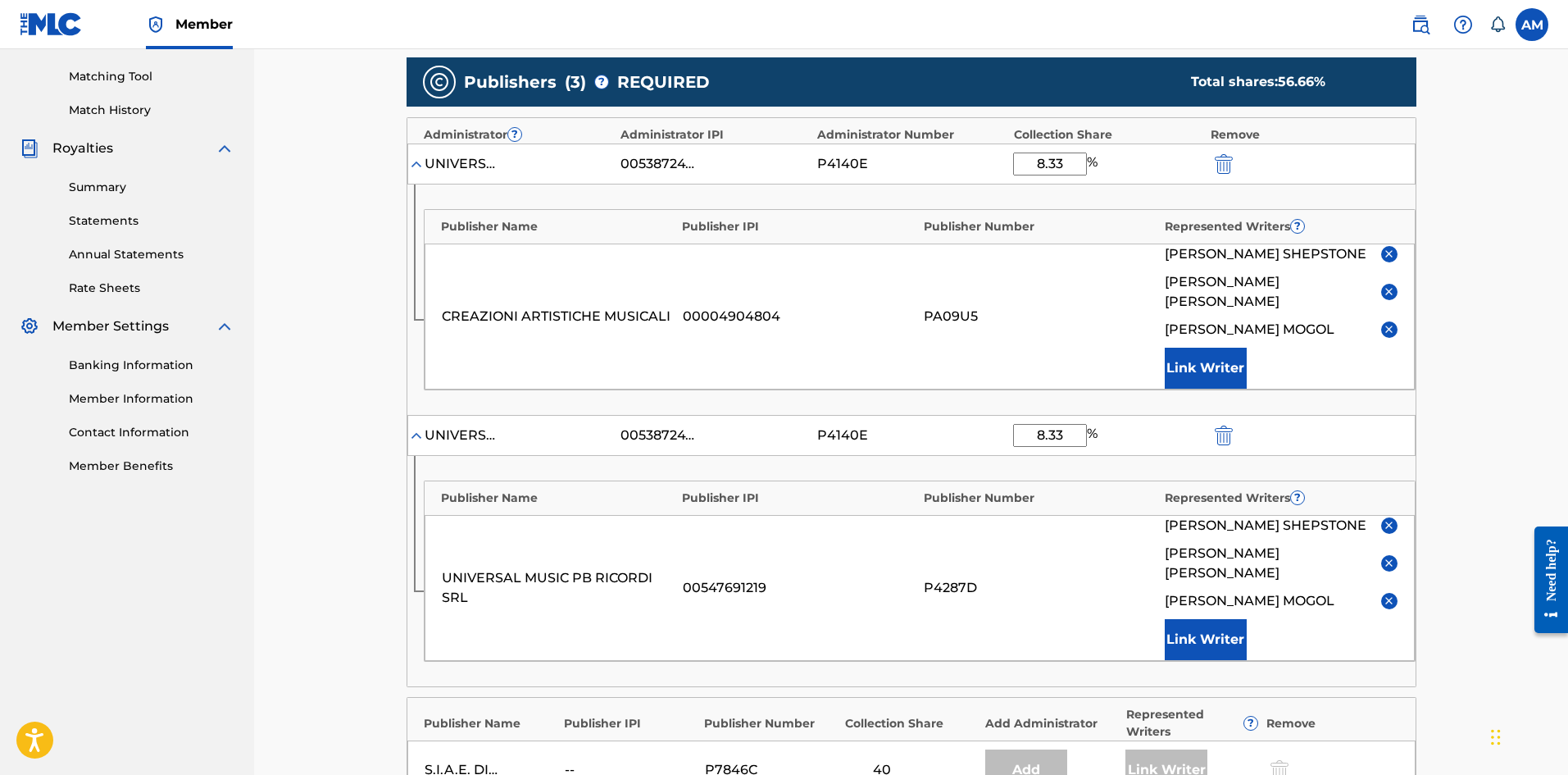
drag, startPoint x: 1069, startPoint y: 164, endPoint x: 1021, endPoint y: 169, distance: 48.3
click at [1023, 169] on input "8.33" at bounding box center [1050, 164] width 74 height 23
type input "6.25"
drag, startPoint x: 987, startPoint y: 419, endPoint x: 1034, endPoint y: 352, distance: 81.8
click at [976, 419] on div "UNIVERSAL MUSIC-MGB SONGS 00538724724 P4140E 8.33 %" at bounding box center [911, 435] width 1008 height 41
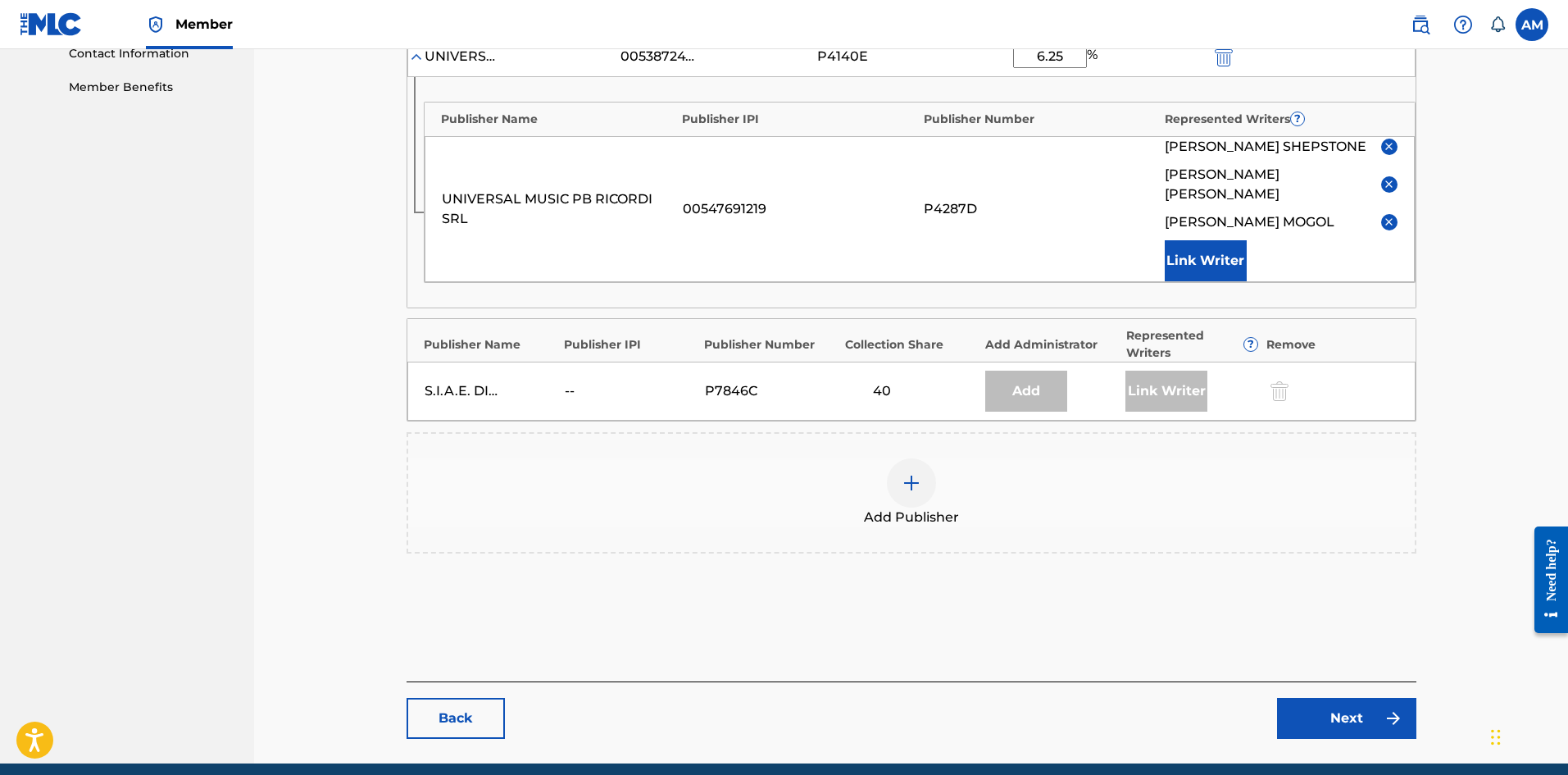
scroll to position [817, 0]
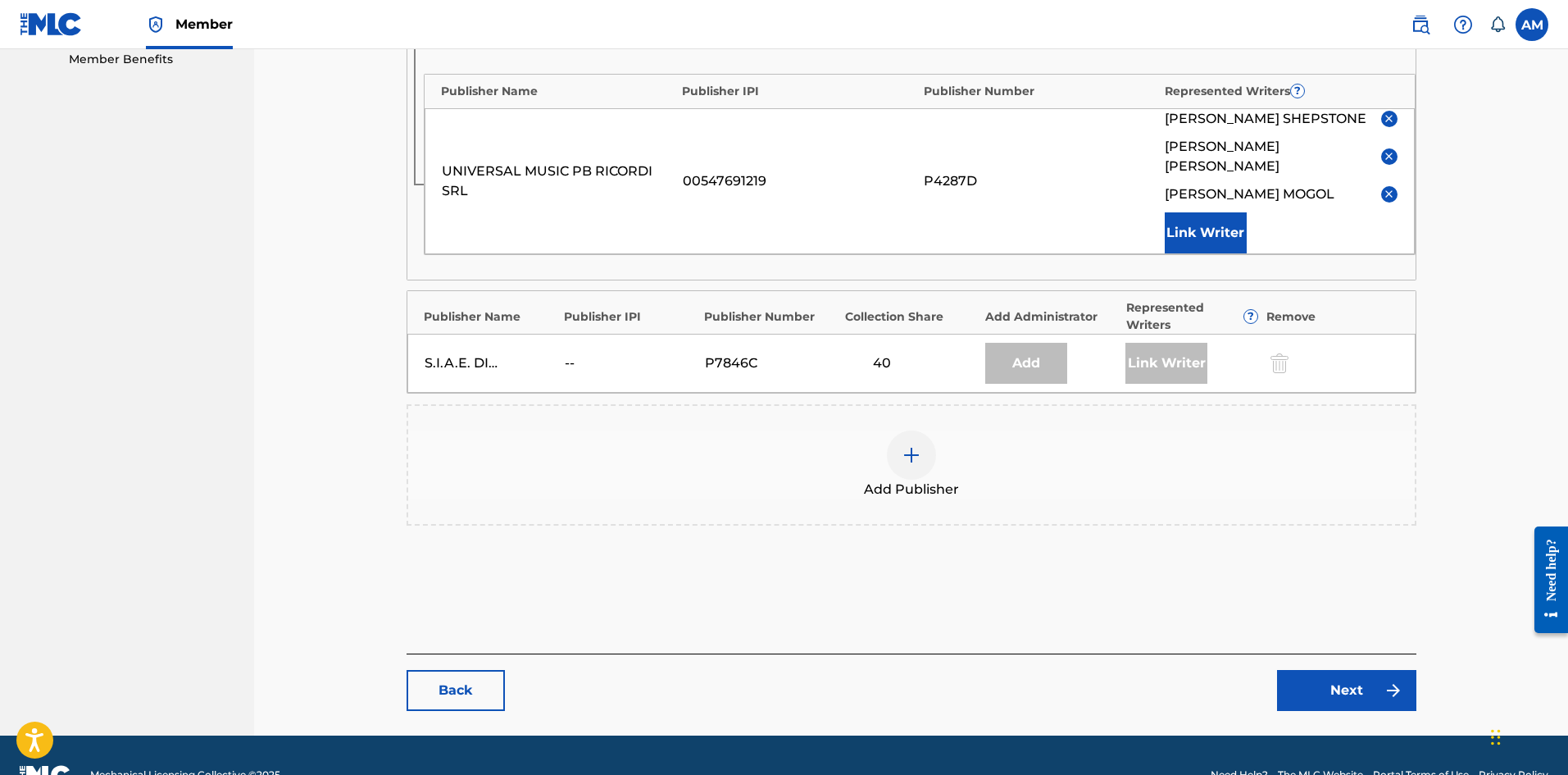
type input "6.25"
click at [1342, 669] on link "Next" at bounding box center [1347, 690] width 140 height 41
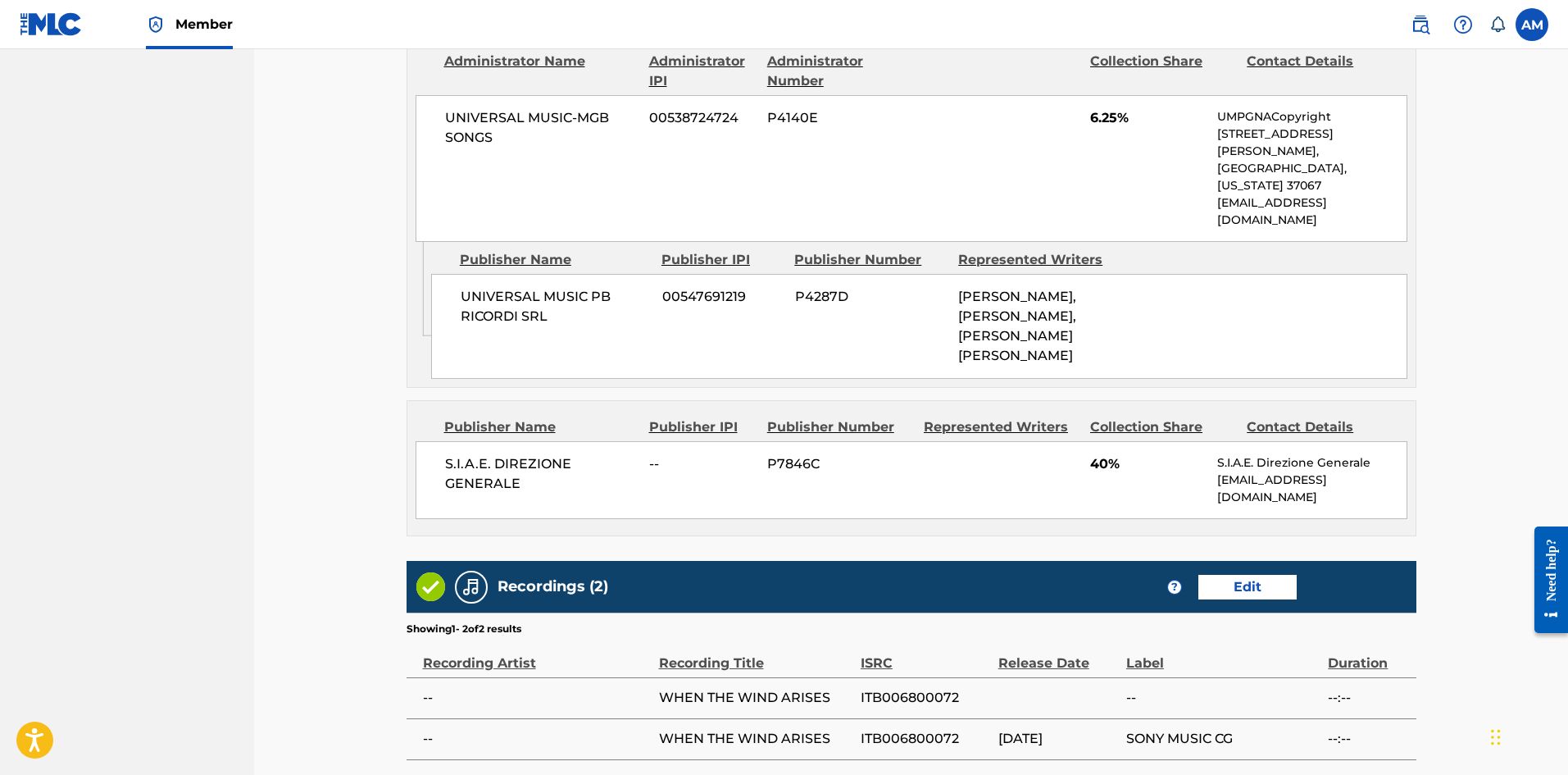
scroll to position [1228, 0]
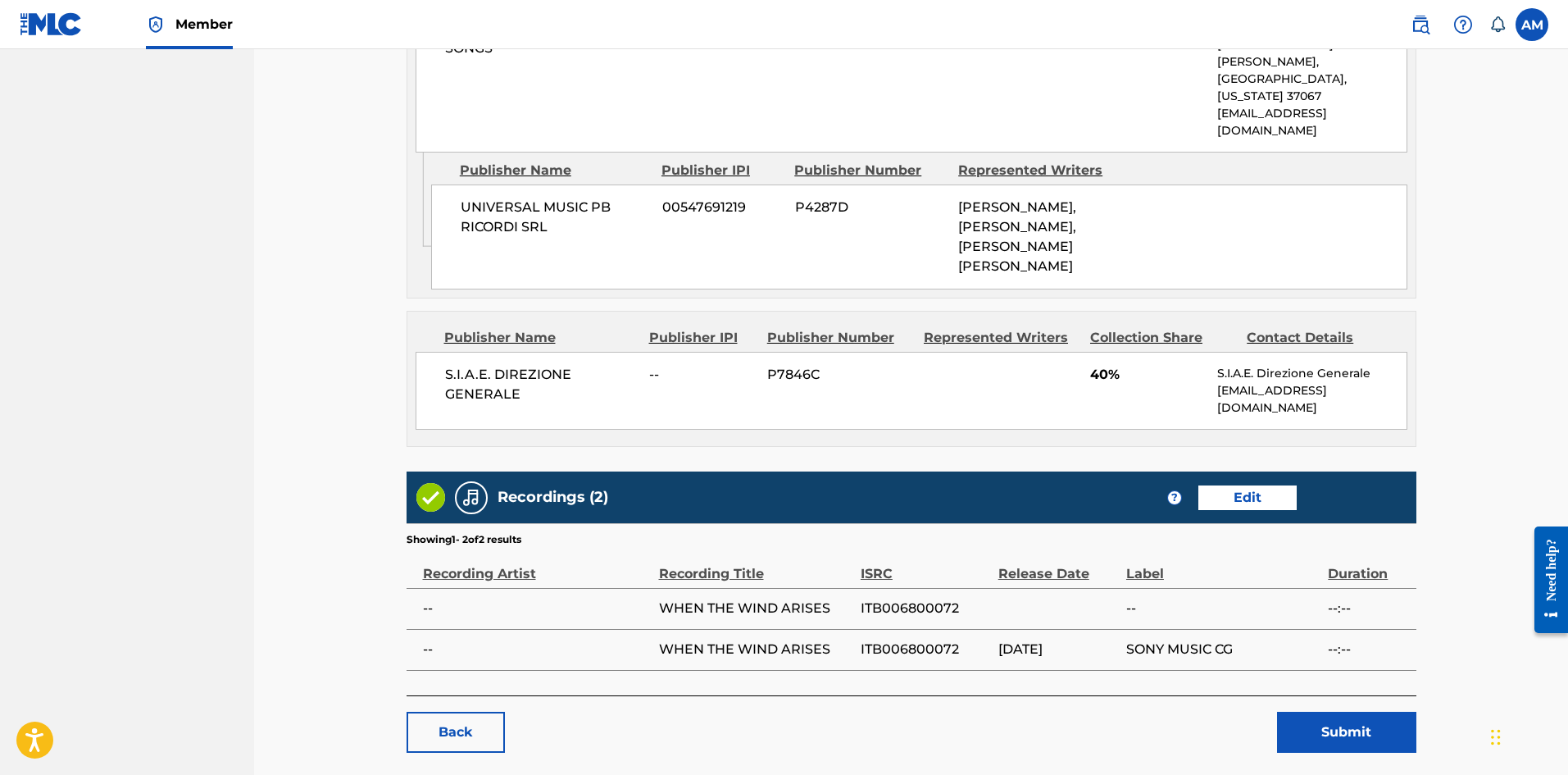
click at [1356, 712] on button "Submit" at bounding box center [1347, 732] width 140 height 41
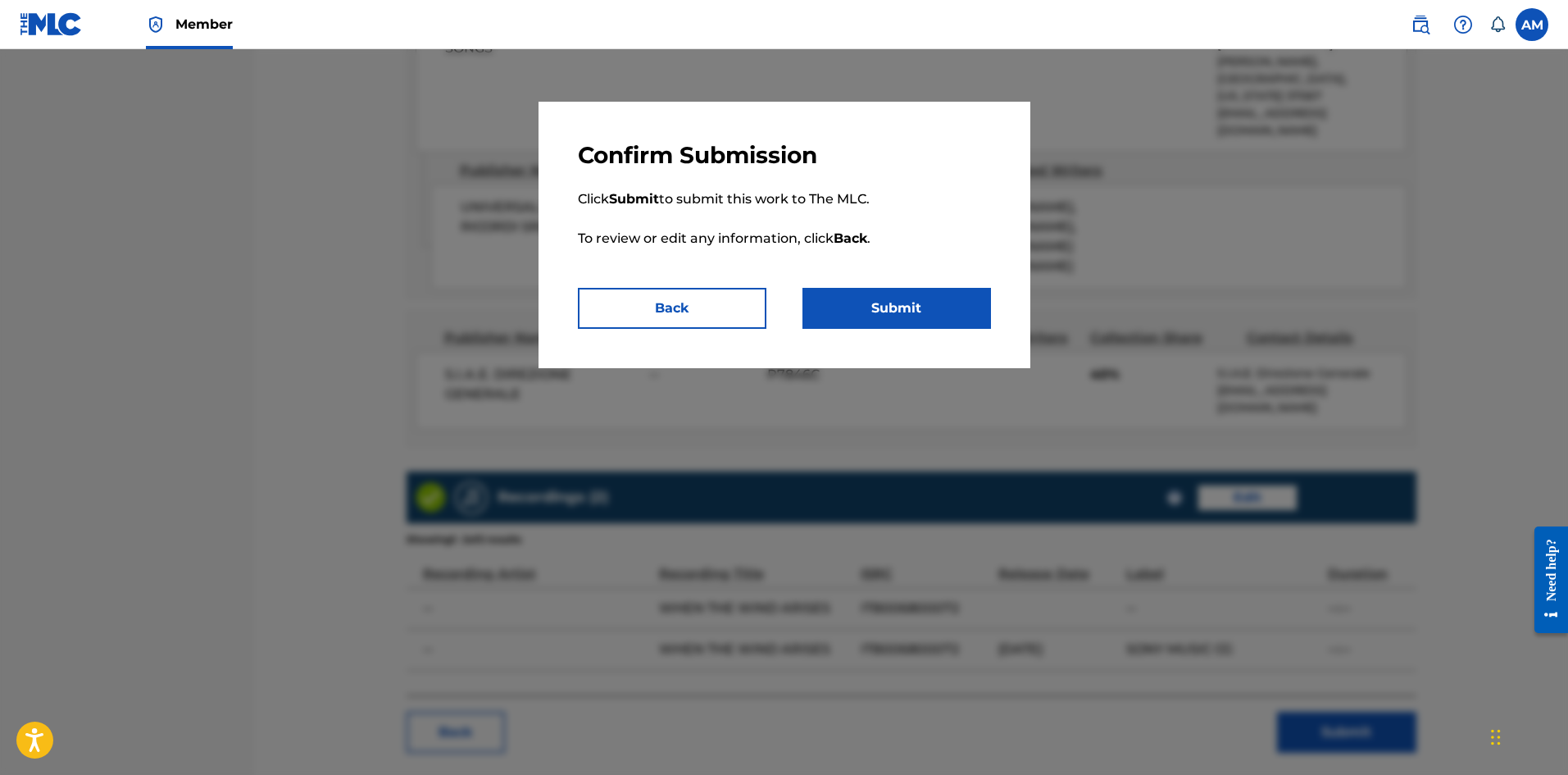
drag, startPoint x: 893, startPoint y: 307, endPoint x: 421, endPoint y: 11, distance: 557.1
click at [888, 306] on button "Submit" at bounding box center [897, 308] width 189 height 41
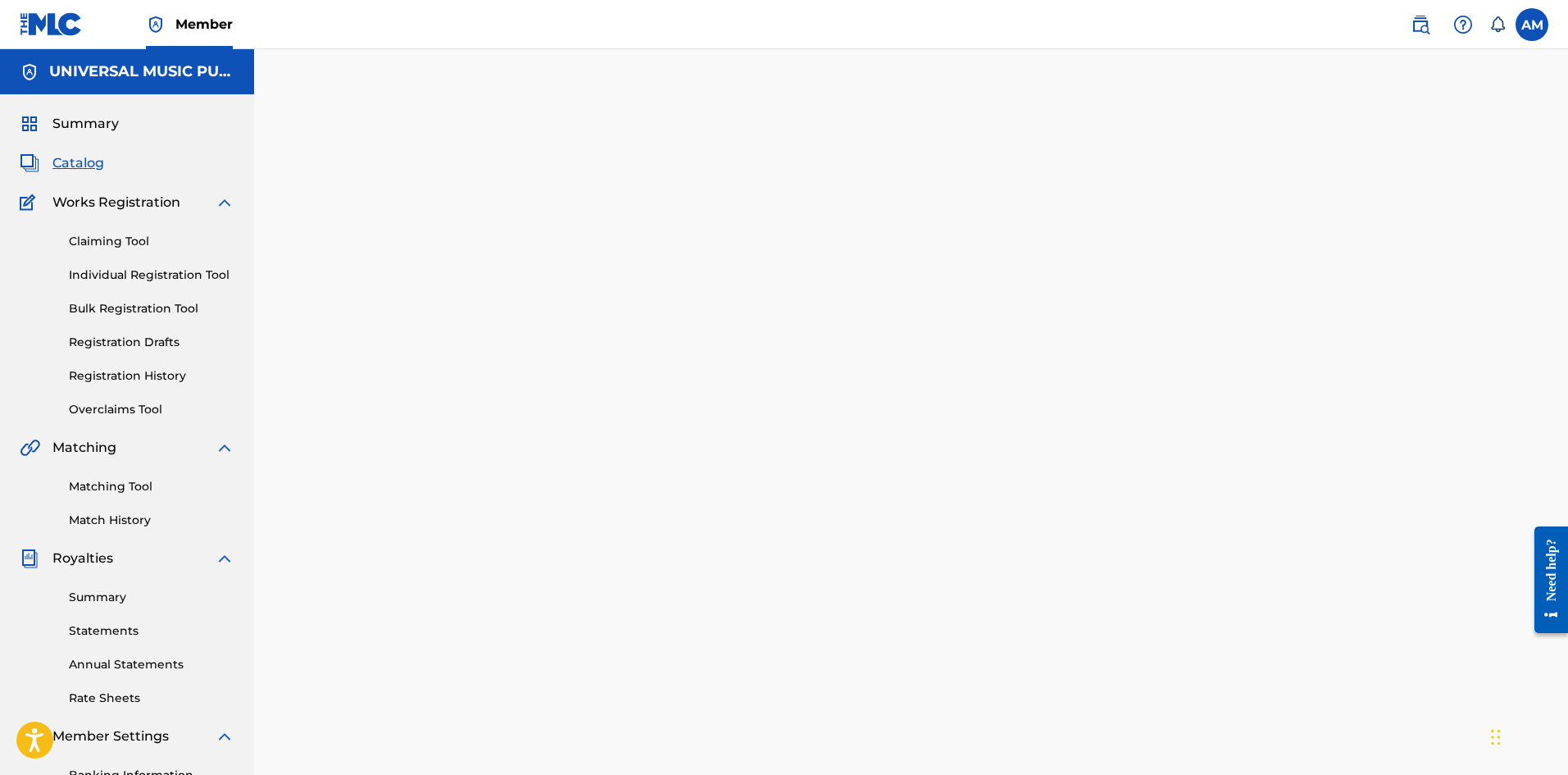
click at [76, 165] on span "Catalog" at bounding box center [79, 163] width 52 height 19
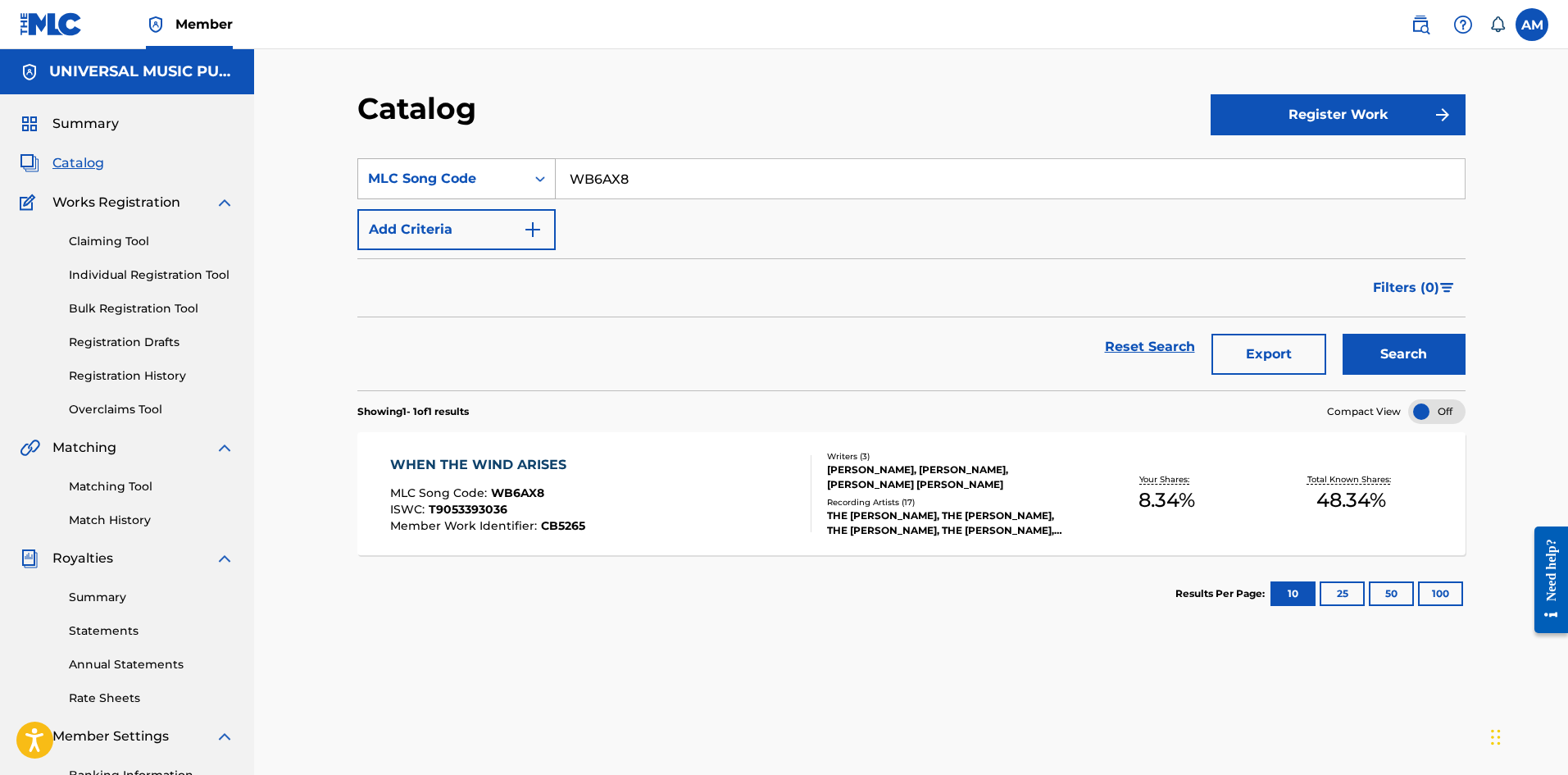
drag, startPoint x: 639, startPoint y: 179, endPoint x: 436, endPoint y: 165, distance: 203.5
click at [451, 168] on div "SearchWithCriteria6b588fd7-ab71-478b-bf26-2c693832d047 MLC Song Code WB6AX8" at bounding box center [911, 179] width 1108 height 41
paste input "VB3XPG"
type input "VB3XPG"
click at [1436, 361] on button "Search" at bounding box center [1403, 354] width 123 height 41
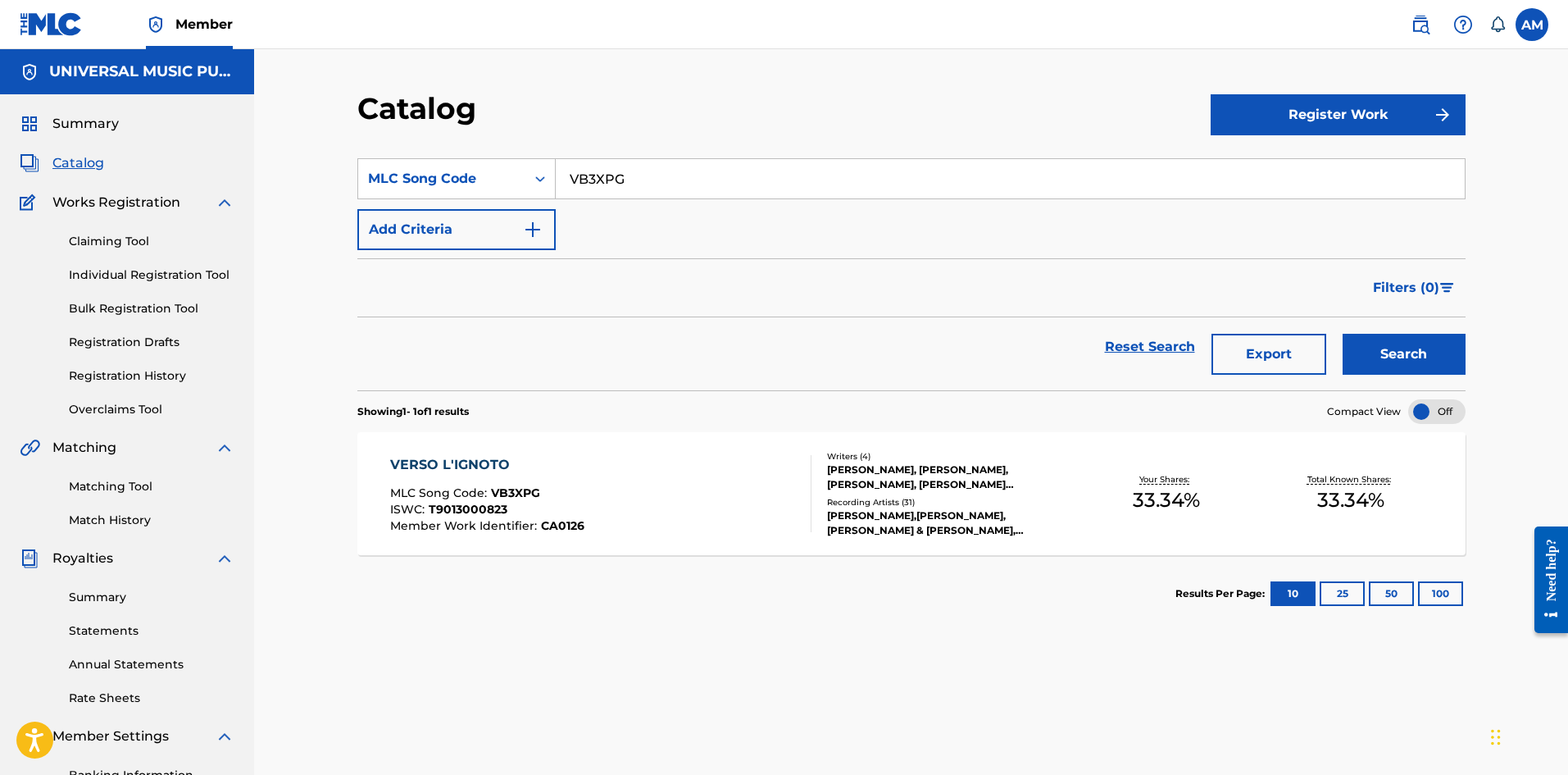
click at [999, 509] on div "[PERSON_NAME],[PERSON_NAME], [PERSON_NAME] & [PERSON_NAME], [PERSON_NAME], [PER…" at bounding box center [950, 523] width 247 height 30
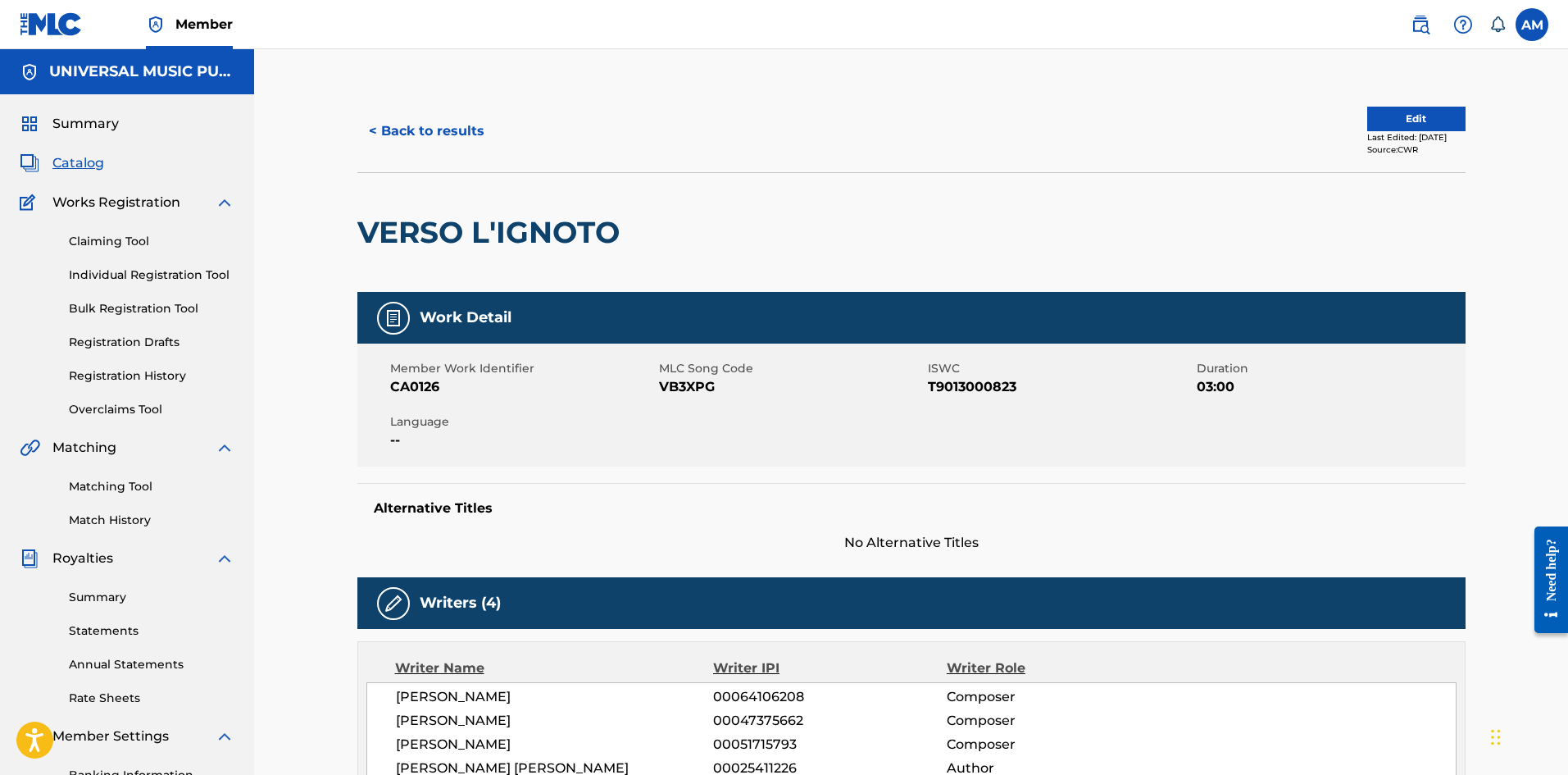
click at [1375, 114] on button "Edit" at bounding box center [1416, 119] width 98 height 25
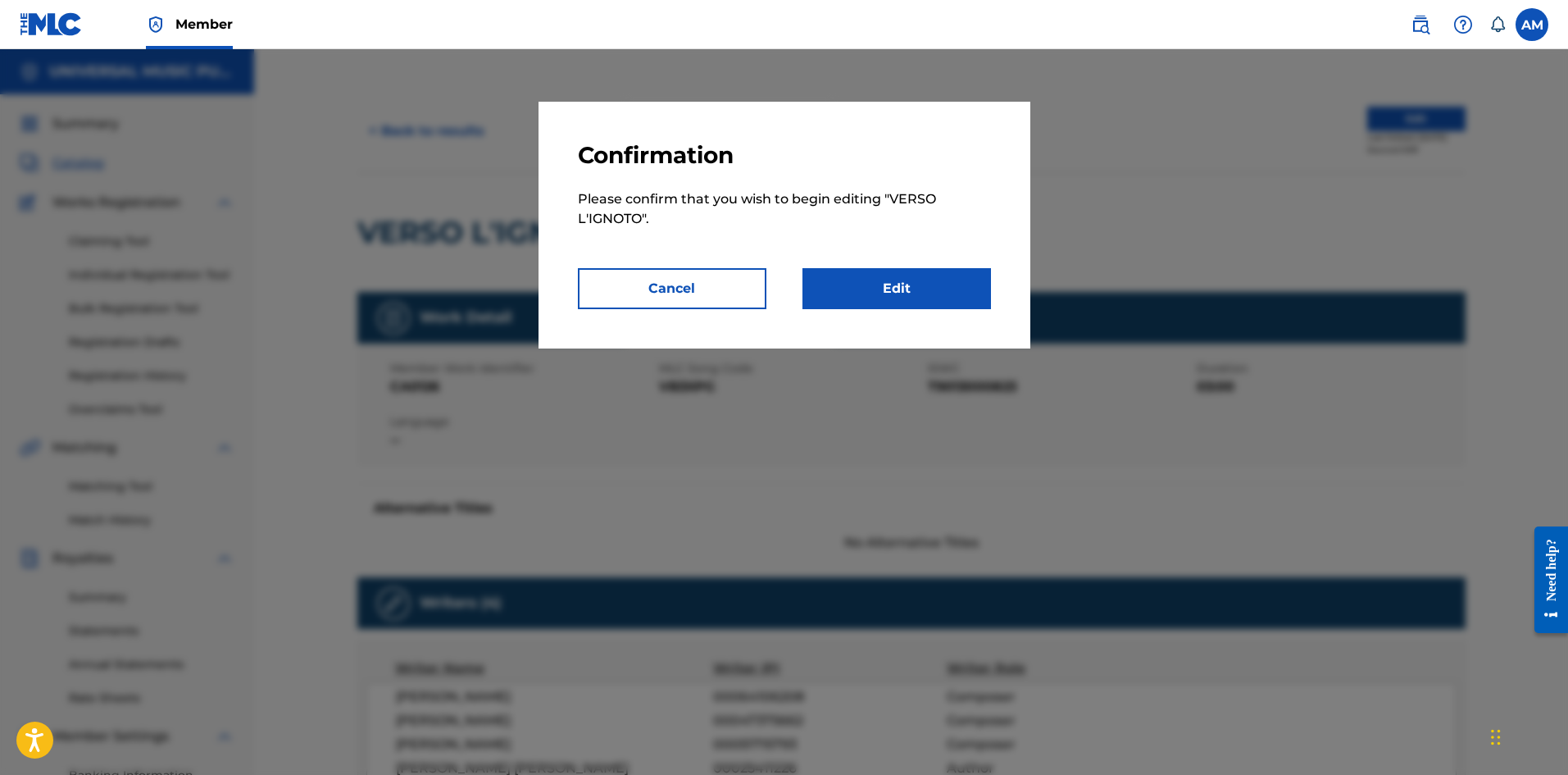
click at [900, 298] on link "Edit" at bounding box center [897, 289] width 189 height 41
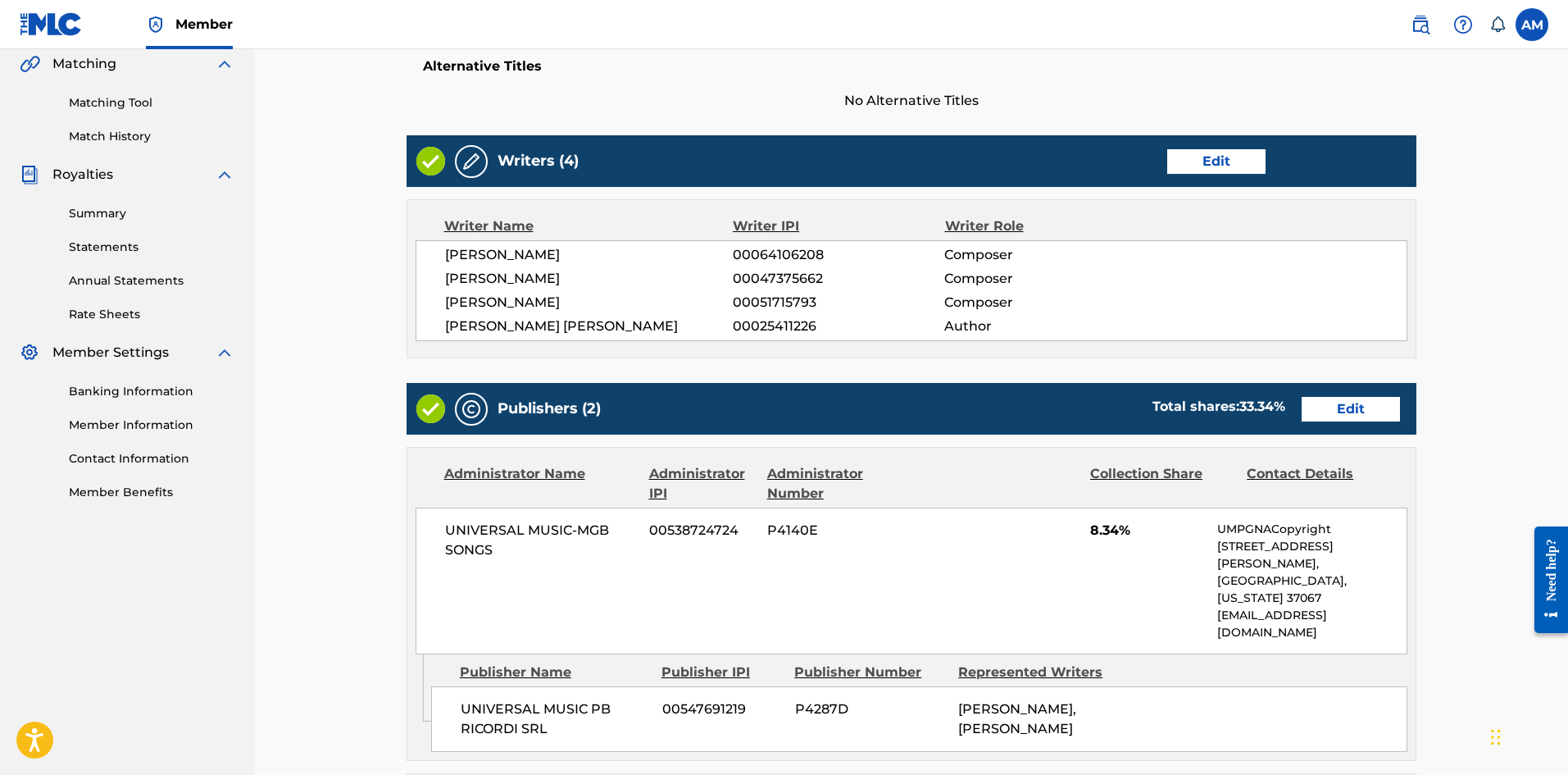
scroll to position [410, 0]
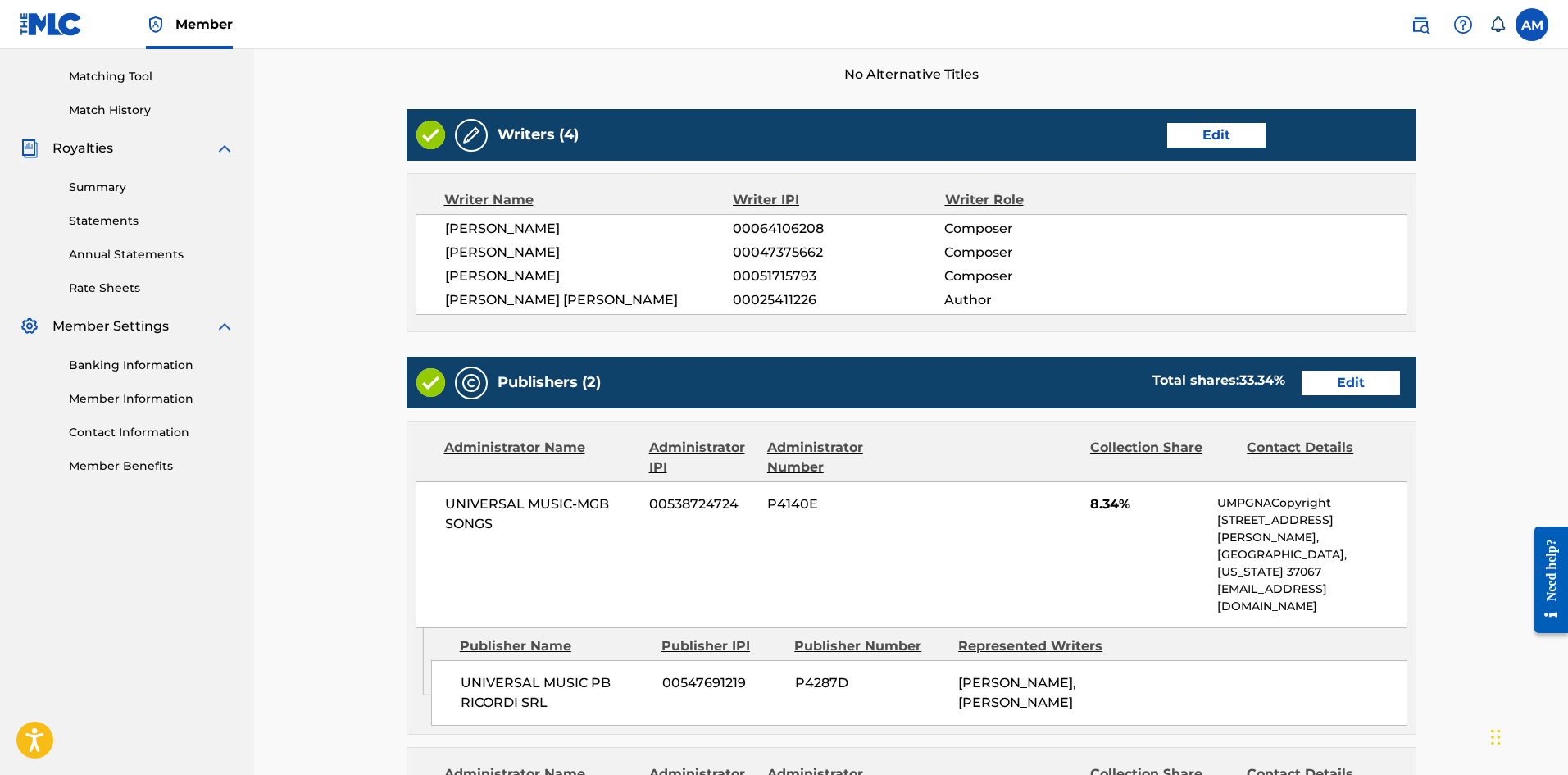
click at [1356, 386] on link "Edit" at bounding box center [1350, 382] width 98 height 25
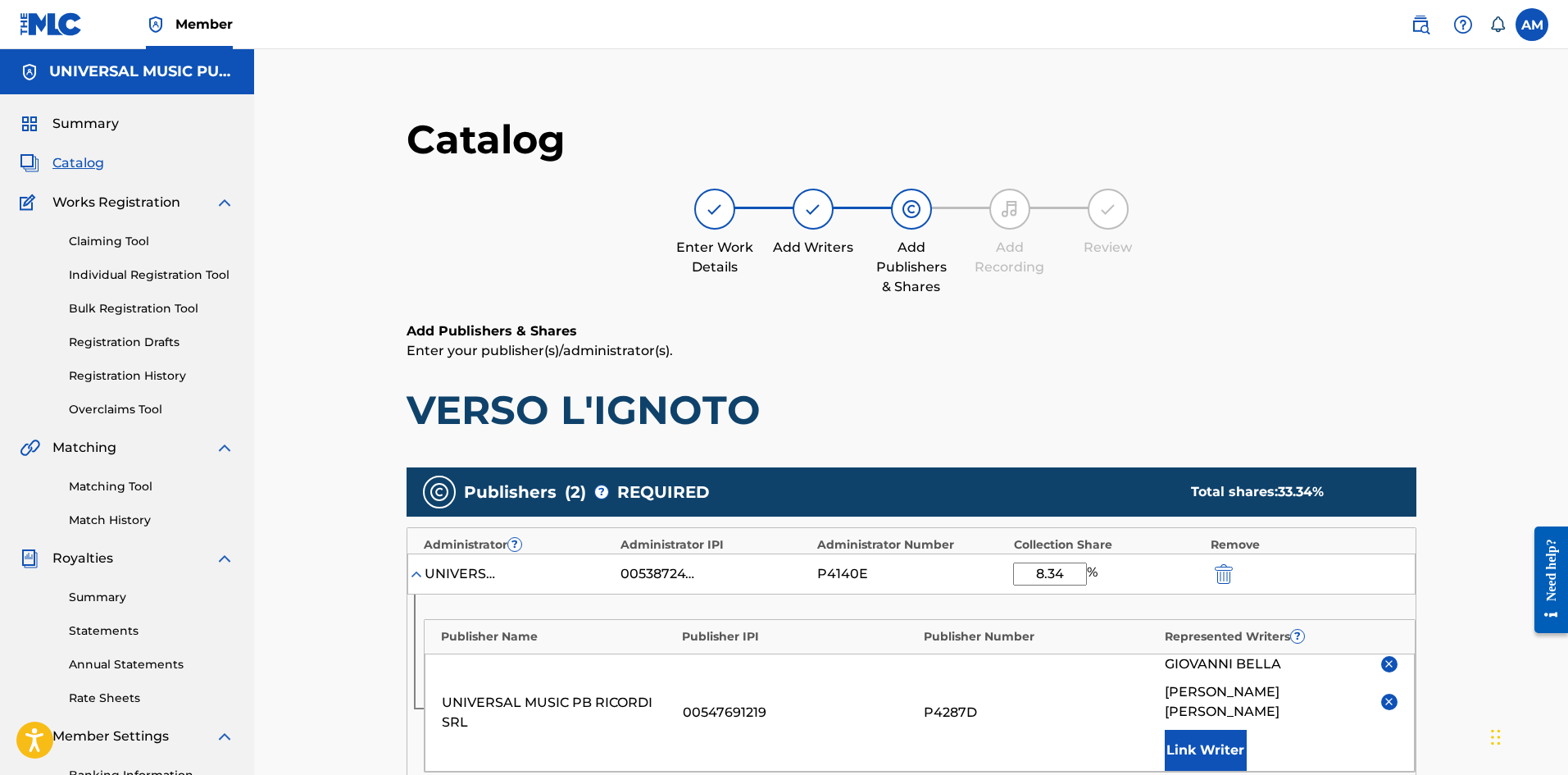
drag, startPoint x: 1073, startPoint y: 571, endPoint x: 991, endPoint y: 599, distance: 86.6
click at [988, 580] on div "UNIVERSAL MUSIC-MGB SONGS 00538724724 P4140E 8.34 %" at bounding box center [911, 574] width 1008 height 41
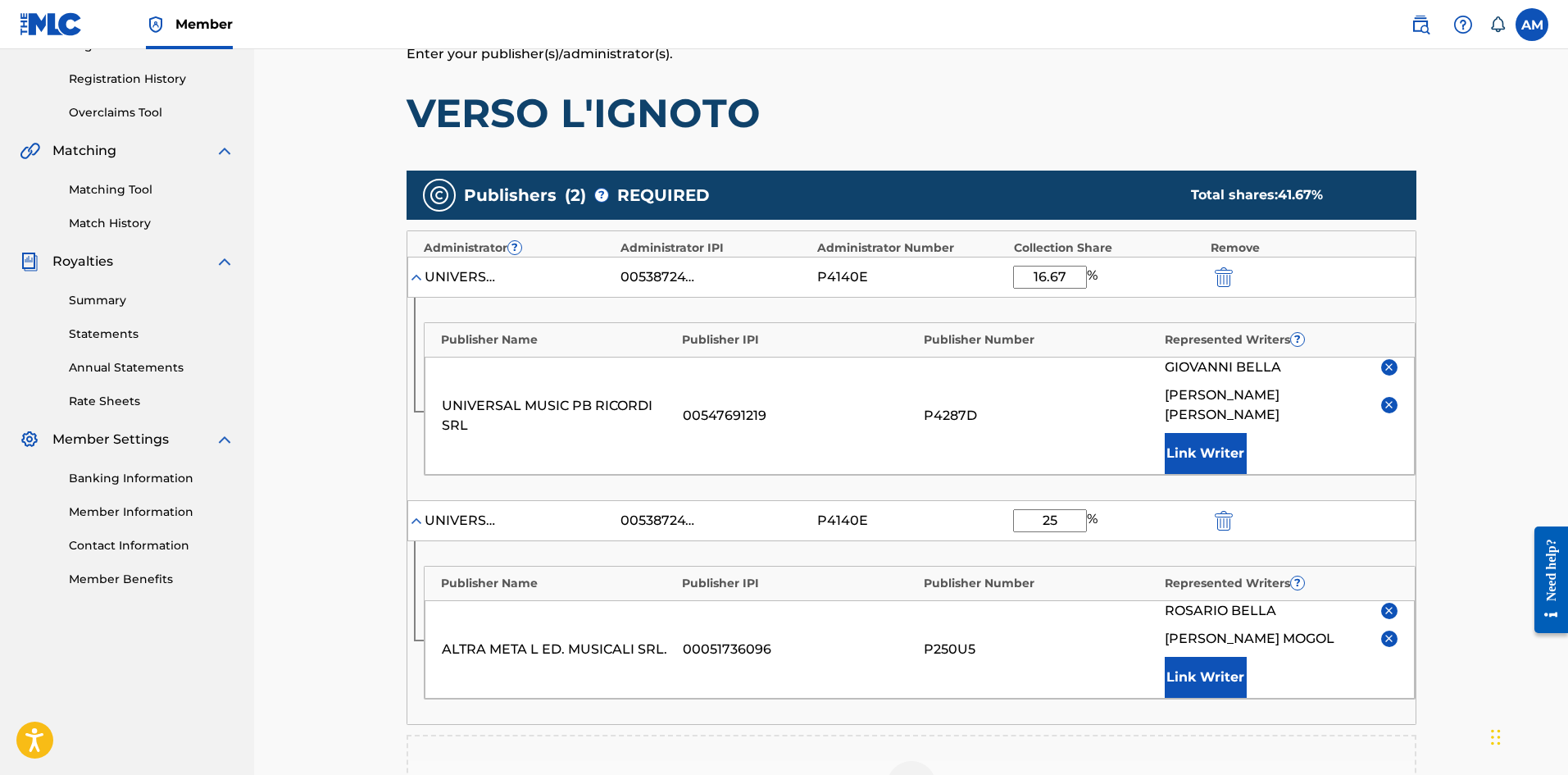
scroll to position [328, 0]
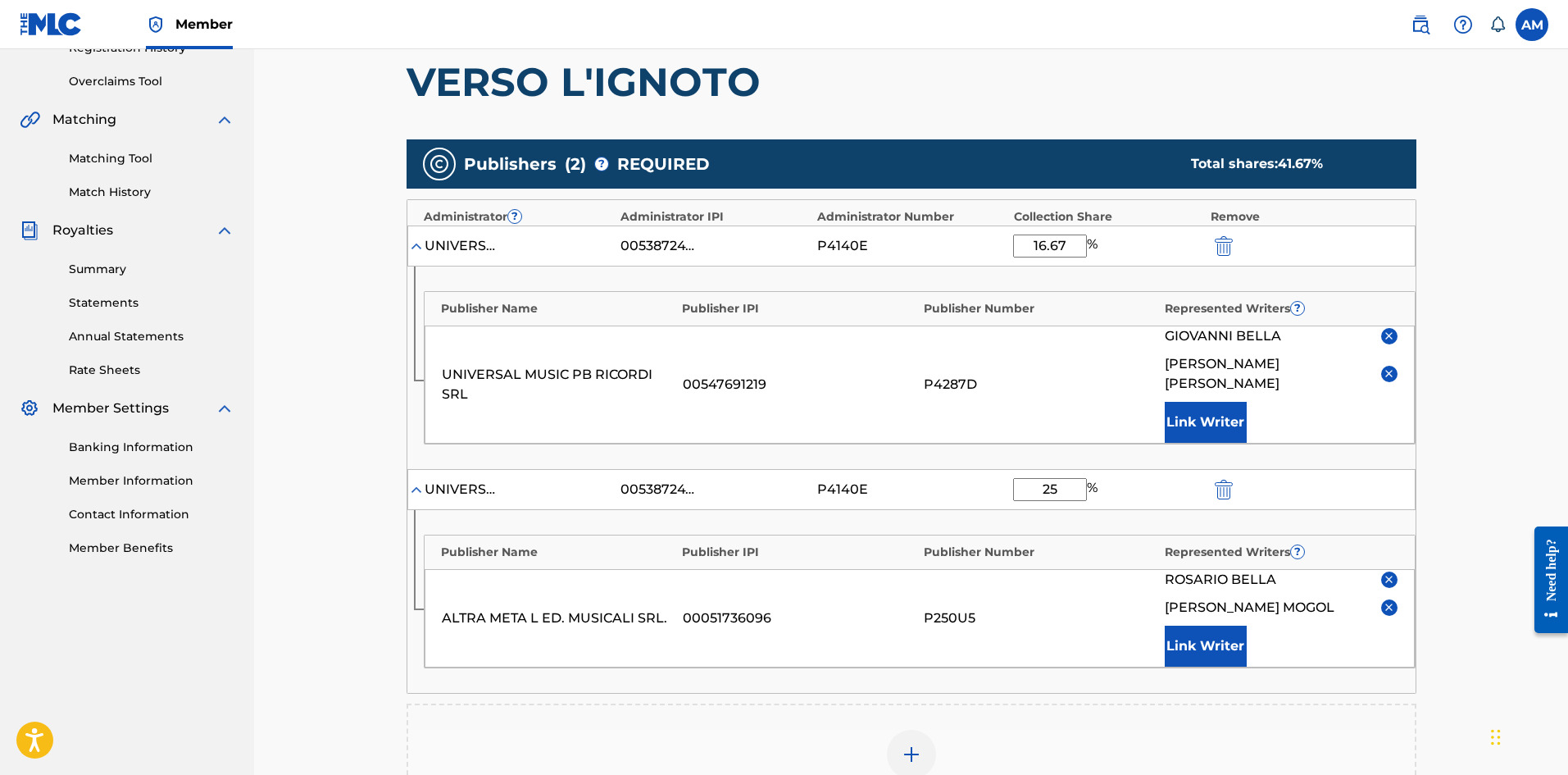
type input "16.67"
drag, startPoint x: 1065, startPoint y: 470, endPoint x: 1011, endPoint y: 479, distance: 54.7
click at [1011, 479] on div "UNIVERSAL MUSIC-MGB SONGS 00538724724 P4140E 25 %" at bounding box center [911, 489] width 1008 height 41
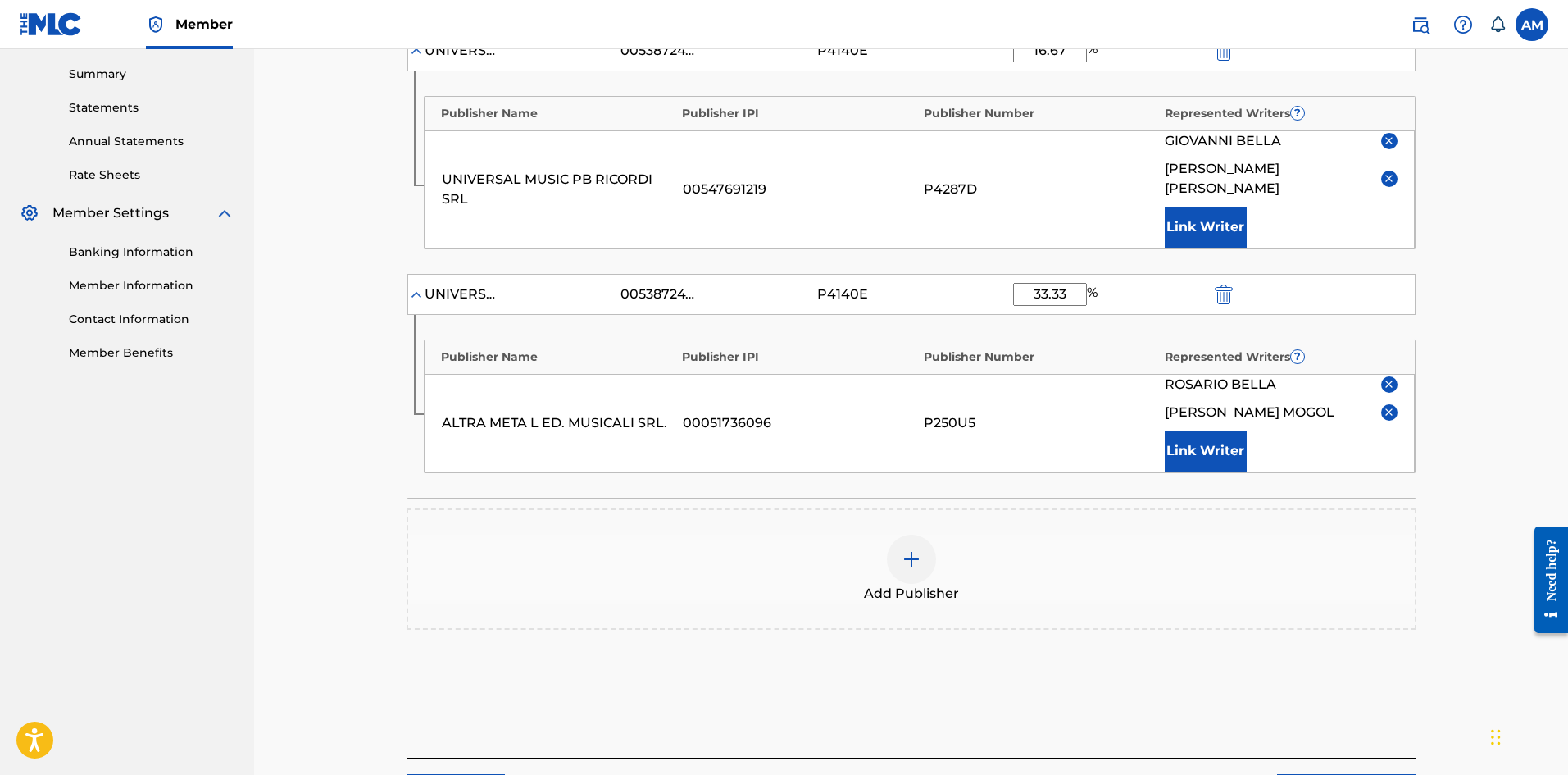
scroll to position [647, 0]
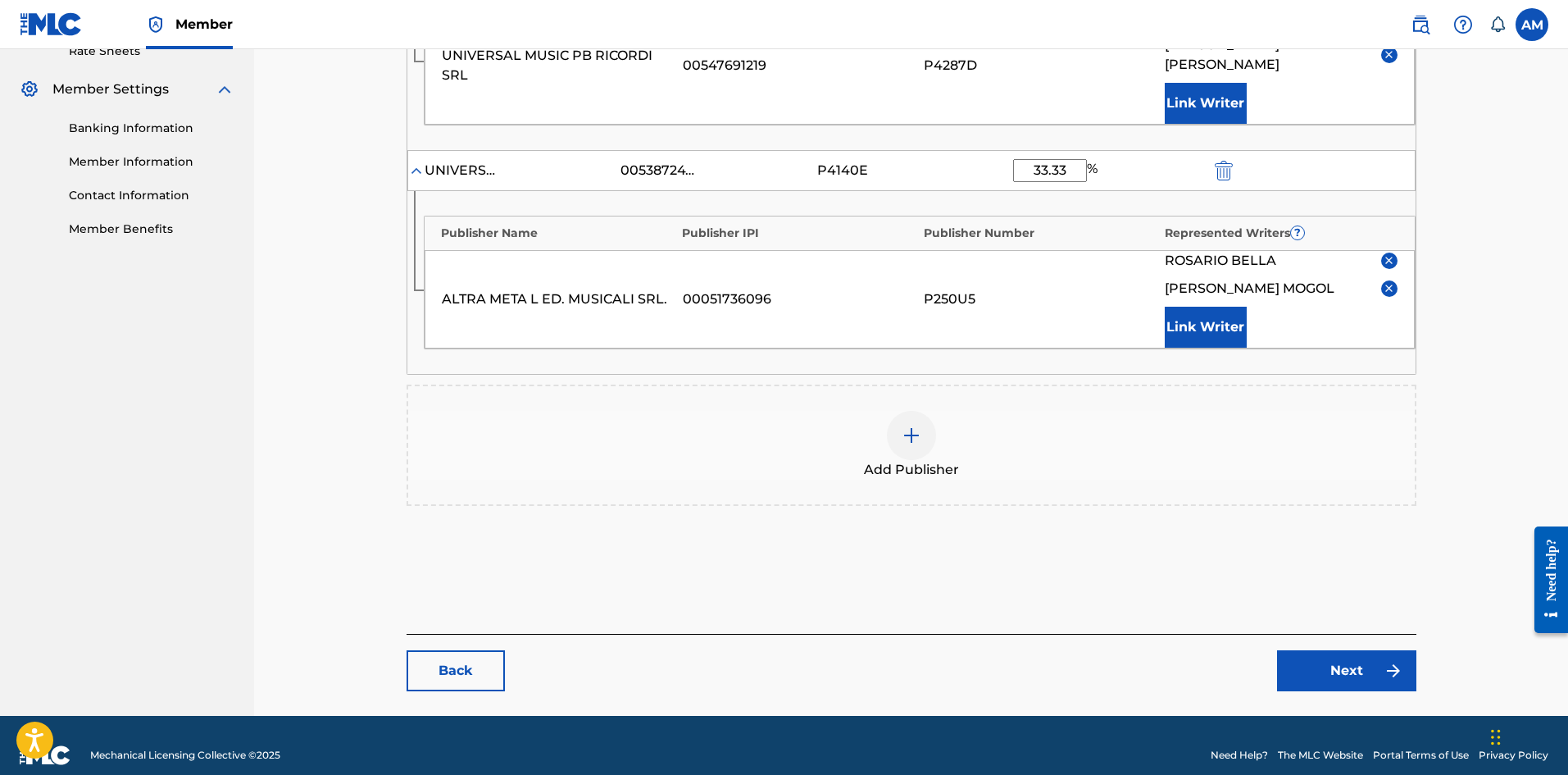
type input "33.33"
click at [1368, 662] on link "Next" at bounding box center [1347, 670] width 140 height 41
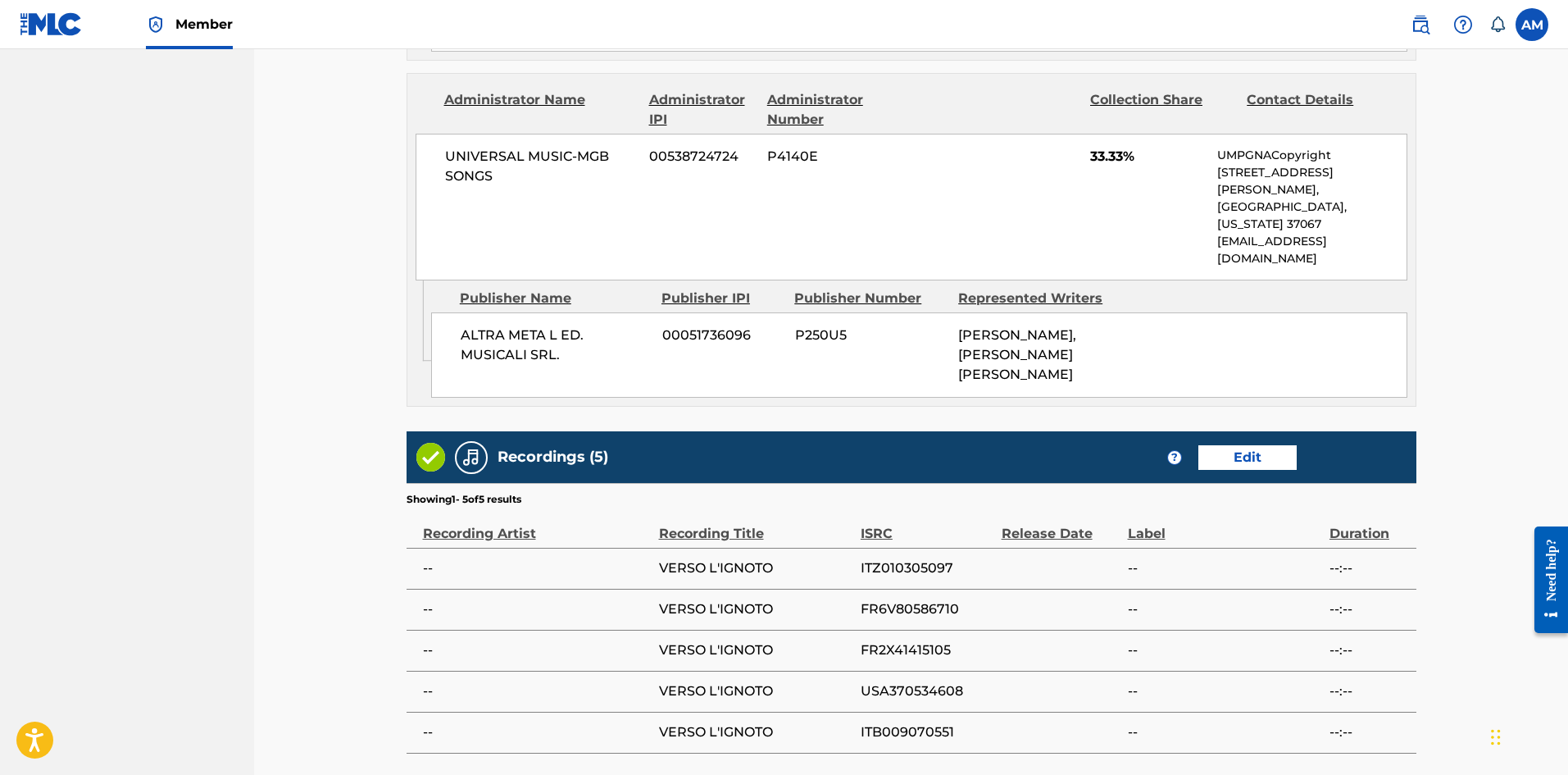
scroll to position [1199, 0]
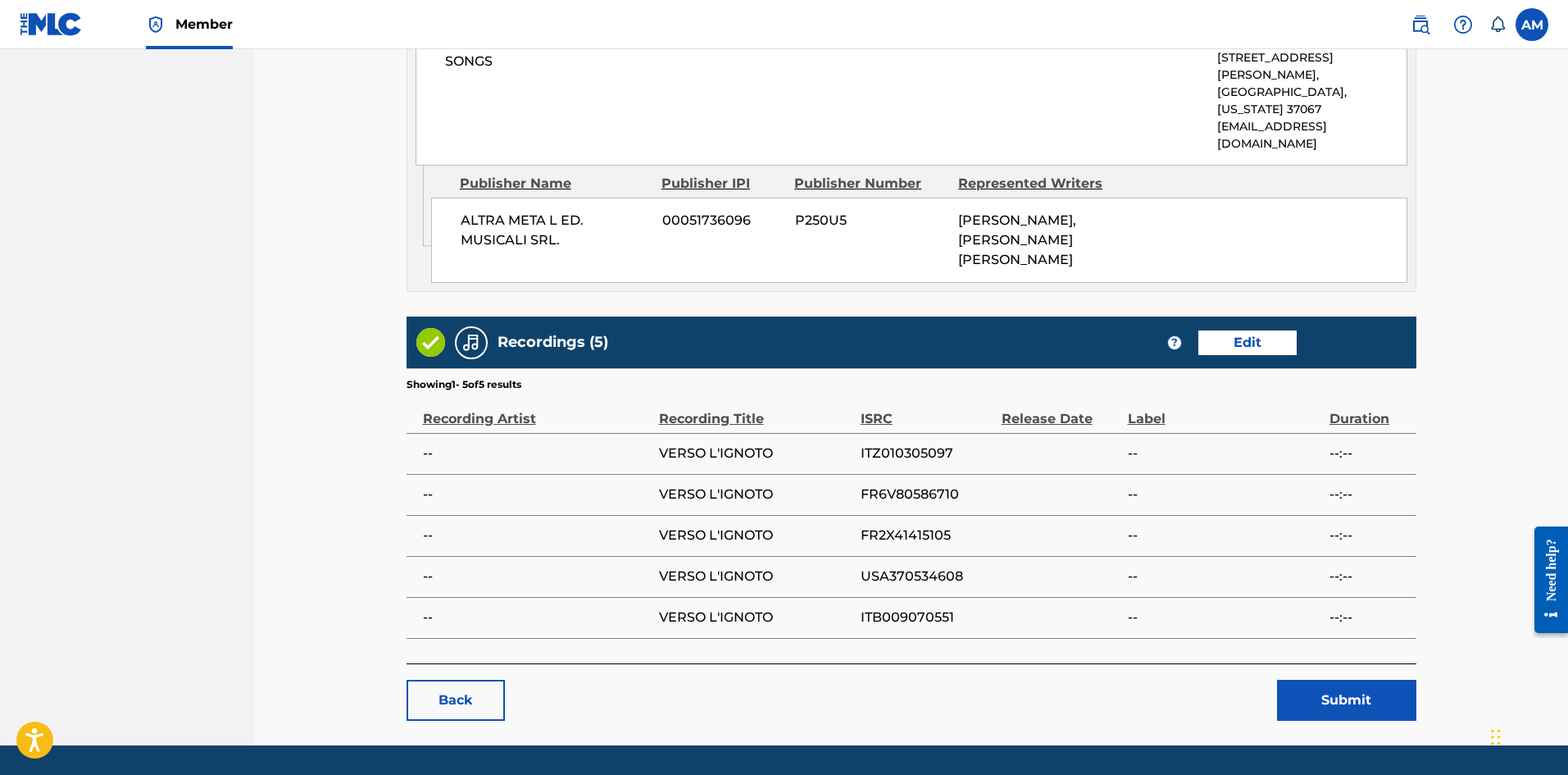
click at [1330, 680] on button "Submit" at bounding box center [1347, 700] width 140 height 41
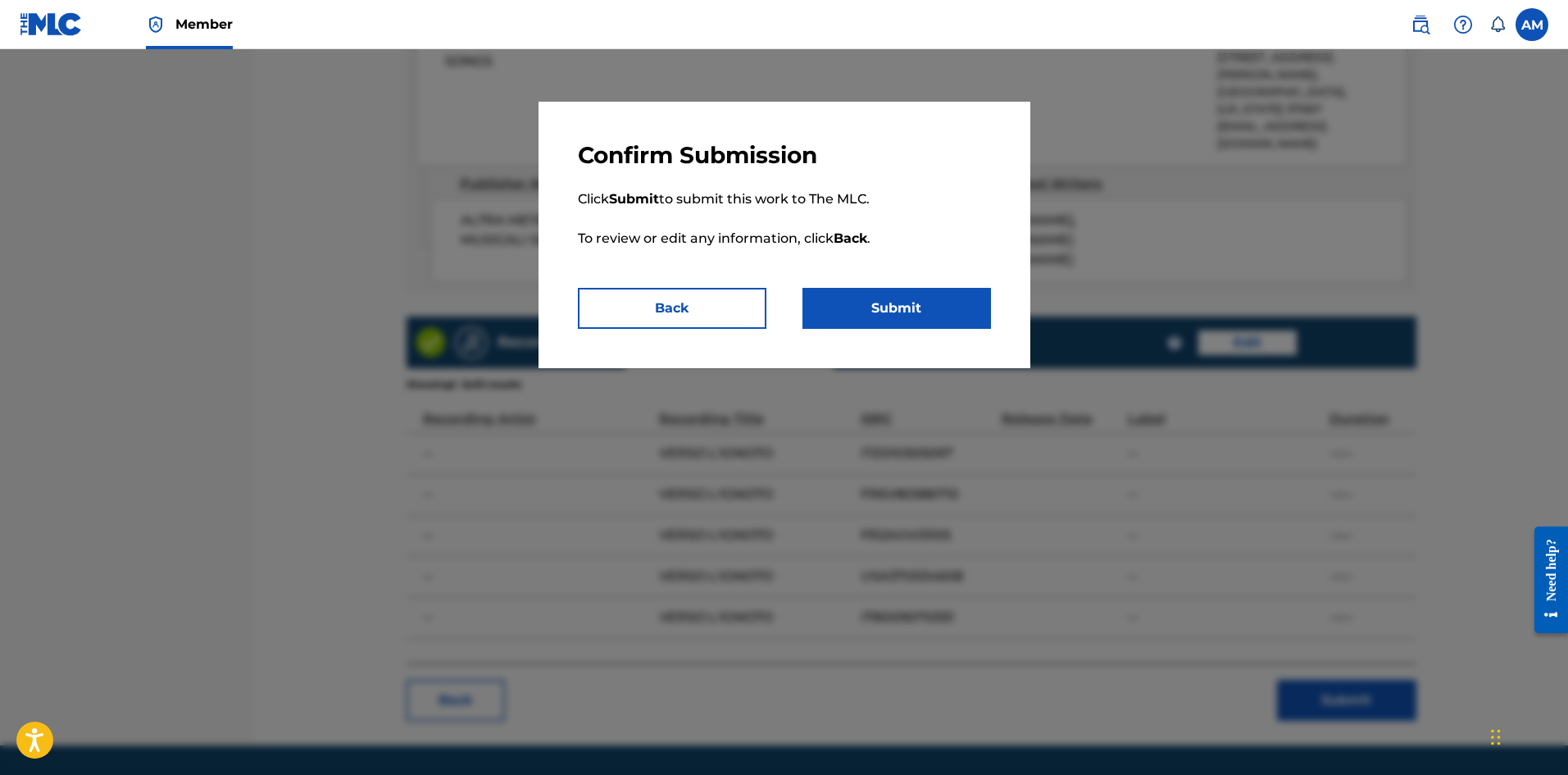
click at [914, 311] on button "Submit" at bounding box center [897, 308] width 189 height 41
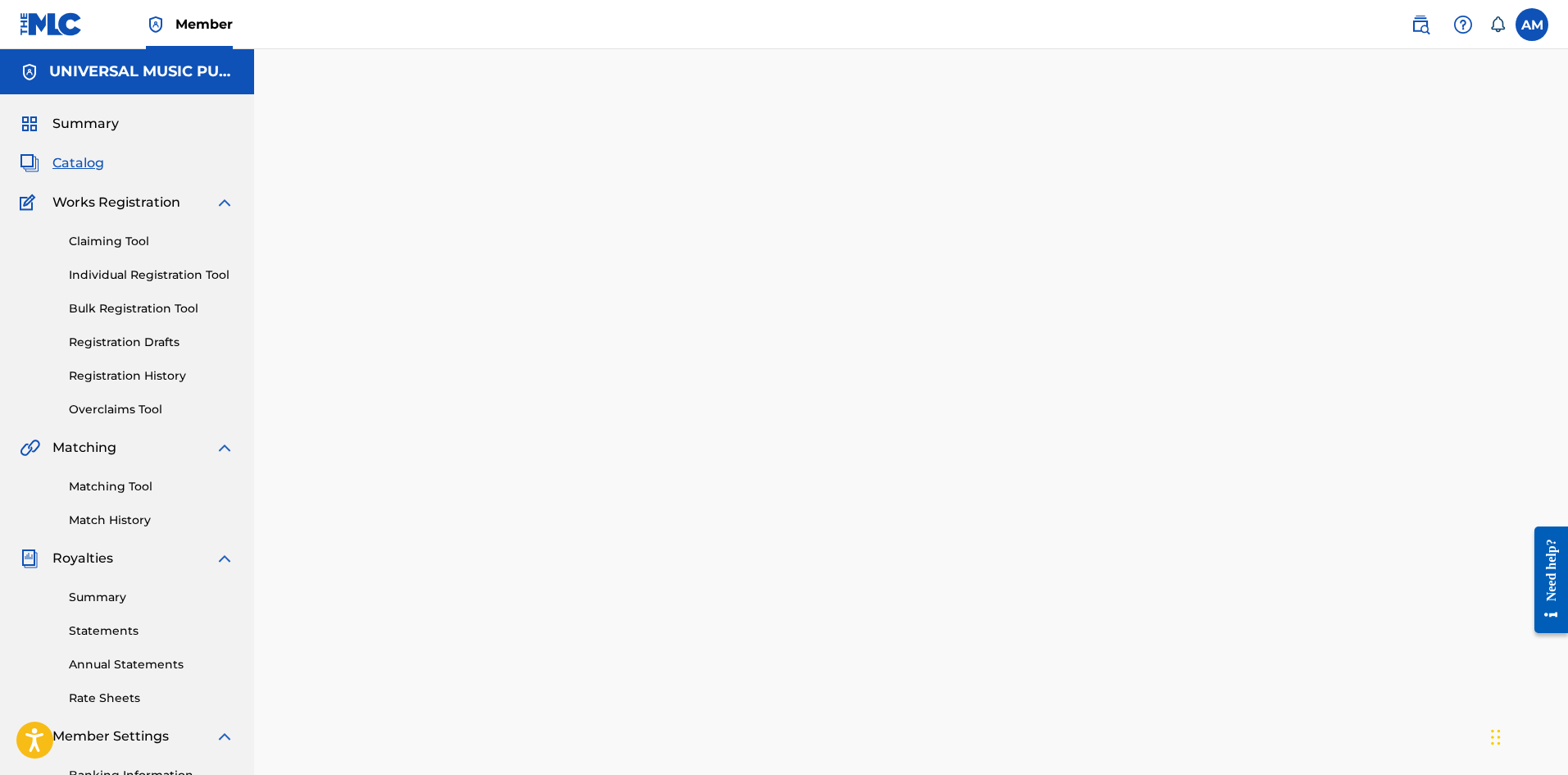
click at [90, 157] on span "Catalog" at bounding box center [79, 163] width 52 height 19
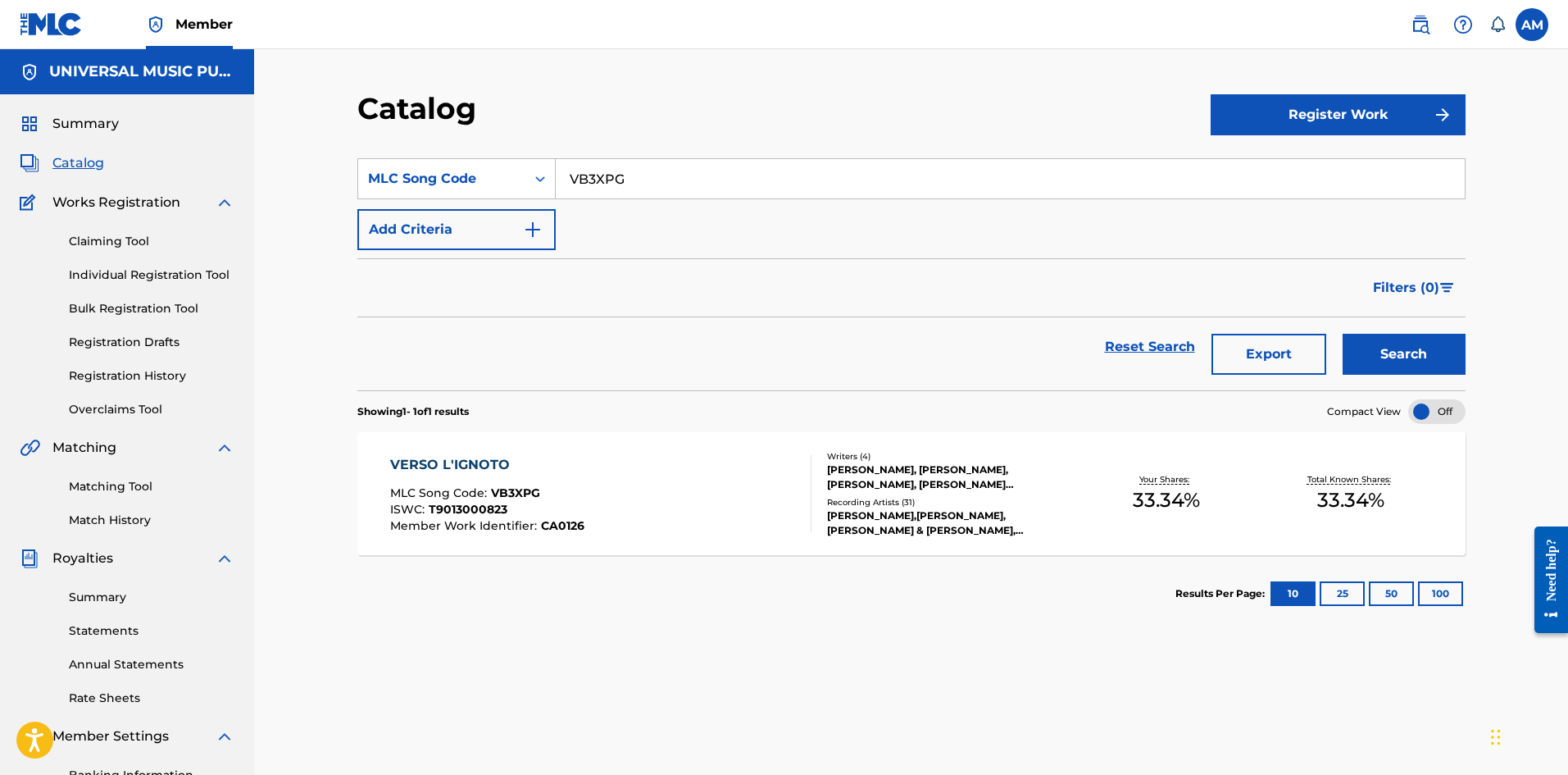
drag, startPoint x: 707, startPoint y: 183, endPoint x: 145, endPoint y: 149, distance: 563.0
click at [150, 152] on main "UNIVERSAL MUSIC PUB GROUP Summary Catalog Works Registration Claiming Tool Indi…" at bounding box center [784, 477] width 1568 height 856
paste input "CA2ZTZ"
type input "CA2ZTZ"
click at [1400, 362] on button "Search" at bounding box center [1403, 354] width 123 height 41
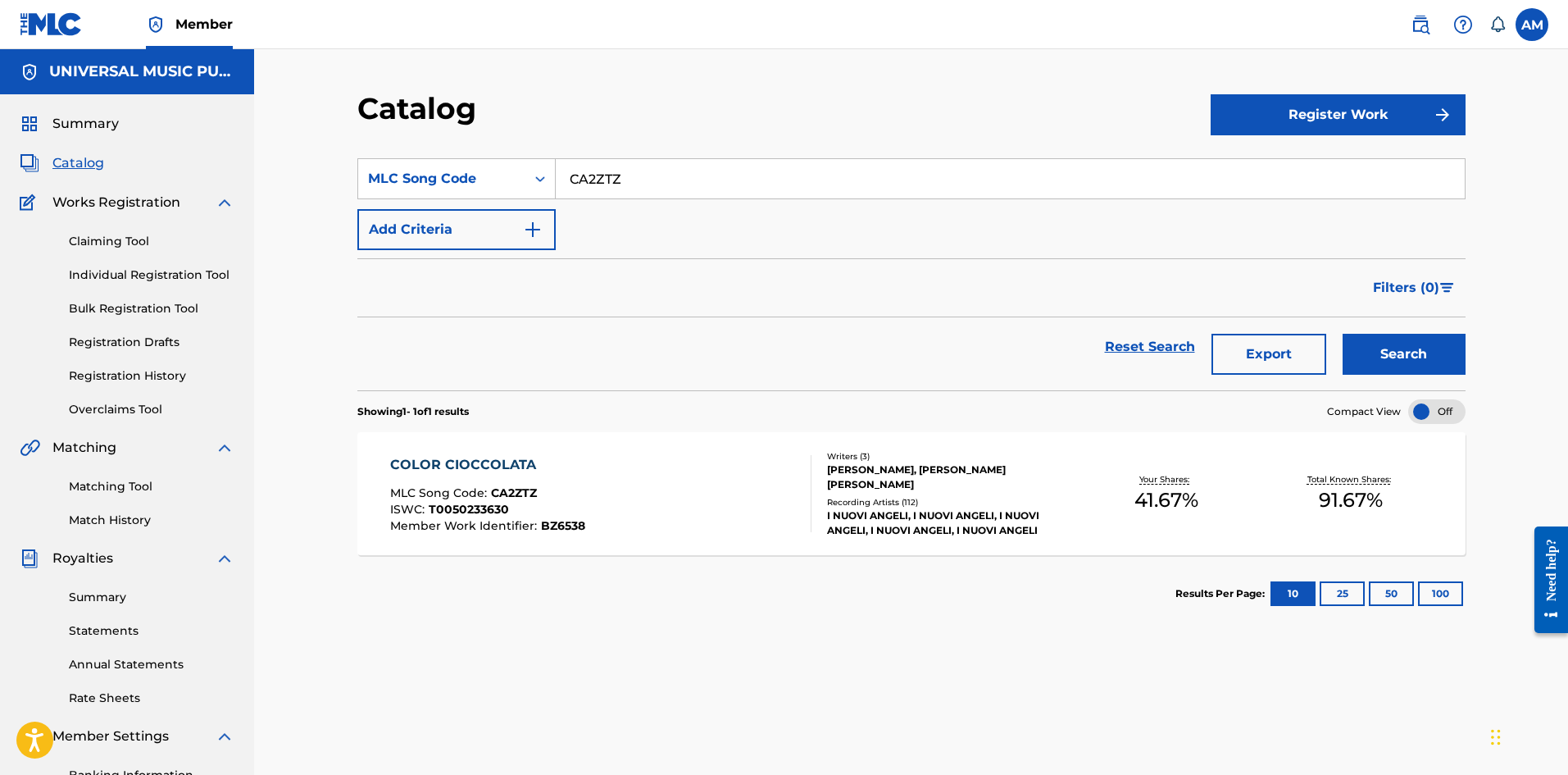
click at [751, 497] on div "COLOR CIOCCOLATA MLC Song Code : CA2ZTZ ISWC : T0050233630 Member Work Identifi…" at bounding box center [600, 493] width 421 height 77
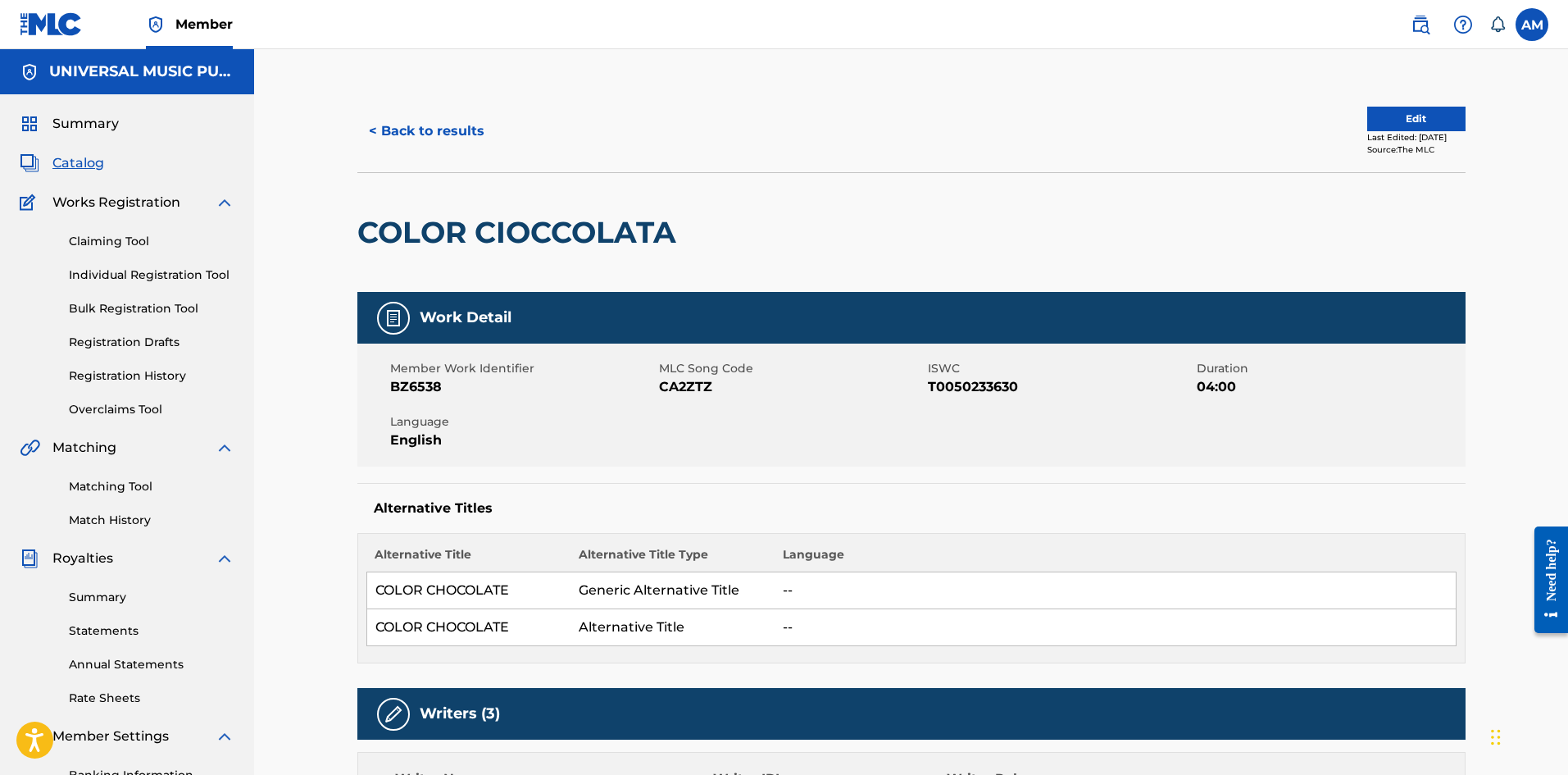
click at [1403, 116] on button "Edit" at bounding box center [1416, 119] width 98 height 25
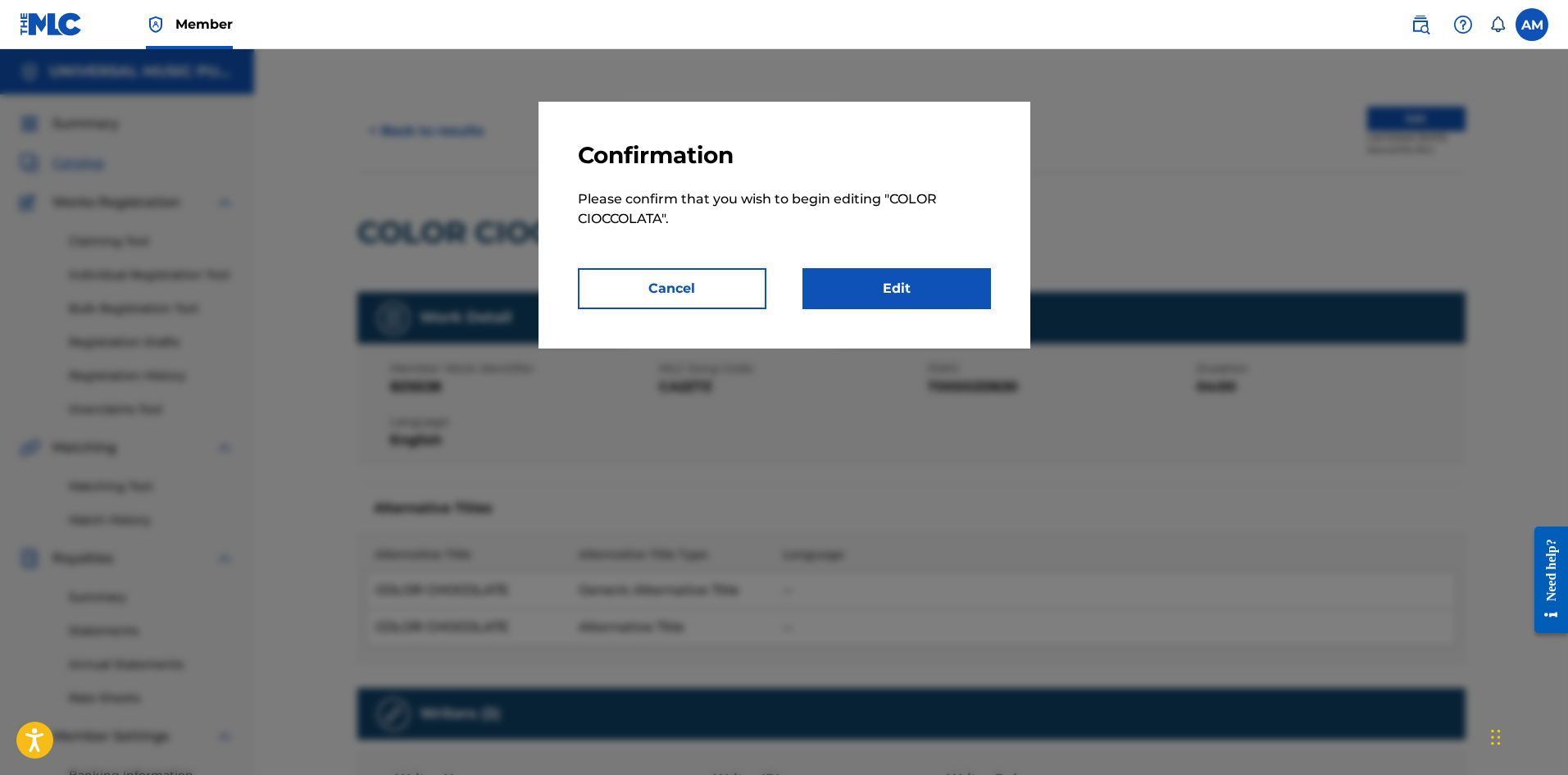
click at [901, 283] on link "Edit" at bounding box center [897, 289] width 189 height 41
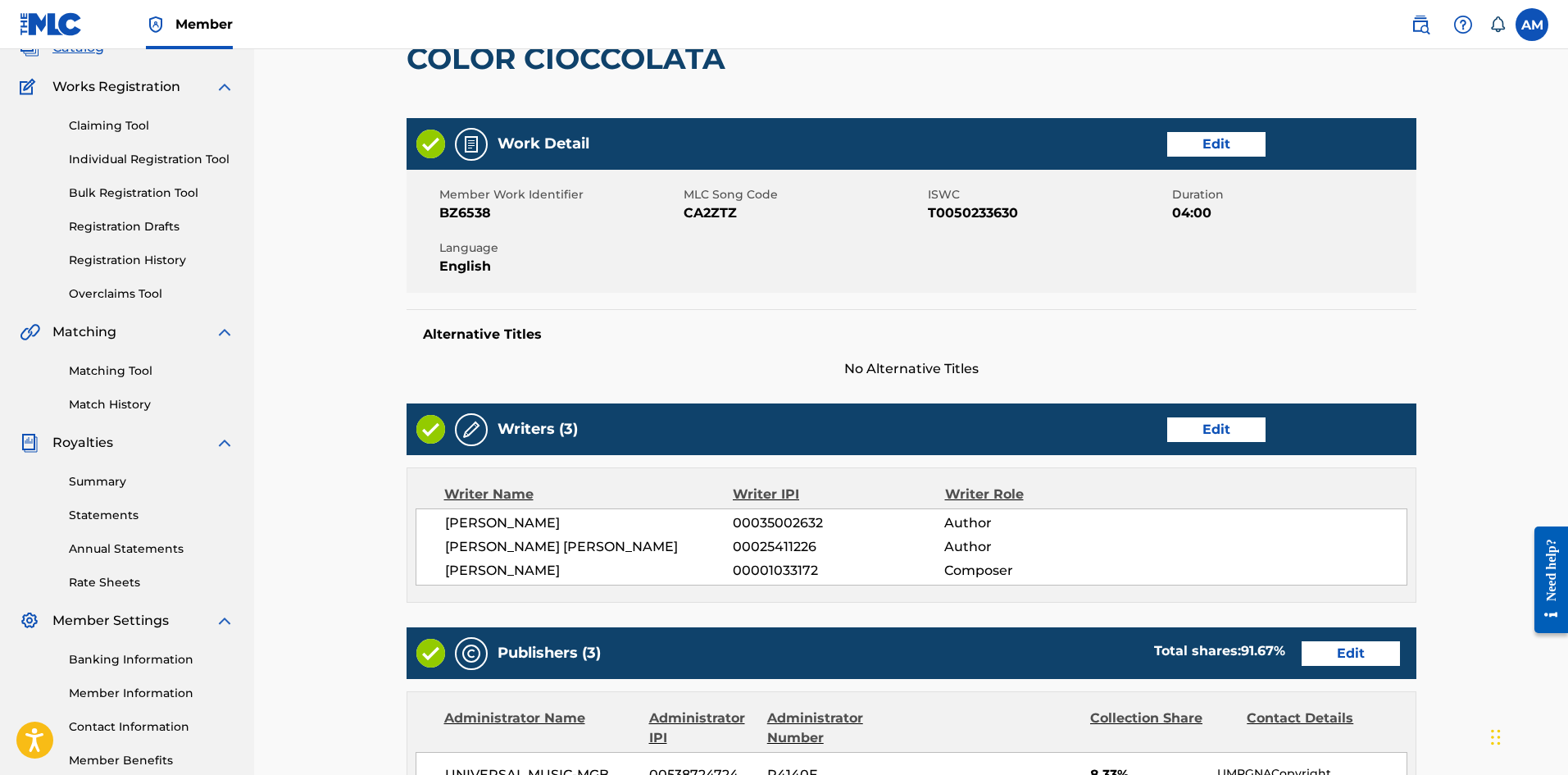
scroll to position [328, 0]
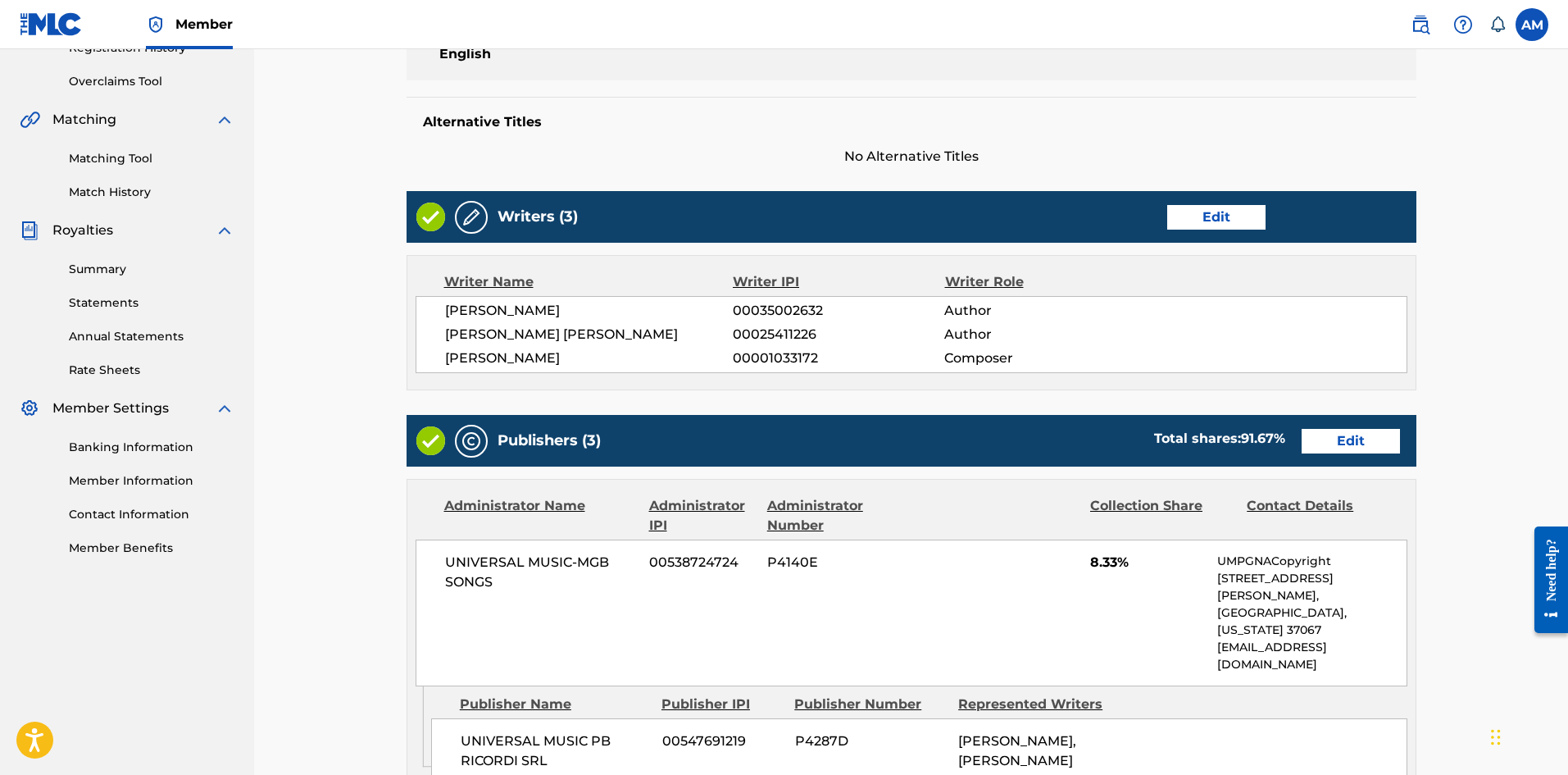
click at [1350, 444] on link "Edit" at bounding box center [1350, 441] width 98 height 25
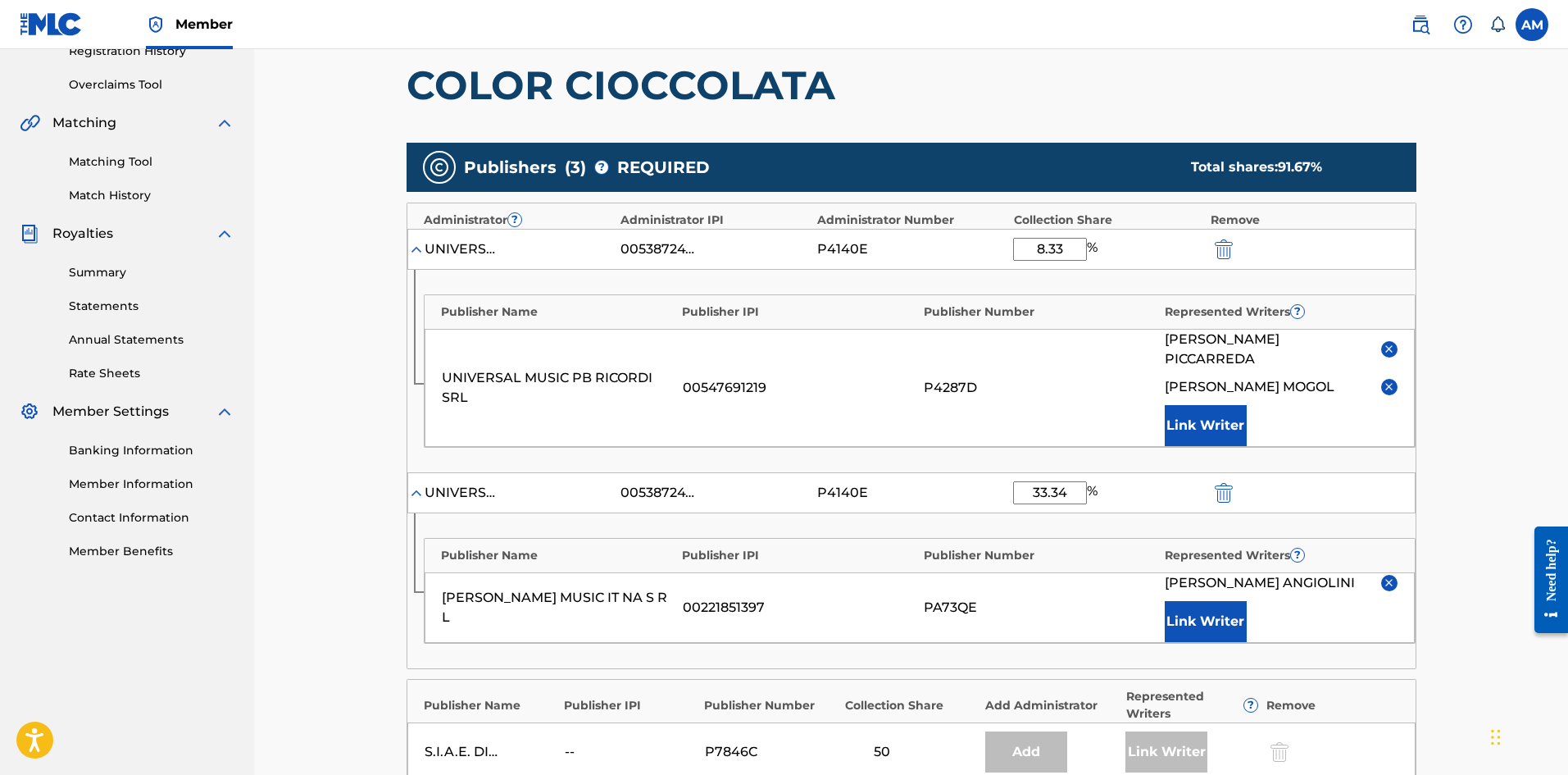
scroll to position [328, 0]
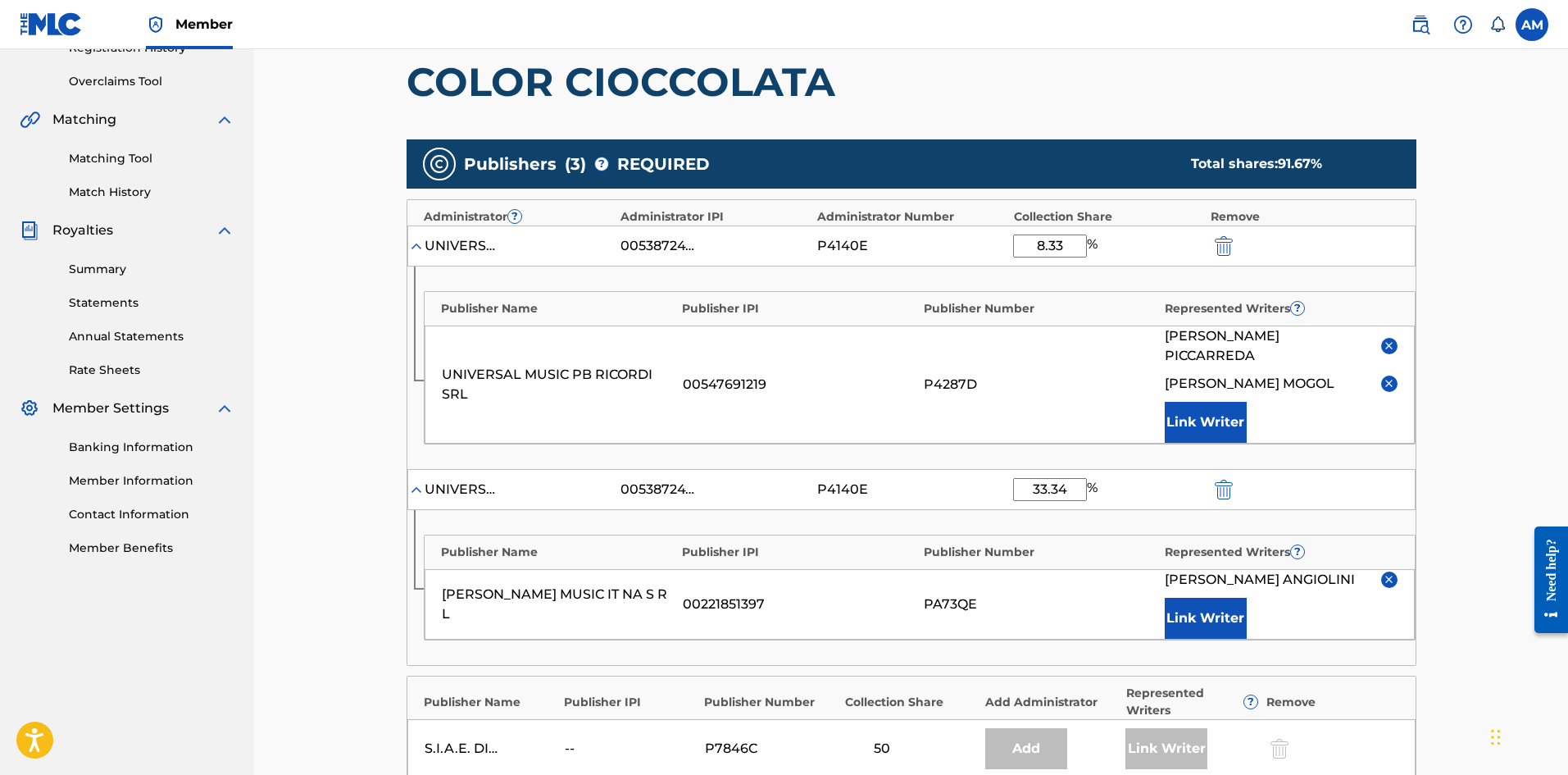
drag, startPoint x: 1075, startPoint y: 244, endPoint x: 983, endPoint y: 251, distance: 92.3
click at [983, 251] on div "UNIVERSAL MUSIC-MGB SONGS 00538724724 P4140E 8.33 %" at bounding box center [911, 246] width 1008 height 41
type input "16.66"
click at [1531, 275] on div "Catalog Enter Work Details Add Writers Add Publishers & Shares Add Recording Re…" at bounding box center [911, 421] width 1313 height 1400
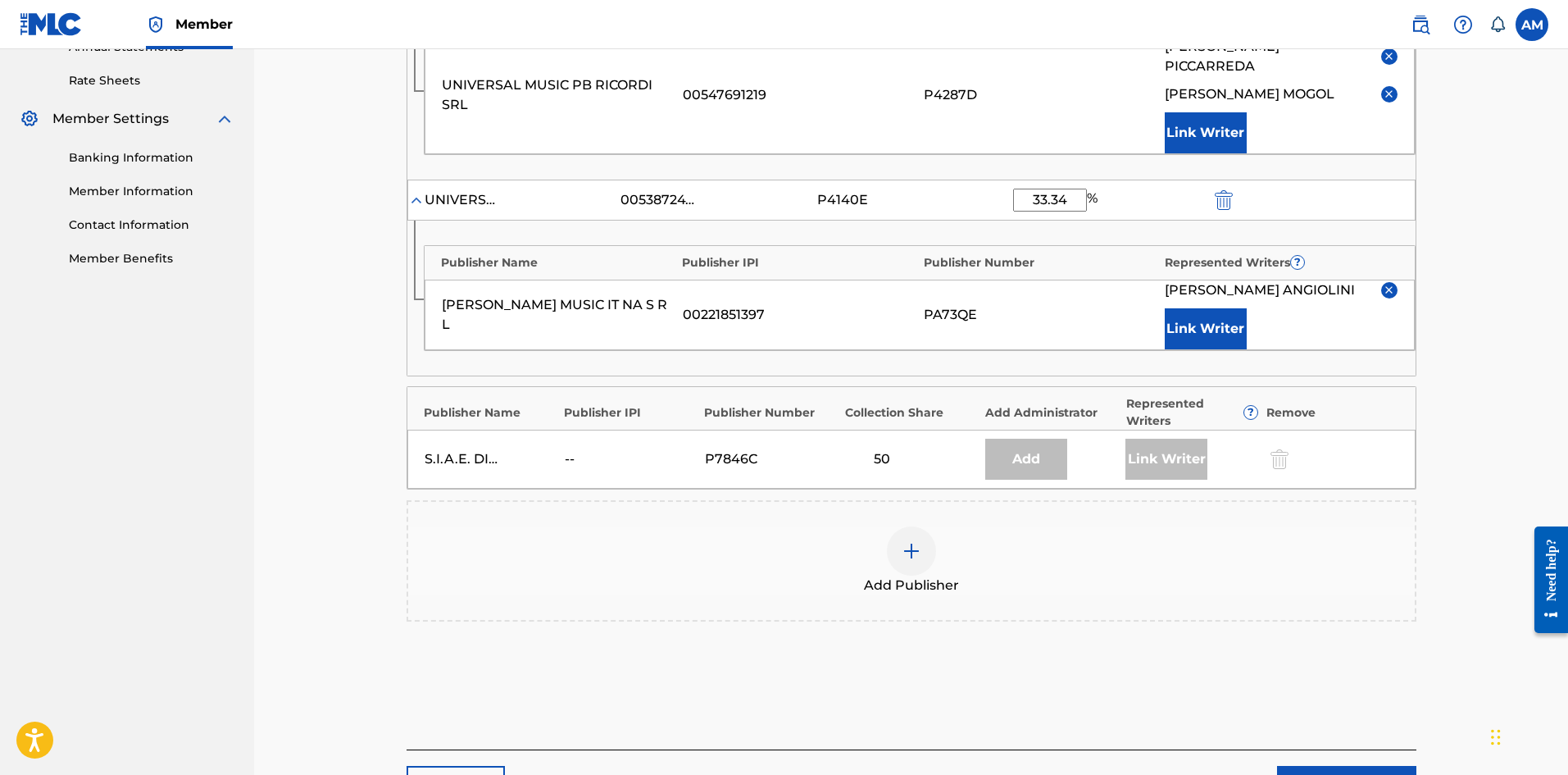
scroll to position [733, 0]
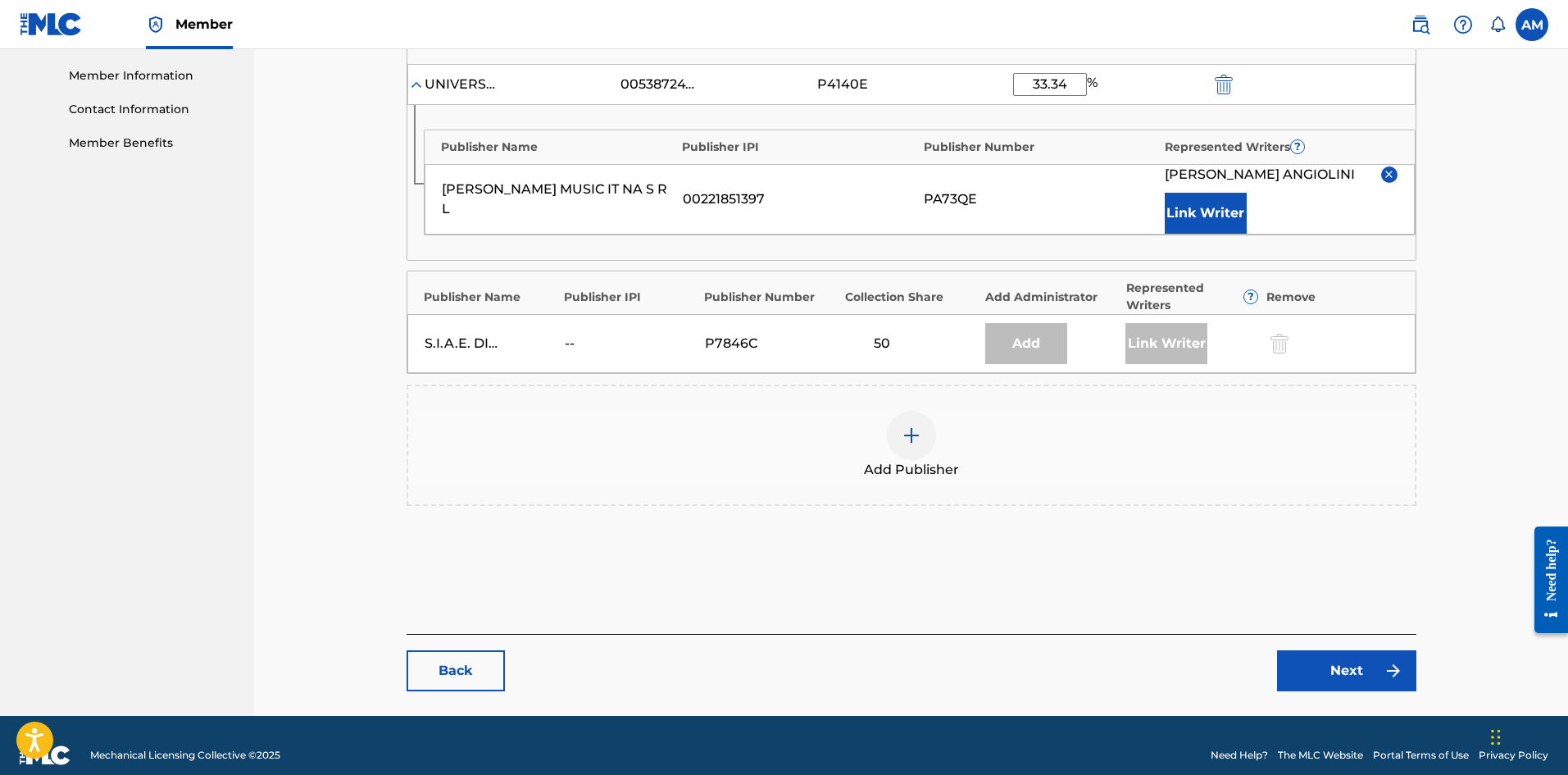
click at [1369, 652] on link "Next" at bounding box center [1347, 670] width 140 height 41
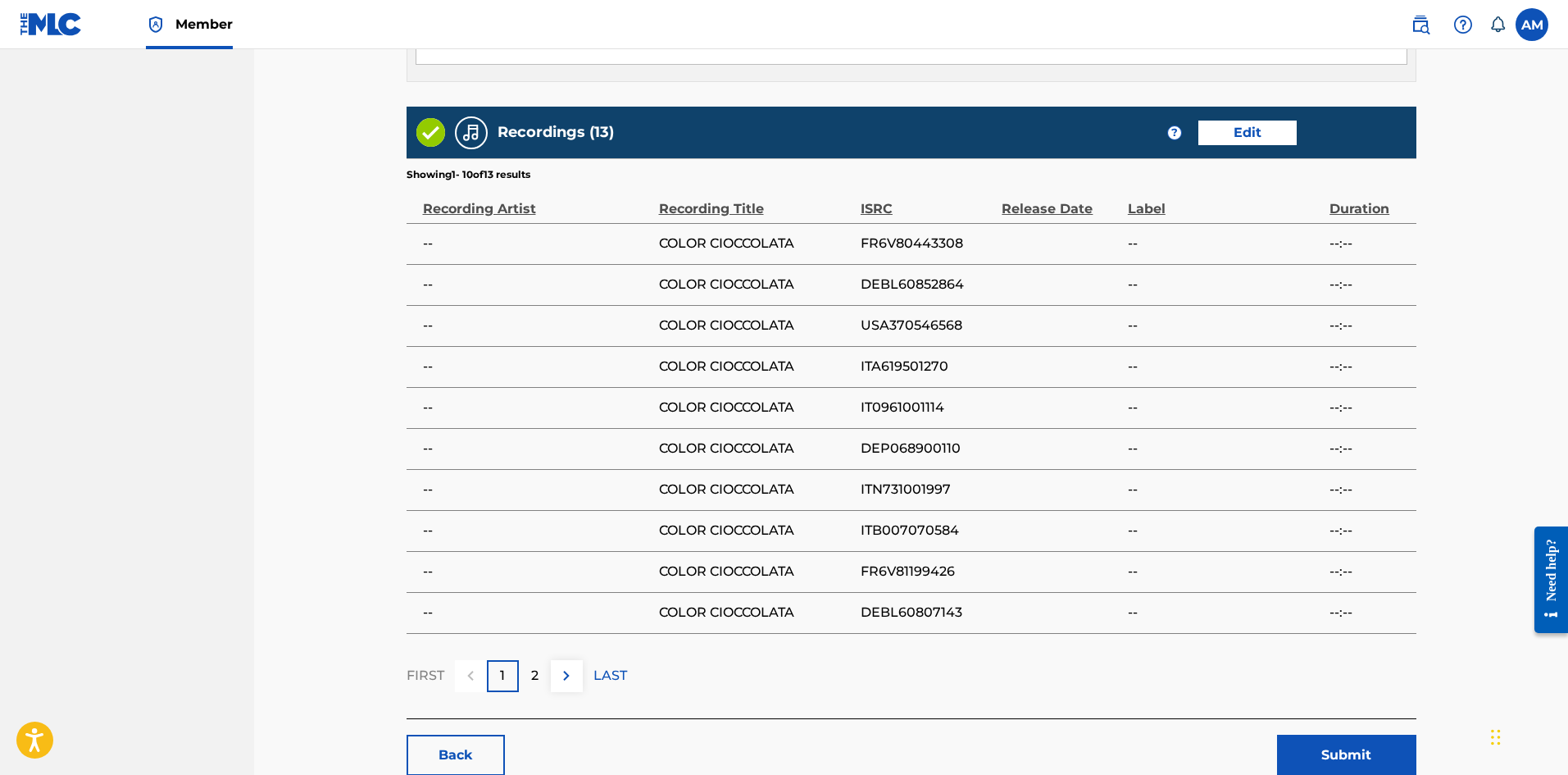
scroll to position [1667, 0]
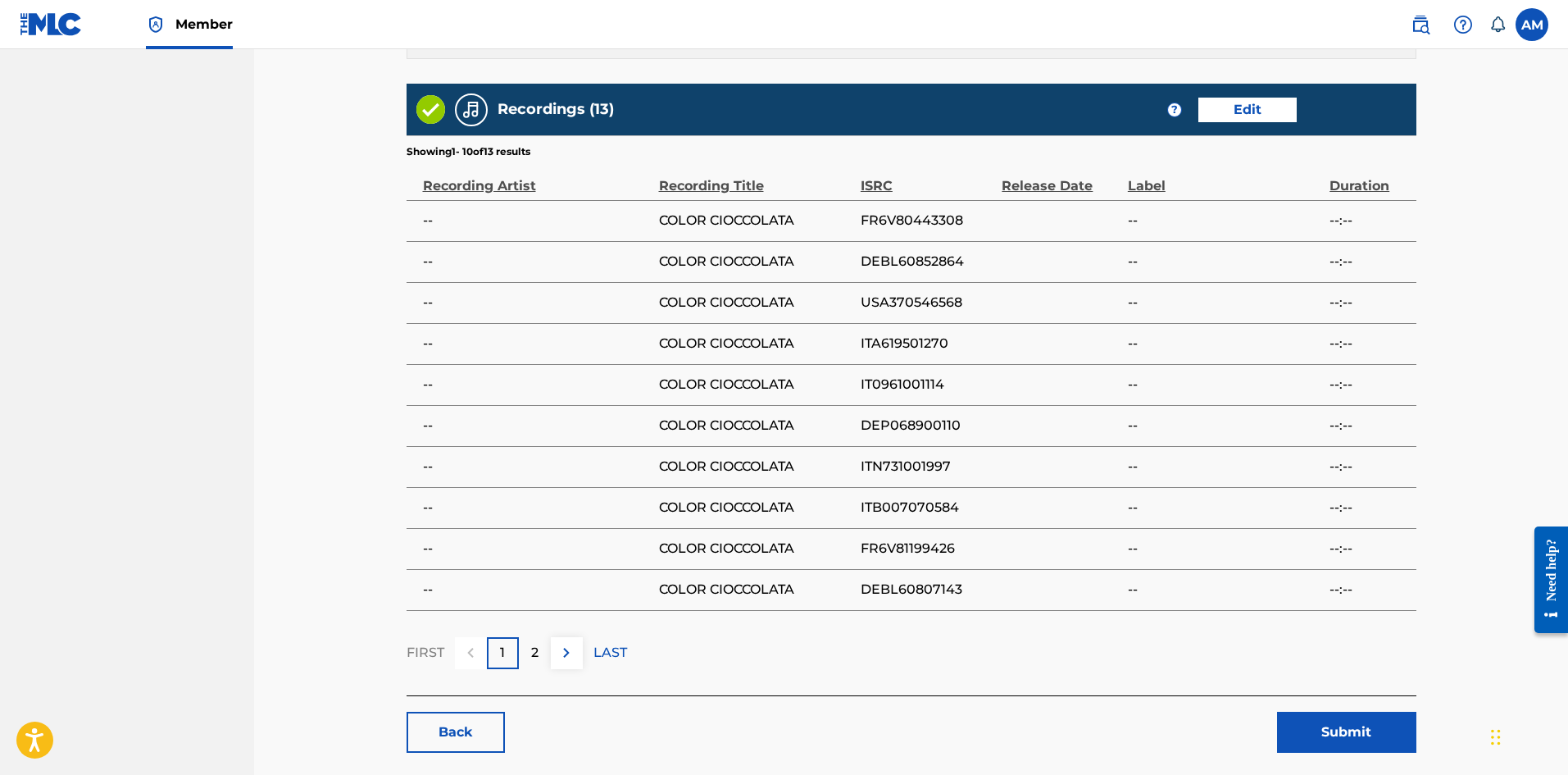
click at [1327, 712] on button "Submit" at bounding box center [1347, 732] width 140 height 41
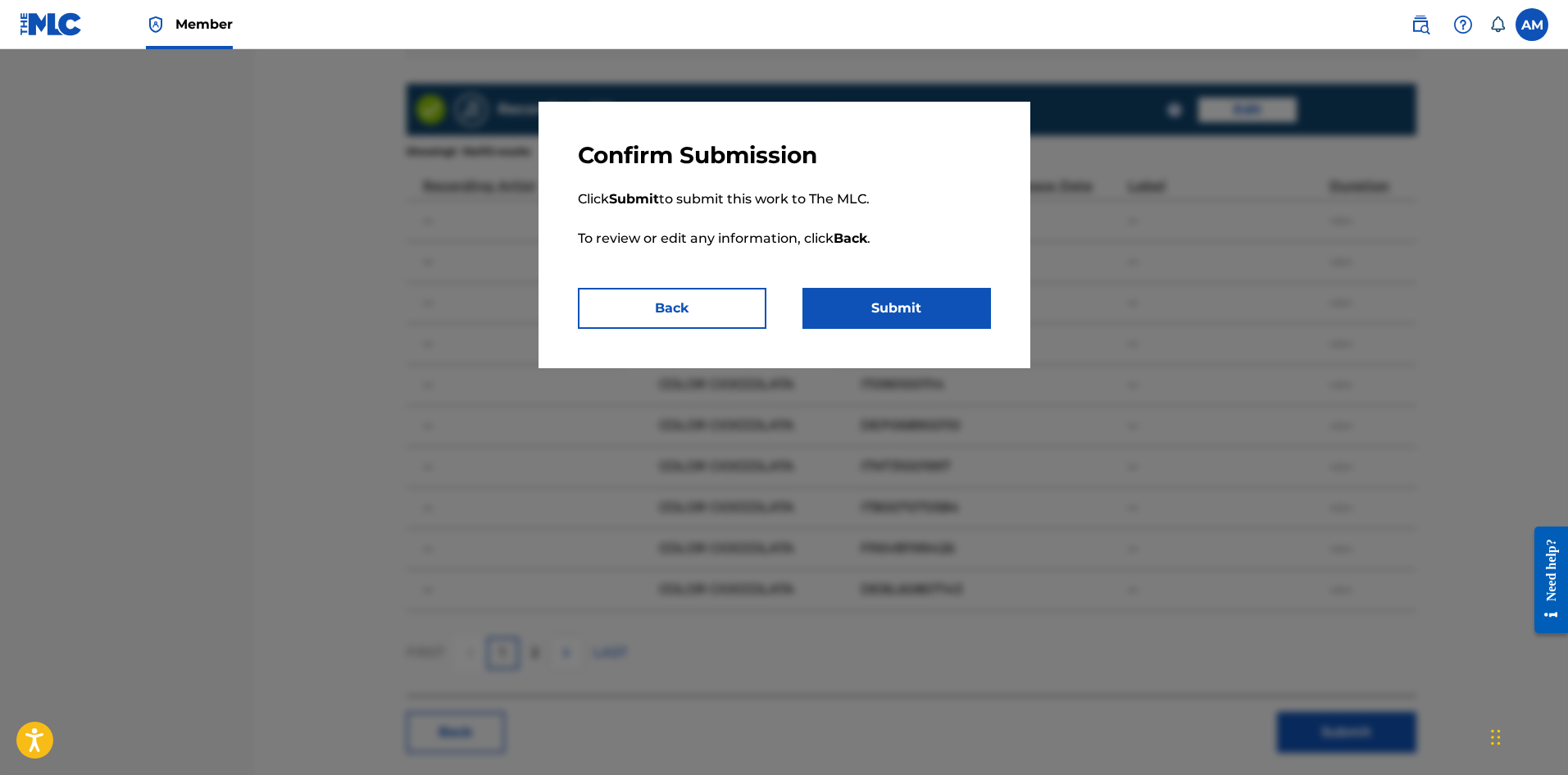
click at [935, 316] on button "Submit" at bounding box center [897, 308] width 189 height 41
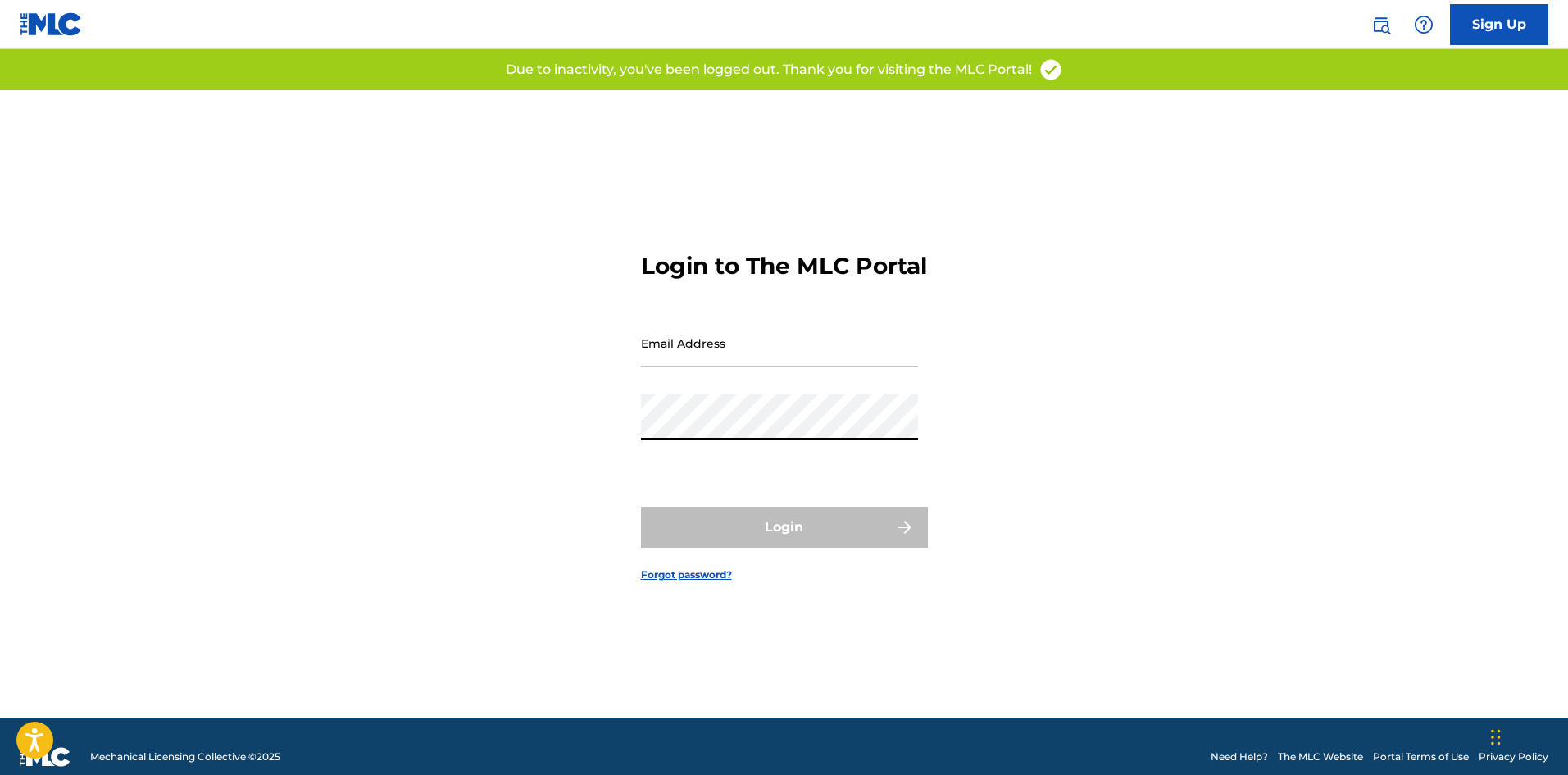
type input "andrew.mason1@umusic.com"
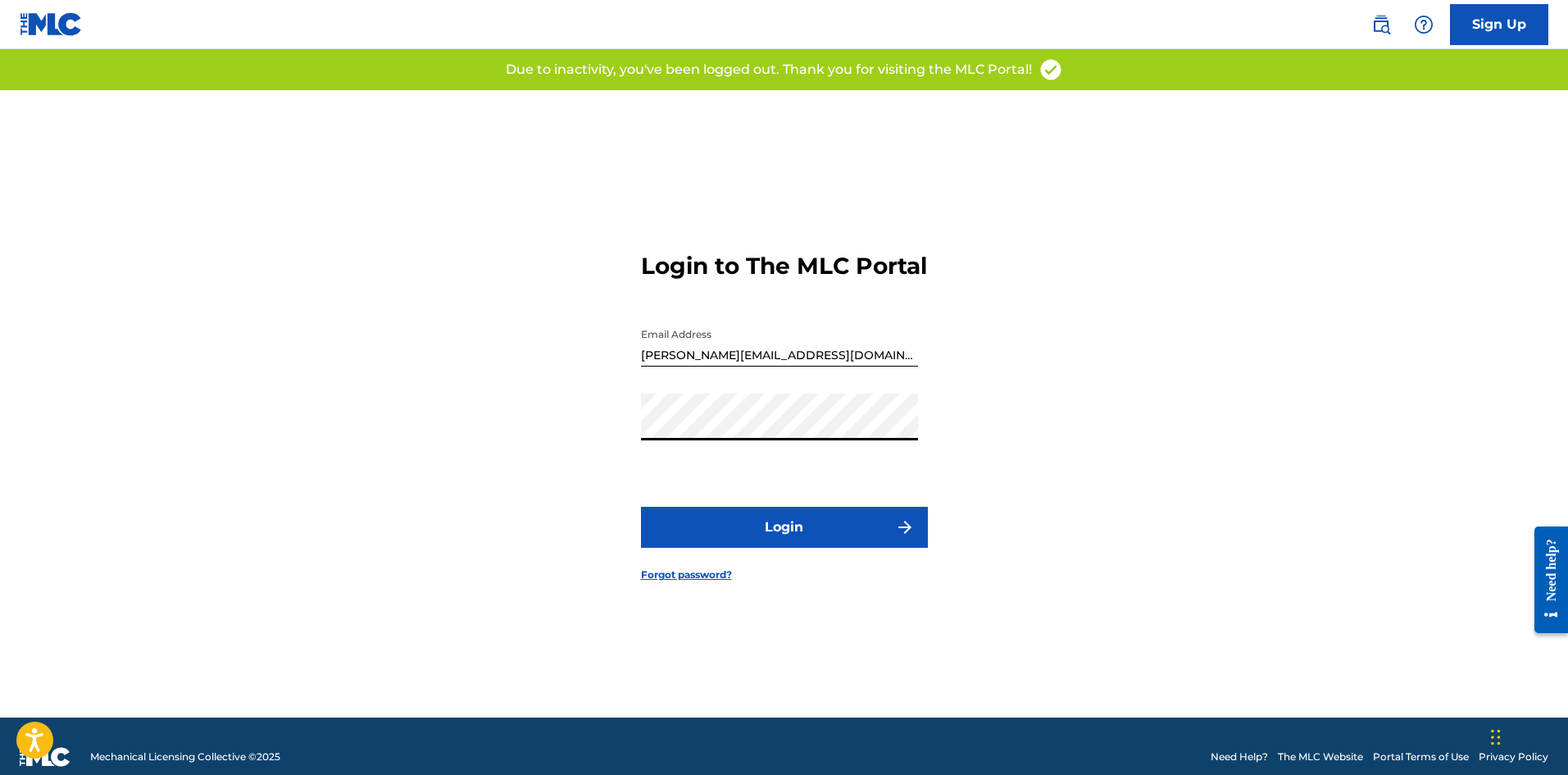
click at [833, 548] on button "Login" at bounding box center [784, 527] width 287 height 41
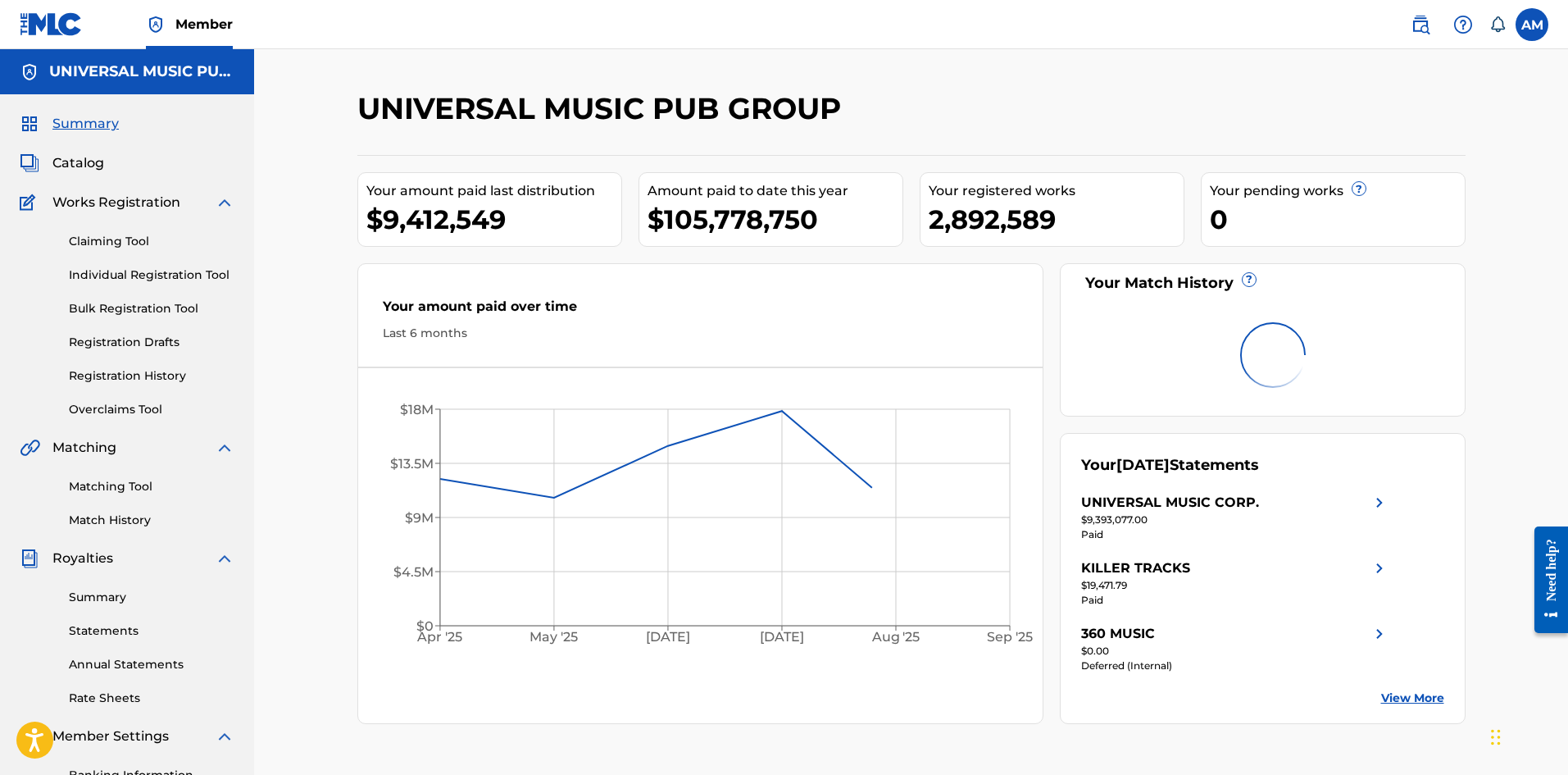
click at [1422, 31] on img at bounding box center [1420, 24] width 19 height 19
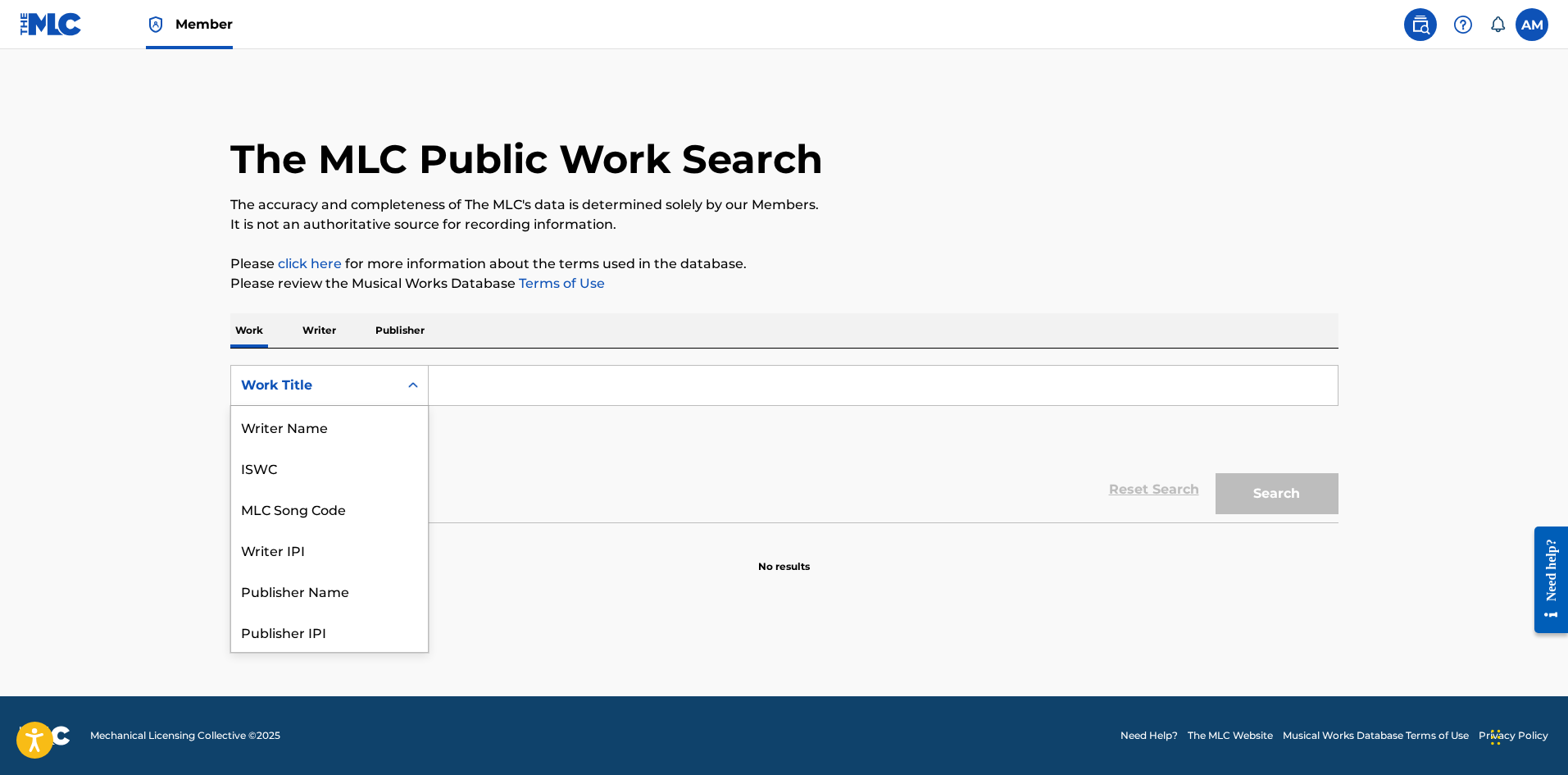
click at [340, 394] on div "Work Title" at bounding box center [314, 385] width 147 height 19
drag, startPoint x: 326, startPoint y: 419, endPoint x: 358, endPoint y: 407, distance: 34.2
click at [330, 419] on div "MLC Song Code" at bounding box center [330, 426] width 197 height 41
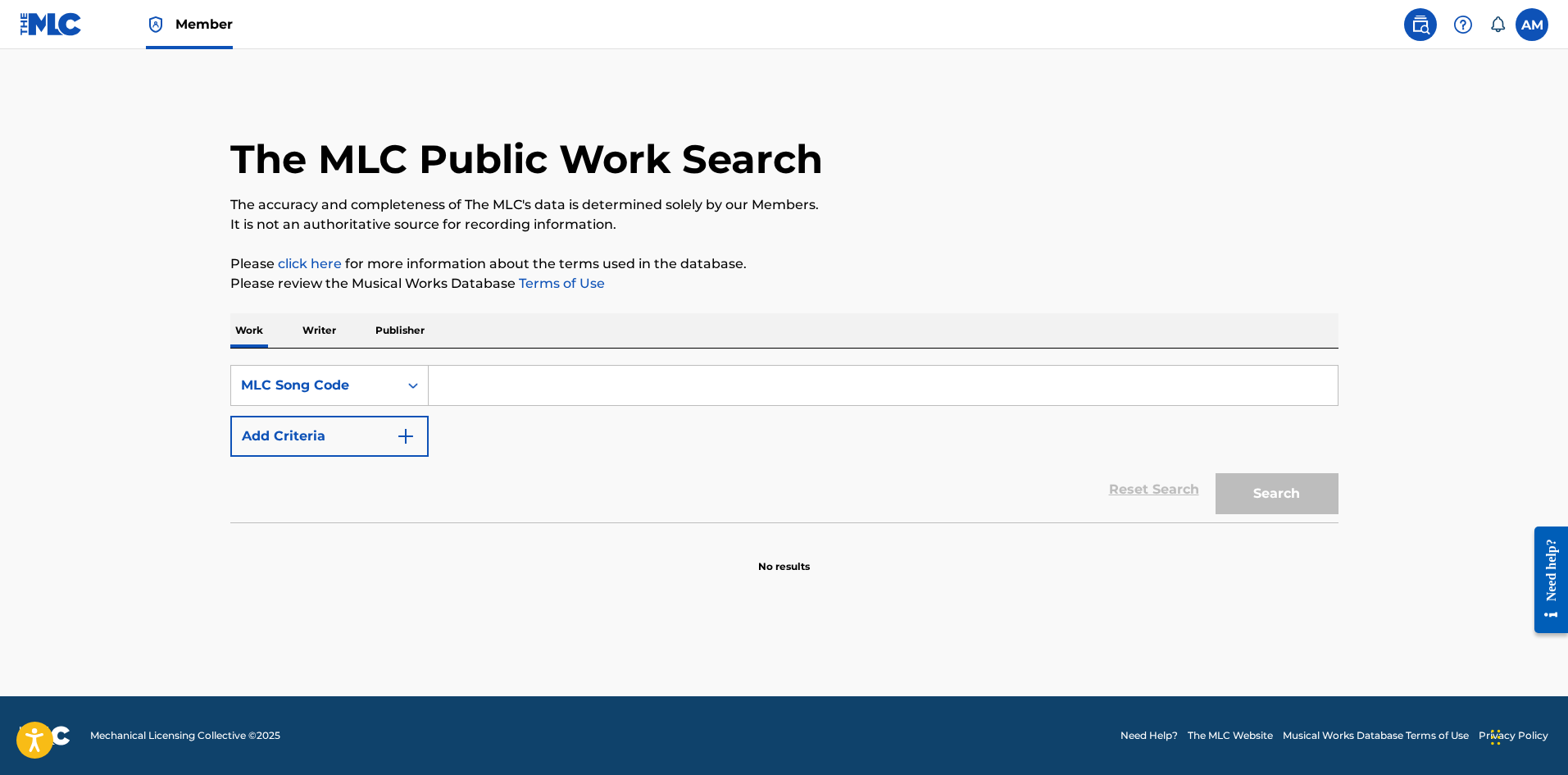
click at [485, 377] on input "Search Form" at bounding box center [883, 385] width 909 height 40
paste input "LS2CBG"
type input "LS2CBG"
click at [1281, 507] on button "Search" at bounding box center [1276, 494] width 123 height 41
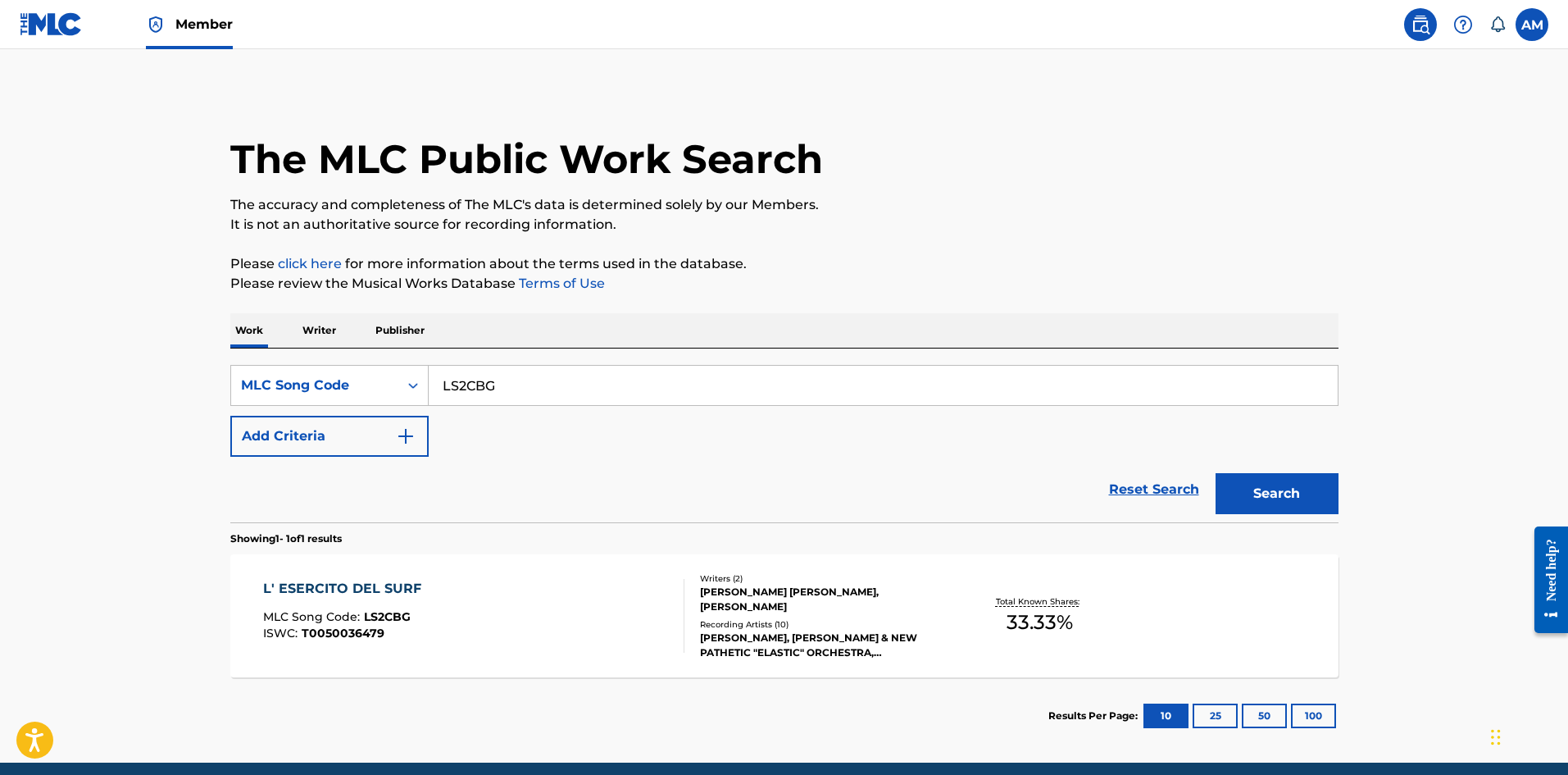
click at [698, 626] on div "Writers ( 2 ) GIULIO RAPETTI MOGOL, ILLER PATTACINI Recording Artists ( 10 ) CA…" at bounding box center [815, 616] width 263 height 88
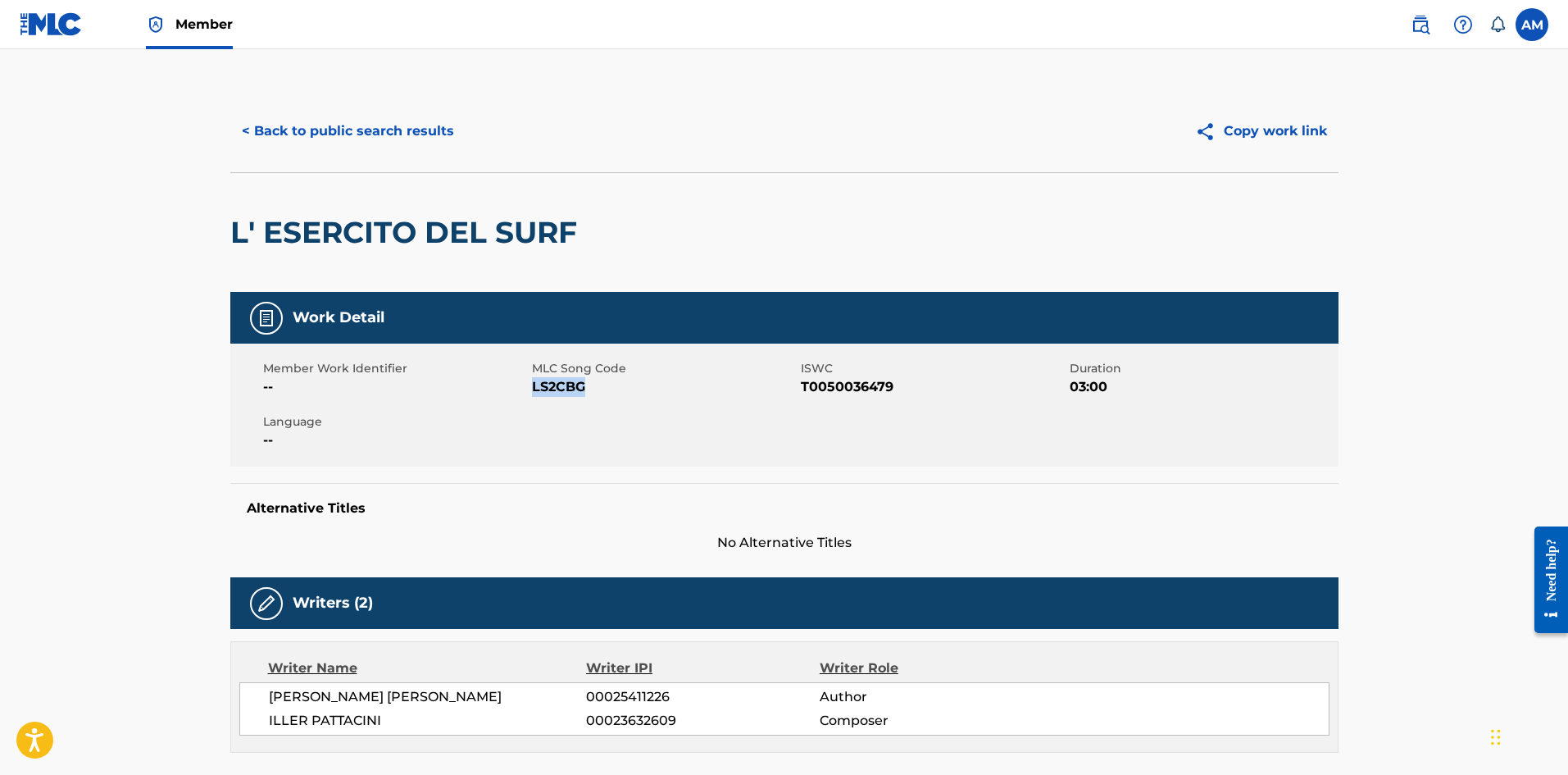
drag, startPoint x: 580, startPoint y: 384, endPoint x: 532, endPoint y: 387, distance: 48.1
click at [532, 387] on span "LS2CBG" at bounding box center [665, 386] width 265 height 19
copy span "LS2CBG"
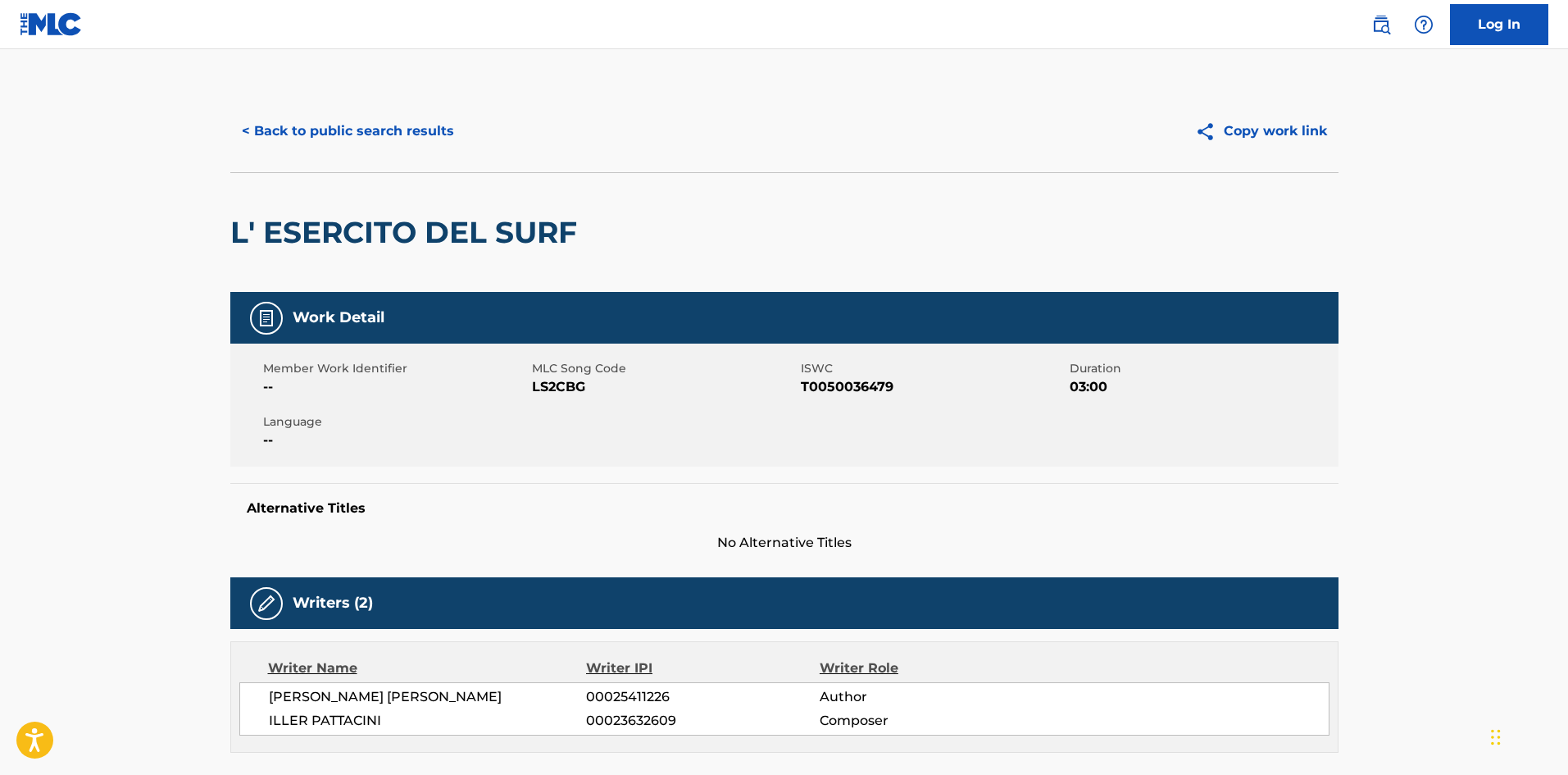
click at [393, 132] on button "< Back to public search results" at bounding box center [348, 131] width 235 height 41
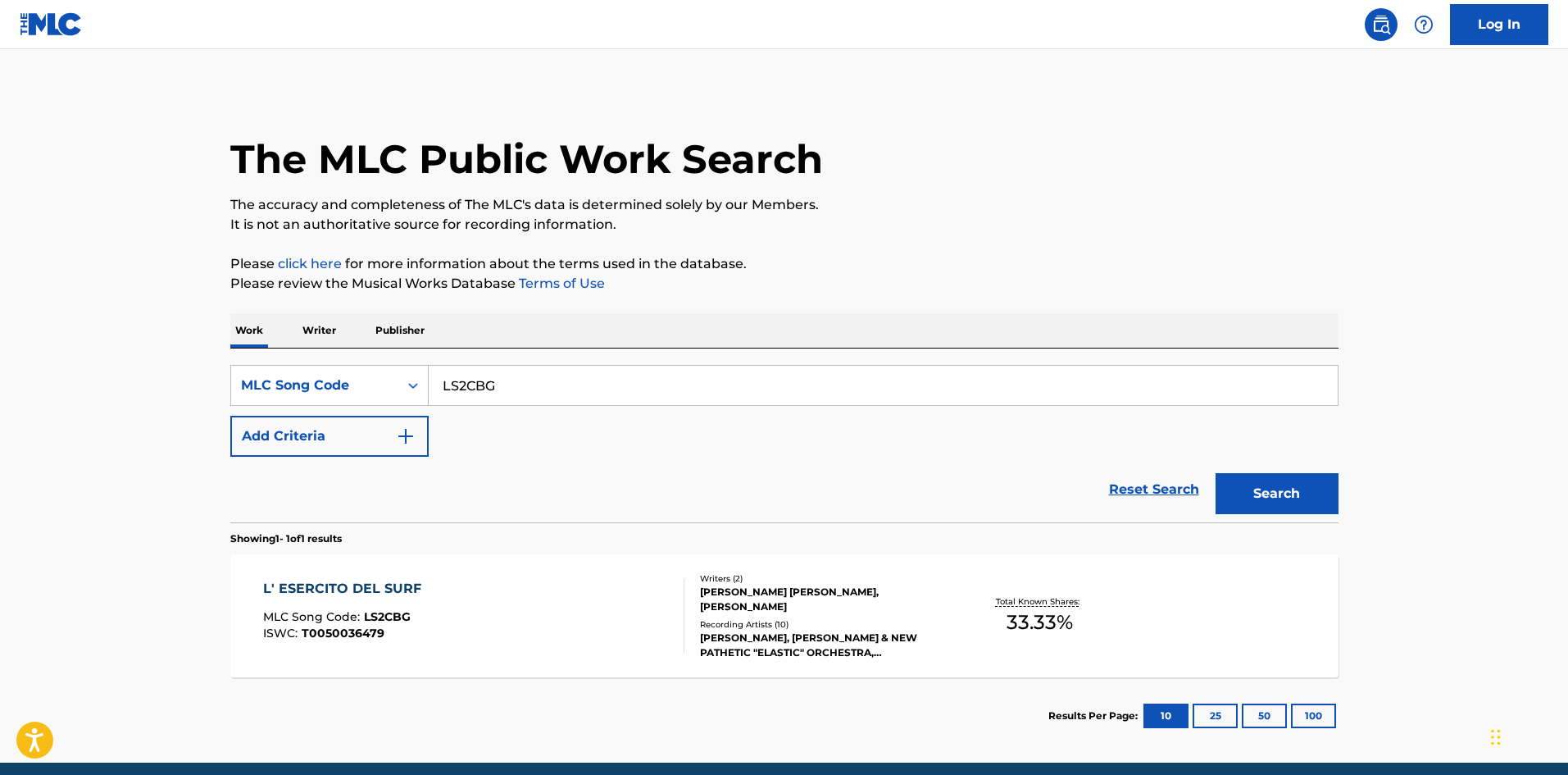
scroll to position [24, 0]
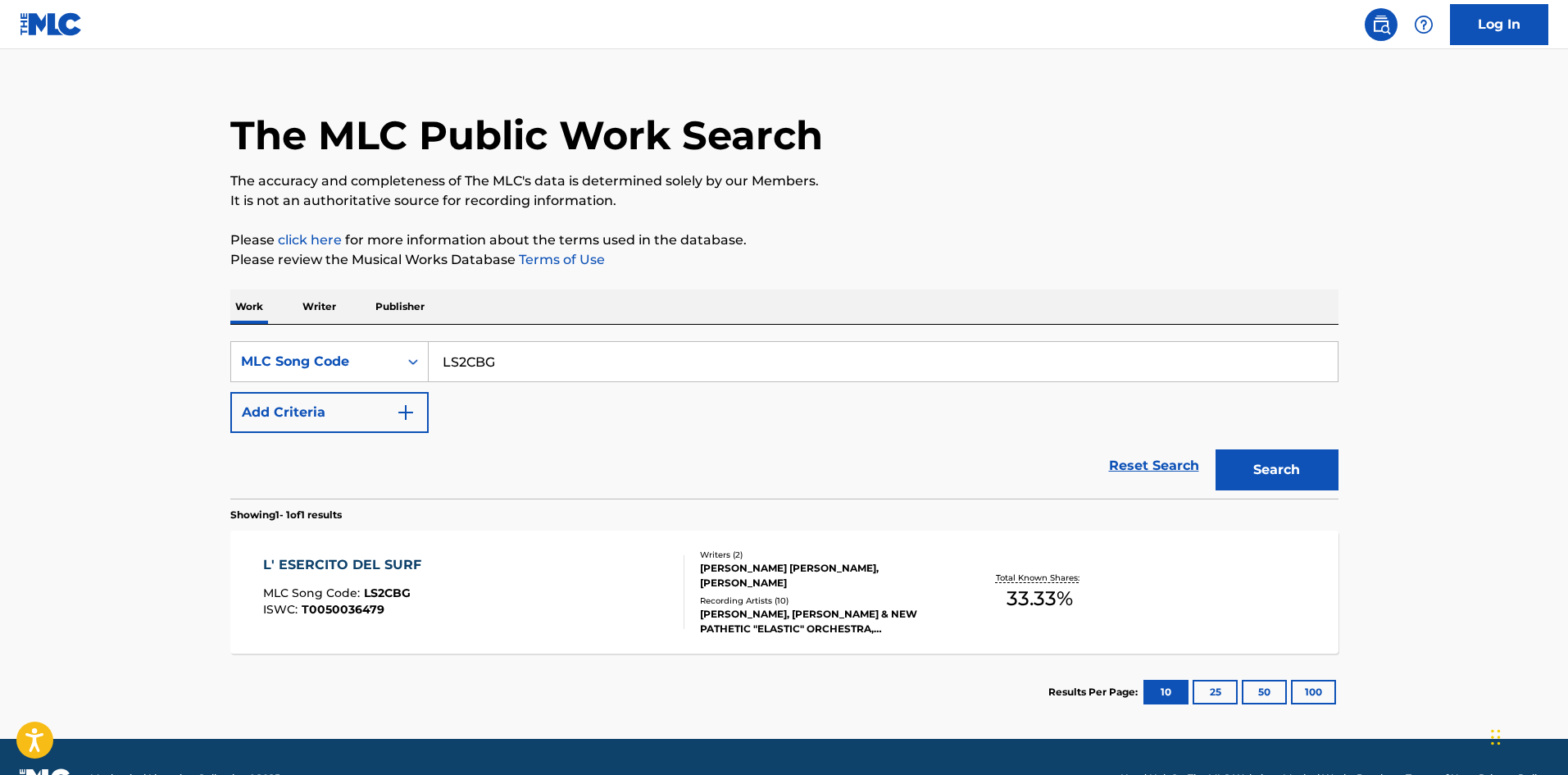
drag, startPoint x: 586, startPoint y: 353, endPoint x: 442, endPoint y: 370, distance: 145.0
click at [24, 361] on main "The MLC Public Work Search The accuracy and completeness of The MLC's data is d…" at bounding box center [784, 381] width 1568 height 713
paste input "A9M96"
type input "LA9M96"
click at [1310, 466] on button "Search" at bounding box center [1276, 469] width 123 height 41
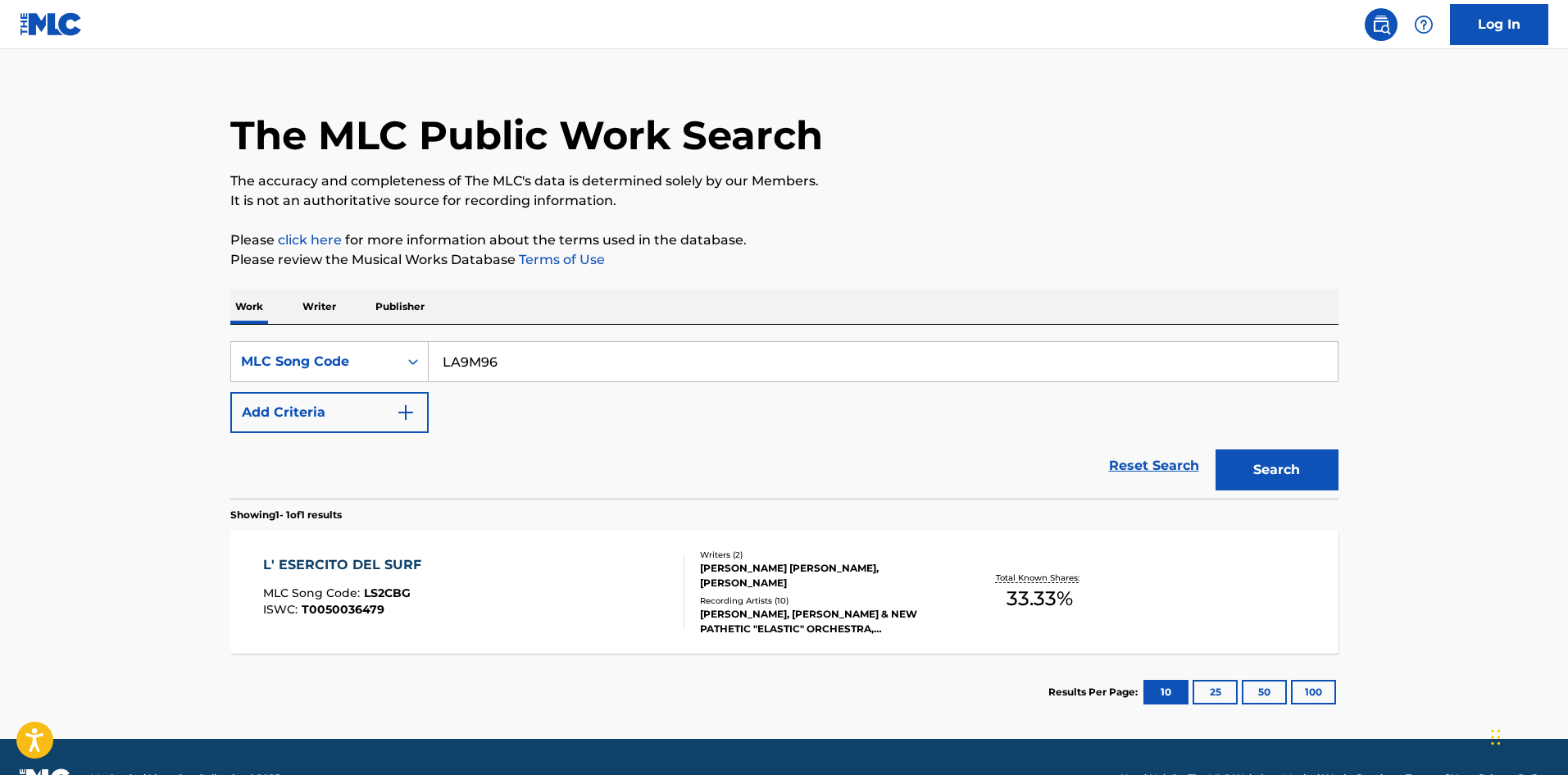
scroll to position [0, 0]
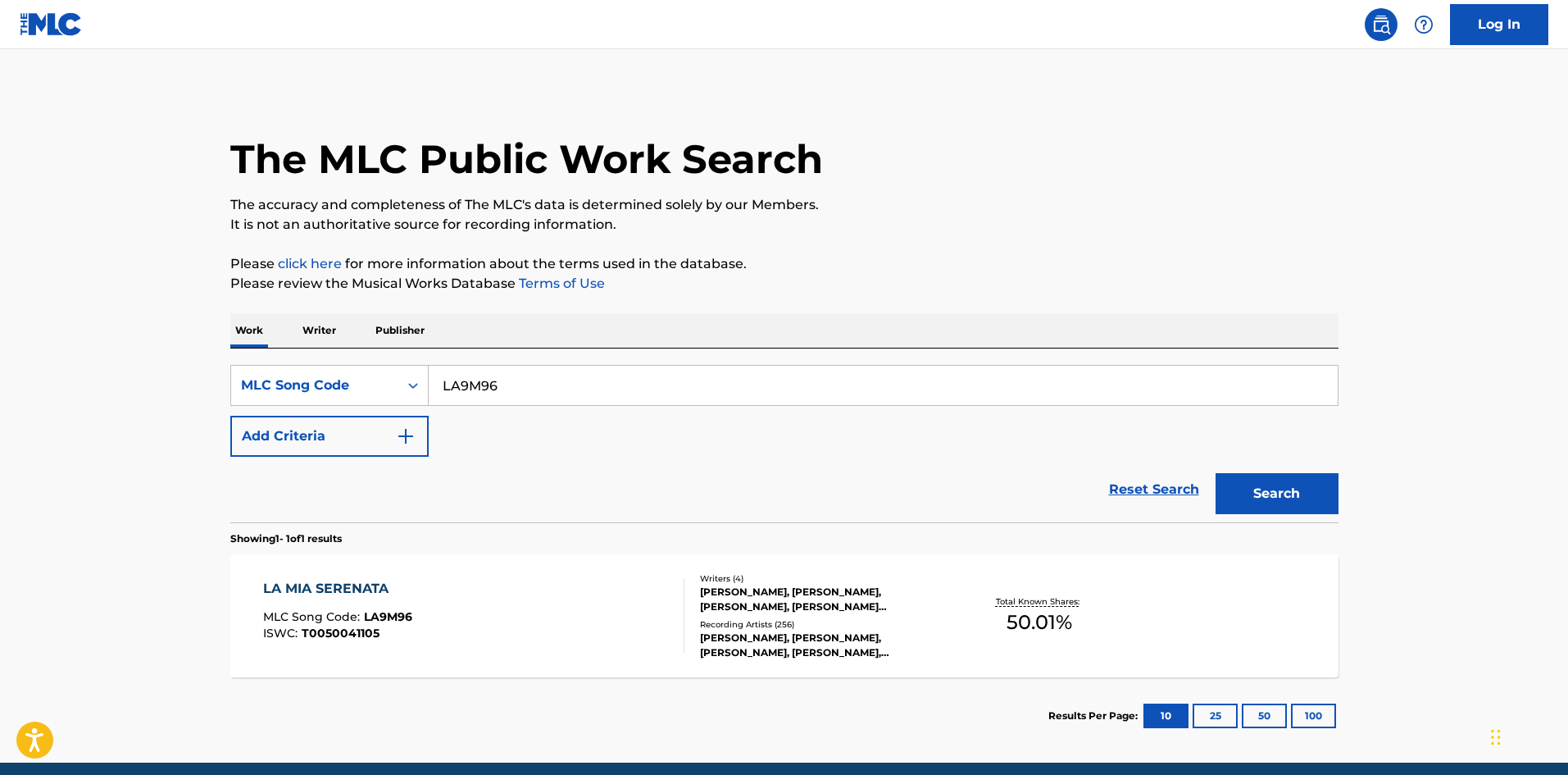
click at [909, 616] on div "Writers ( 4 ) ENRICO SBRICCOLI, GIANDOMENCIO BONCOMPAGNI, ITALO NICOLA GRECO, G…" at bounding box center [815, 616] width 263 height 88
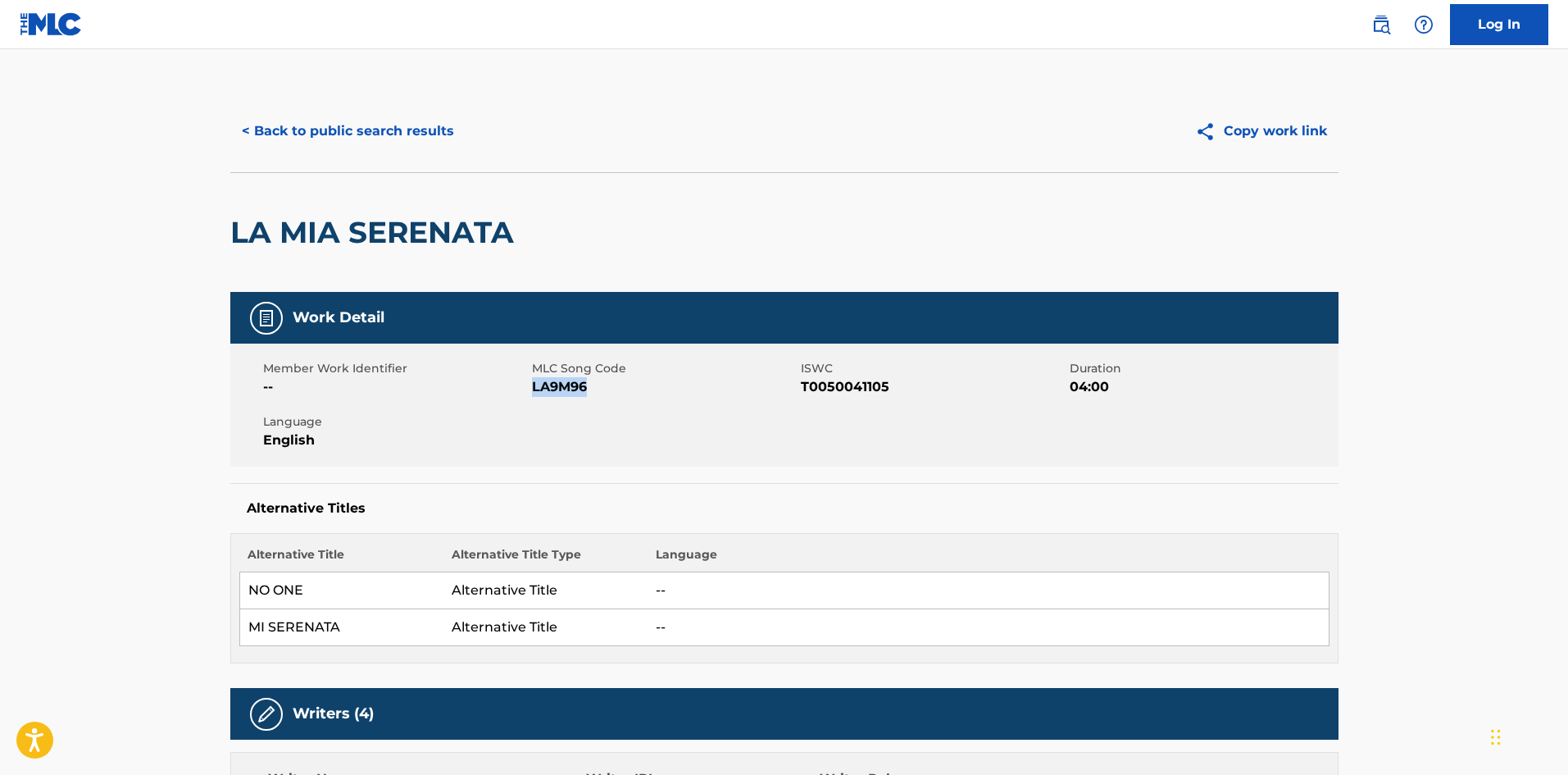
drag, startPoint x: 593, startPoint y: 393, endPoint x: 532, endPoint y: 390, distance: 61.1
click at [532, 390] on span "LA9M96" at bounding box center [665, 386] width 265 height 19
copy span "LA9M96"
click at [326, 1] on nav "Log In" at bounding box center [784, 24] width 1568 height 49
click at [343, 122] on button "< Back to public search results" at bounding box center [348, 131] width 235 height 41
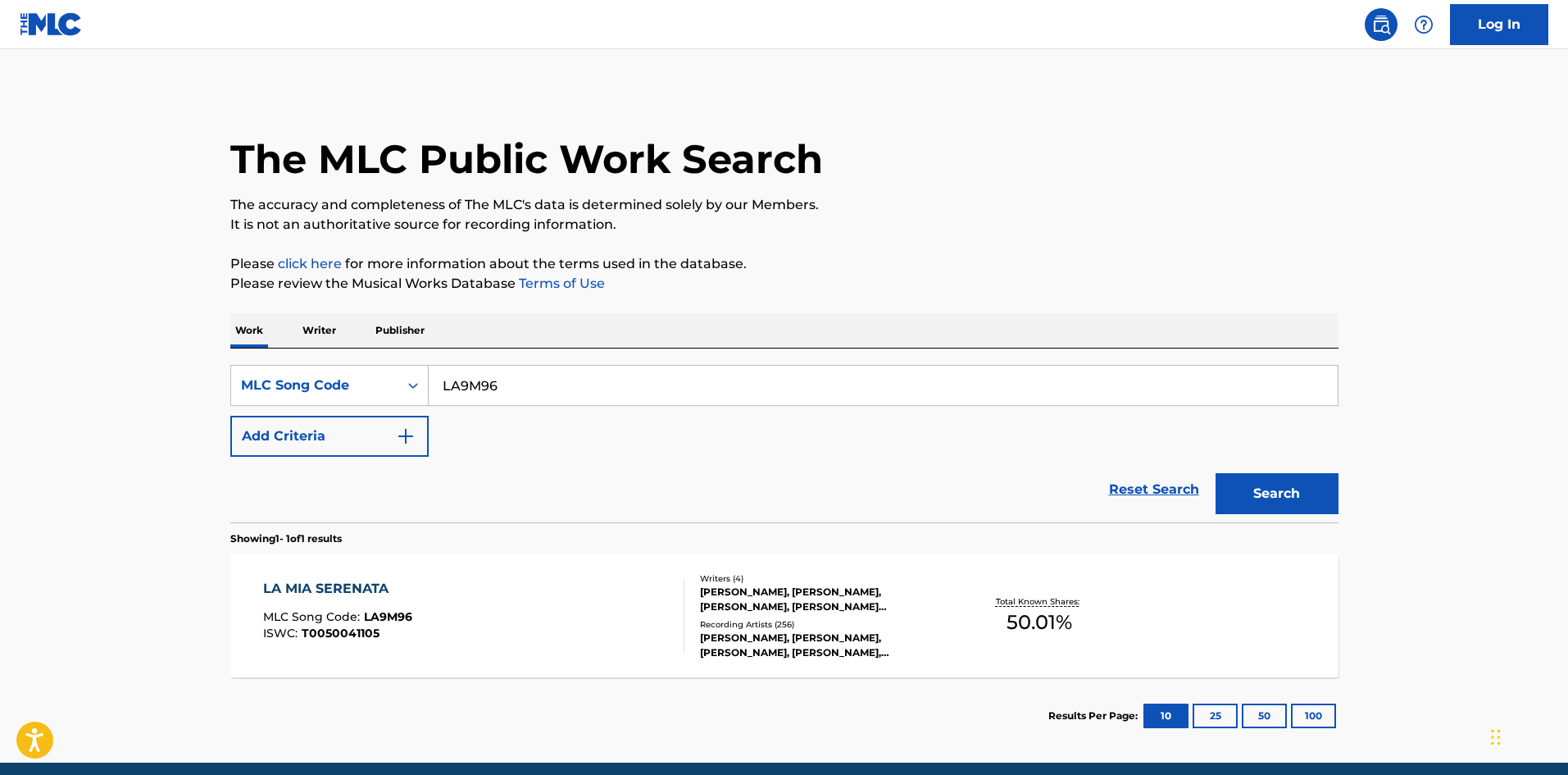
drag, startPoint x: 536, startPoint y: 386, endPoint x: 120, endPoint y: 394, distance: 416.1
click at [120, 394] on main "The MLC Public Work Search The accuracy and completeness of The MLC's data is d…" at bounding box center [784, 406] width 1568 height 713
paste input "C2300M"
type input "C2300M"
click at [1283, 490] on button "Search" at bounding box center [1276, 494] width 123 height 41
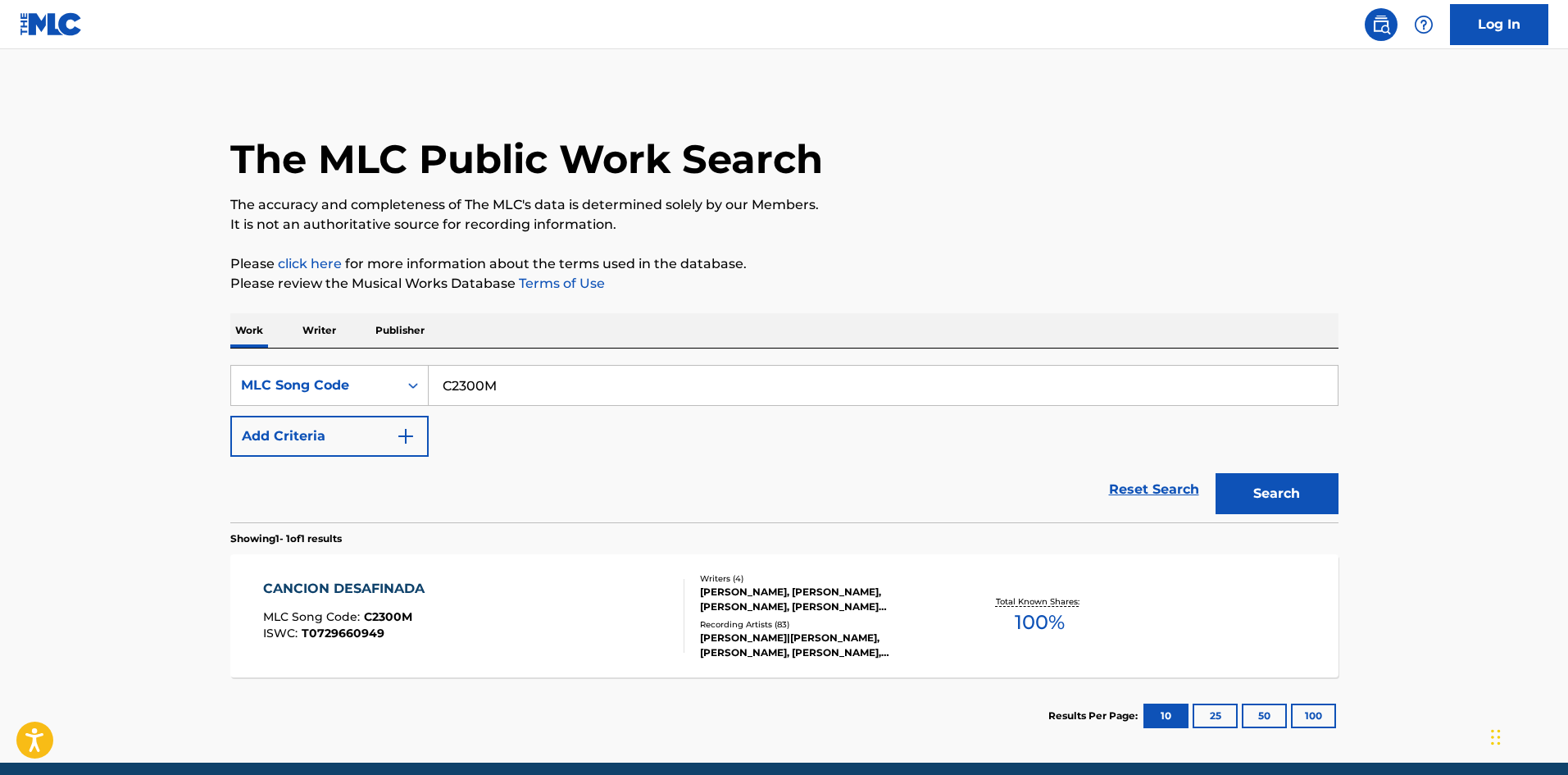
click at [951, 620] on div "Total Known Shares: 100 %" at bounding box center [1039, 616] width 184 height 50
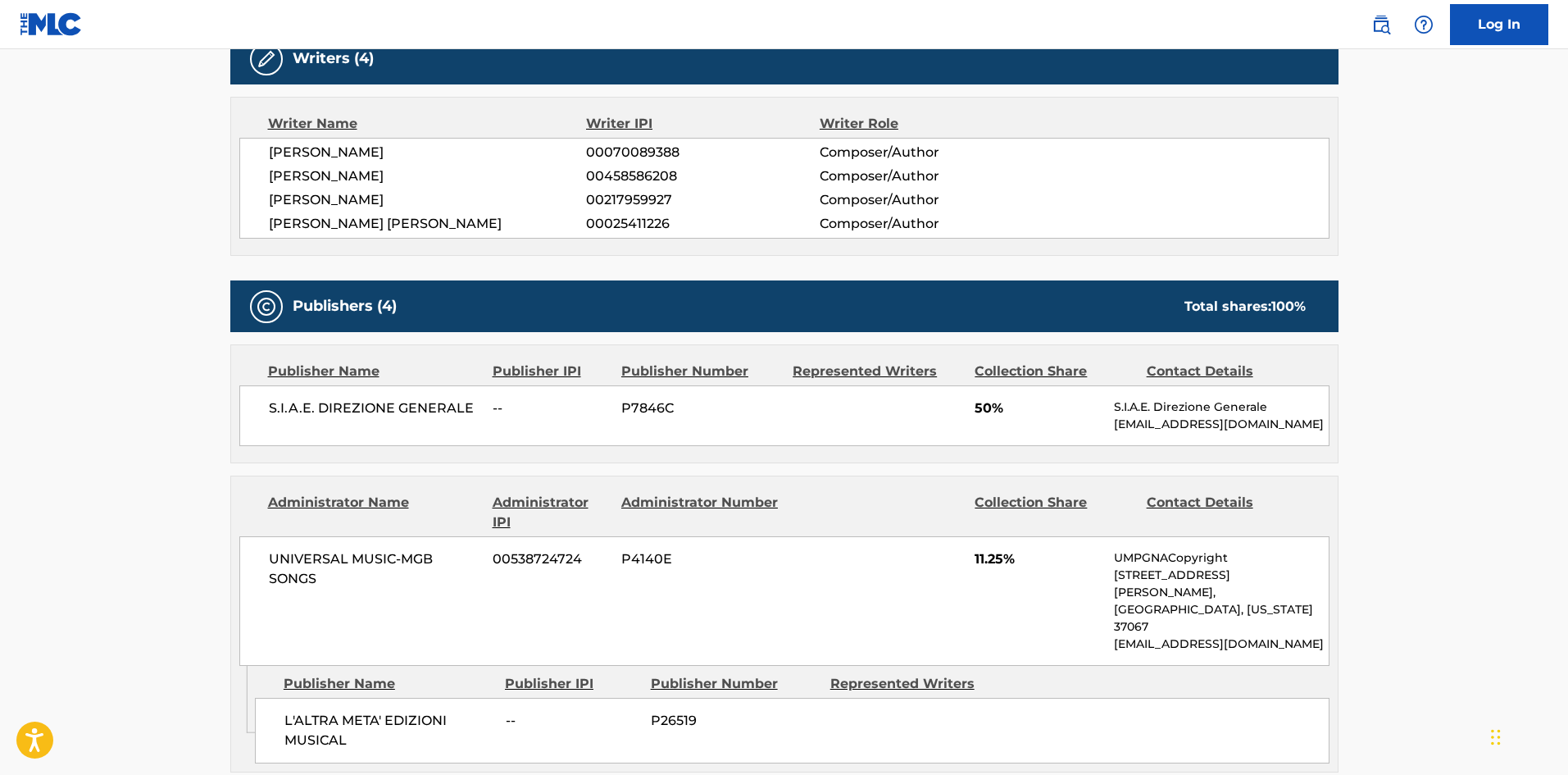
scroll to position [492, 0]
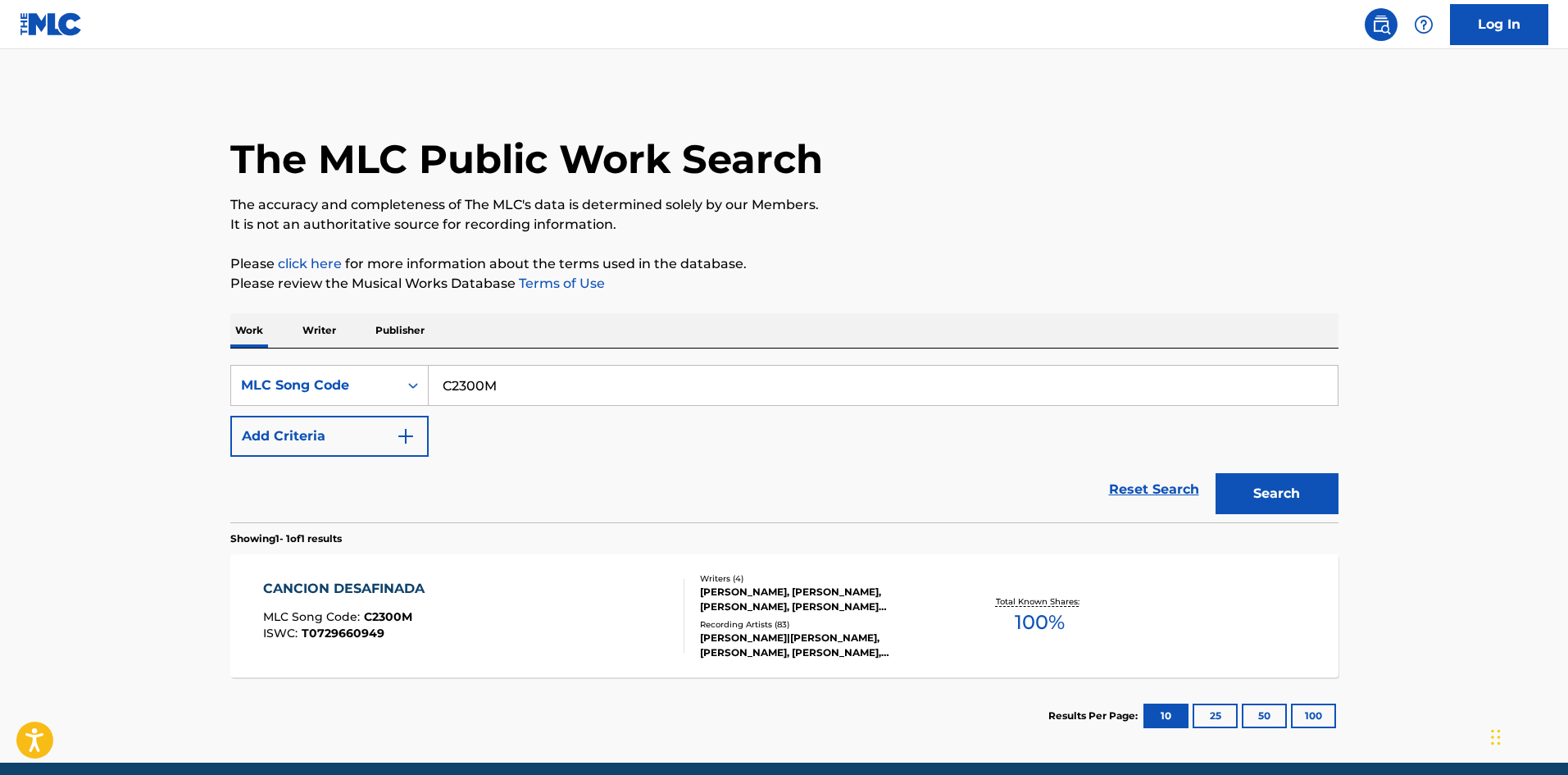
drag, startPoint x: 534, startPoint y: 377, endPoint x: 168, endPoint y: 414, distance: 367.9
click at [151, 412] on main "The MLC Public Work Search The accuracy and completeness of The MLC's data is d…" at bounding box center [784, 406] width 1568 height 713
paste input "992507"
type input "992507"
click at [1236, 494] on button "Search" at bounding box center [1276, 494] width 123 height 41
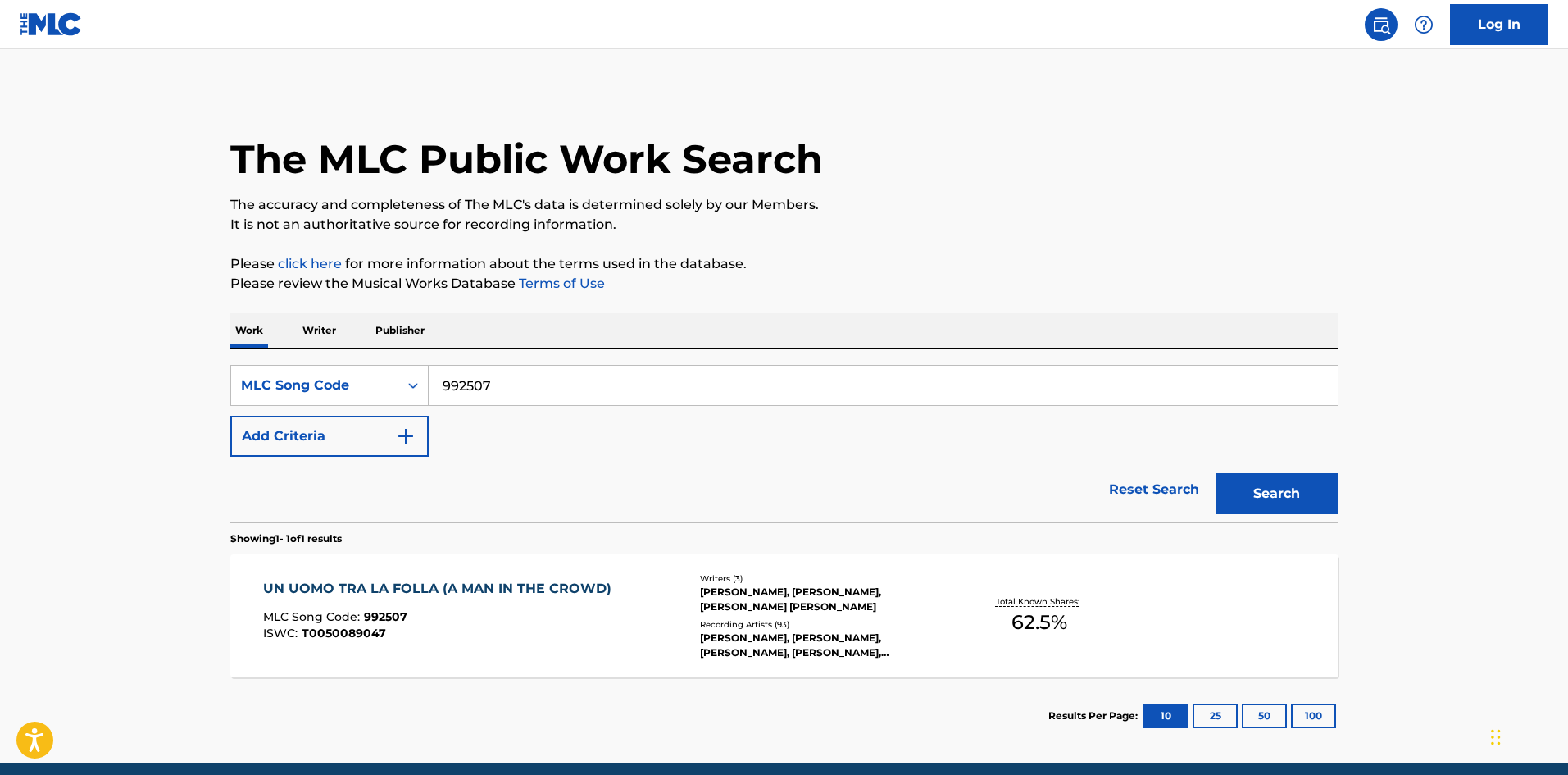
click at [854, 600] on div "TONY RENIS, ALBERTO TESTA, GIULIO RAPETTI MOGOL" at bounding box center [823, 599] width 247 height 30
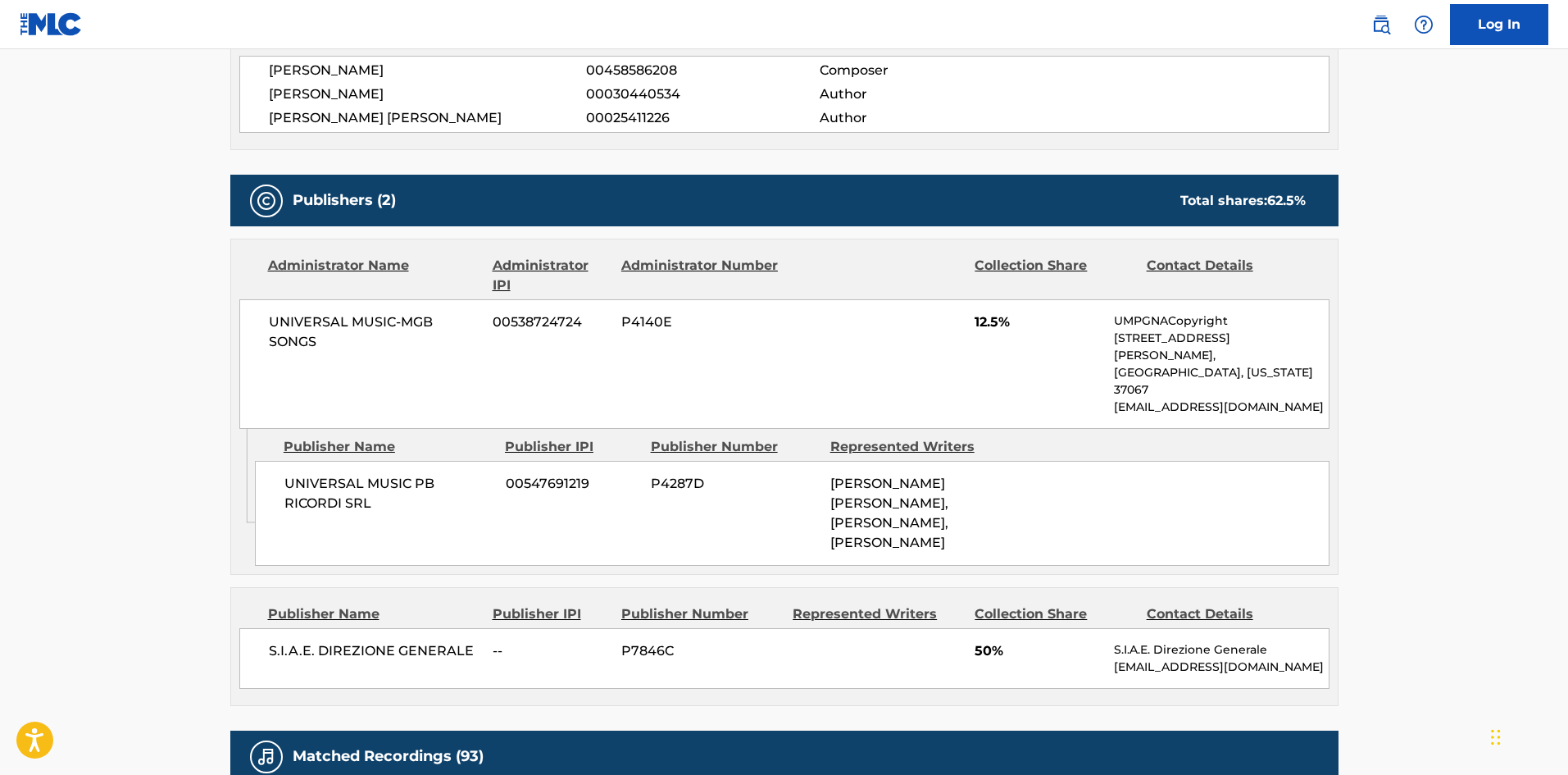
scroll to position [1066, 0]
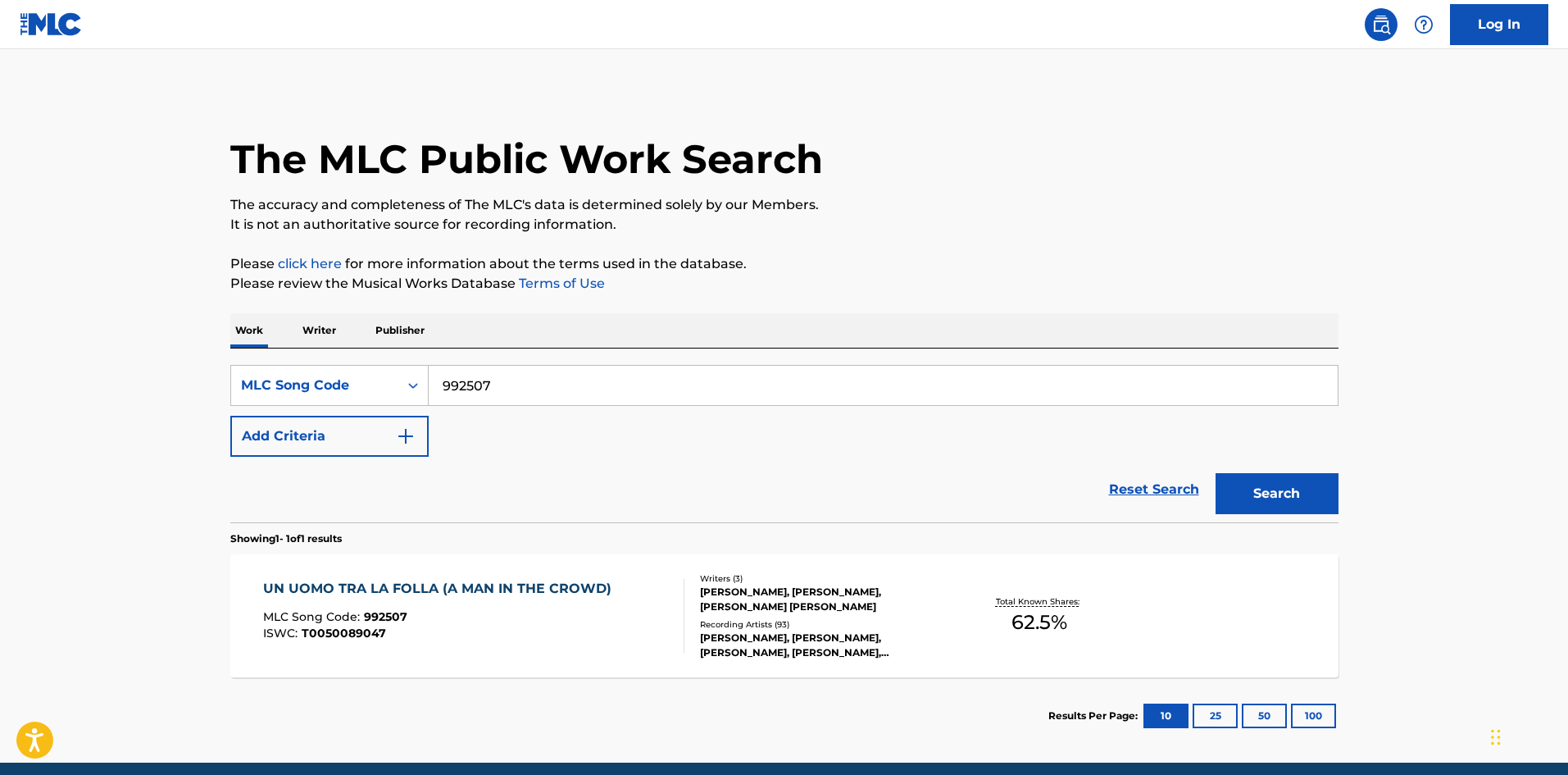
drag, startPoint x: 537, startPoint y: 396, endPoint x: 732, endPoint y: 417, distance: 196.1
click at [97, 390] on main "The MLC Public Work Search The accuracy and completeness of The MLC's data is d…" at bounding box center [784, 406] width 1568 height 713
paste input "DA1KTK"
type input "DA1KTK"
drag, startPoint x: 1249, startPoint y: 481, endPoint x: 84, endPoint y: 511, distance: 1165.4
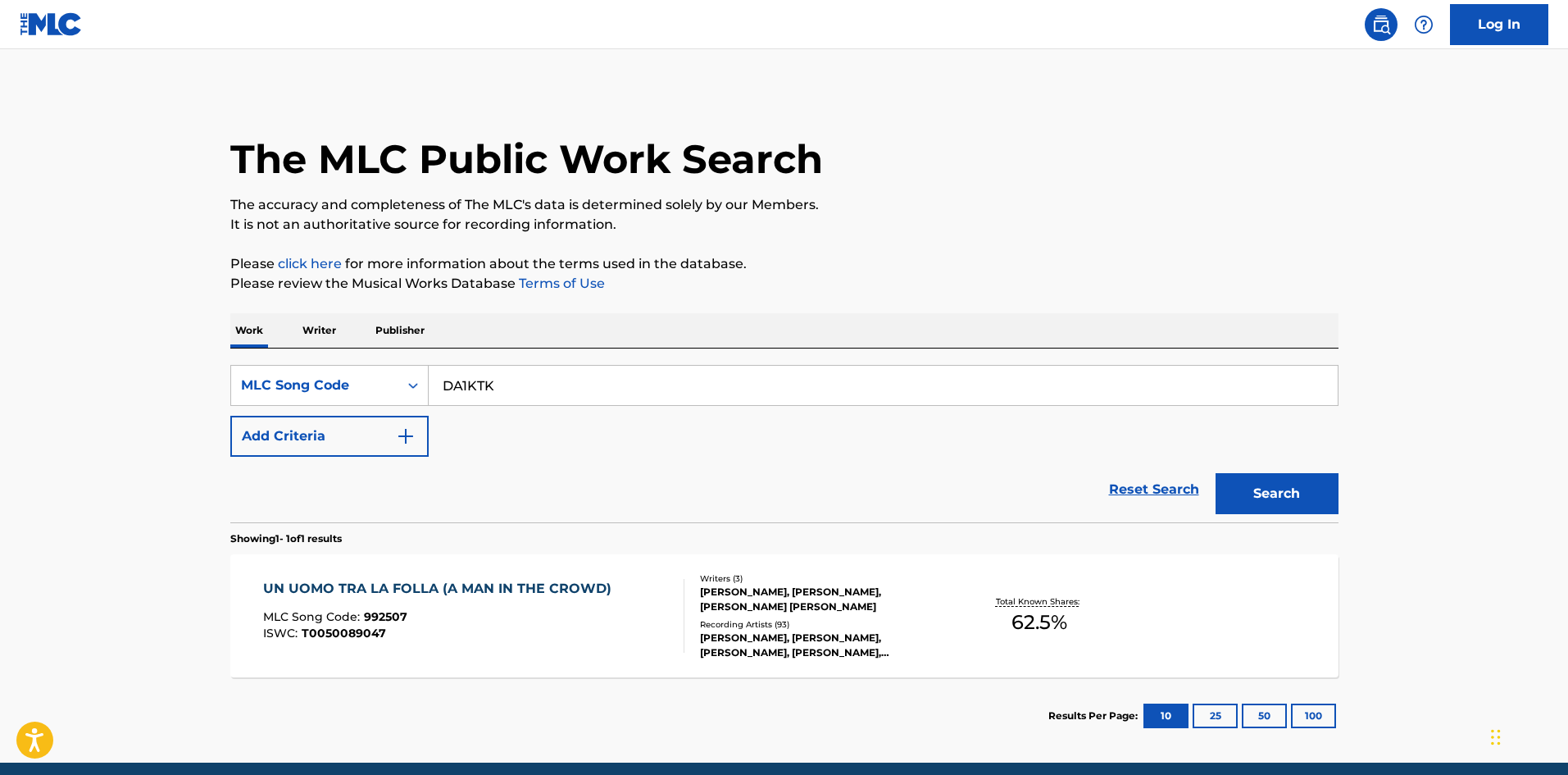
click at [1195, 485] on div "Reset Search Search" at bounding box center [784, 489] width 1108 height 66
click at [560, 653] on div "UN UOMO TRA LA FOLLA (A MAN IN THE CROWD) MLC Song Code : 992507 ISWC : T005008…" at bounding box center [784, 616] width 1108 height 123
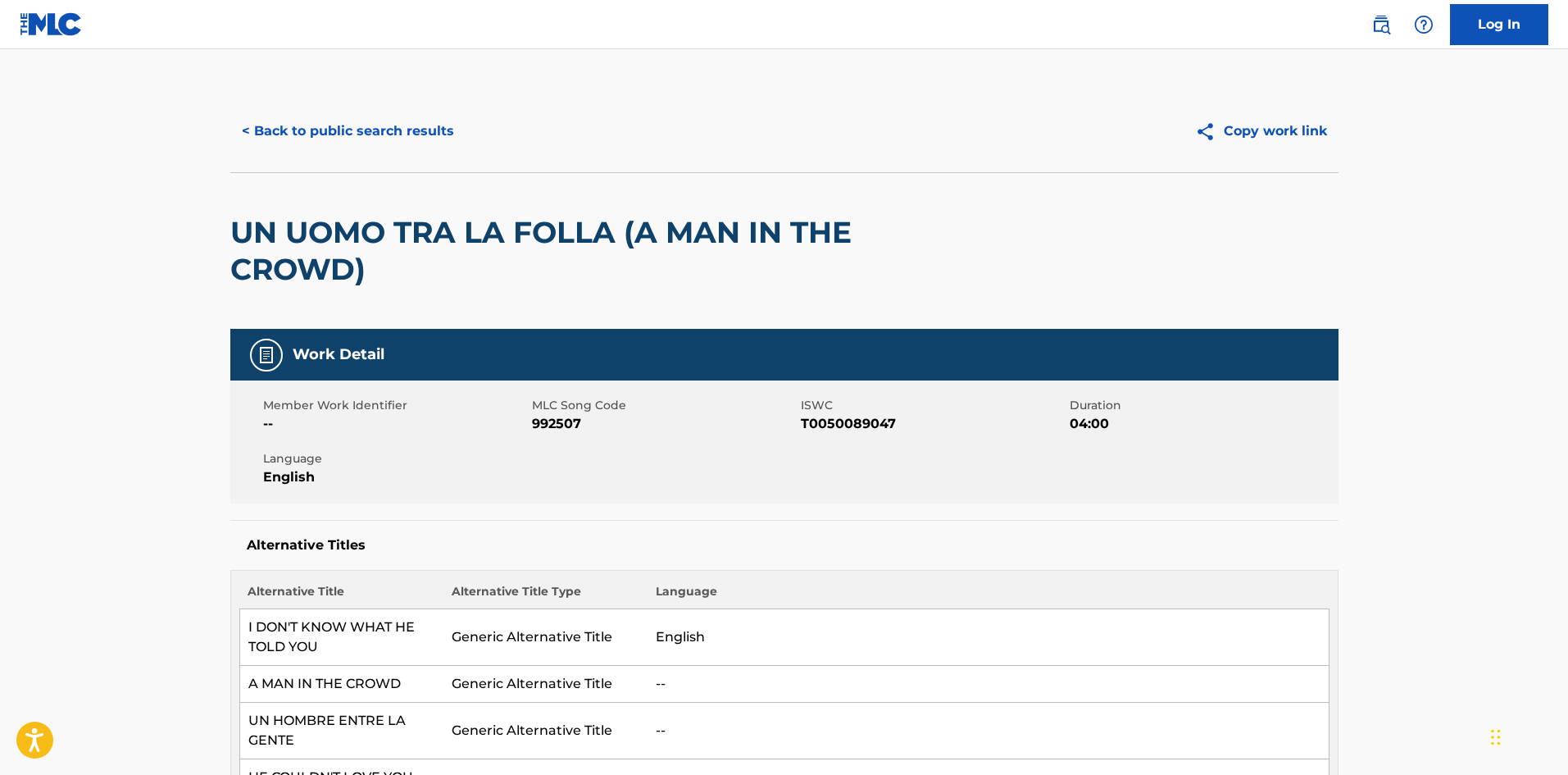
click at [355, 126] on button "< Back to public search results" at bounding box center [348, 131] width 235 height 41
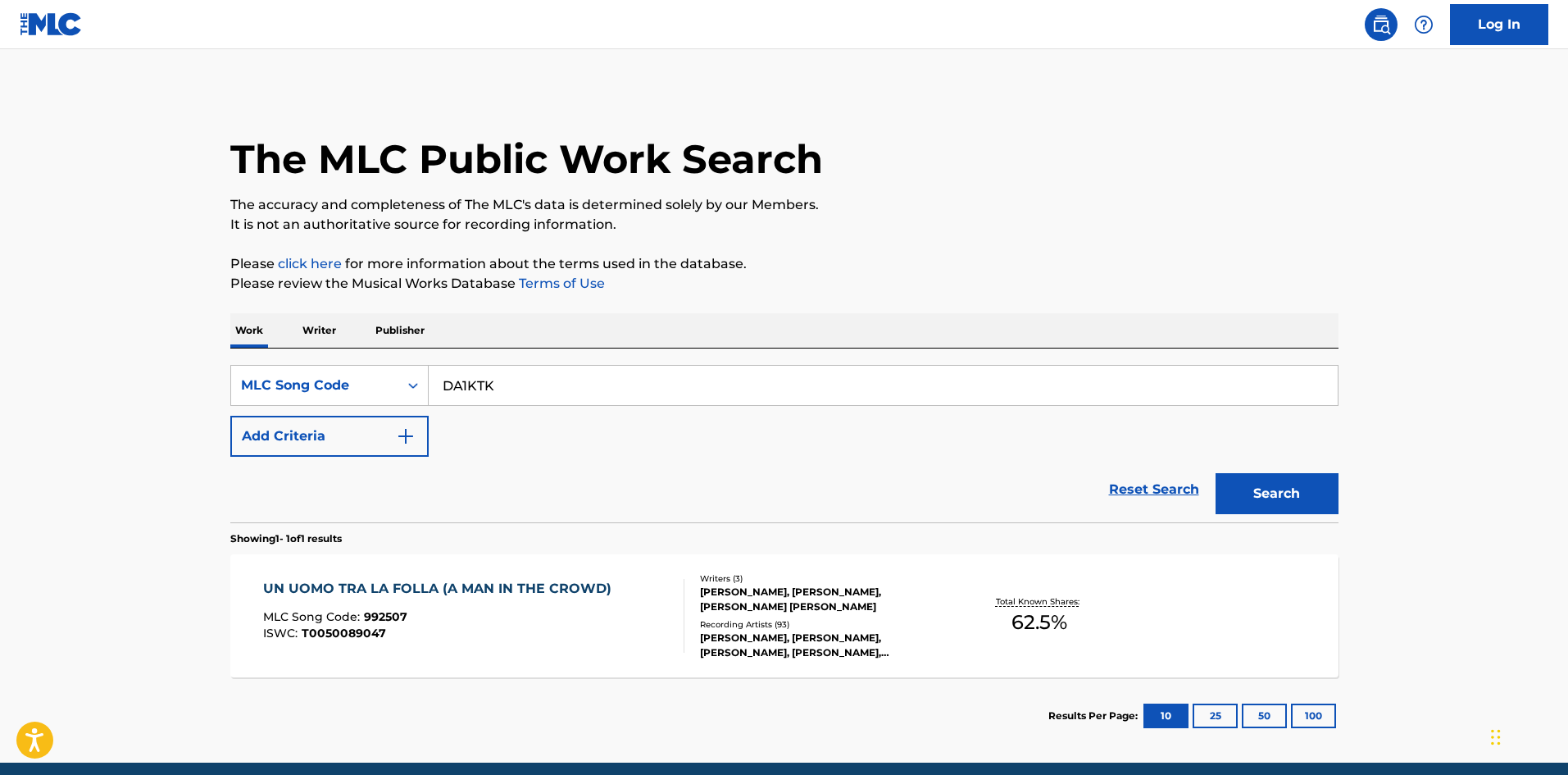
drag, startPoint x: 218, startPoint y: 368, endPoint x: 78, endPoint y: 379, distance: 140.4
click at [34, 374] on main "The MLC Public Work Search The accuracy and completeness of The MLC's data is d…" at bounding box center [784, 406] width 1568 height 713
click at [1315, 485] on button "Search" at bounding box center [1276, 494] width 123 height 41
click at [450, 605] on div "DIAVOLO MLC Song Code : DA1KTK ISWC : T0050206591" at bounding box center [473, 616] width 421 height 74
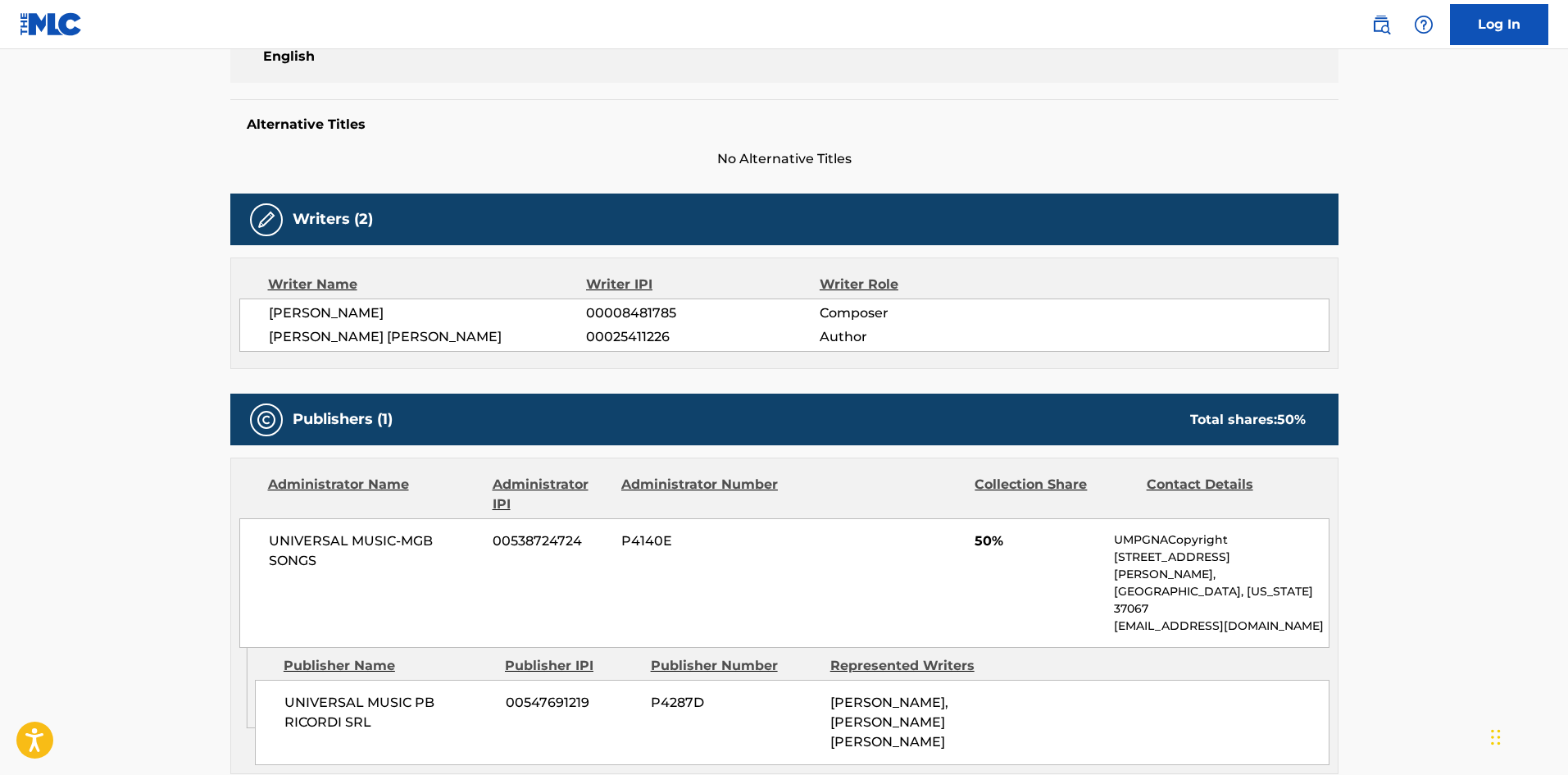
scroll to position [82, 0]
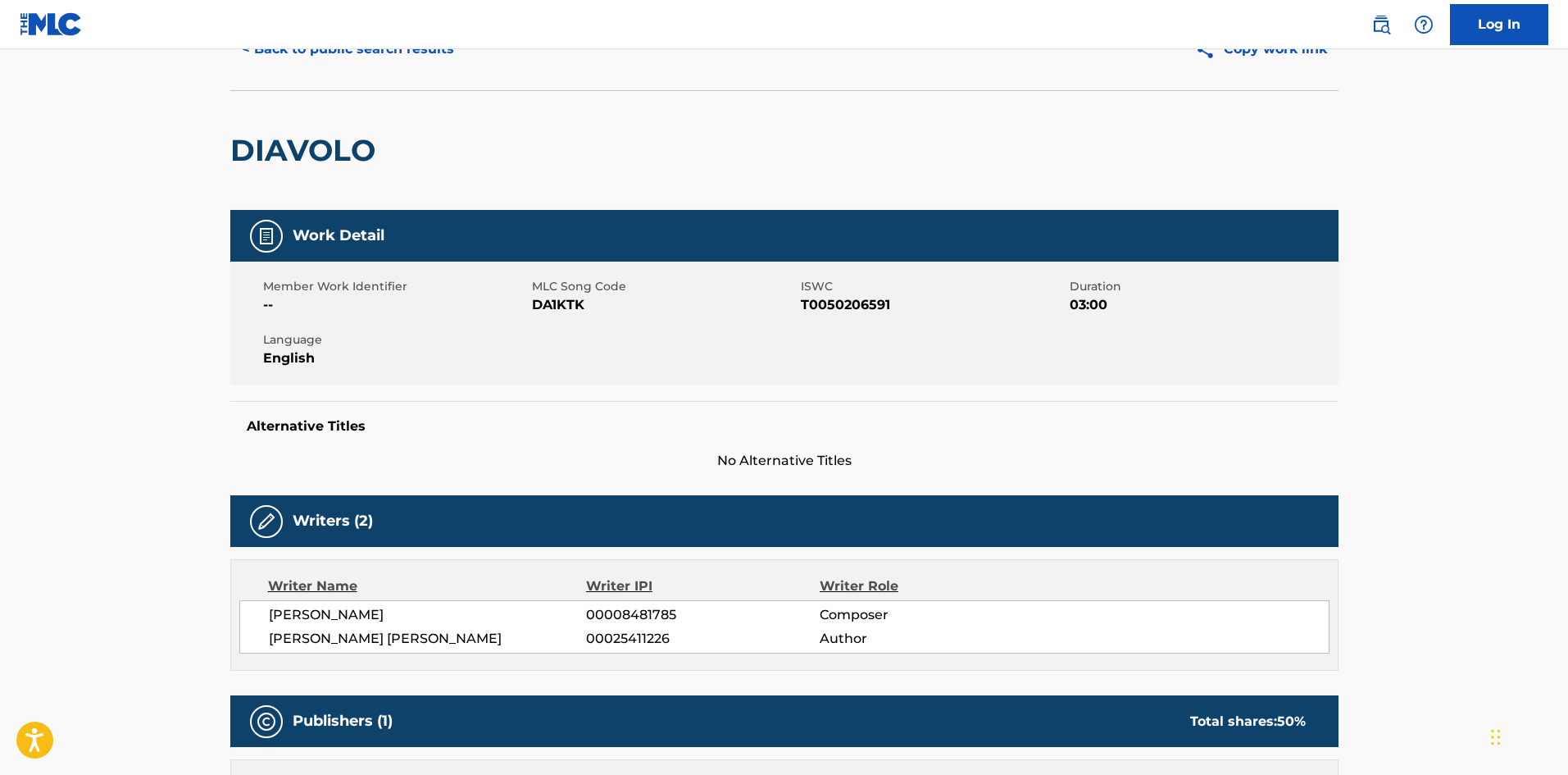
click at [351, 57] on button "< Back to public search results" at bounding box center [348, 49] width 235 height 41
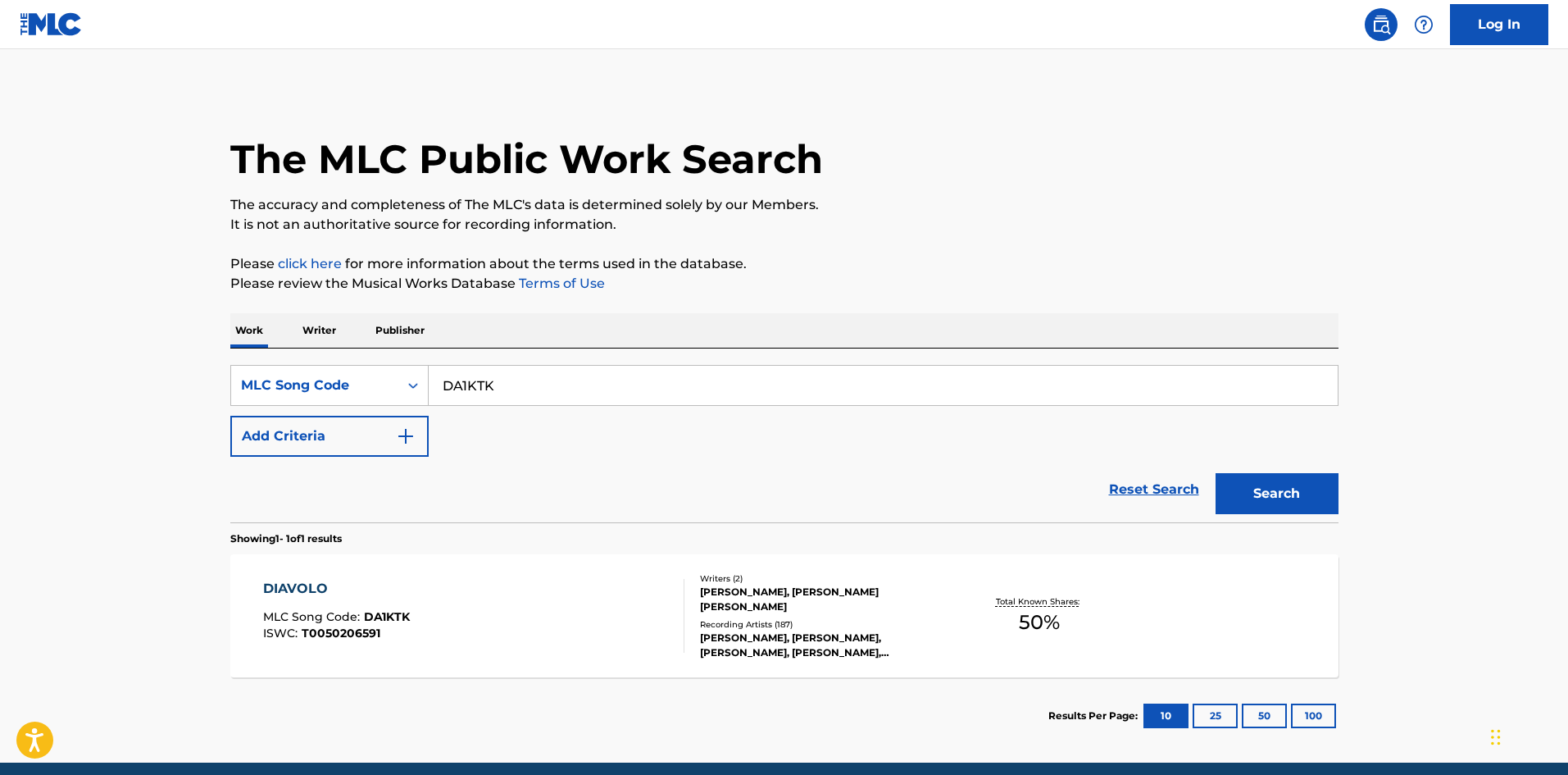
drag, startPoint x: 543, startPoint y: 371, endPoint x: 121, endPoint y: 396, distance: 422.7
click at [121, 396] on main "The MLC Public Work Search The accuracy and completeness of The MLC's data is d…" at bounding box center [784, 406] width 1568 height 713
paste input "BA3LQ6"
type input "BA3LQ6"
click at [1306, 496] on button "Search" at bounding box center [1276, 494] width 123 height 41
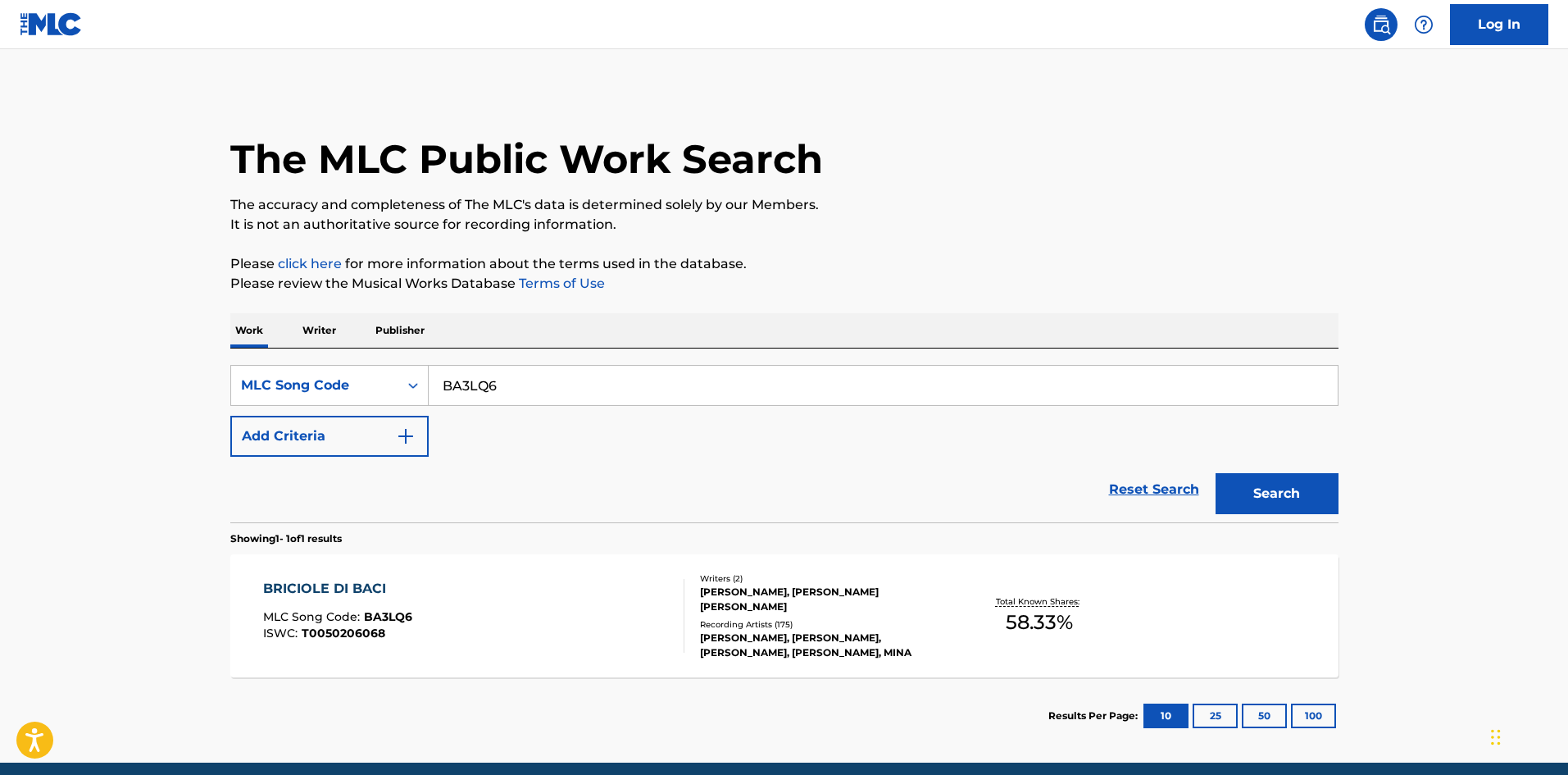
click at [635, 628] on div "BRICIOLE DI BACI MLC Song Code : BA3LQ6 ISWC : T0050206068" at bounding box center [473, 616] width 421 height 74
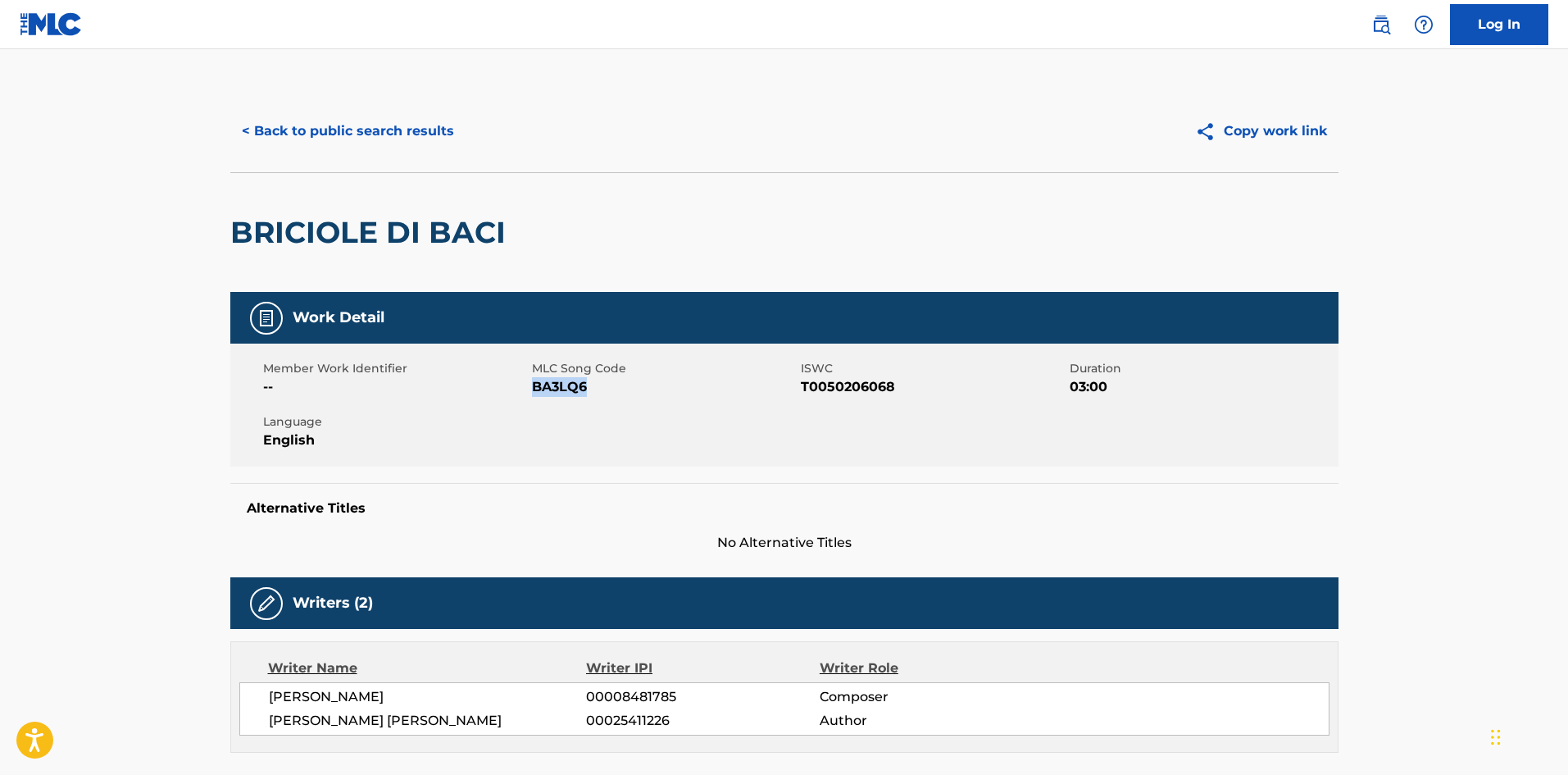
drag, startPoint x: 553, startPoint y: 394, endPoint x: 532, endPoint y: 393, distance: 21.0
click at [532, 393] on span "BA3LQ6" at bounding box center [665, 386] width 265 height 19
click at [308, 135] on button "< Back to public search results" at bounding box center [348, 131] width 235 height 41
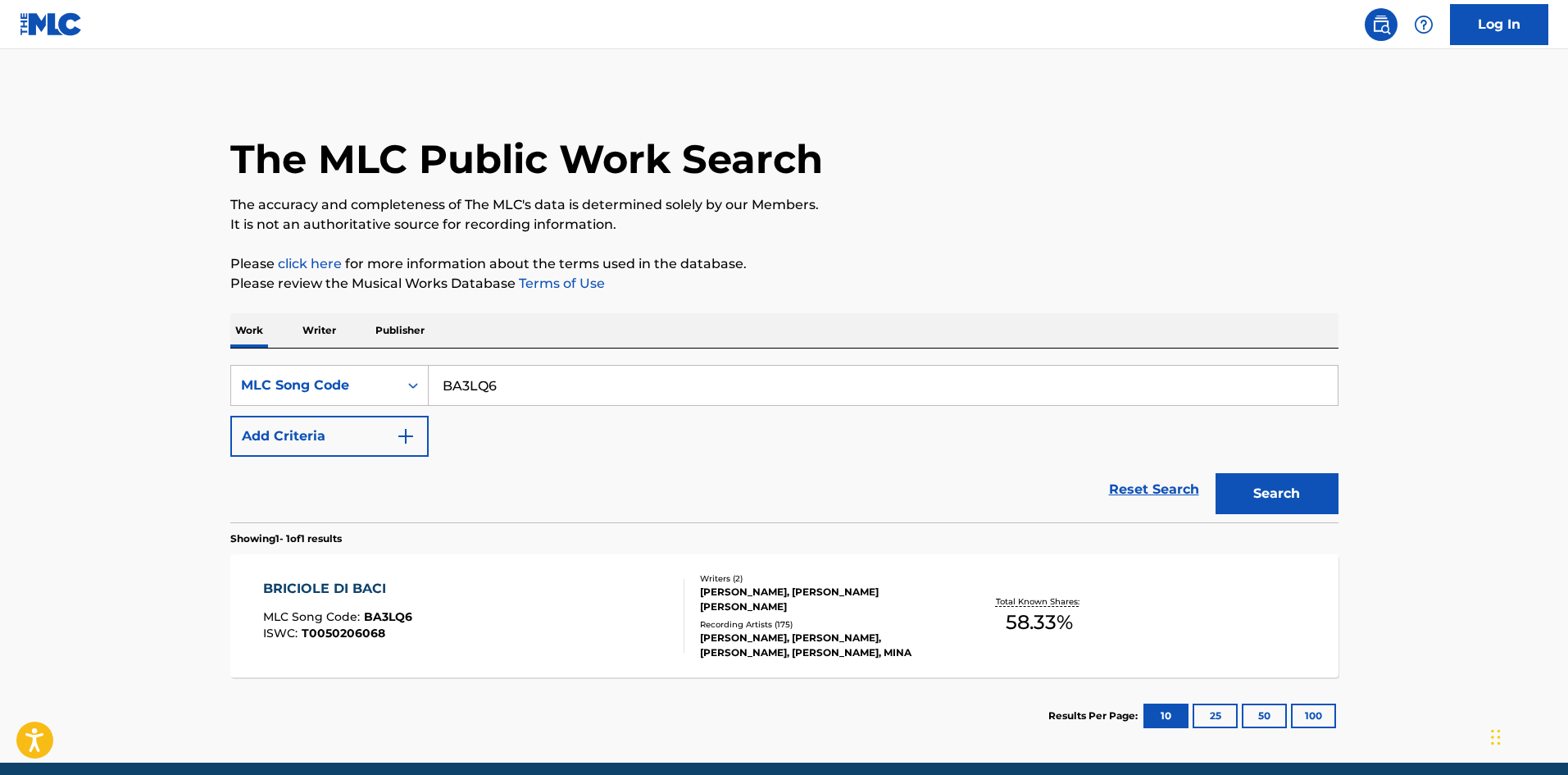
drag, startPoint x: 123, startPoint y: 395, endPoint x: 75, endPoint y: 403, distance: 48.7
click at [75, 403] on main "The MLC Public Work Search The accuracy and completeness of The MLC's data is d…" at bounding box center [784, 406] width 1568 height 713
paste input "OC8GB9"
type input "OC8GB9"
drag, startPoint x: 1255, startPoint y: 489, endPoint x: 81, endPoint y: 756, distance: 1204.0
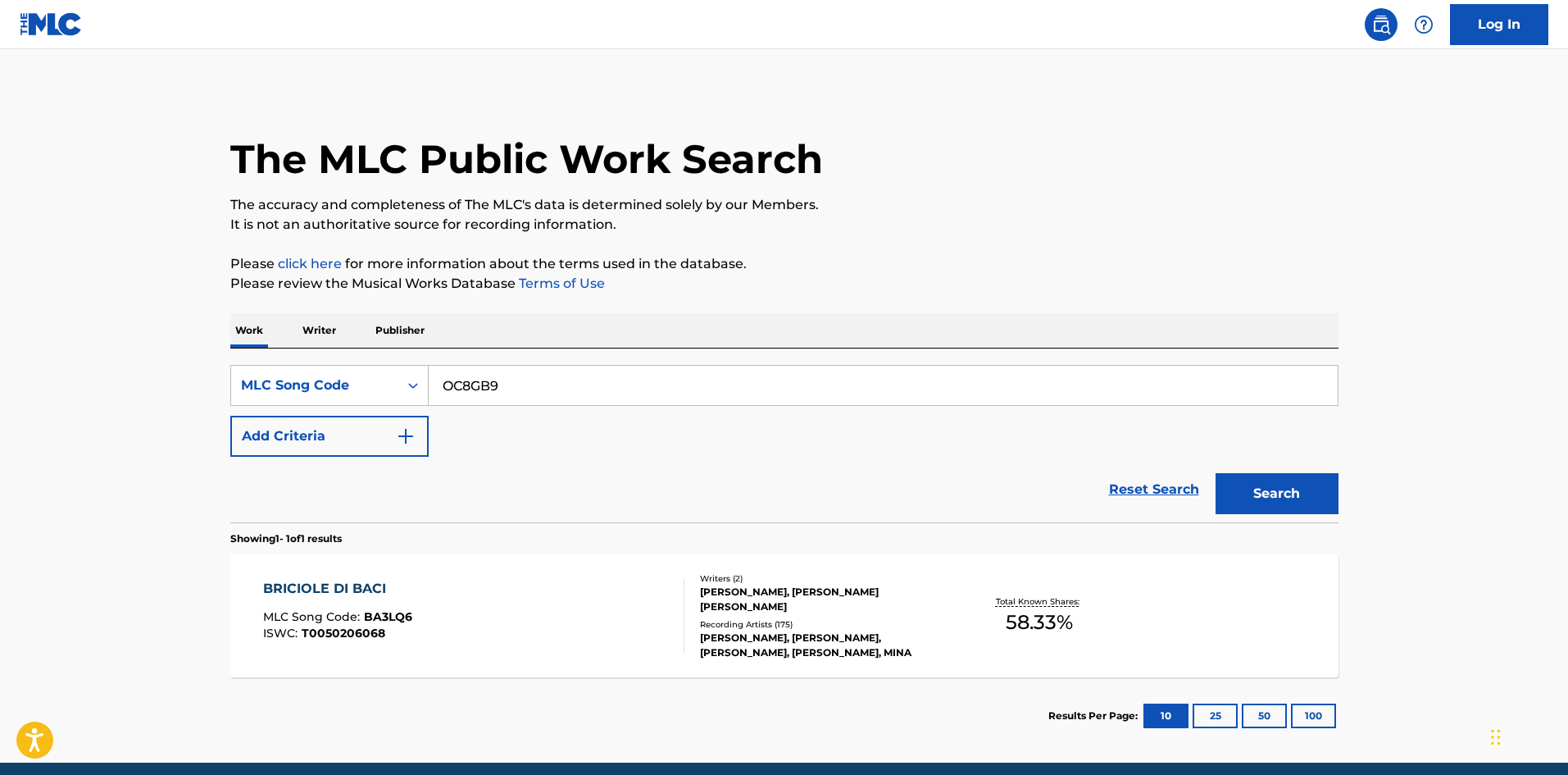
click at [1245, 491] on button "Search" at bounding box center [1276, 494] width 123 height 41
drag, startPoint x: 581, startPoint y: 387, endPoint x: 289, endPoint y: 412, distance: 293.1
click at [122, 428] on main "The MLC Public Work Search The accuracy and completeness of The MLC's data is d…" at bounding box center [784, 406] width 1568 height 713
click at [1306, 489] on button "Search" at bounding box center [1276, 494] width 123 height 41
click at [381, 631] on div "ISWC : T0050210962" at bounding box center [404, 632] width 282 height 12
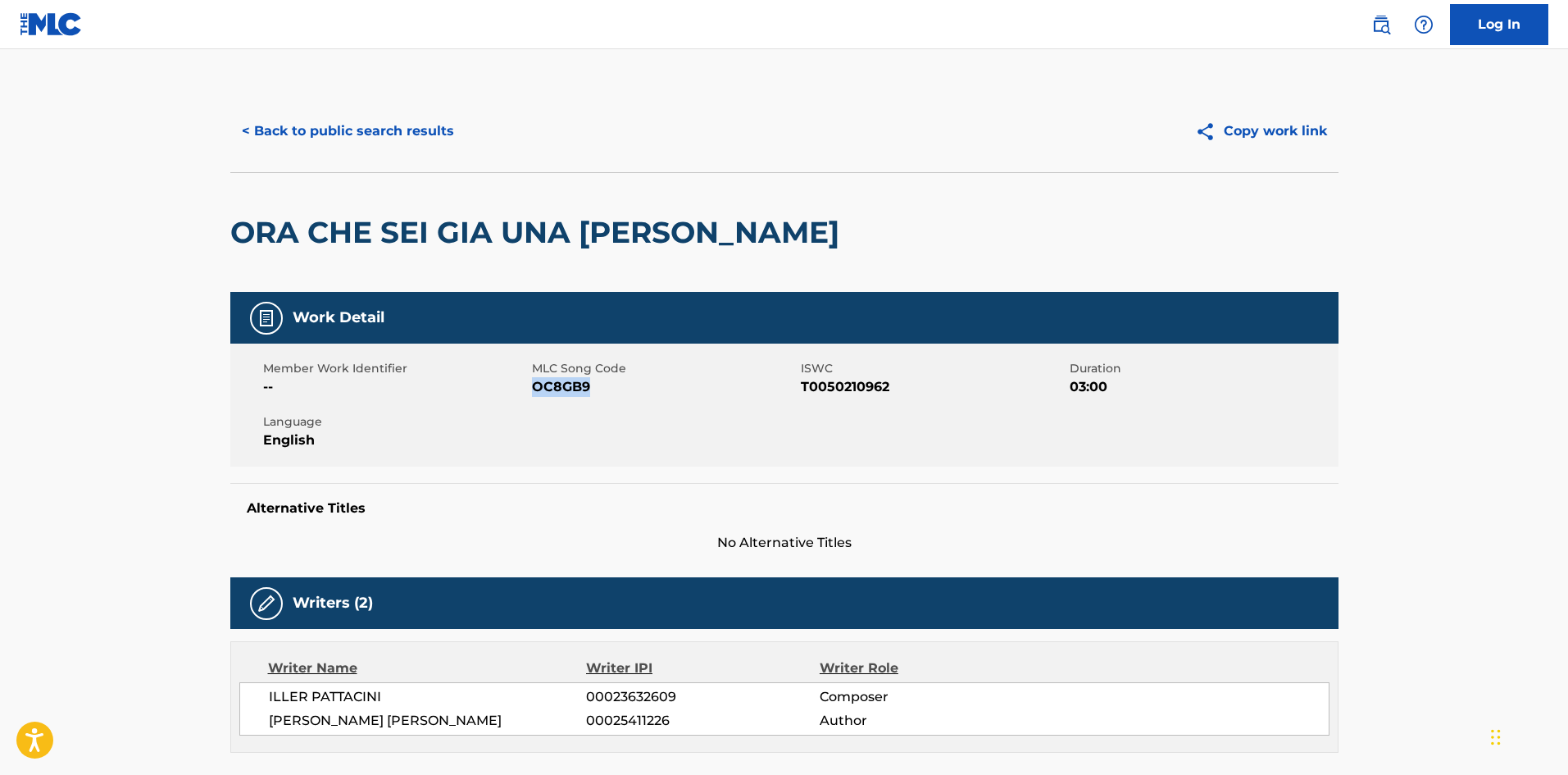
drag, startPoint x: 559, startPoint y: 391, endPoint x: 533, endPoint y: 392, distance: 26.0
click at [533, 392] on span "OC8GB9" at bounding box center [665, 386] width 265 height 19
click at [371, 125] on button "< Back to public search results" at bounding box center [348, 131] width 235 height 41
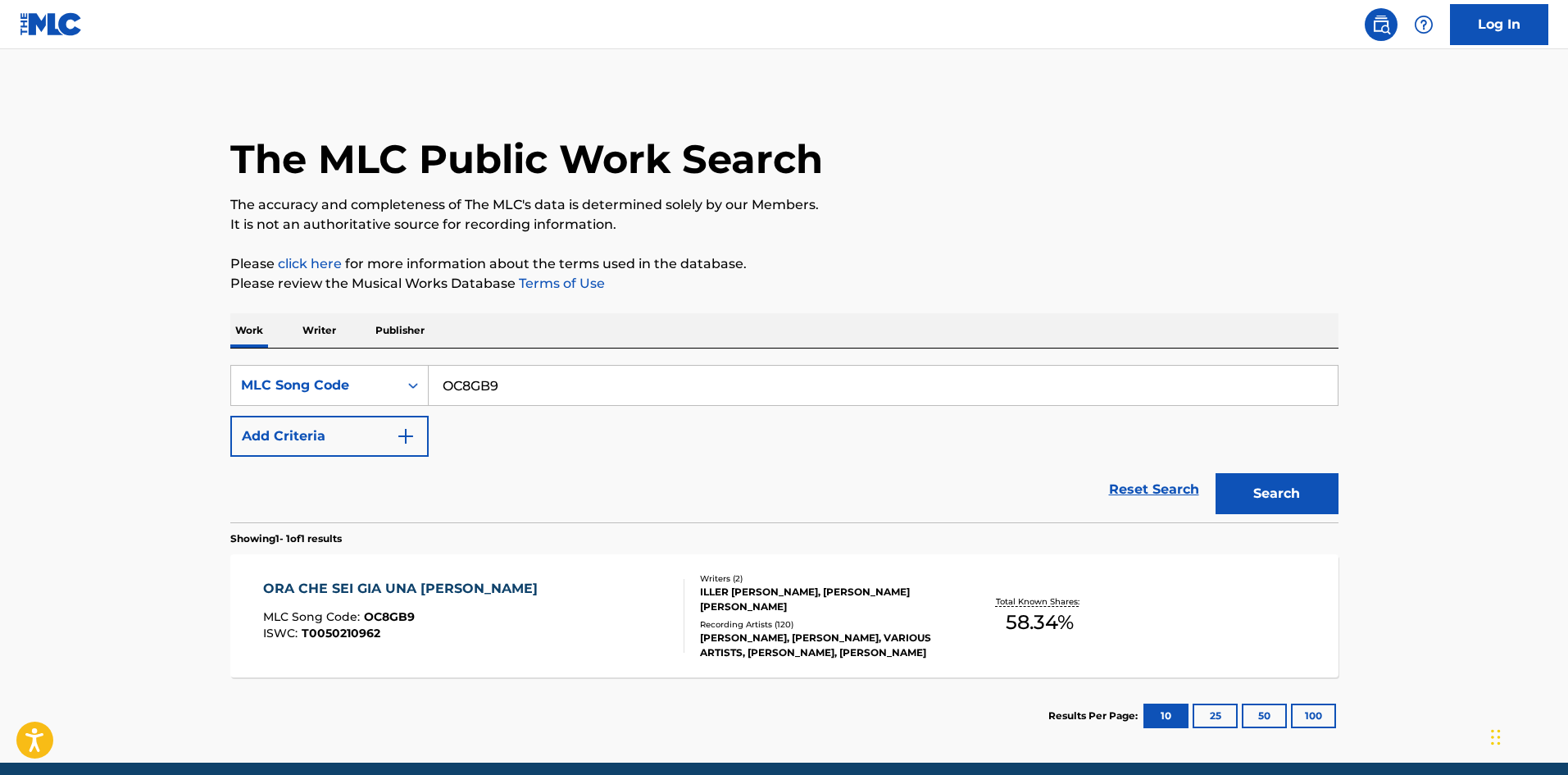
drag, startPoint x: 546, startPoint y: 381, endPoint x: 715, endPoint y: 414, distance: 172.2
click at [55, 412] on main "The MLC Public Work Search The accuracy and completeness of The MLC's data is d…" at bounding box center [784, 406] width 1568 height 713
paste input "AA0VAQ"
type input "AA0VAQ"
drag, startPoint x: 1256, startPoint y: 506, endPoint x: 1164, endPoint y: 514, distance: 92.3
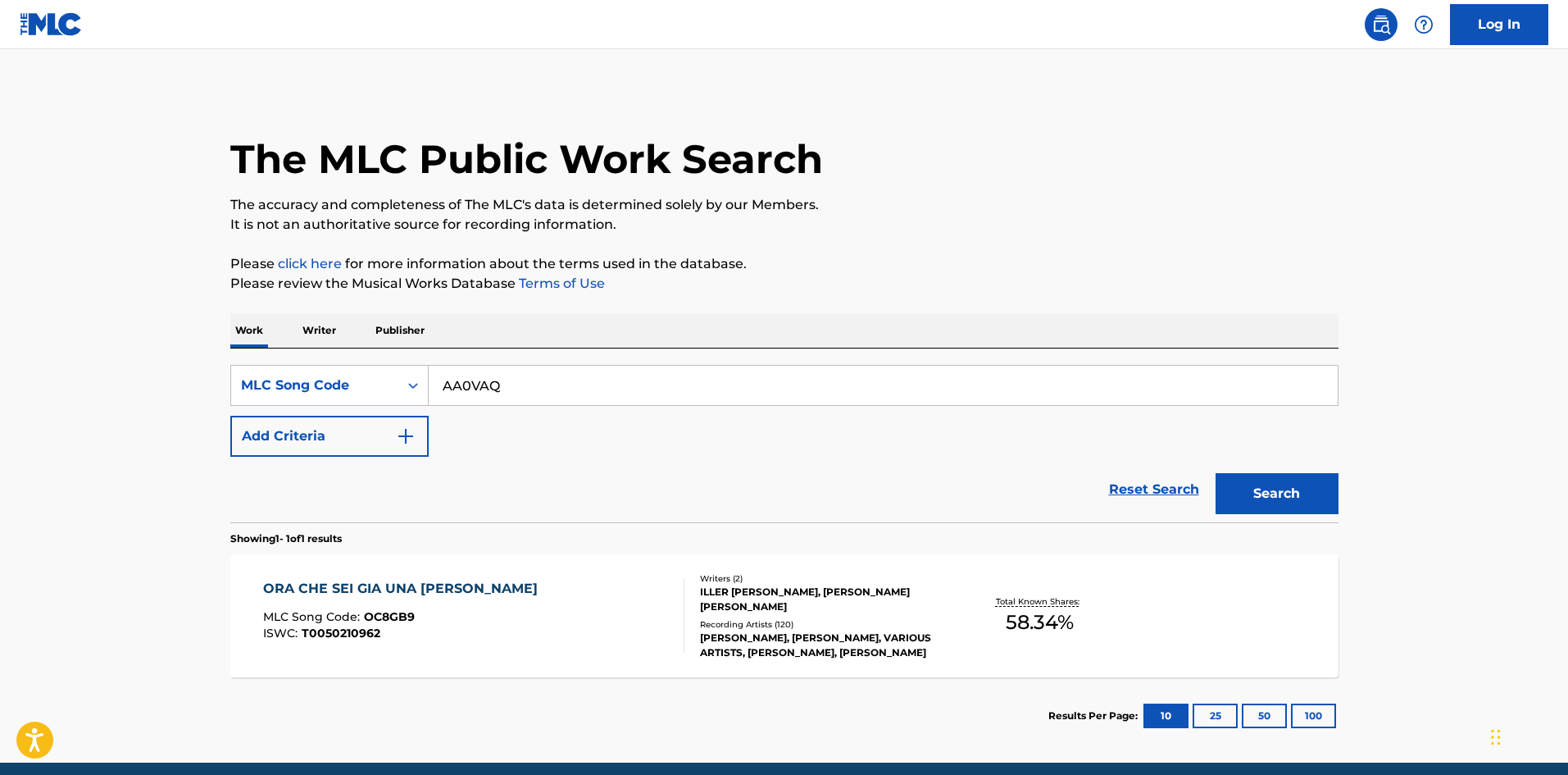
click at [1226, 506] on button "Search" at bounding box center [1276, 494] width 123 height 41
click at [799, 638] on div "[PERSON_NAME], [PERSON_NAME], [PERSON_NAME], [PERSON_NAME], [PERSON_NAME]" at bounding box center [823, 645] width 247 height 30
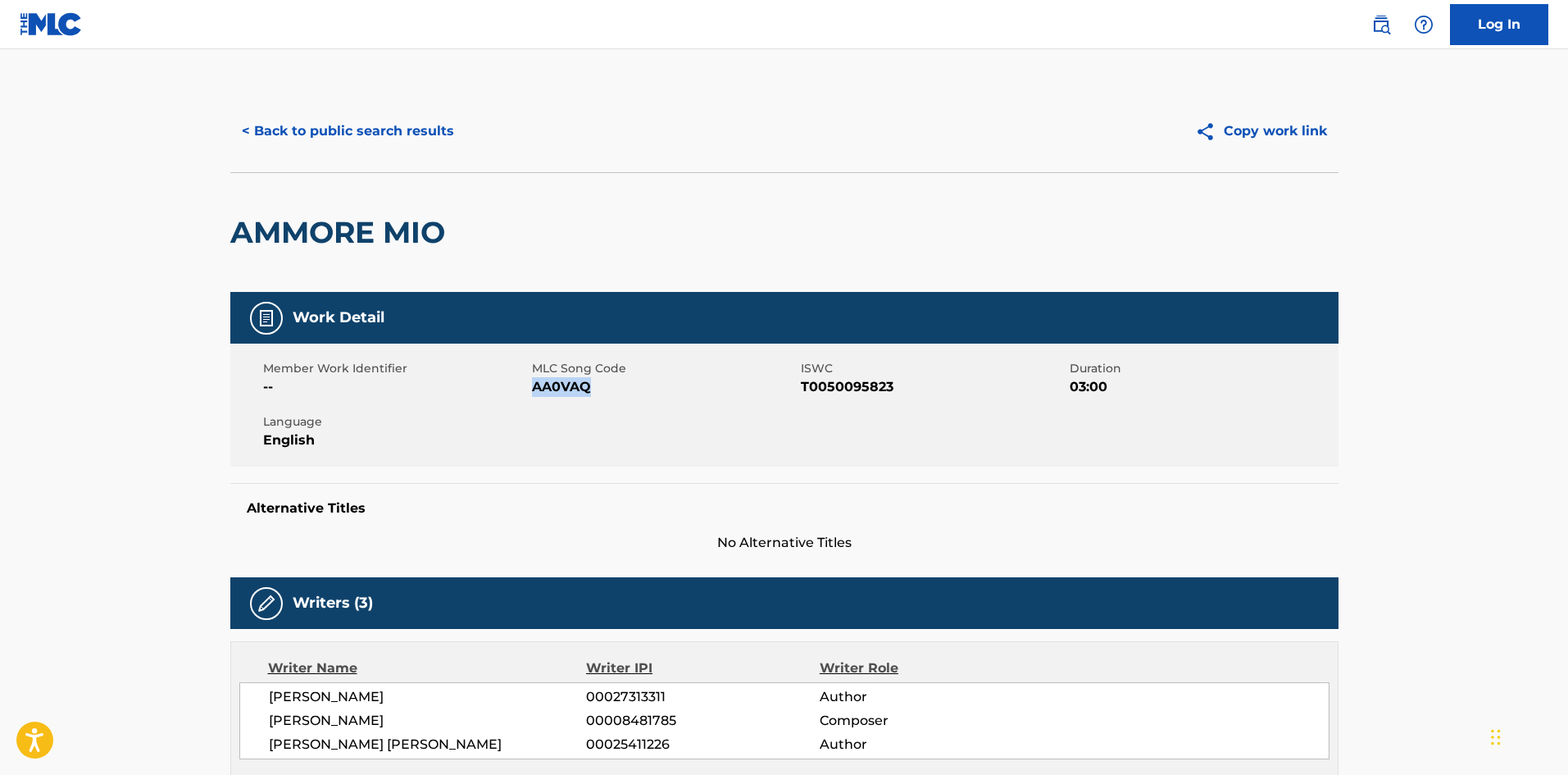
drag, startPoint x: 604, startPoint y: 388, endPoint x: 534, endPoint y: 386, distance: 70.0
click at [534, 386] on span "AA0VAQ" at bounding box center [665, 386] width 265 height 19
copy span "AA0VAQ"
click at [333, 130] on button "< Back to public search results" at bounding box center [348, 131] width 235 height 41
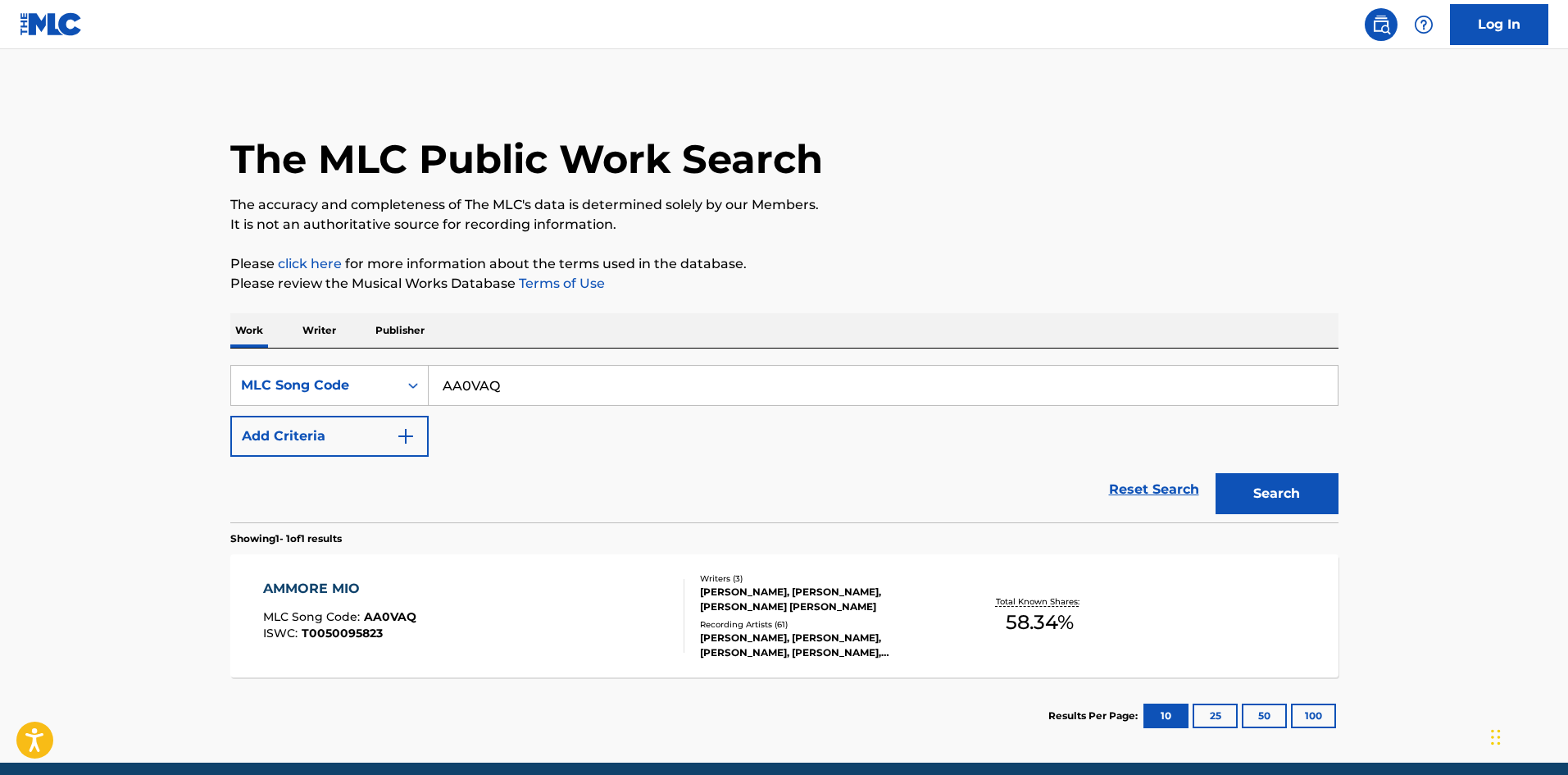
drag, startPoint x: 78, startPoint y: 385, endPoint x: 25, endPoint y: 383, distance: 53.0
click at [22, 383] on main "The MLC Public Work Search The accuracy and completeness of The MLC's data is d…" at bounding box center [784, 406] width 1568 height 713
paste input "TD6TEY"
type input "TD6TEY"
click at [1267, 484] on button "Search" at bounding box center [1276, 494] width 123 height 41
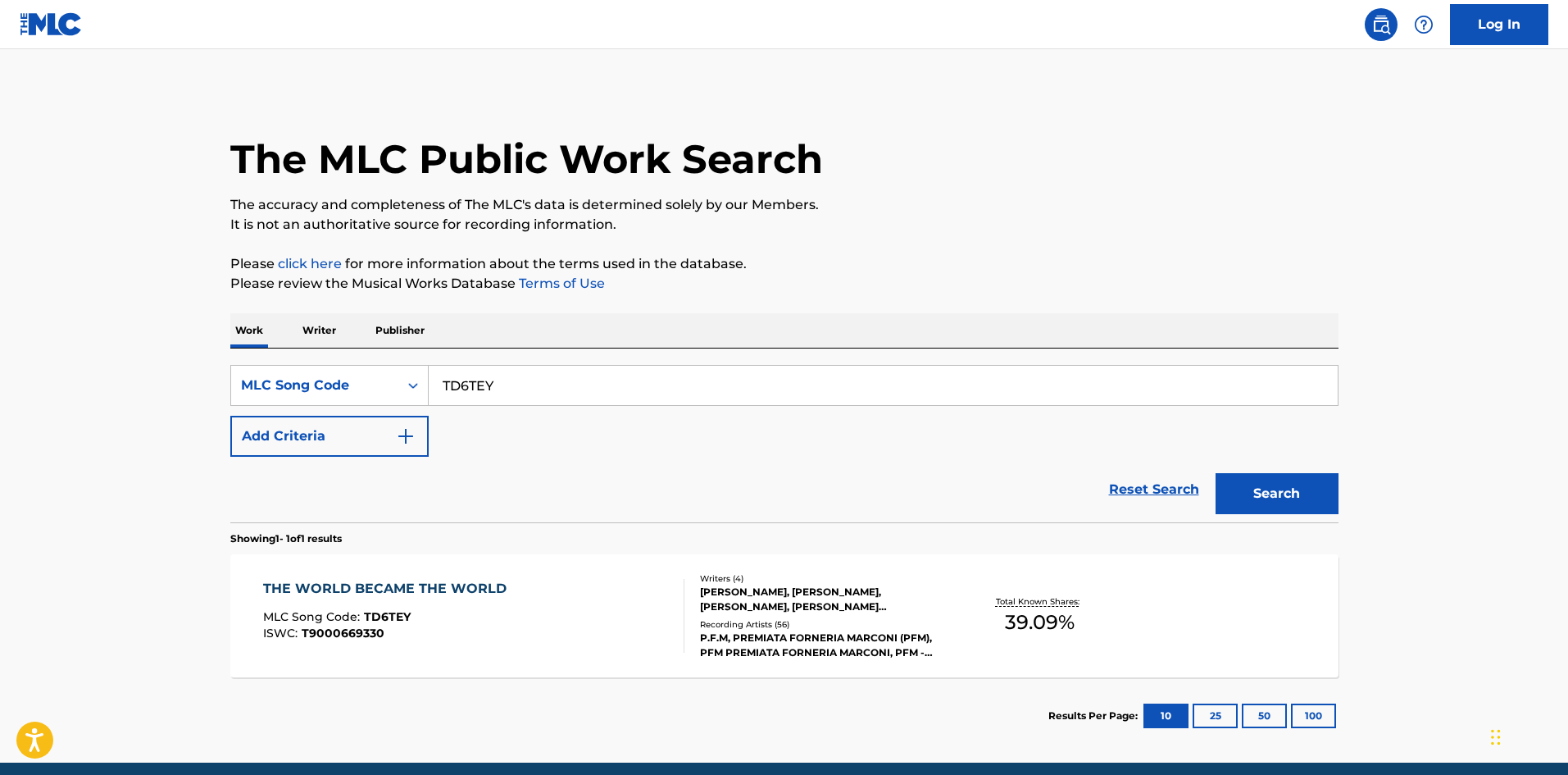
click at [661, 602] on div "THE WORLD BECAME THE WORLD MLC Song Code : TD6TEY ISWC : T9000669330" at bounding box center [473, 616] width 421 height 74
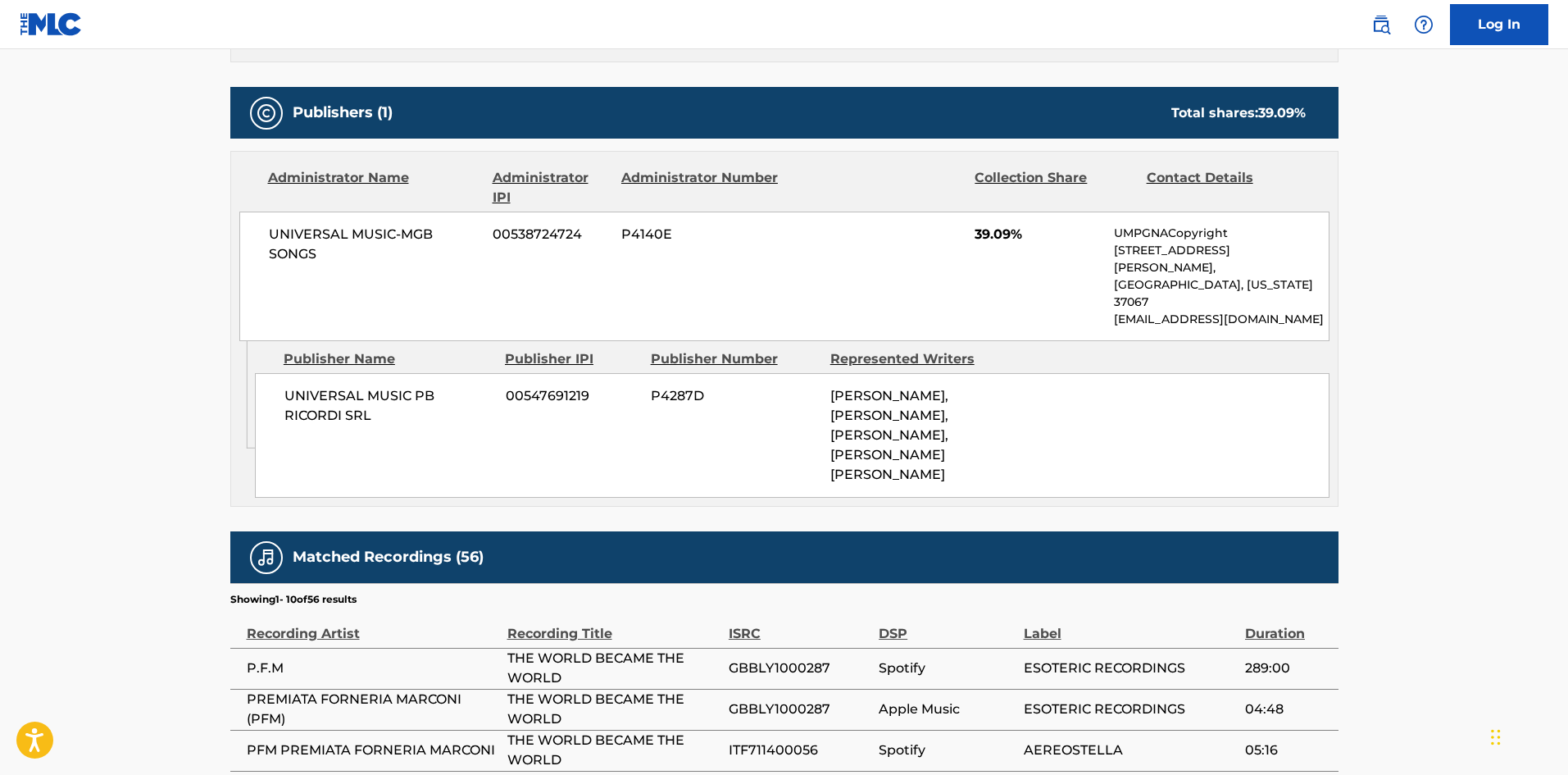
scroll to position [164, 0]
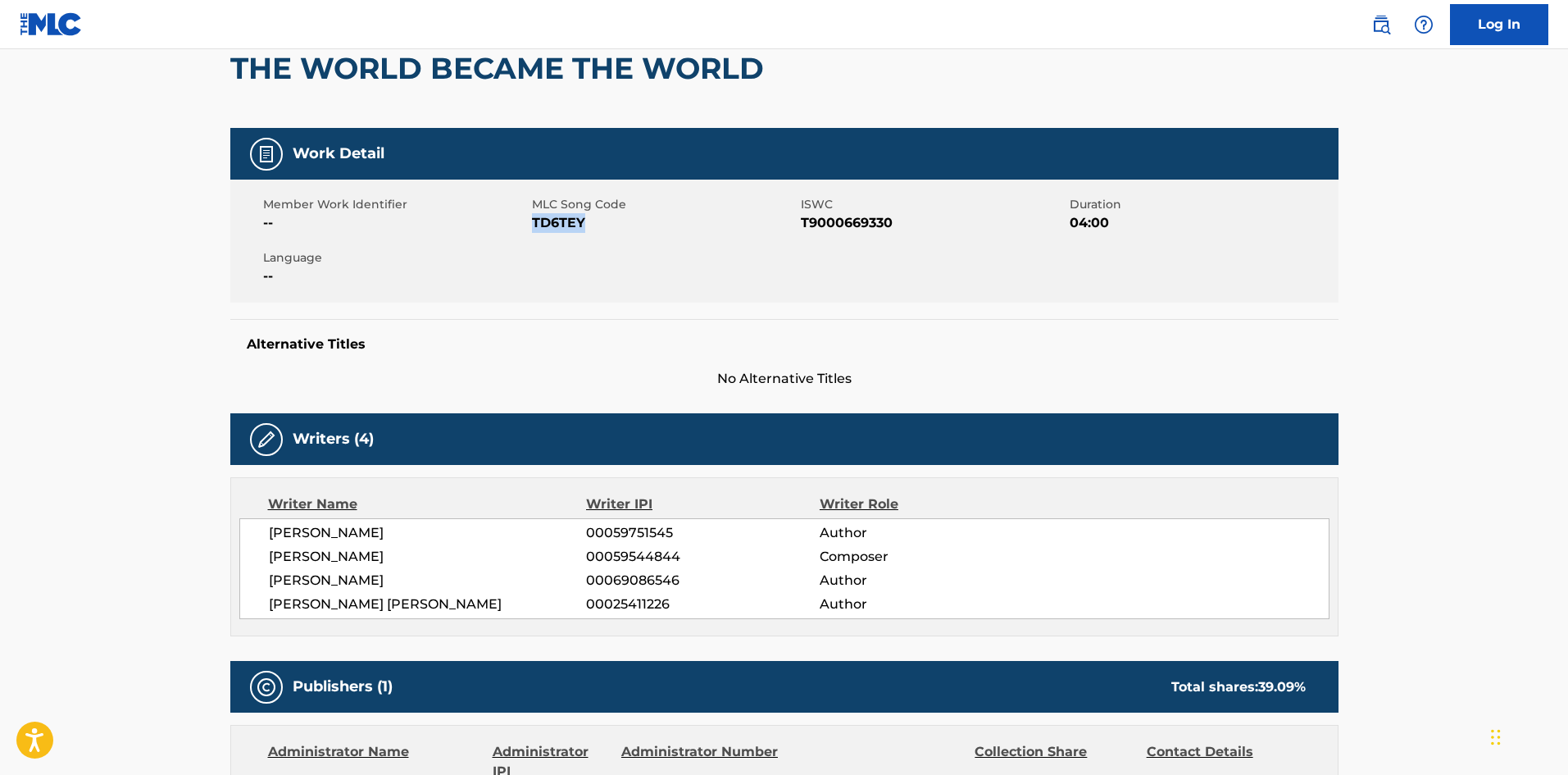
drag, startPoint x: 599, startPoint y: 220, endPoint x: 531, endPoint y: 221, distance: 68.0
click at [532, 221] on span "TD6TEY" at bounding box center [665, 222] width 265 height 19
copy span "TD6TEY"
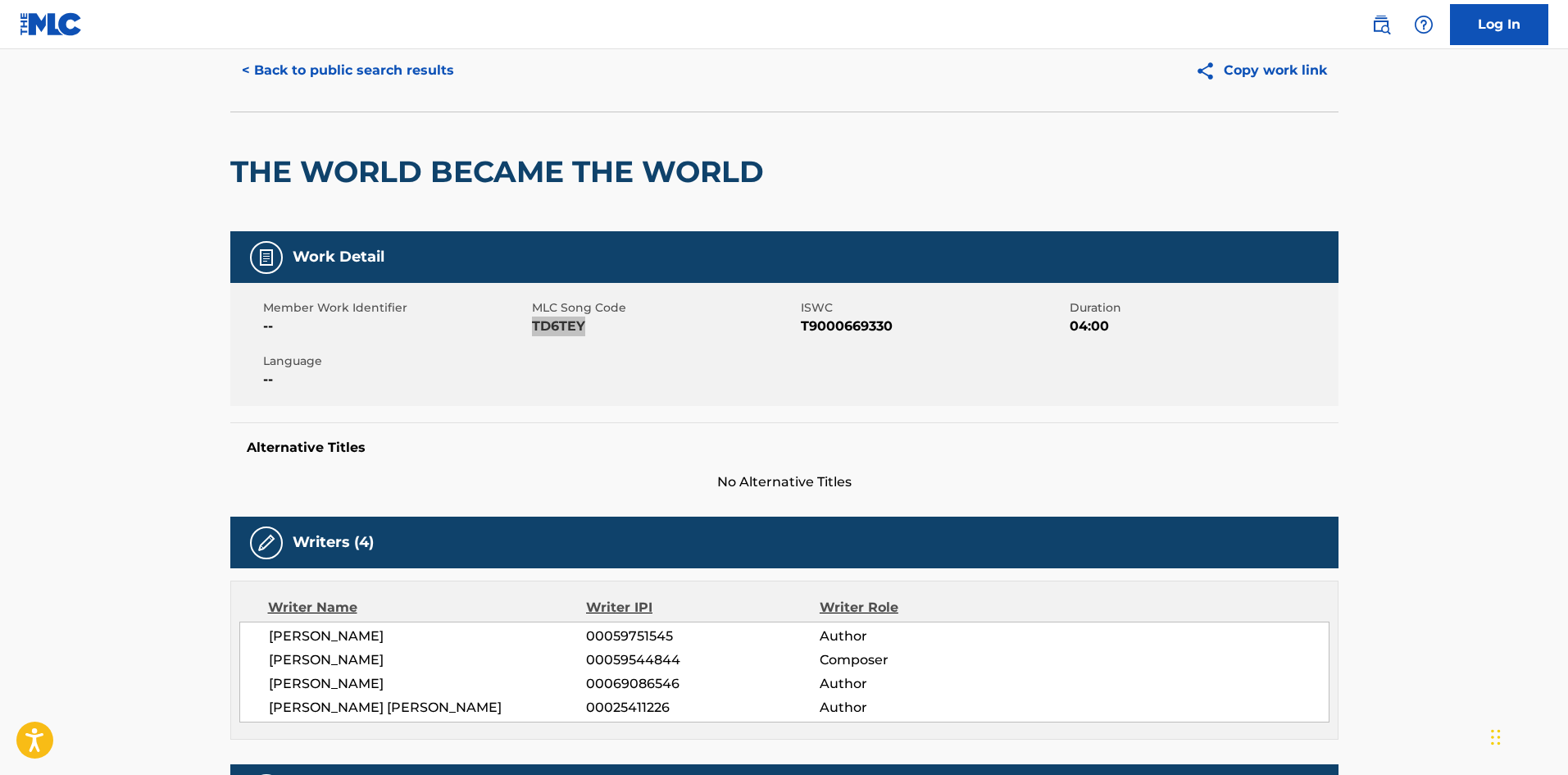
scroll to position [0, 0]
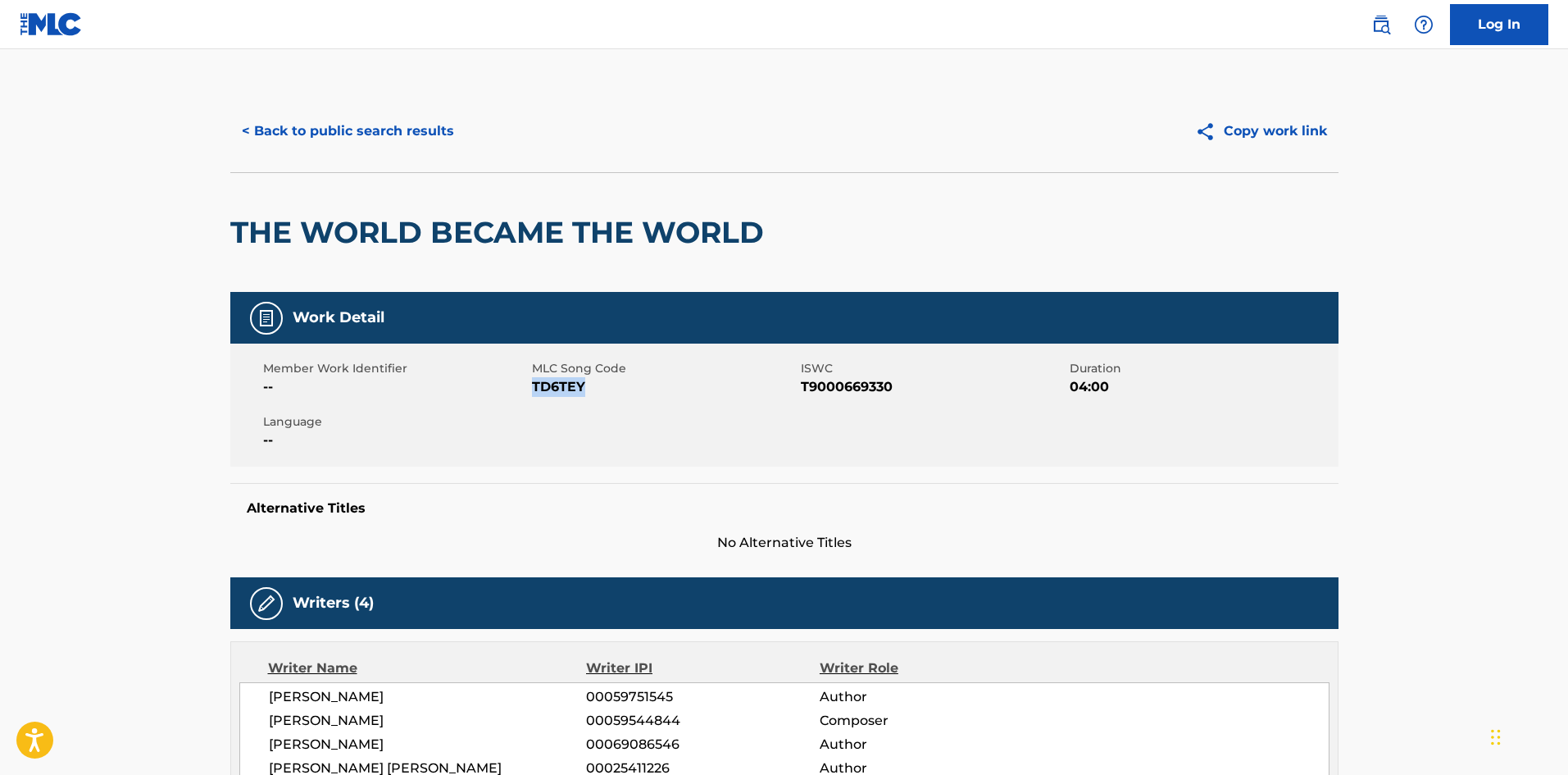
click at [323, 128] on button "< Back to public search results" at bounding box center [348, 131] width 235 height 41
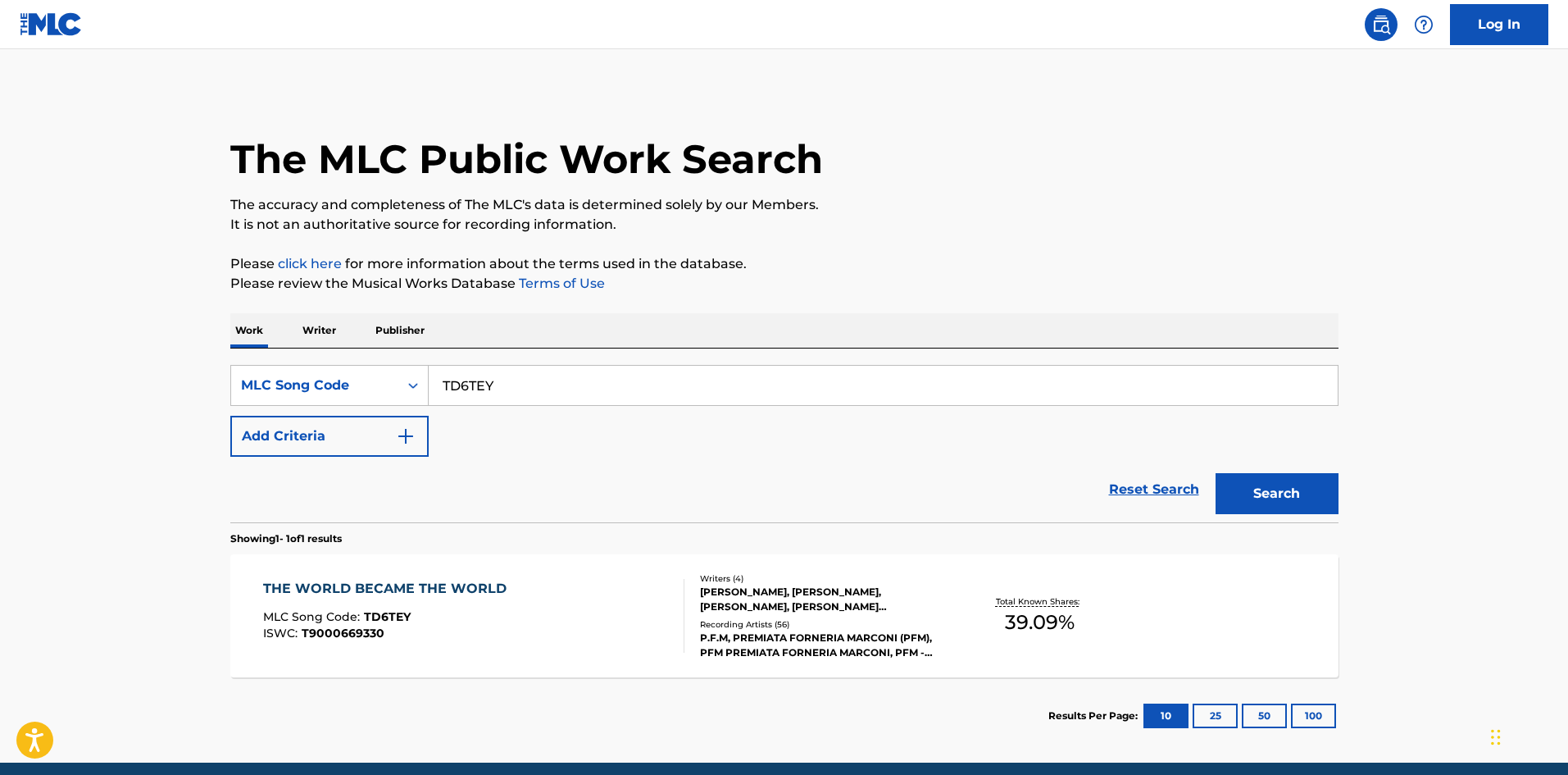
drag, startPoint x: 525, startPoint y: 379, endPoint x: 33, endPoint y: 375, distance: 492.0
click at [33, 375] on main "The MLC Public Work Search The accuracy and completeness of The MLC's data is d…" at bounding box center [784, 406] width 1568 height 713
paste input "SC9HI5"
type input "SC9HI5"
click at [1304, 495] on button "Search" at bounding box center [1276, 494] width 123 height 41
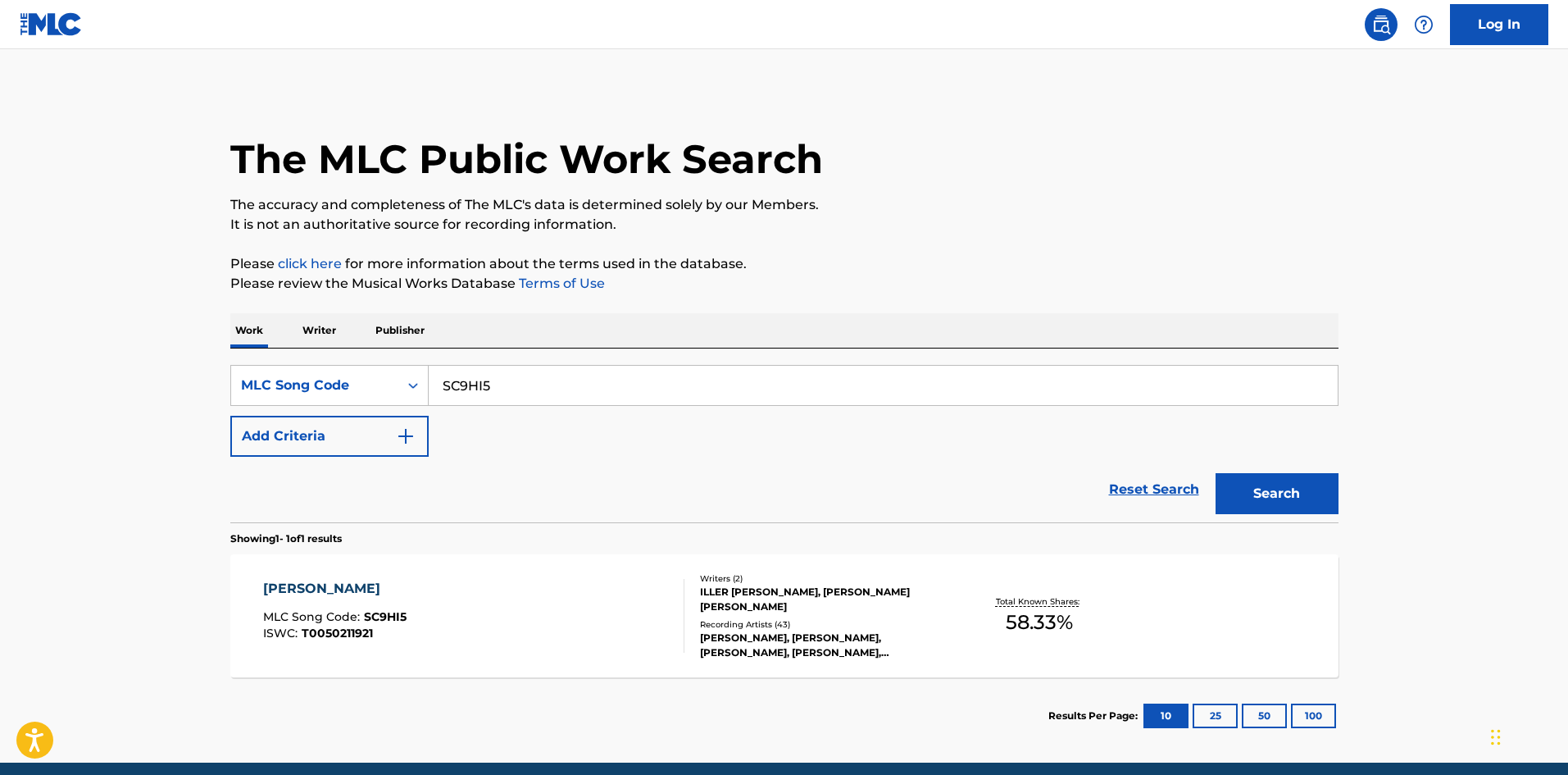
click at [747, 631] on div "[PERSON_NAME], [PERSON_NAME], [PERSON_NAME], [PERSON_NAME], [PERSON_NAME]" at bounding box center [823, 645] width 247 height 30
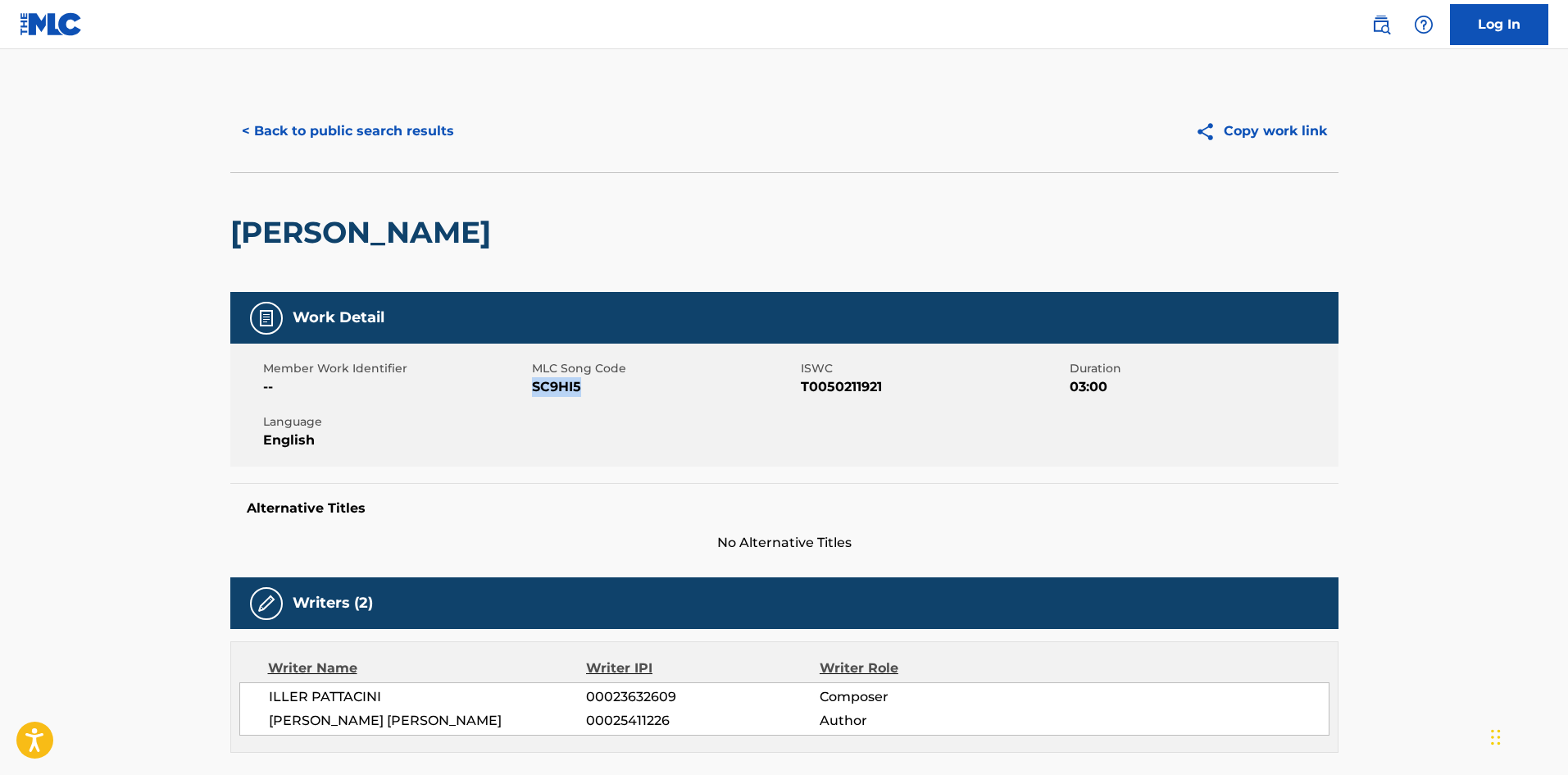
click at [533, 387] on span "SC9HI5" at bounding box center [665, 386] width 265 height 19
copy span "SC9HI5"
click at [305, 142] on button "< Back to public search results" at bounding box center [348, 131] width 235 height 41
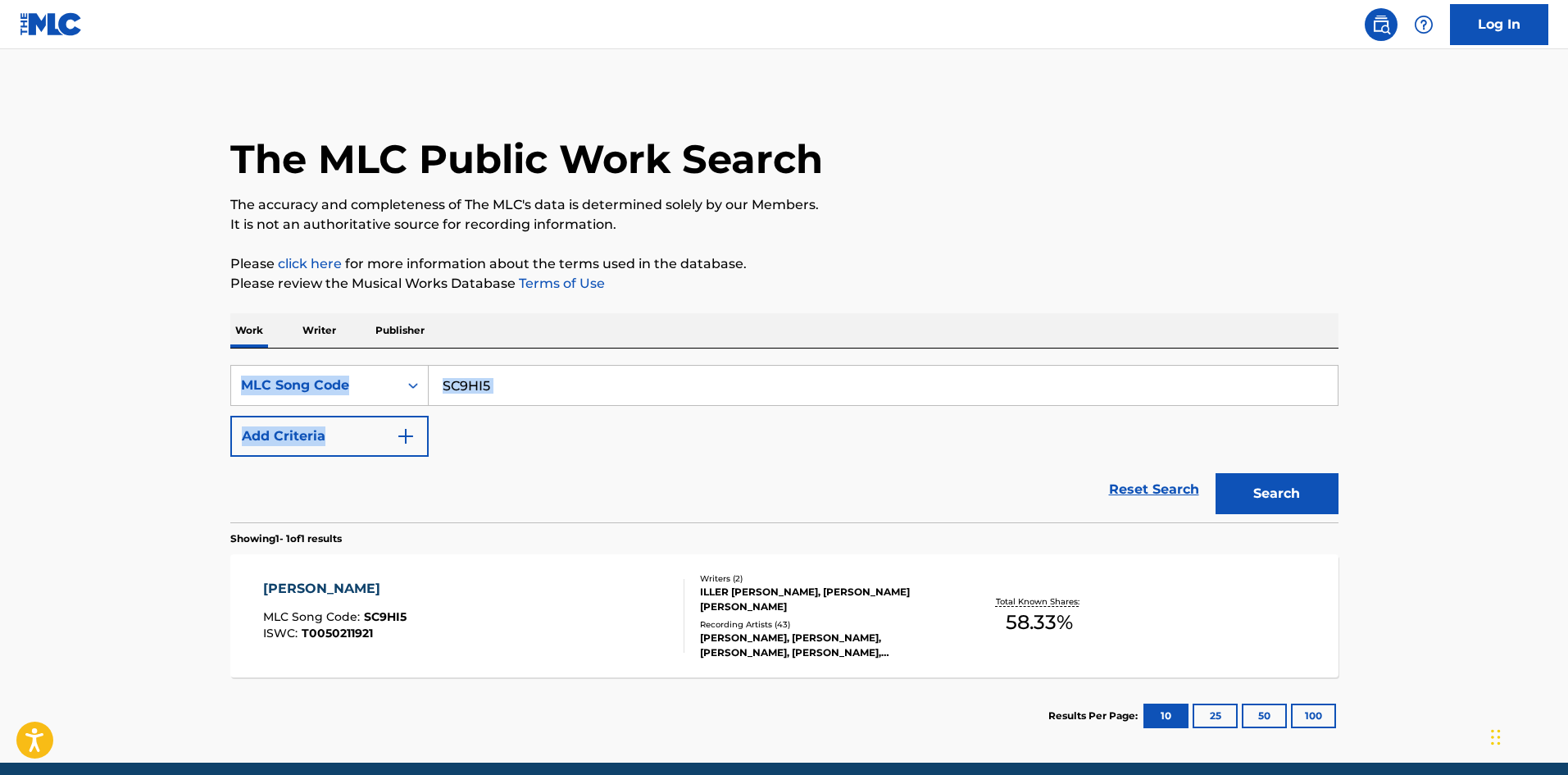
drag, startPoint x: 556, startPoint y: 406, endPoint x: 135, endPoint y: 389, distance: 421.3
click at [135, 389] on main "The MLC Public Work Search The accuracy and completeness of The MLC's data is d…" at bounding box center [784, 406] width 1568 height 713
click at [1313, 489] on button "Search" at bounding box center [1276, 494] width 123 height 41
click at [529, 388] on input "SC9HI5" at bounding box center [883, 385] width 909 height 40
drag, startPoint x: 547, startPoint y: 381, endPoint x: 288, endPoint y: 388, distance: 259.1
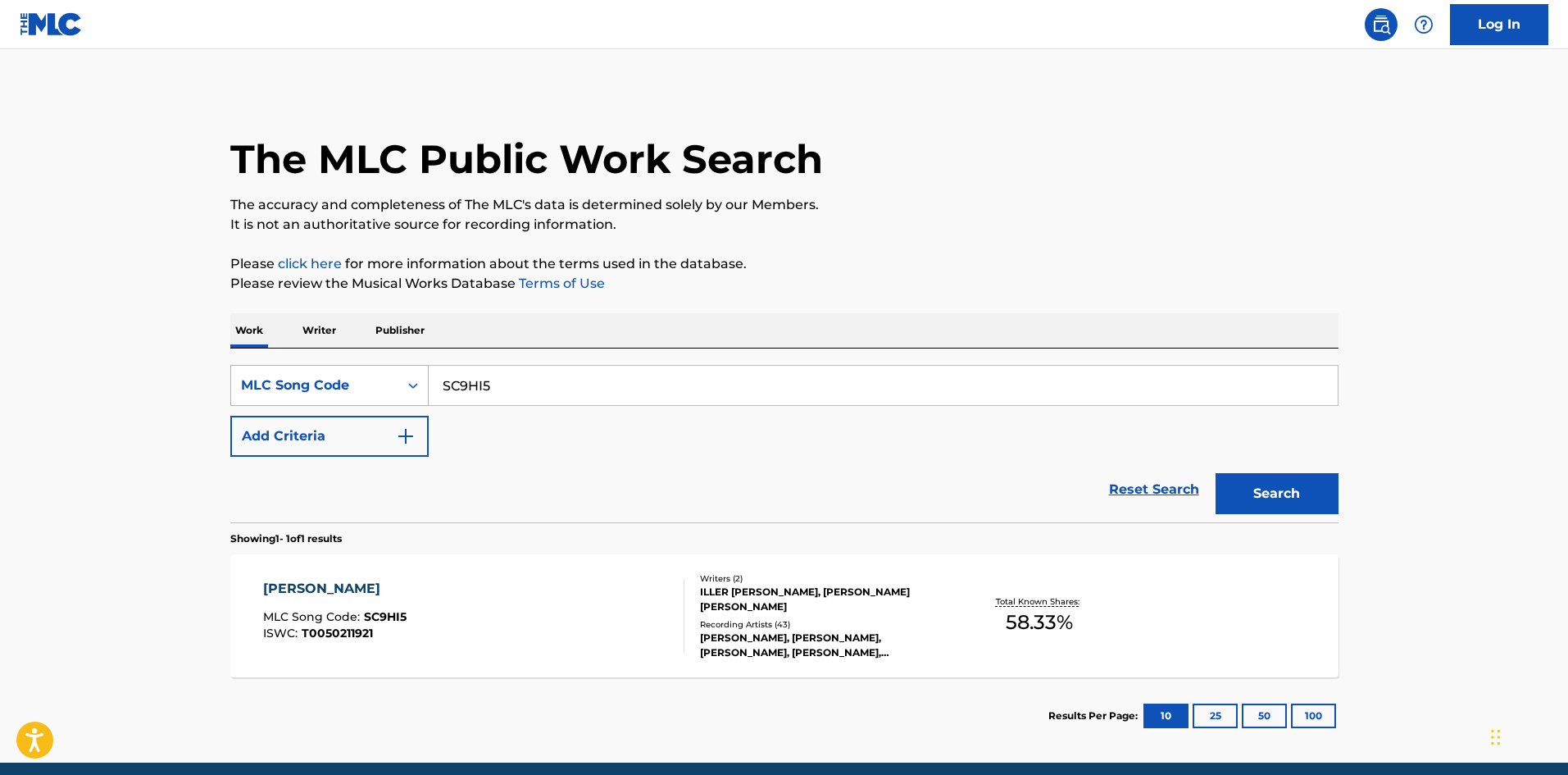
click at [288, 388] on div "SearchWithCriteria961ed090-683d-4f19-9457-cc4d1114a6a1 MLC Song Code SC9HI5" at bounding box center [784, 385] width 1108 height 41
paste input "WB6AX8"
type input "WB6AX8"
click at [1266, 481] on button "Search" at bounding box center [1276, 494] width 123 height 41
click at [556, 589] on div "WHEN THE WIND ARISES MLC Song Code : WB6AX8 ISWC : T9053393036" at bounding box center [473, 616] width 421 height 74
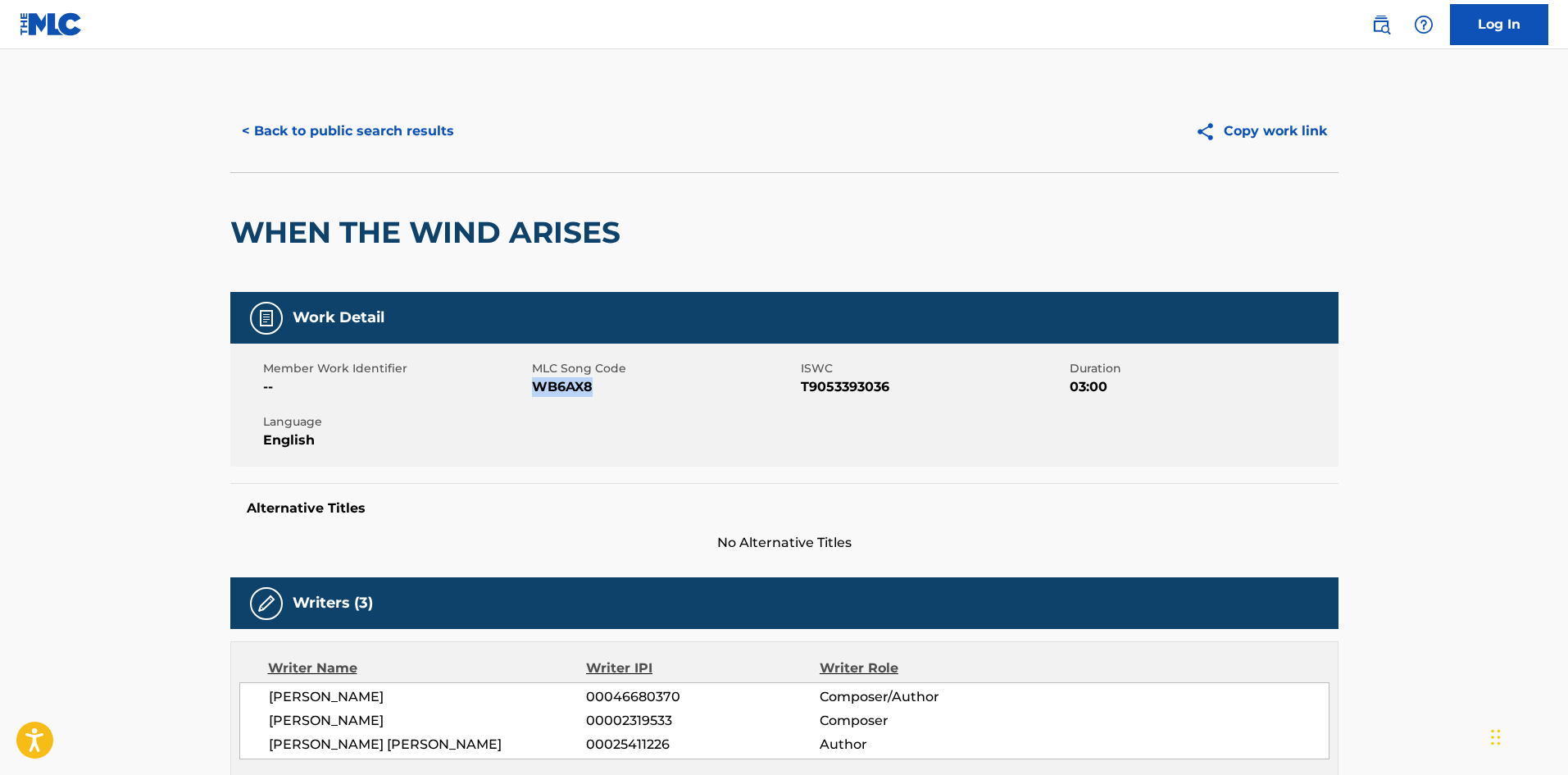
drag, startPoint x: 615, startPoint y: 390, endPoint x: 539, endPoint y: 386, distance: 76.1
click at [539, 386] on span "WB6AX8" at bounding box center [665, 386] width 265 height 19
click at [361, 125] on button "< Back to public search results" at bounding box center [348, 131] width 235 height 41
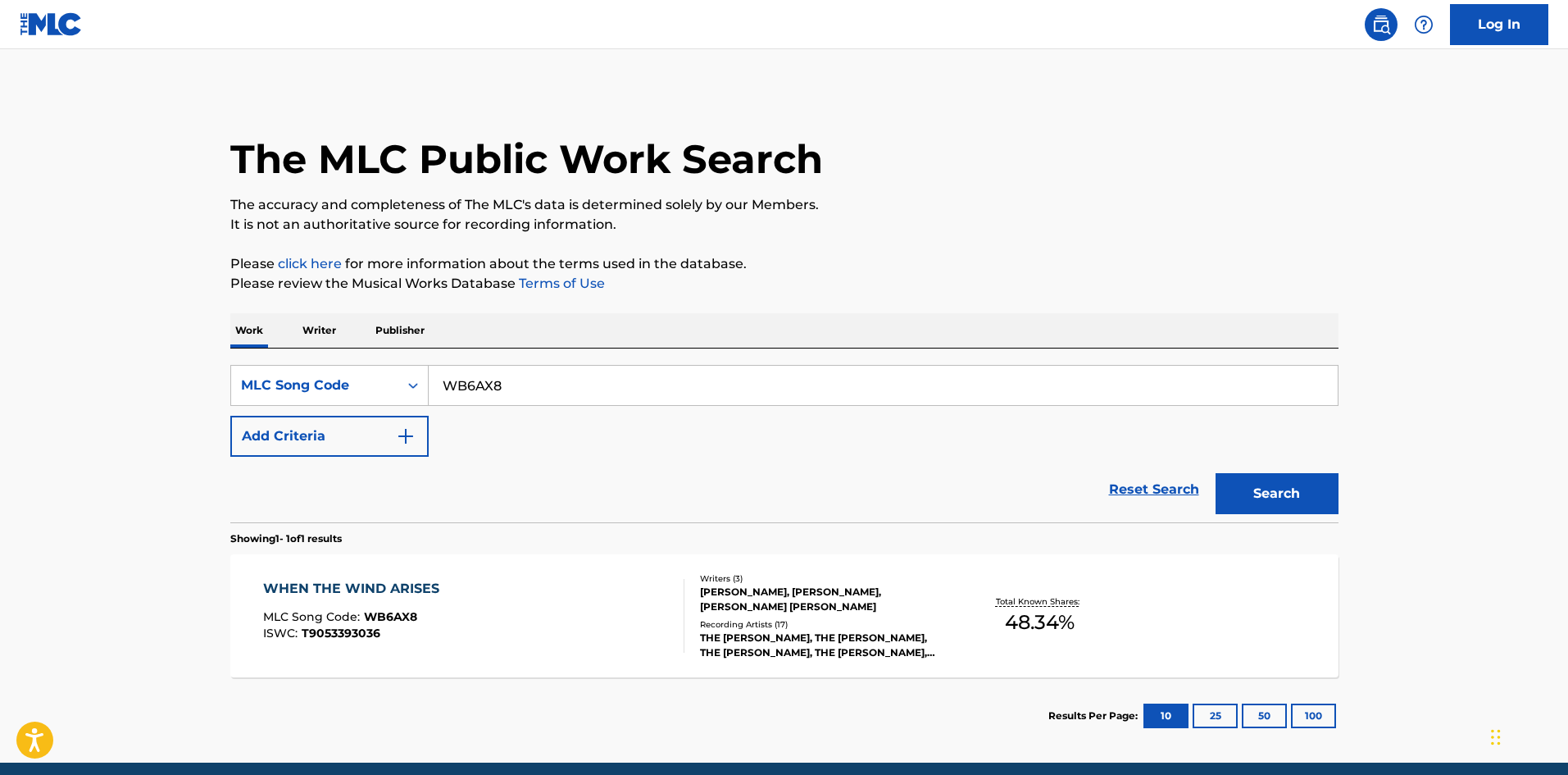
drag, startPoint x: 569, startPoint y: 389, endPoint x: 114, endPoint y: 405, distance: 455.3
click at [117, 405] on main "The MLC Public Work Search The accuracy and completeness of The MLC's data is d…" at bounding box center [784, 406] width 1568 height 713
paste input "VB3XPG"
type input "VB3XPG"
click at [1261, 497] on button "Search" at bounding box center [1276, 494] width 123 height 41
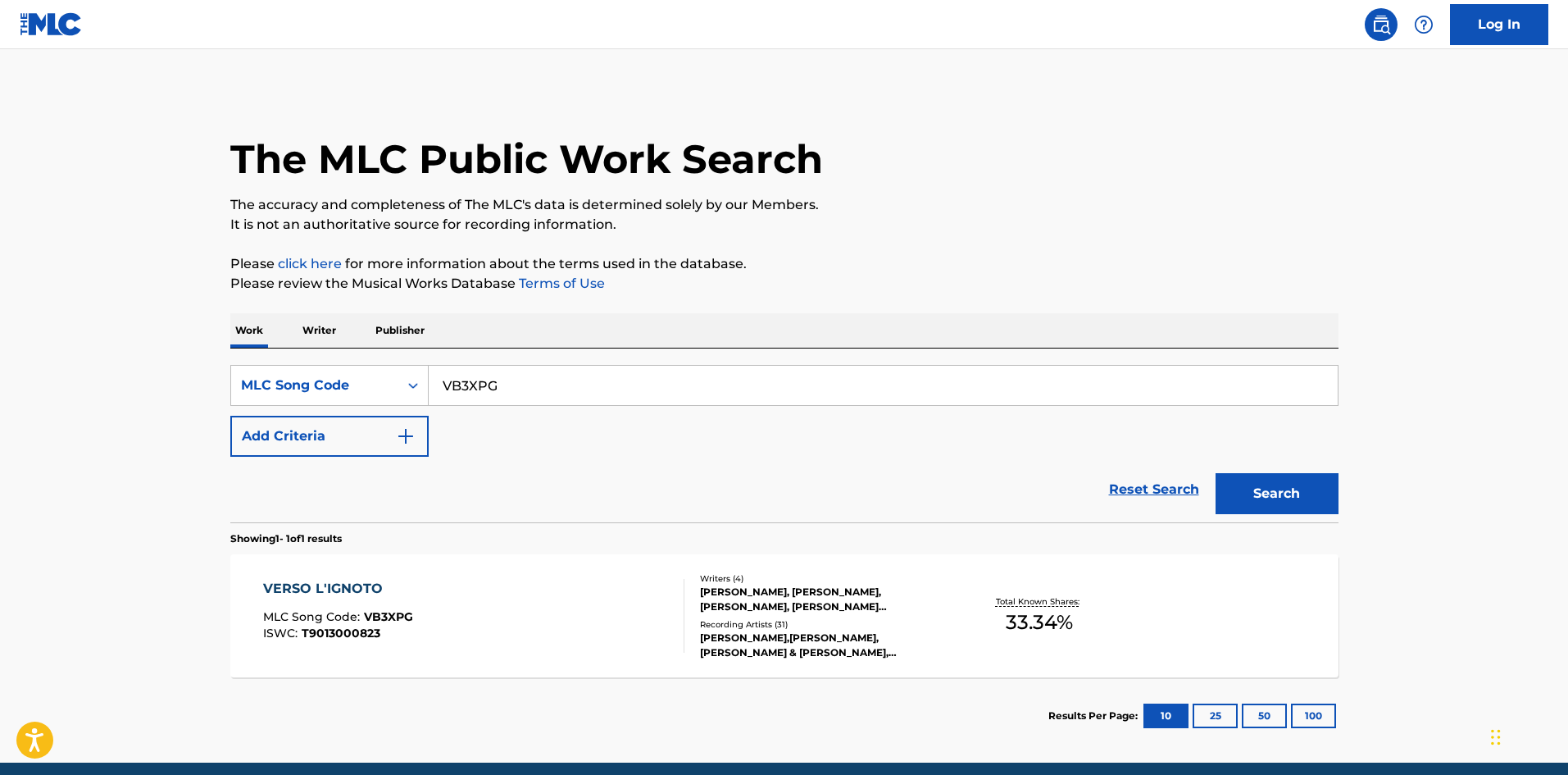
click at [691, 593] on div "Writers ( 4 ) GIOVANNI BELLA, ROSARIO BELLA, DANIELE DI GREGORIO, GIULIO RAPETT…" at bounding box center [815, 616] width 263 height 88
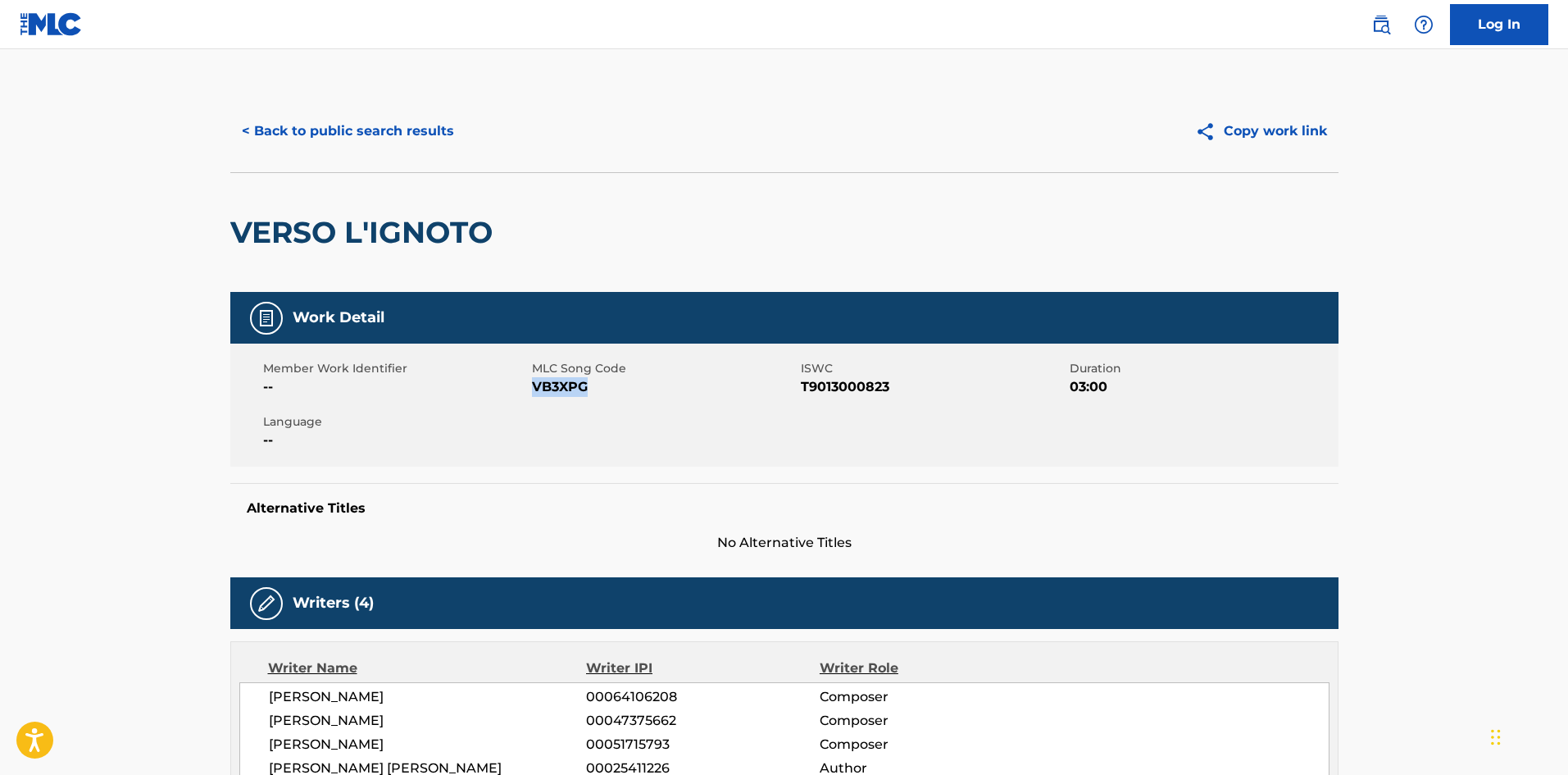
drag, startPoint x: 592, startPoint y: 390, endPoint x: 533, endPoint y: 390, distance: 59.0
click at [533, 390] on span "VB3XPG" at bounding box center [665, 386] width 265 height 19
click at [398, 125] on button "< Back to public search results" at bounding box center [348, 131] width 235 height 41
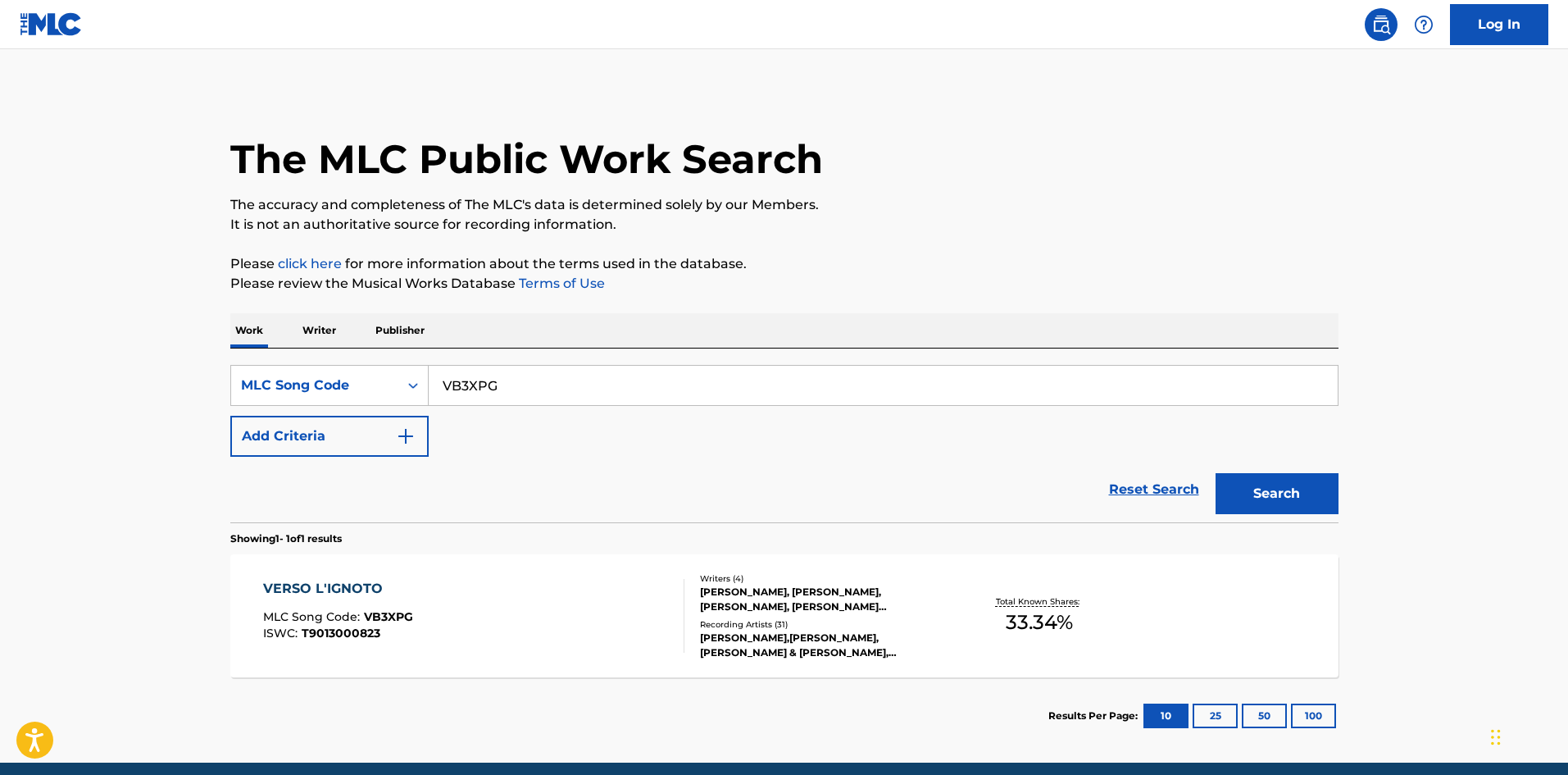
drag, startPoint x: 554, startPoint y: 383, endPoint x: 146, endPoint y: 394, distance: 408.1
click at [146, 394] on main "The MLC Public Work Search The accuracy and completeness of The MLC's data is d…" at bounding box center [784, 406] width 1568 height 713
paste input "CA2ZTZ"
type input "CA2ZTZ"
click at [1275, 487] on button "Search" at bounding box center [1276, 494] width 123 height 41
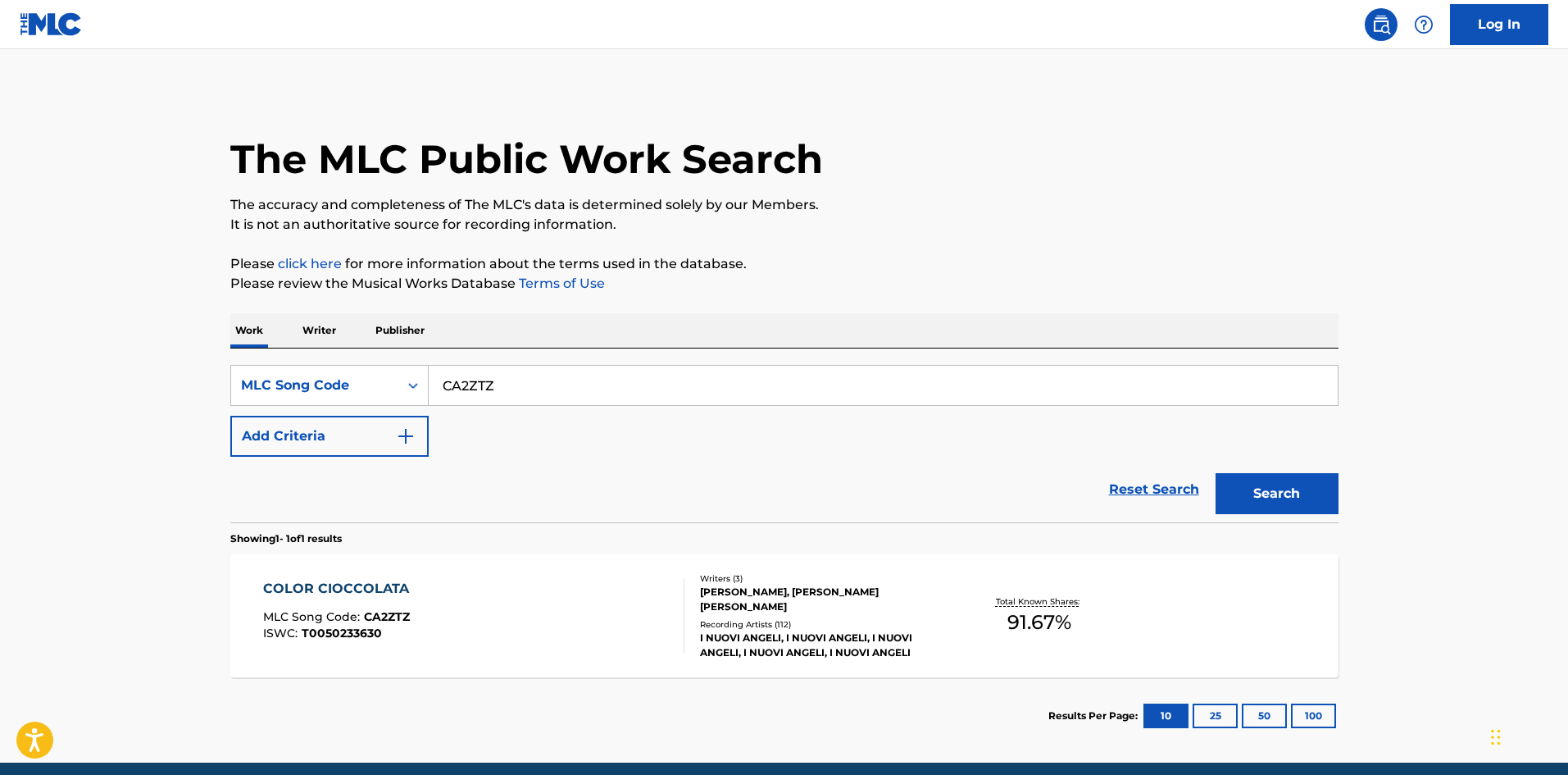
click at [819, 606] on div "[PERSON_NAME], [PERSON_NAME] [PERSON_NAME]" at bounding box center [823, 599] width 247 height 30
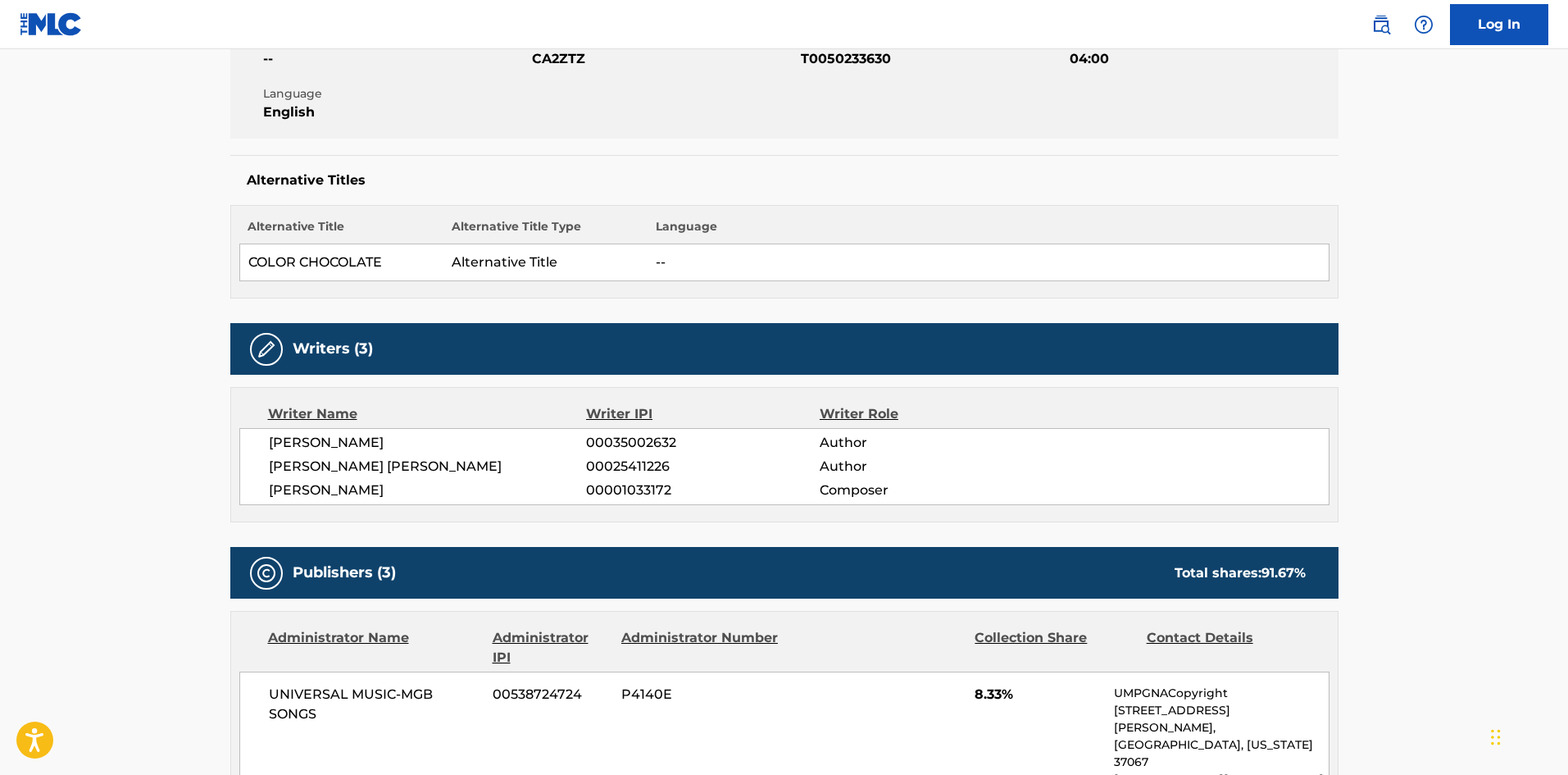
scroll to position [82, 0]
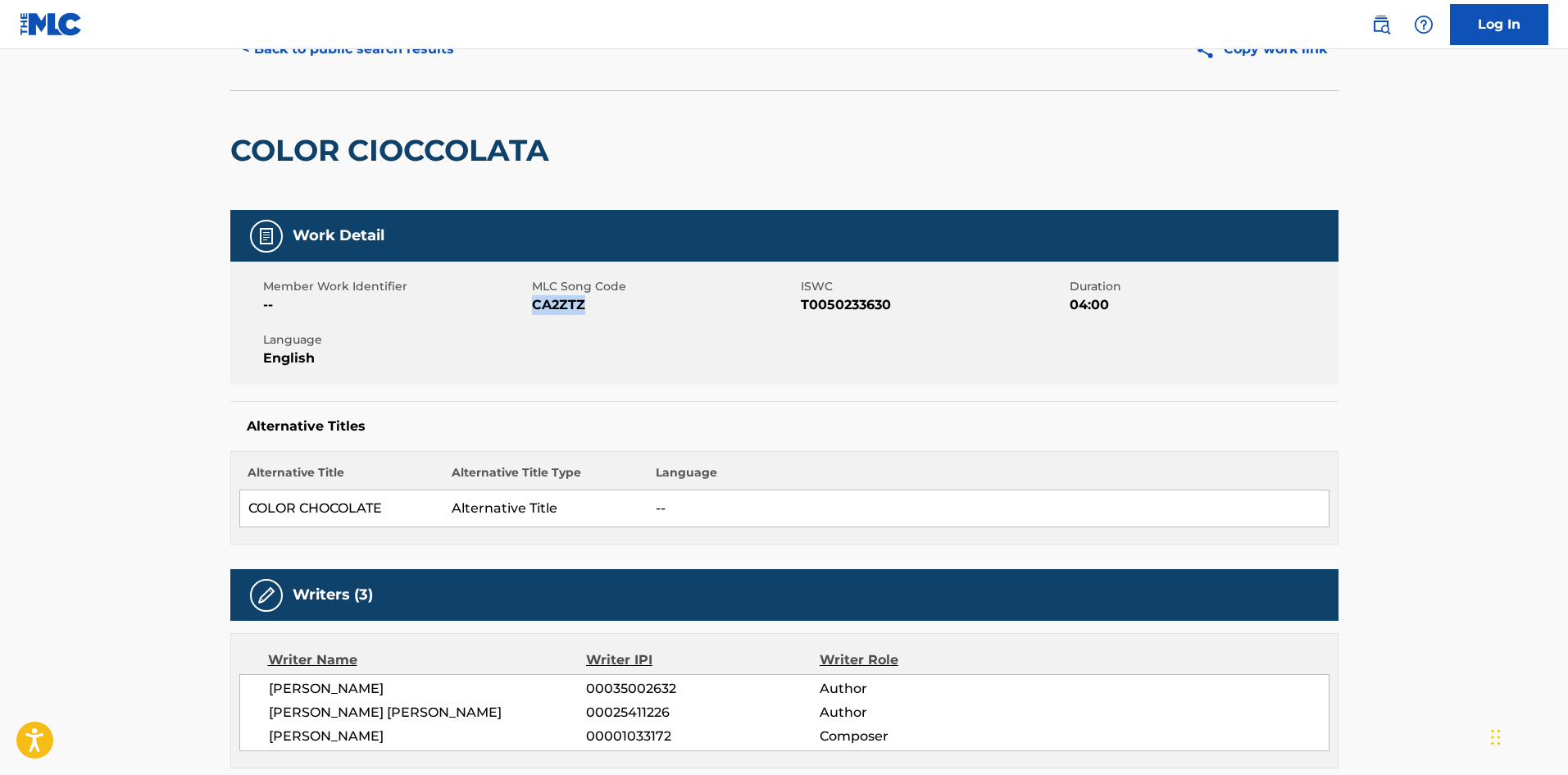
drag, startPoint x: 605, startPoint y: 305, endPoint x: 534, endPoint y: 305, distance: 71.0
click at [534, 305] on span "CA2ZTZ" at bounding box center [665, 305] width 265 height 19
copy span "CA2ZTZ"
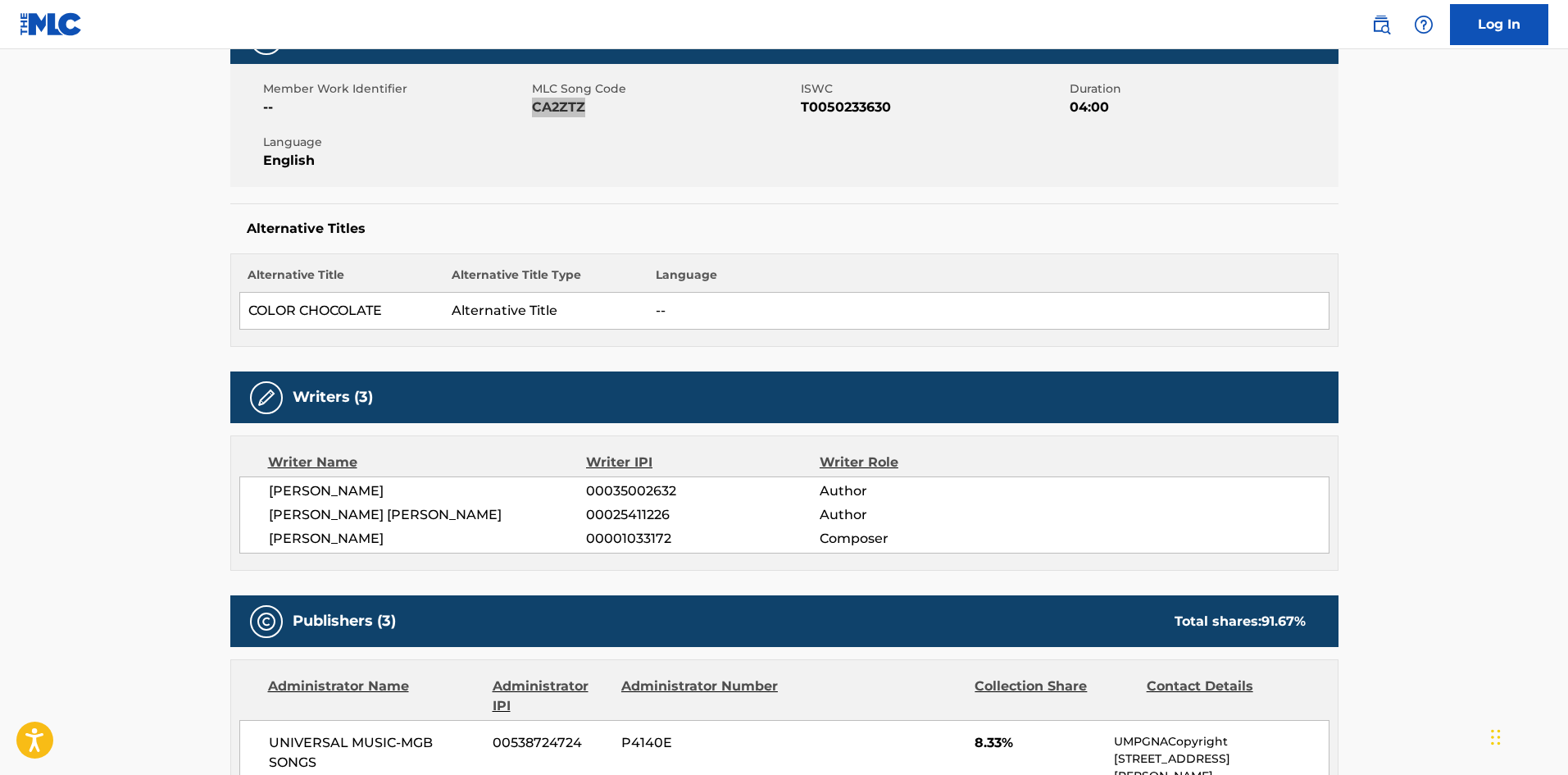
scroll to position [656, 0]
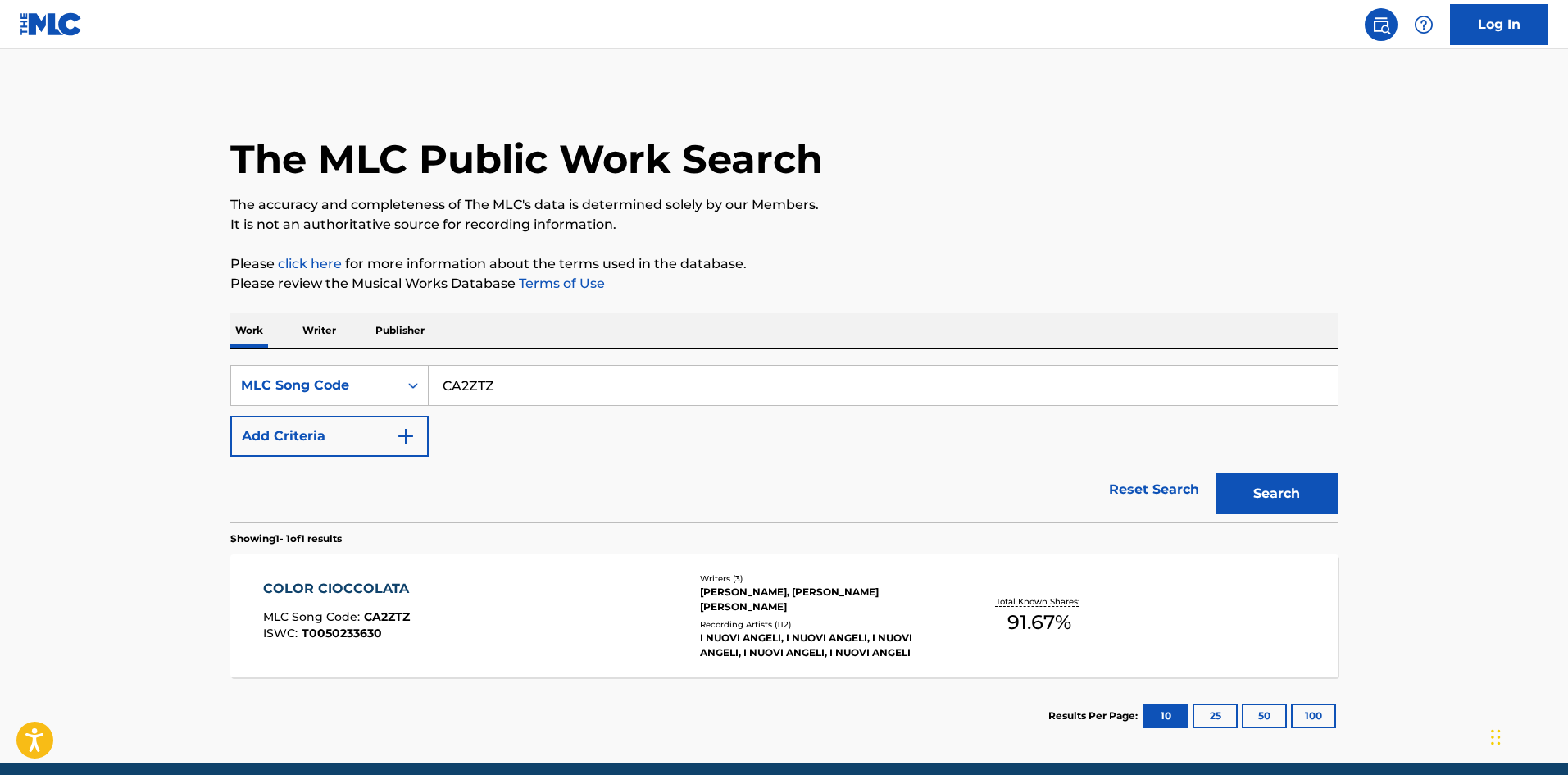
drag, startPoint x: 539, startPoint y: 401, endPoint x: 60, endPoint y: 373, distance: 479.8
click at [60, 373] on main "The MLC Public Work Search The accuracy and completeness of The MLC's data is d…" at bounding box center [784, 406] width 1568 height 713
paste input "UA9CFT"
type input "UA9CFT"
click at [1256, 485] on button "Search" at bounding box center [1276, 494] width 123 height 41
